Goal: Task Accomplishment & Management: Manage account settings

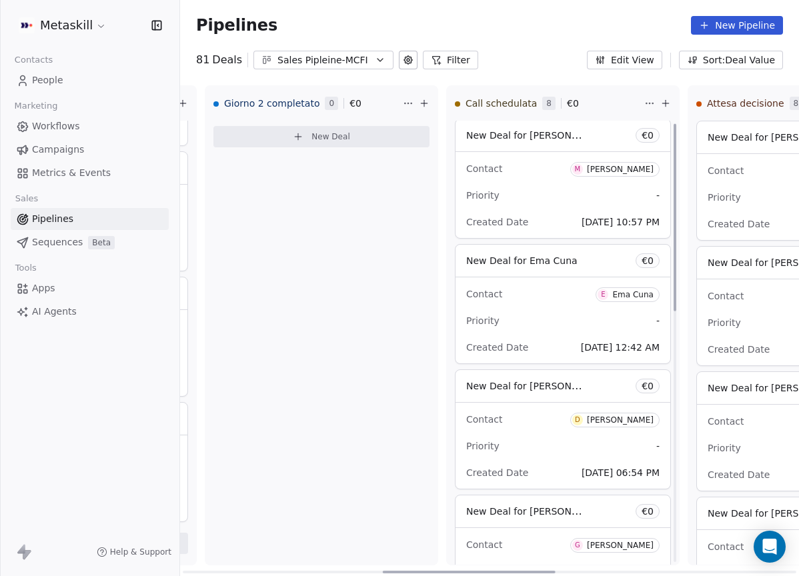
scroll to position [3, 0]
click at [566, 202] on div "Priority -" at bounding box center [562, 194] width 193 height 21
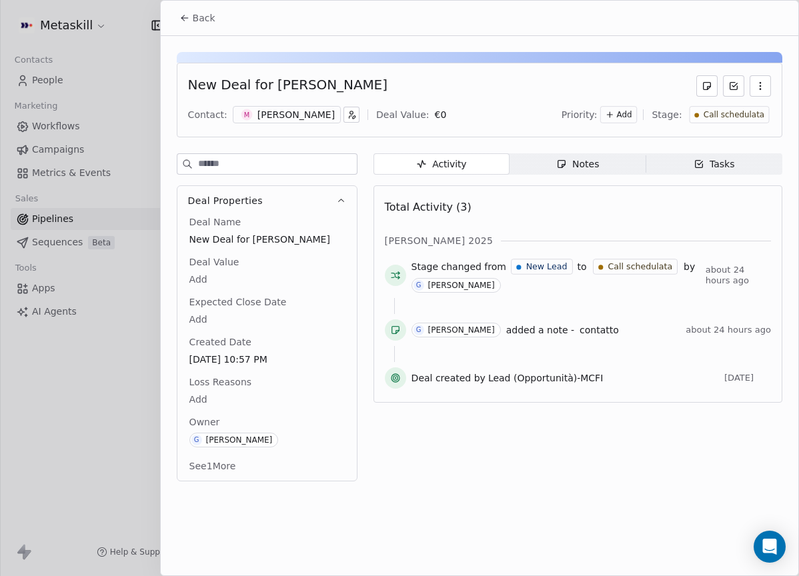
click at [213, 19] on span "Back" at bounding box center [204, 17] width 23 height 13
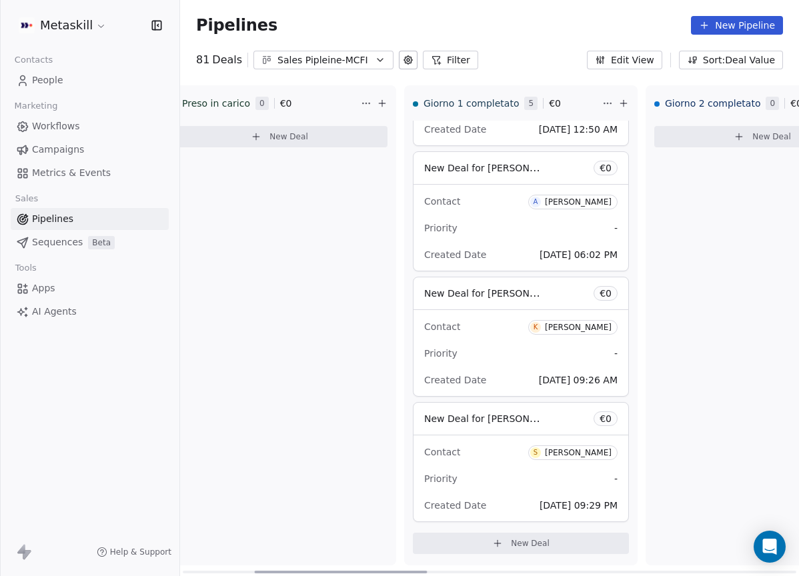
scroll to position [0, 223]
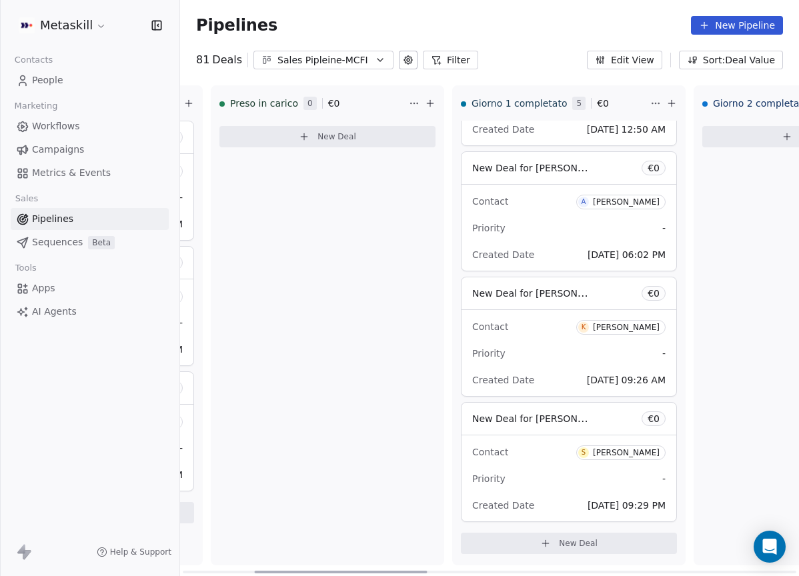
drag, startPoint x: 460, startPoint y: 569, endPoint x: 334, endPoint y: 544, distance: 128.4
click at [323, 571] on div at bounding box center [341, 572] width 173 height 3
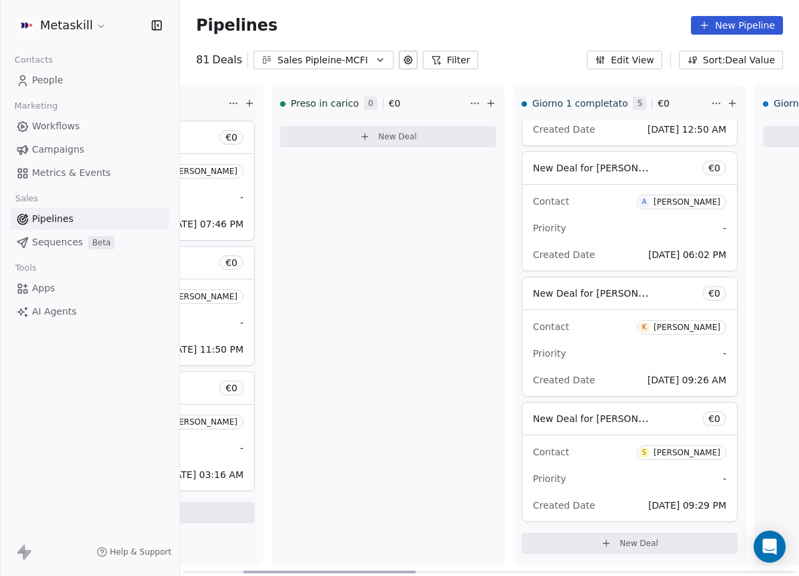
scroll to position [0, 0]
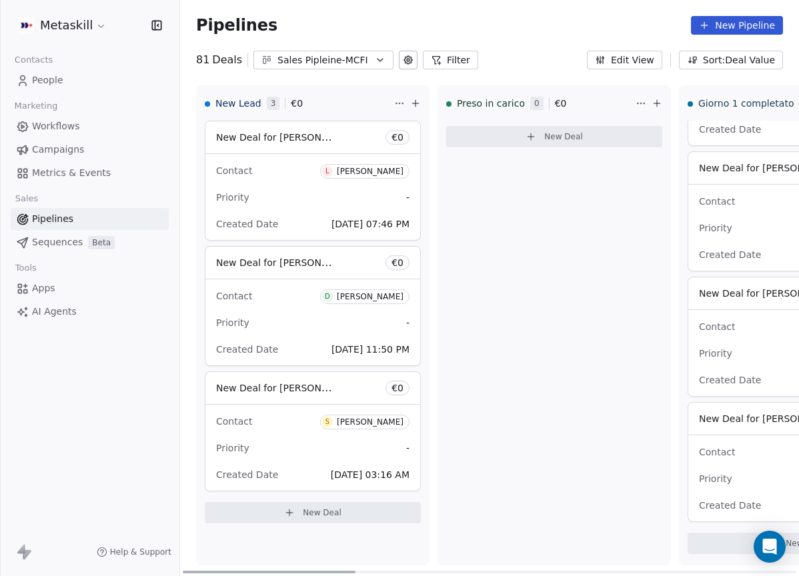
drag, startPoint x: 409, startPoint y: 571, endPoint x: 293, endPoint y: 457, distance: 162.7
click at [193, 571] on div at bounding box center [269, 572] width 173 height 3
click at [387, 173] on div "[PERSON_NAME]" at bounding box center [370, 171] width 67 height 9
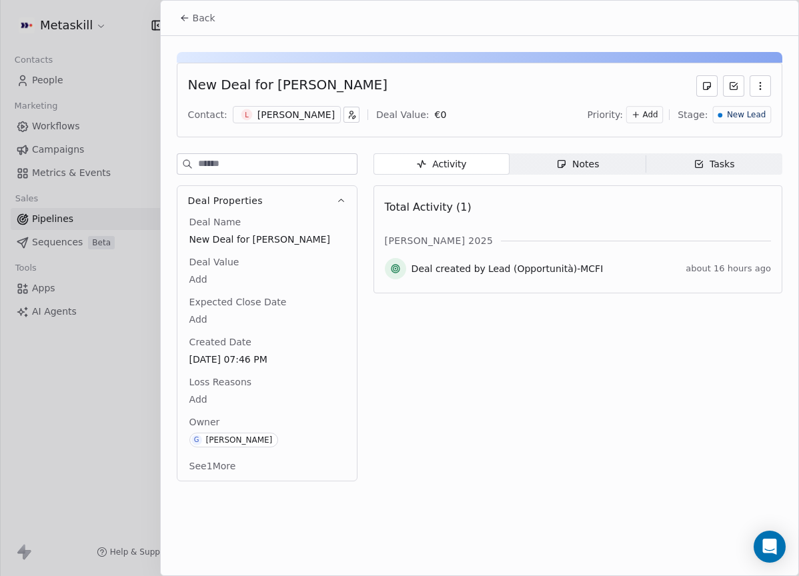
click at [297, 118] on div "[PERSON_NAME]" at bounding box center [295, 114] width 77 height 13
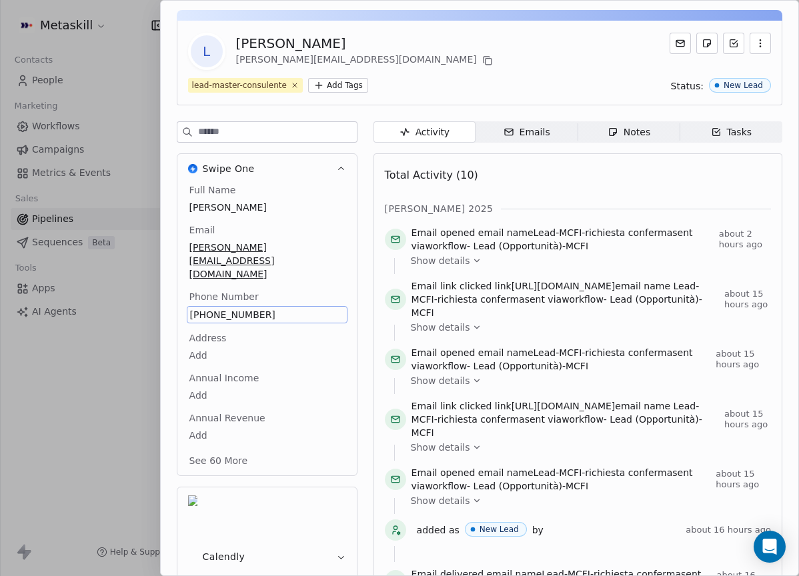
click at [245, 329] on div "Full Name [PERSON_NAME] Email [PERSON_NAME][EMAIL_ADDRESS][DOMAIN_NAME] Phone N…" at bounding box center [267, 326] width 161 height 287
click at [245, 329] on body "Metaskill Contacts People Marketing Workflows Campaigns Metrics & Events Sales …" at bounding box center [399, 288] width 799 height 576
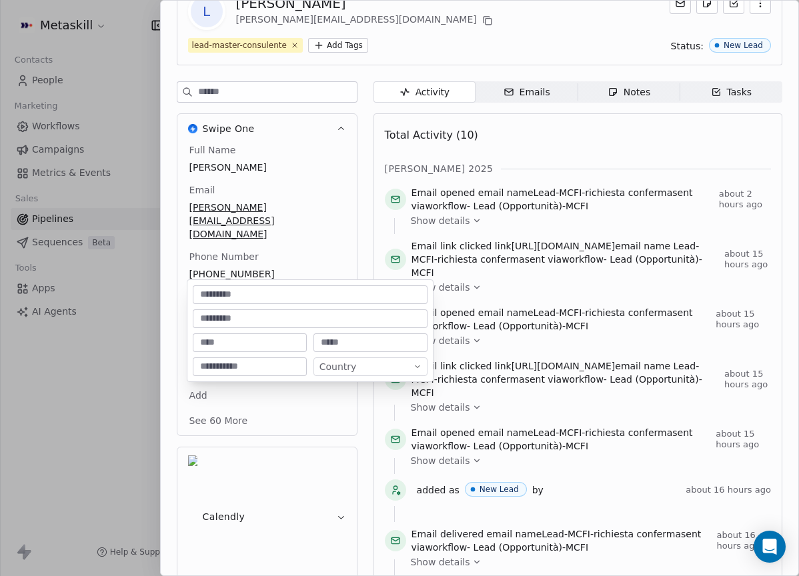
click at [257, 266] on html "Metaskill Contacts People Marketing Workflows Campaigns Metrics & Events Sales …" at bounding box center [399, 288] width 799 height 576
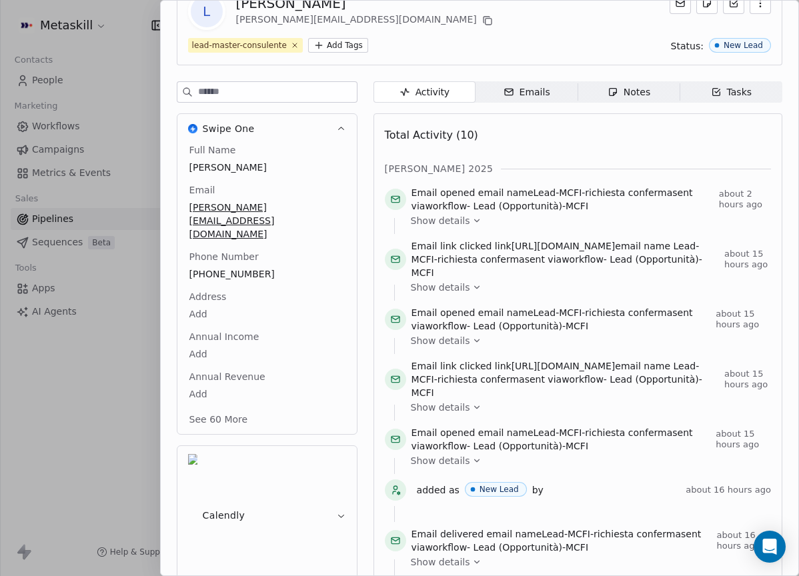
click at [241, 252] on div "Full Name [PERSON_NAME] Email [PERSON_NAME][EMAIL_ADDRESS][DOMAIN_NAME] Phone N…" at bounding box center [267, 285] width 161 height 285
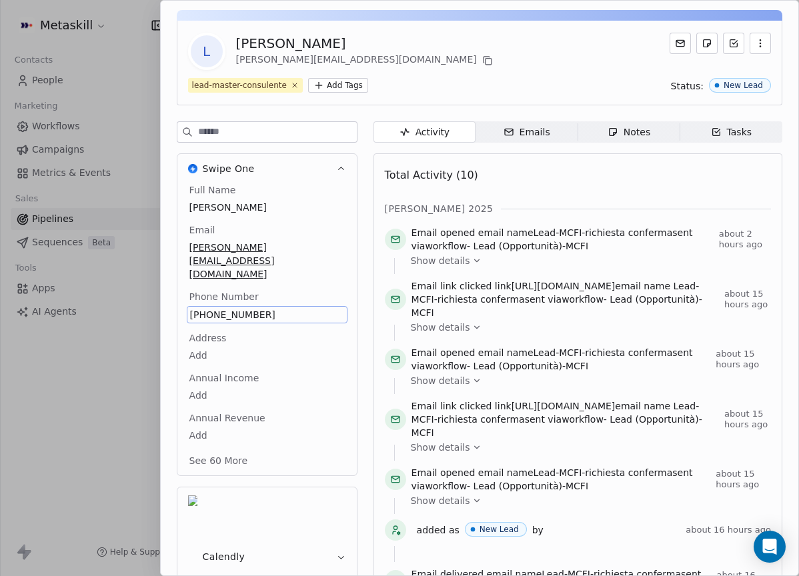
click at [241, 252] on div "Full Name [PERSON_NAME] Email [PERSON_NAME][EMAIL_ADDRESS][DOMAIN_NAME] Phone N…" at bounding box center [267, 326] width 161 height 287
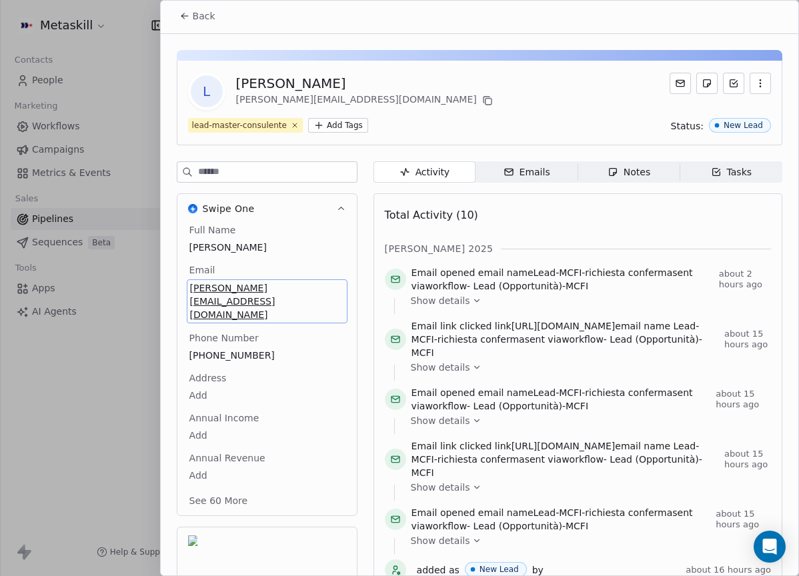
scroll to position [42, 0]
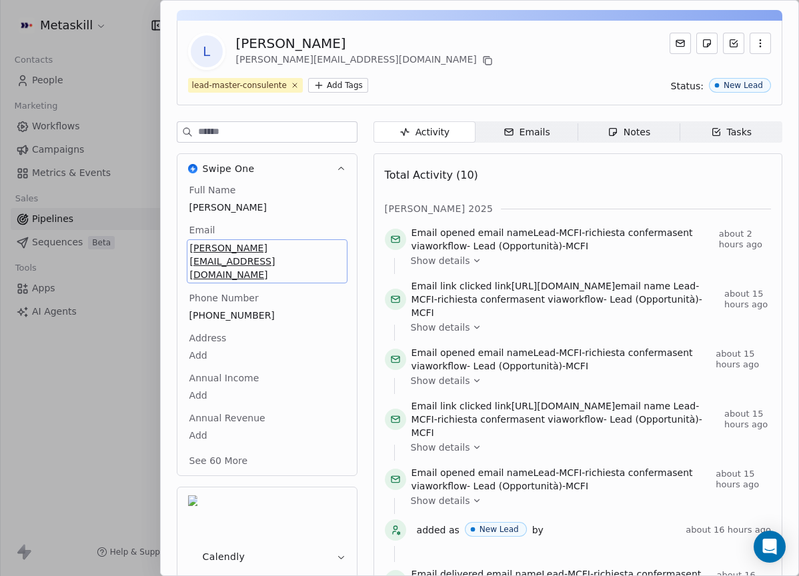
click at [241, 326] on div "Full Name [PERSON_NAME] Email [PERSON_NAME][EMAIL_ADDRESS][DOMAIN_NAME] Phone N…" at bounding box center [267, 326] width 161 height 287
click at [239, 308] on span "[PHONE_NUMBER]" at bounding box center [267, 314] width 154 height 13
click at [327, 268] on html "Metaskill Contacts People Marketing Workflows Campaigns Metrics & Events Sales …" at bounding box center [399, 288] width 799 height 576
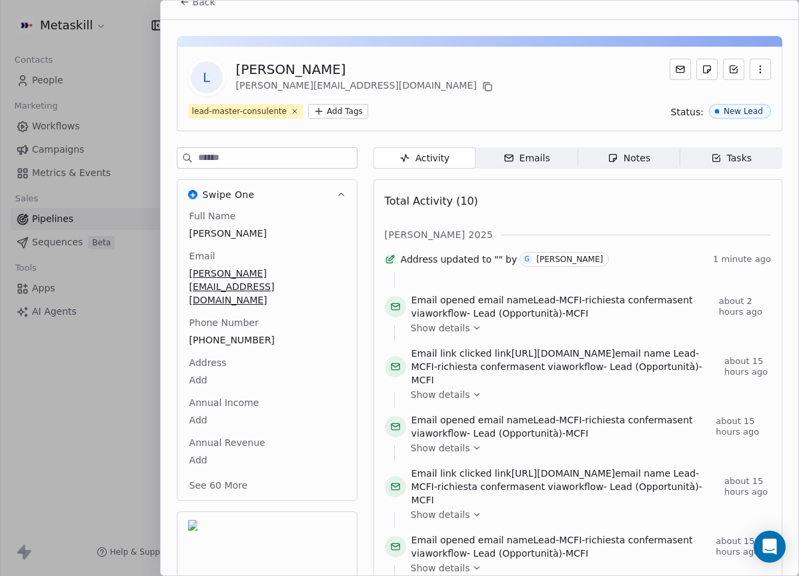
scroll to position [0, 0]
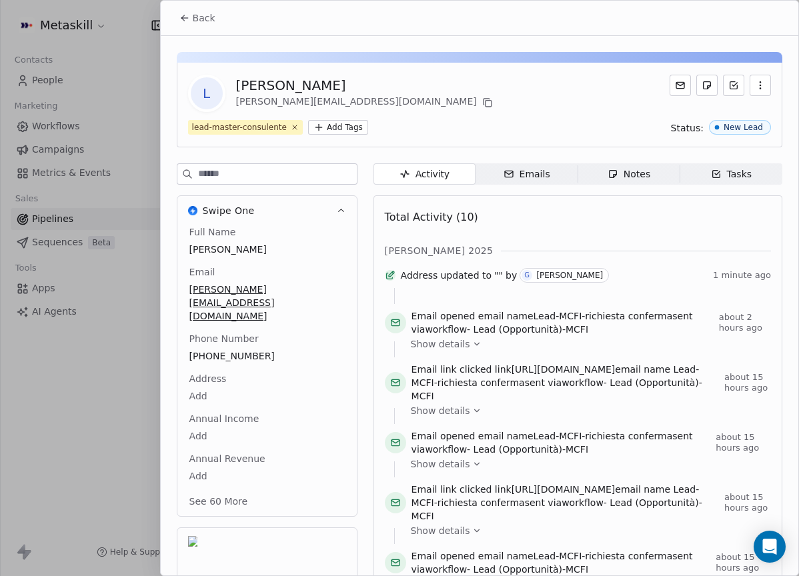
drag, startPoint x: 203, startPoint y: 31, endPoint x: 213, endPoint y: 30, distance: 10.7
click at [204, 30] on div "Back" at bounding box center [479, 18] width 637 height 35
click at [222, 25] on div "Back" at bounding box center [479, 18] width 637 height 35
click at [215, 23] on button "Back" at bounding box center [197, 18] width 52 height 24
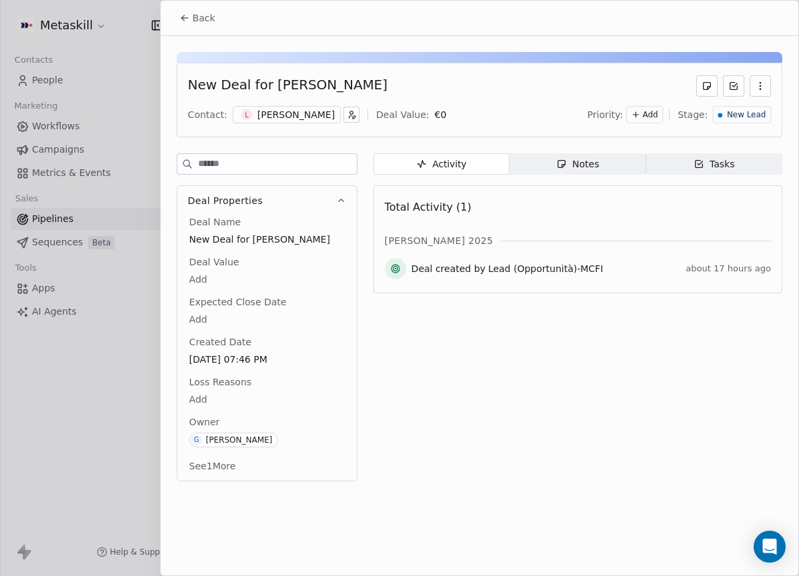
click at [573, 152] on div "New Deal for [PERSON_NAME] Contact: L [PERSON_NAME] Deal Value: € 0 Priority: A…" at bounding box center [479, 262] width 637 height 453
click at [579, 161] on div "Notes" at bounding box center [577, 164] width 43 height 14
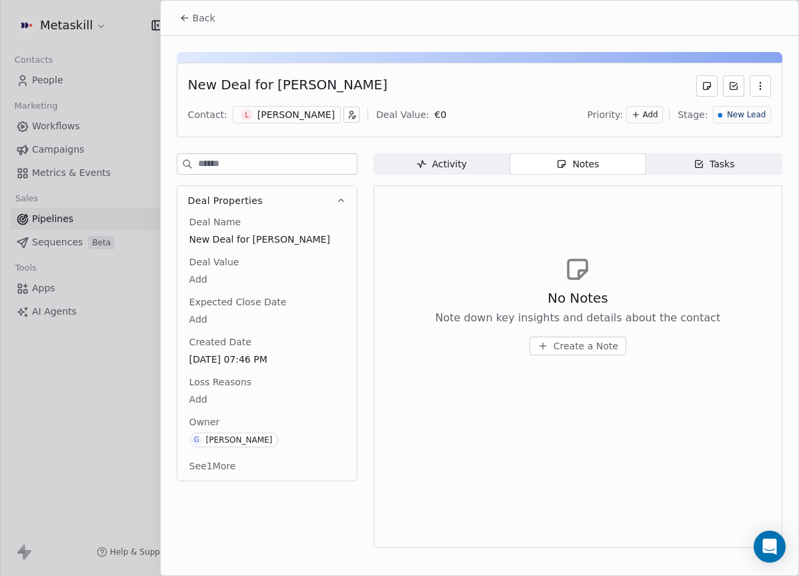
click at [285, 117] on div "[PERSON_NAME]" at bounding box center [295, 114] width 77 height 13
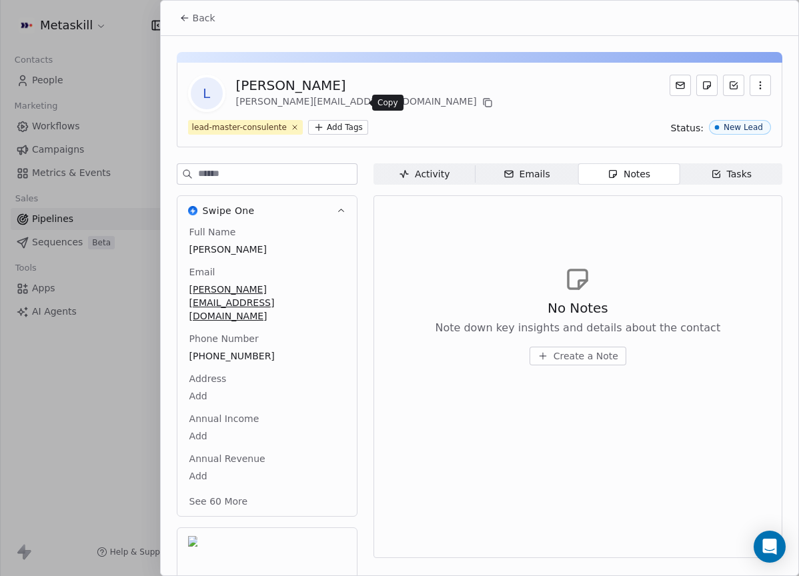
click at [482, 103] on icon at bounding box center [487, 102] width 11 height 11
click at [197, 24] on span "Back" at bounding box center [204, 17] width 23 height 13
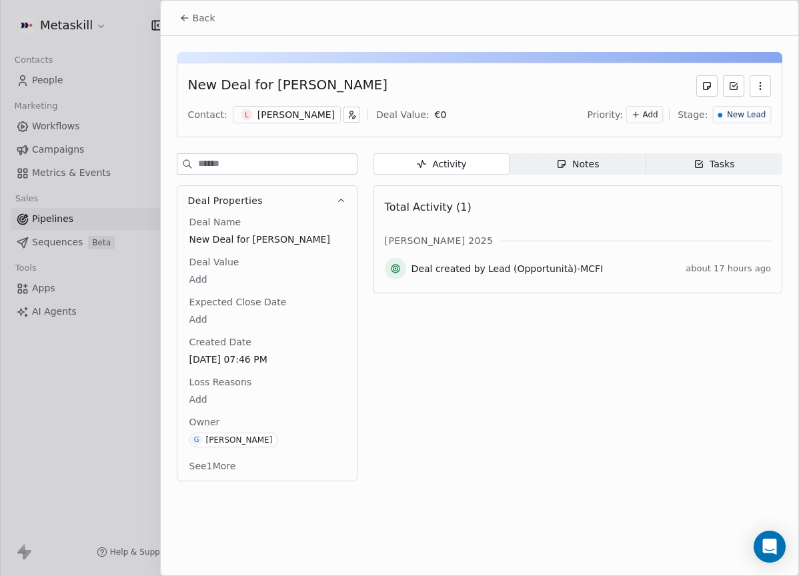
click at [603, 176] on div "Activity Activity Notes Notes Tasks Tasks Total Activity (1) [PERSON_NAME] 2025…" at bounding box center [577, 321] width 409 height 336
click at [603, 165] on span "Notes Notes" at bounding box center [577, 163] width 136 height 21
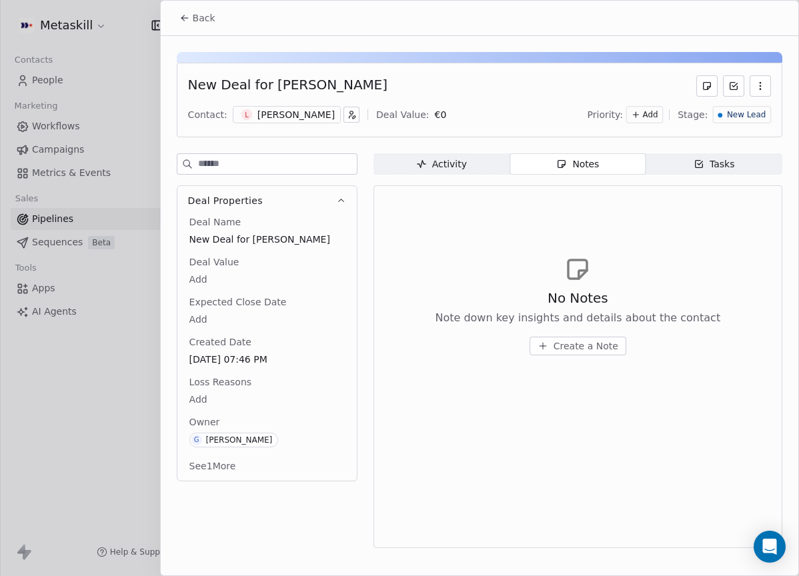
click at [587, 347] on span "Create a Note" at bounding box center [585, 345] width 65 height 13
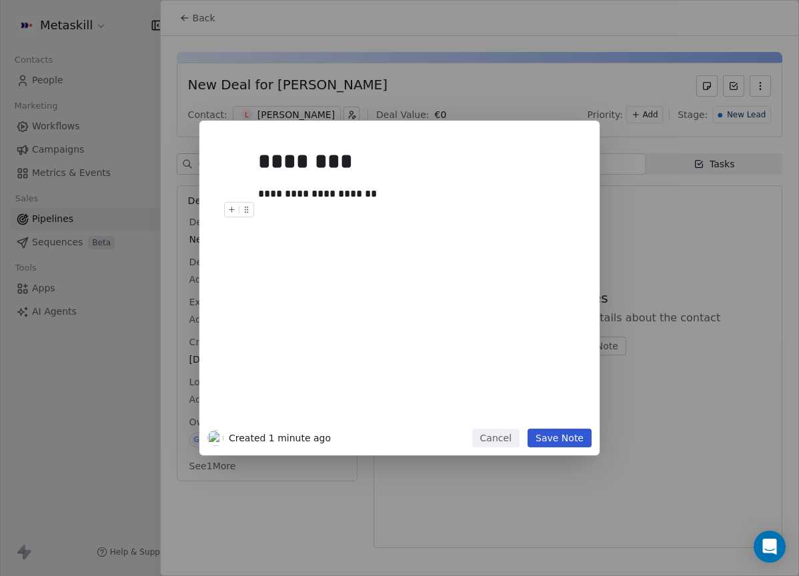
click at [589, 443] on button "Save Note" at bounding box center [559, 438] width 64 height 19
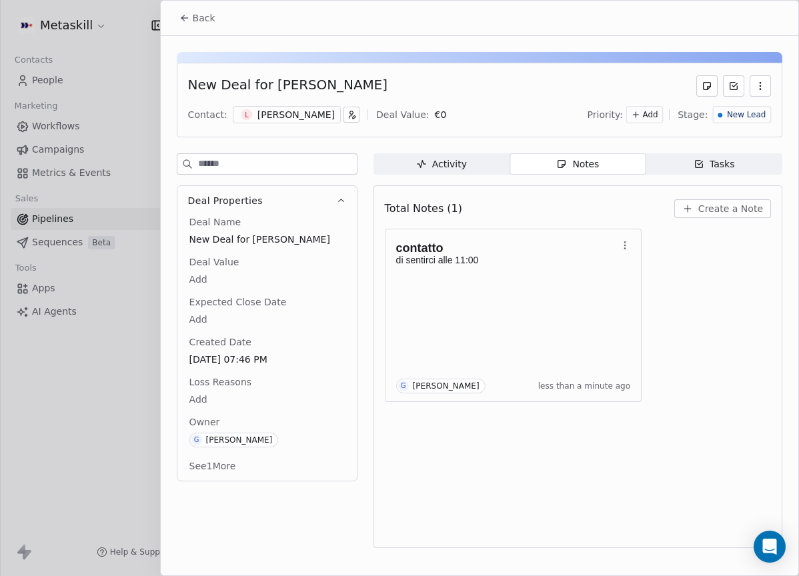
drag, startPoint x: 267, startPoint y: 85, endPoint x: 405, endPoint y: 93, distance: 138.9
click at [405, 93] on div "New Deal for [PERSON_NAME]" at bounding box center [479, 85] width 583 height 21
copy div "[PERSON_NAME]"
click at [184, 21] on icon at bounding box center [184, 18] width 11 height 11
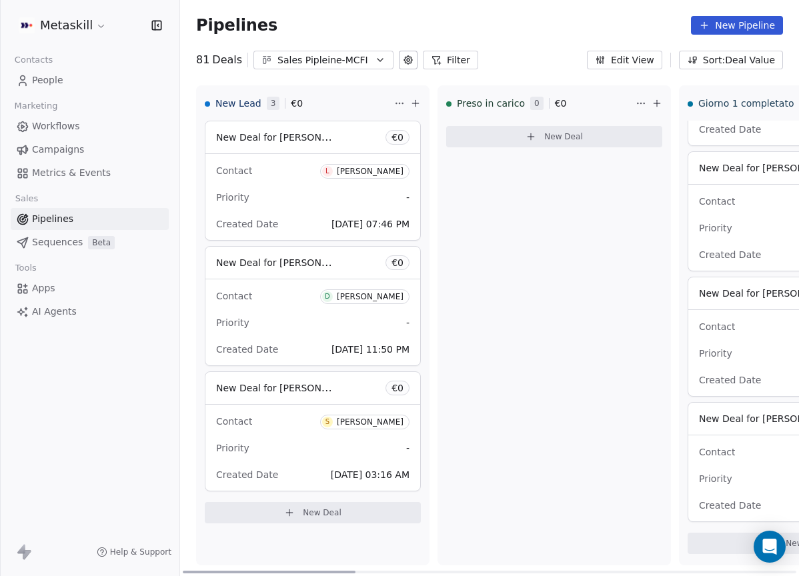
click at [355, 177] on span "L [PERSON_NAME]" at bounding box center [364, 171] width 89 height 15
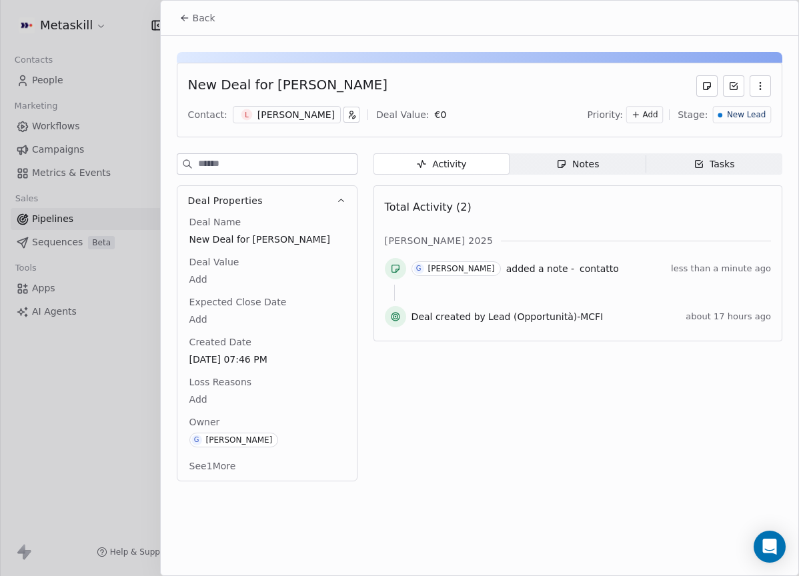
click at [725, 119] on div "New Lead" at bounding box center [742, 114] width 48 height 11
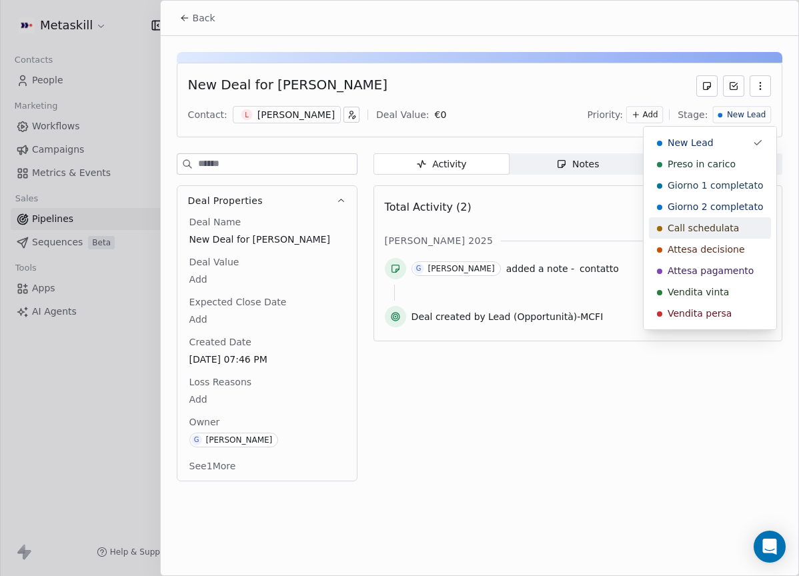
click at [713, 227] on span "Call schedulata" at bounding box center [702, 227] width 71 height 13
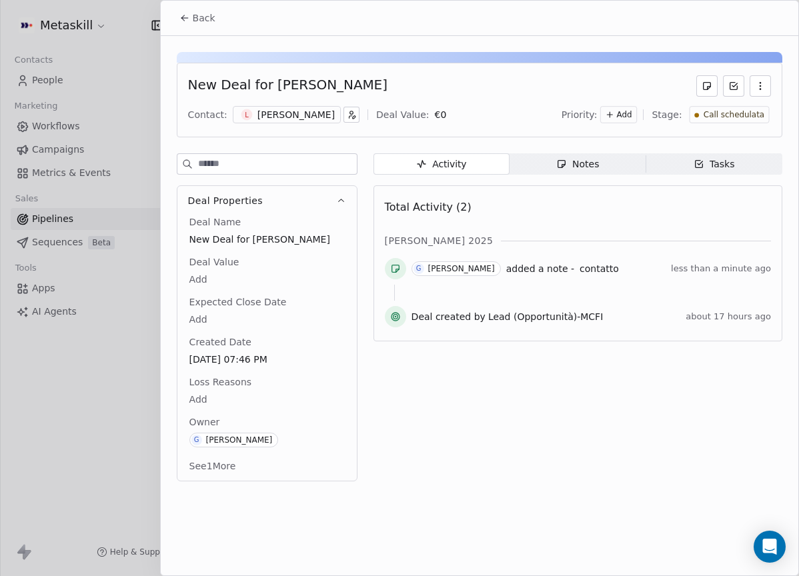
click at [213, 25] on button "Back" at bounding box center [197, 18] width 52 height 24
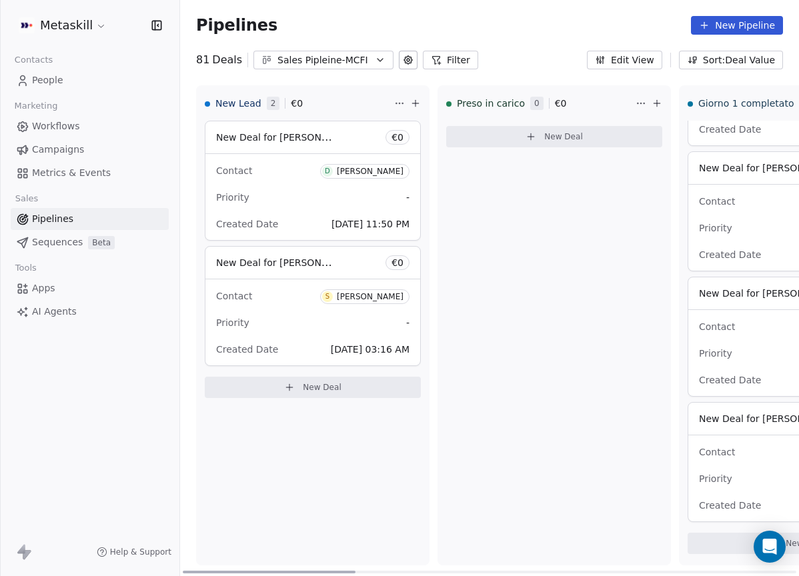
click at [357, 172] on div "[PERSON_NAME]" at bounding box center [370, 171] width 67 height 9
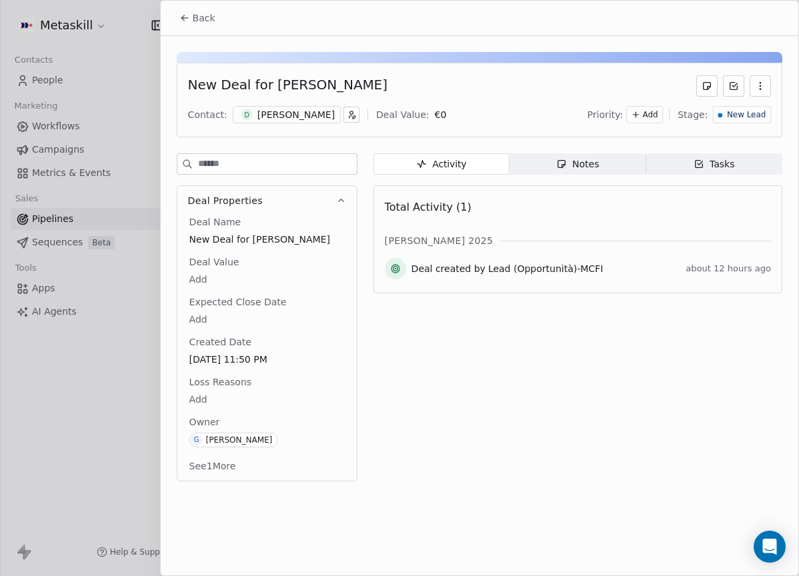
click at [316, 116] on div "[PERSON_NAME]" at bounding box center [295, 114] width 77 height 13
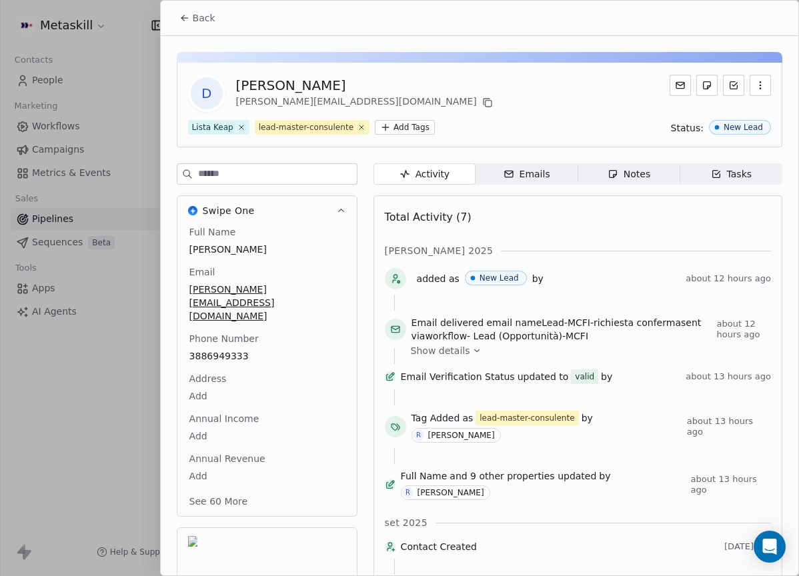
scroll to position [42, 0]
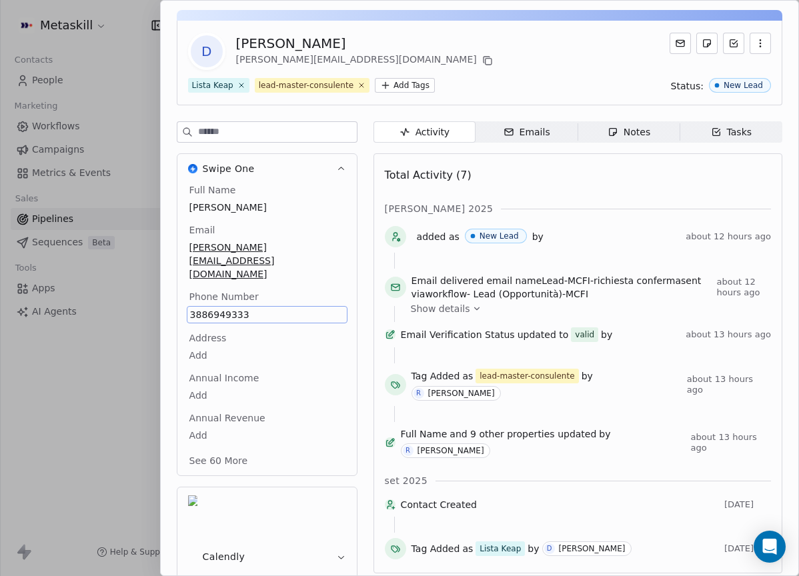
click at [566, 177] on div "Total Activity (7)" at bounding box center [578, 175] width 386 height 27
click at [620, 141] on span "Notes Notes" at bounding box center [628, 131] width 102 height 21
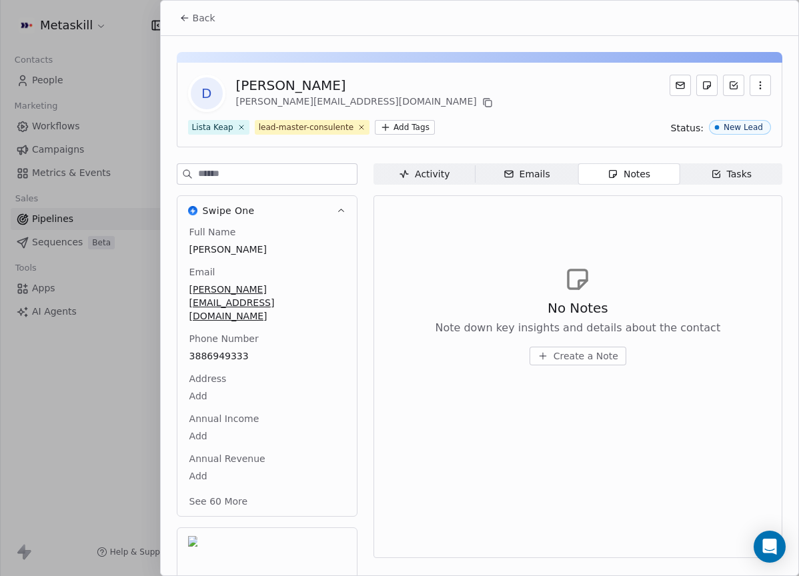
click at [397, 176] on span "Activity Activity" at bounding box center [424, 173] width 102 height 21
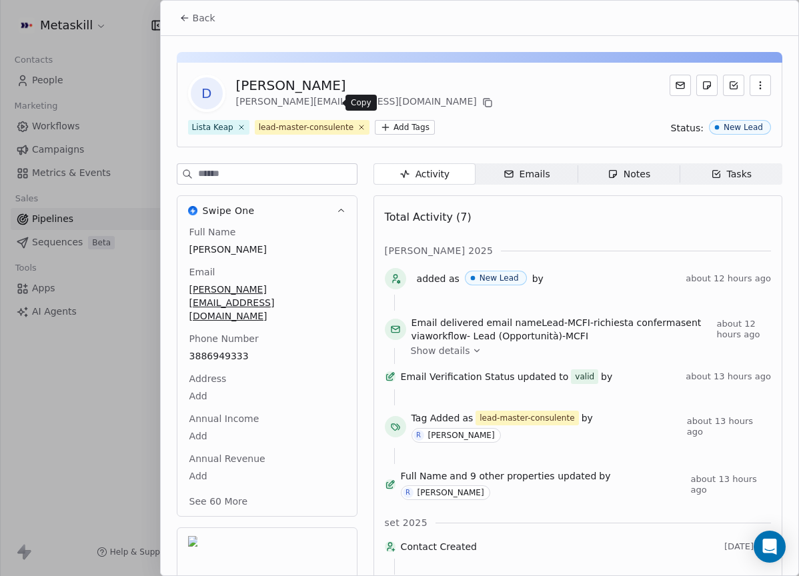
click at [482, 99] on icon at bounding box center [487, 102] width 11 height 11
drag, startPoint x: 205, startPoint y: 15, endPoint x: 213, endPoint y: 29, distance: 16.7
click at [205, 15] on span "Back" at bounding box center [204, 17] width 23 height 13
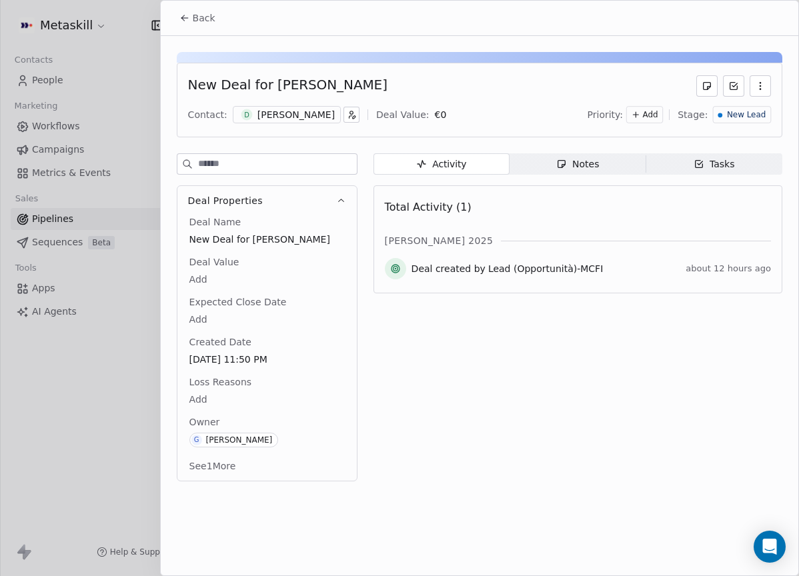
click at [571, 159] on div "Notes" at bounding box center [577, 164] width 43 height 14
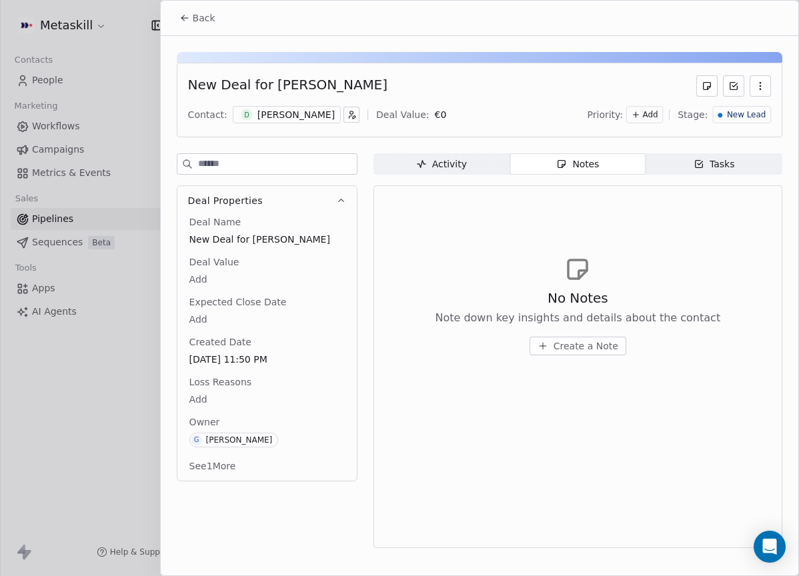
click at [582, 342] on span "Create a Note" at bounding box center [585, 345] width 65 height 13
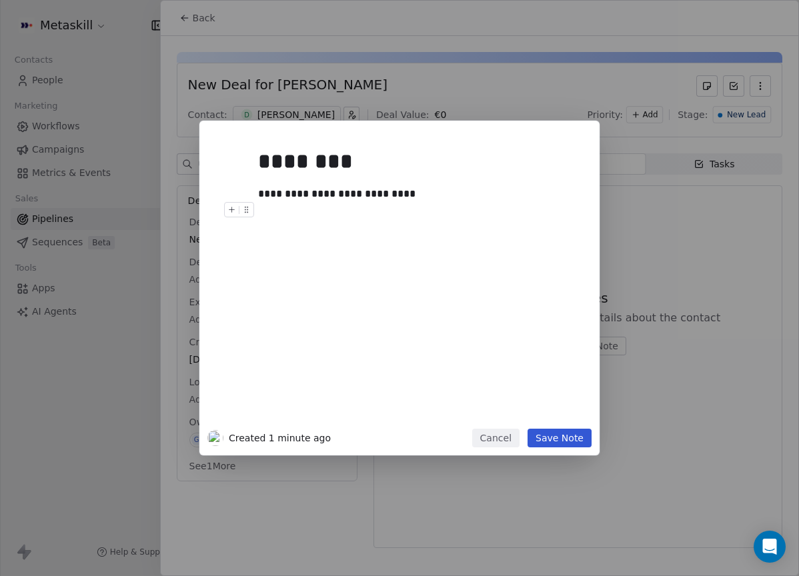
click at [565, 423] on div "**********" at bounding box center [415, 279] width 331 height 300
click at [563, 428] on div "**********" at bounding box center [399, 288] width 400 height 335
click at [560, 431] on button "Save Note" at bounding box center [559, 438] width 64 height 19
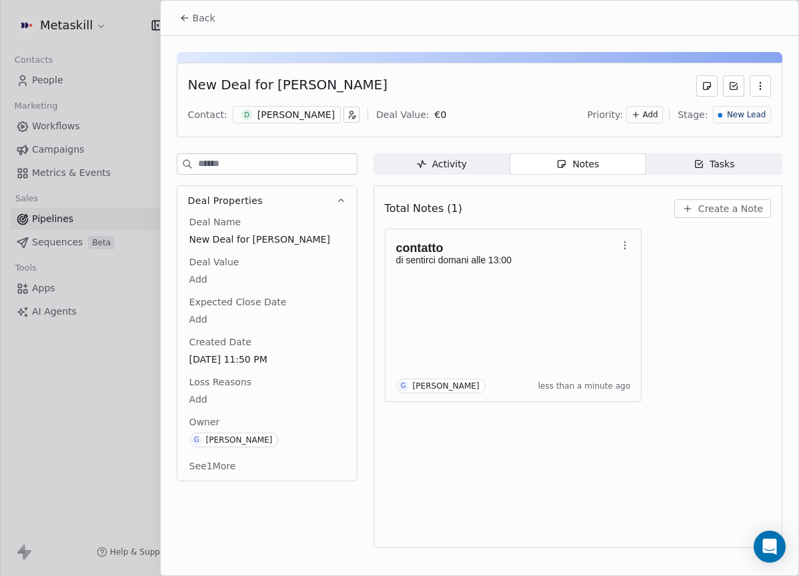
drag, startPoint x: 269, startPoint y: 83, endPoint x: 419, endPoint y: 92, distance: 151.0
click at [419, 92] on div "New Deal for [PERSON_NAME]" at bounding box center [479, 85] width 583 height 21
copy div "[PERSON_NAME]"
click at [753, 119] on span "New Lead" at bounding box center [746, 114] width 39 height 11
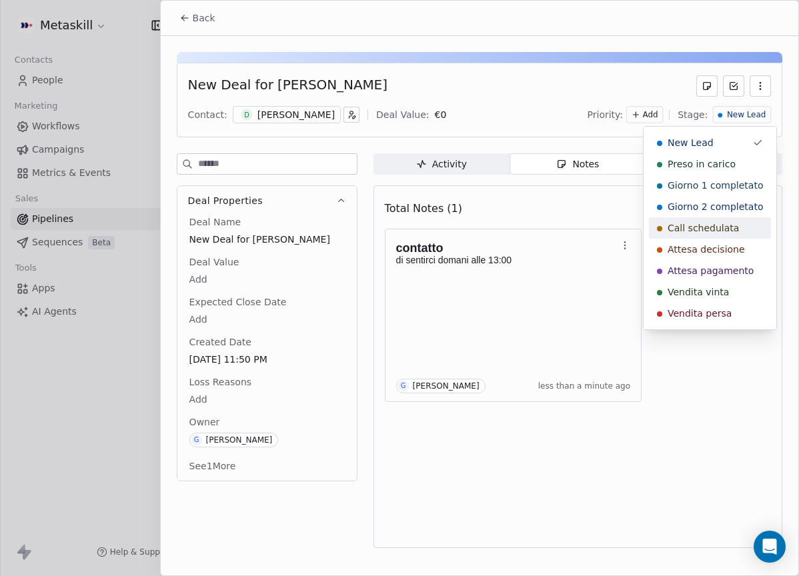
drag, startPoint x: 730, startPoint y: 225, endPoint x: 720, endPoint y: 222, distance: 10.5
click at [729, 226] on span "Call schedulata" at bounding box center [702, 227] width 71 height 13
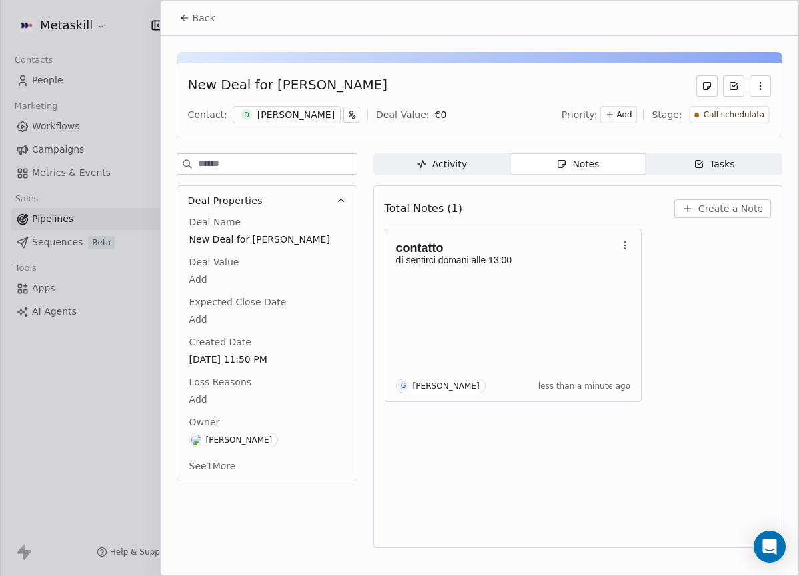
click at [207, 11] on span "Back" at bounding box center [204, 17] width 23 height 13
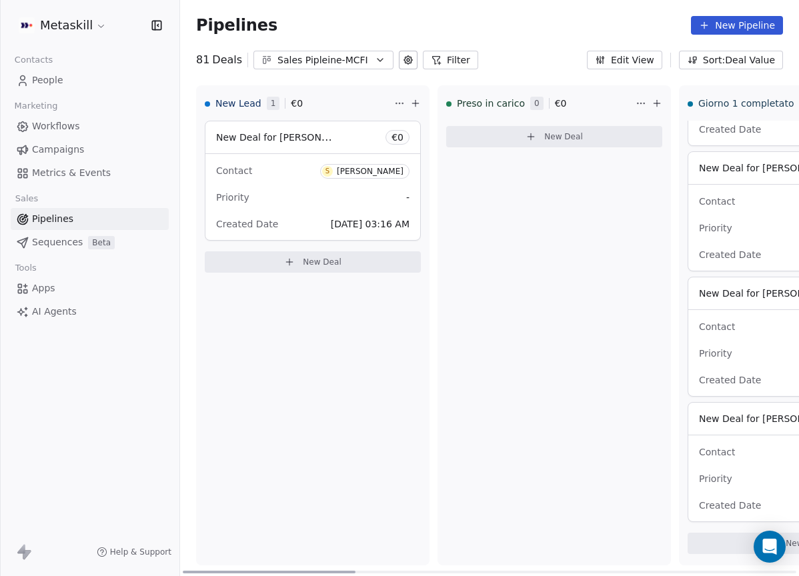
click at [360, 171] on div "[PERSON_NAME]" at bounding box center [370, 171] width 67 height 9
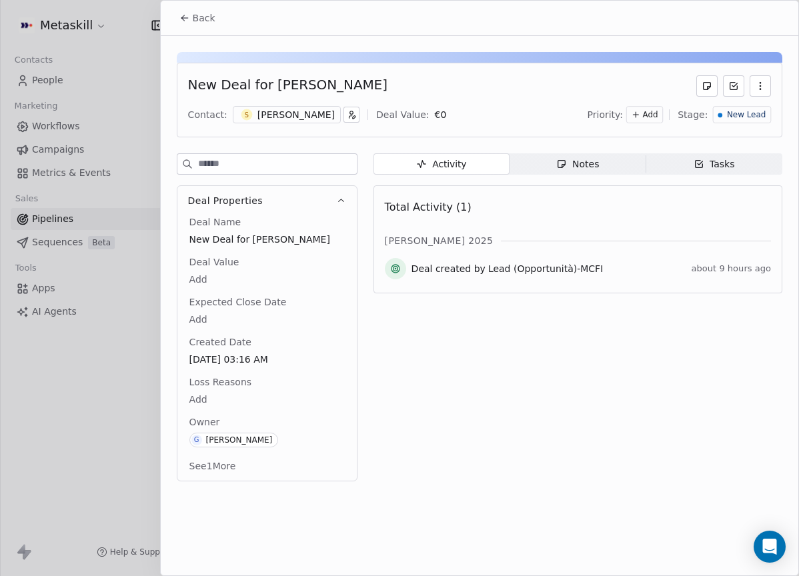
click at [287, 97] on div "New Deal for [PERSON_NAME] Contact: S [PERSON_NAME] Deal Value: € 0 Priority: A…" at bounding box center [479, 100] width 605 height 75
click at [288, 105] on div "New Deal for [PERSON_NAME] Contact: S [PERSON_NAME] Deal Value: € 0 Priority: A…" at bounding box center [479, 100] width 605 height 75
click at [288, 110] on div "[PERSON_NAME]" at bounding box center [295, 114] width 77 height 13
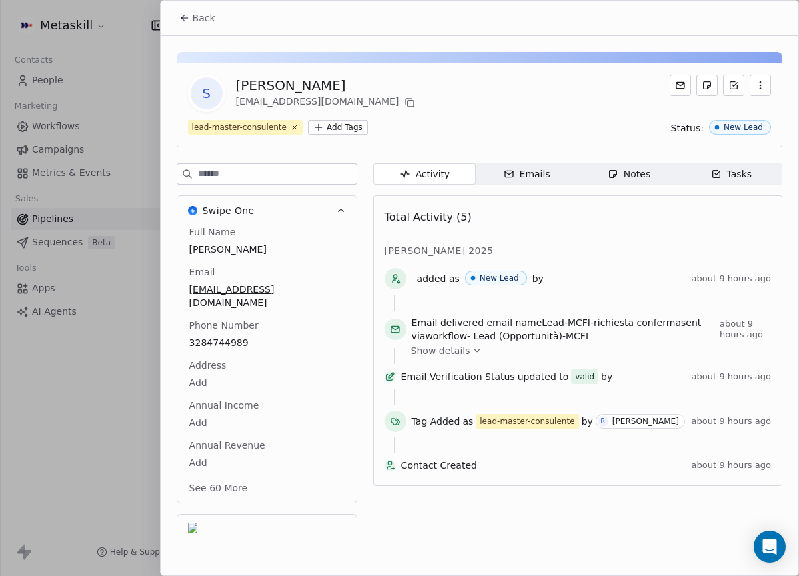
click at [575, 217] on div "Total Activity (5)" at bounding box center [578, 217] width 386 height 27
click at [401, 105] on button at bounding box center [409, 103] width 16 height 16
click at [201, 16] on span "Back" at bounding box center [204, 17] width 23 height 13
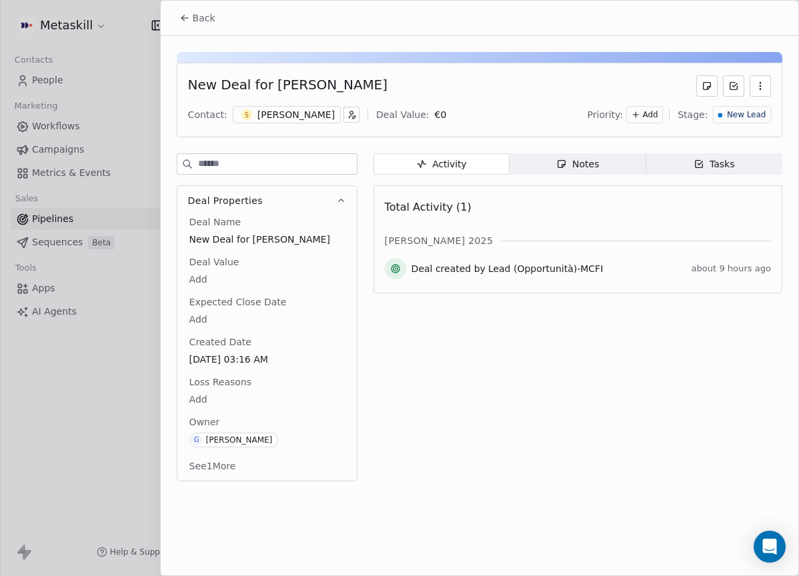
click at [549, 157] on span "Notes Notes" at bounding box center [577, 163] width 136 height 21
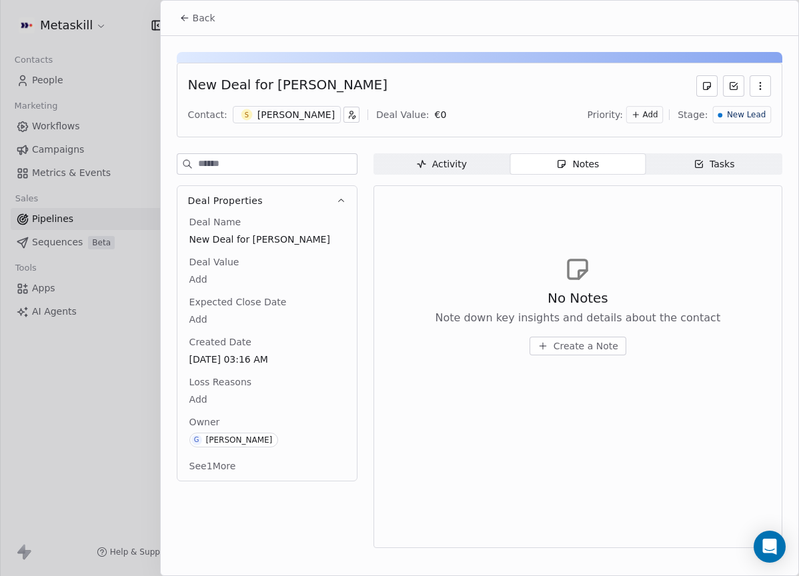
click at [571, 349] on span "Create a Note" at bounding box center [585, 345] width 65 height 13
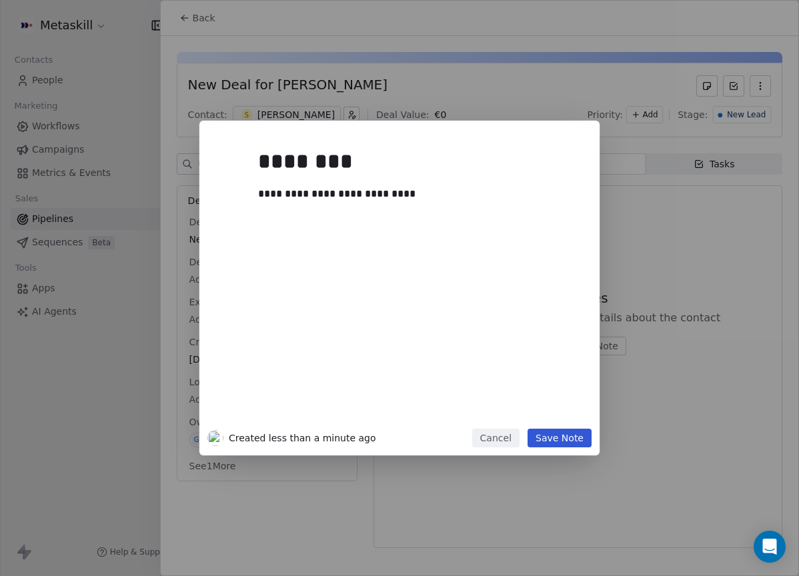
click at [581, 443] on button "Save Note" at bounding box center [559, 438] width 64 height 19
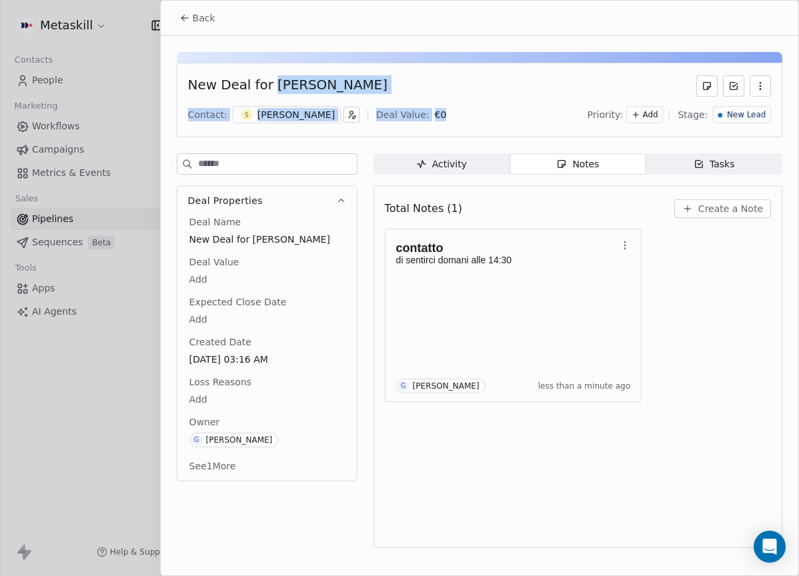
drag, startPoint x: 267, startPoint y: 81, endPoint x: 436, endPoint y: 117, distance: 173.2
click at [439, 117] on div "New Deal for [PERSON_NAME] Contact: S [PERSON_NAME] Deal Value: € 0 Priority: A…" at bounding box center [479, 100] width 605 height 75
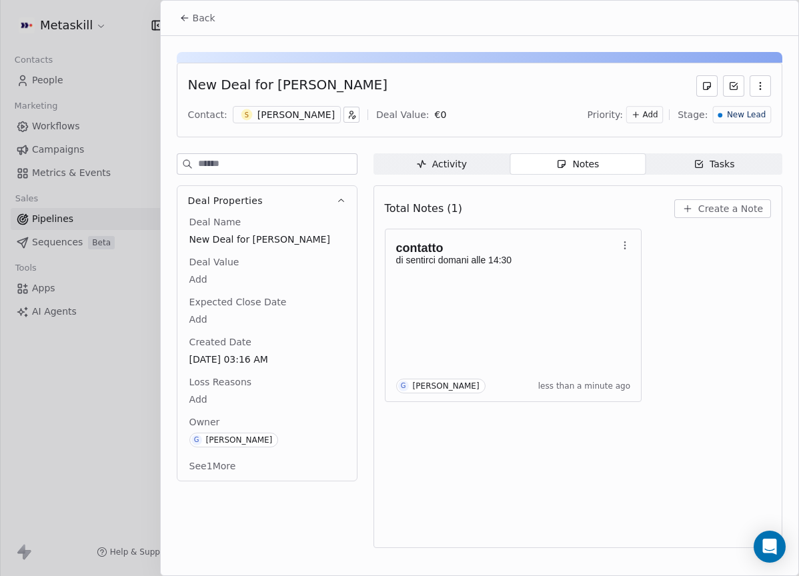
click at [329, 68] on div "New Deal for [PERSON_NAME] Contact: S [PERSON_NAME] Deal Value: € 0 Priority: A…" at bounding box center [479, 100] width 605 height 75
drag, startPoint x: 266, startPoint y: 87, endPoint x: 426, endPoint y: 91, distance: 160.1
click at [426, 91] on div "New Deal for [PERSON_NAME]" at bounding box center [479, 85] width 583 height 21
copy div "[PERSON_NAME]"
click at [734, 116] on span "New Lead" at bounding box center [746, 114] width 39 height 11
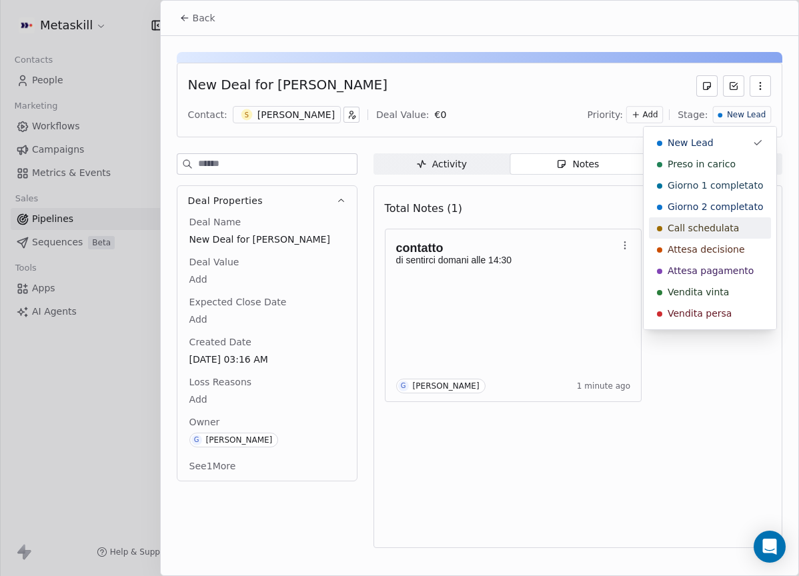
click at [710, 228] on span "Call schedulata" at bounding box center [702, 227] width 71 height 13
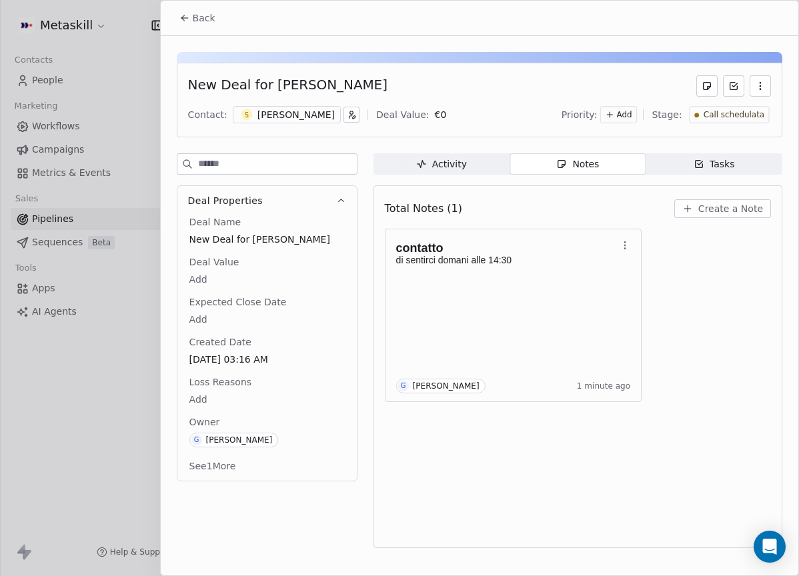
click at [206, 5] on div "Back" at bounding box center [479, 18] width 637 height 35
click at [205, 13] on button "Back" at bounding box center [197, 18] width 52 height 24
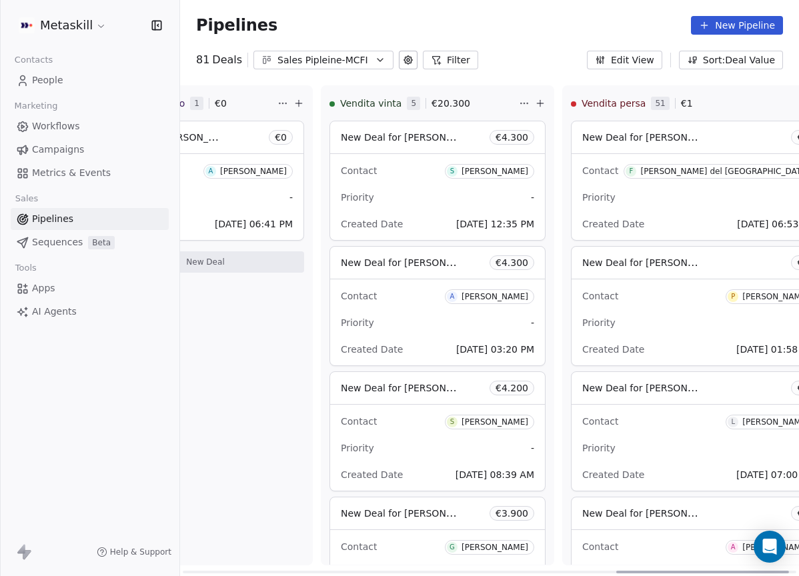
scroll to position [0, 1578]
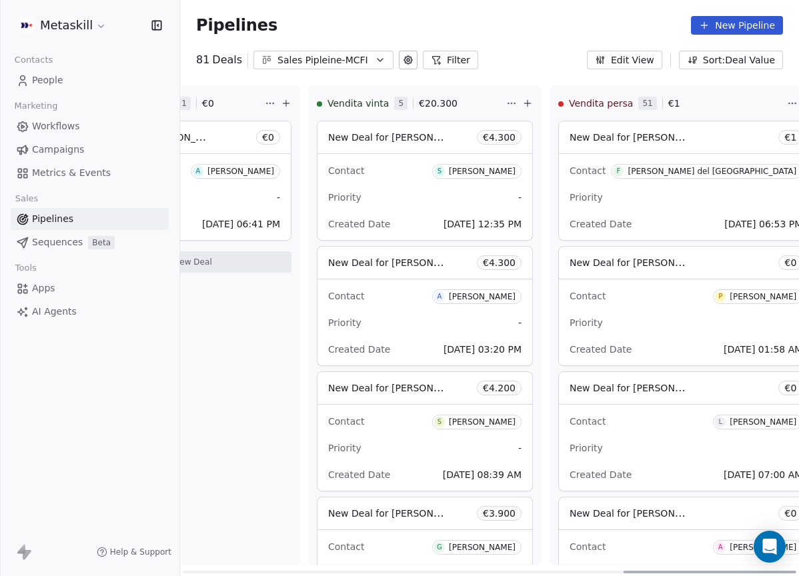
drag, startPoint x: 314, startPoint y: 569, endPoint x: 744, endPoint y: 492, distance: 437.0
click at [758, 571] on div at bounding box center [709, 572] width 173 height 3
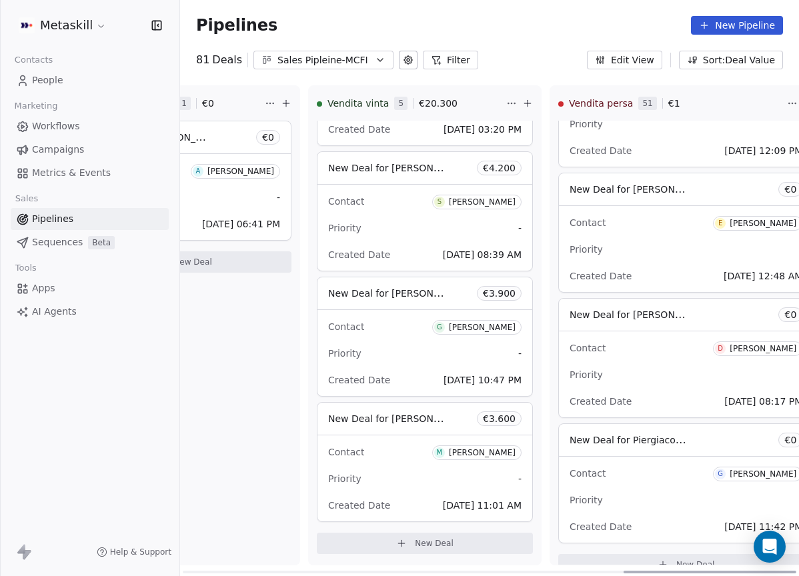
scroll to position [6063, 0]
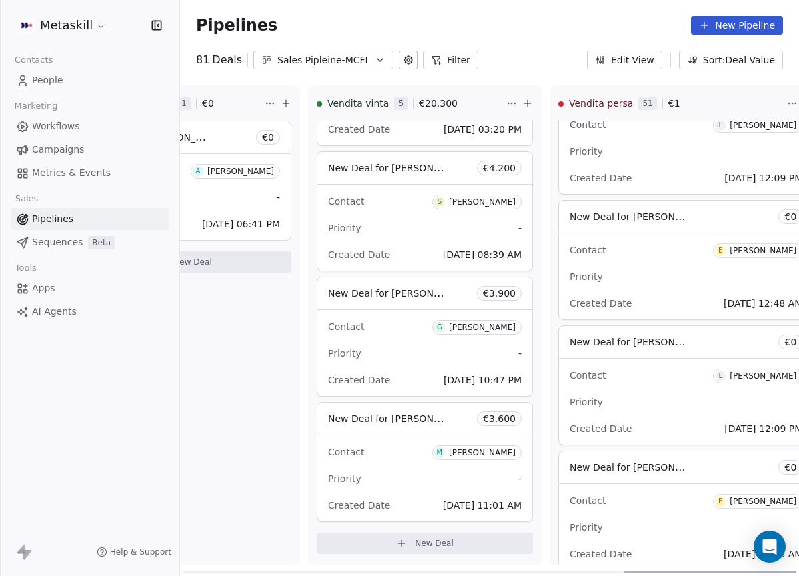
click at [655, 346] on span "New Deal for [PERSON_NAME]" at bounding box center [639, 341] width 141 height 13
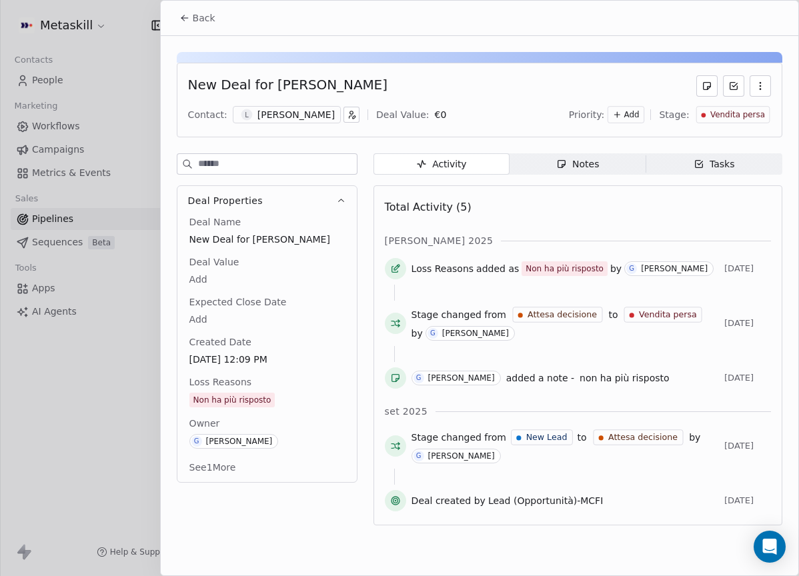
click at [288, 118] on div "[PERSON_NAME]" at bounding box center [295, 114] width 77 height 13
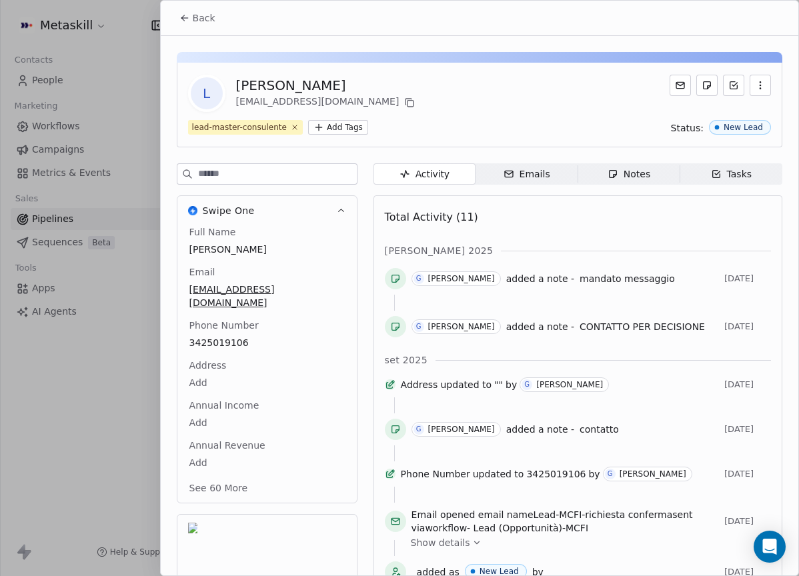
scroll to position [42, 0]
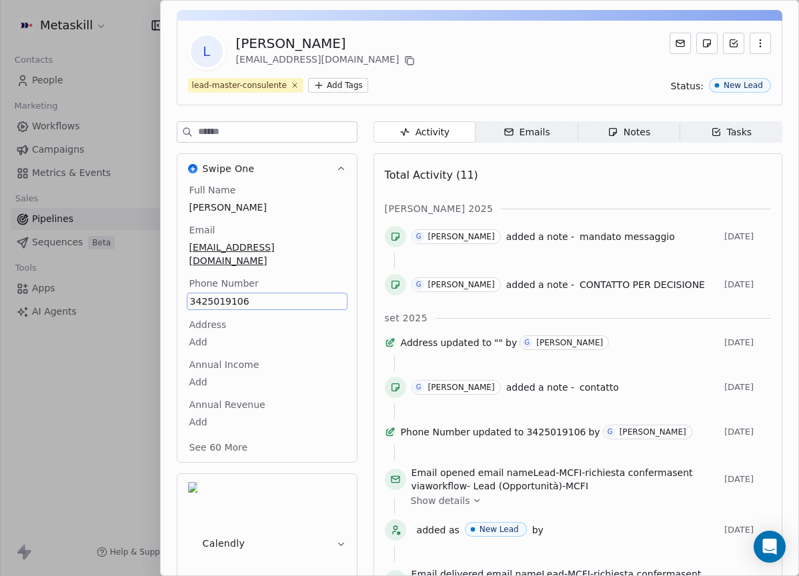
click at [317, 199] on div "Full Name [PERSON_NAME]" at bounding box center [267, 199] width 161 height 32
click at [647, 134] on span "Notes Notes" at bounding box center [628, 131] width 102 height 21
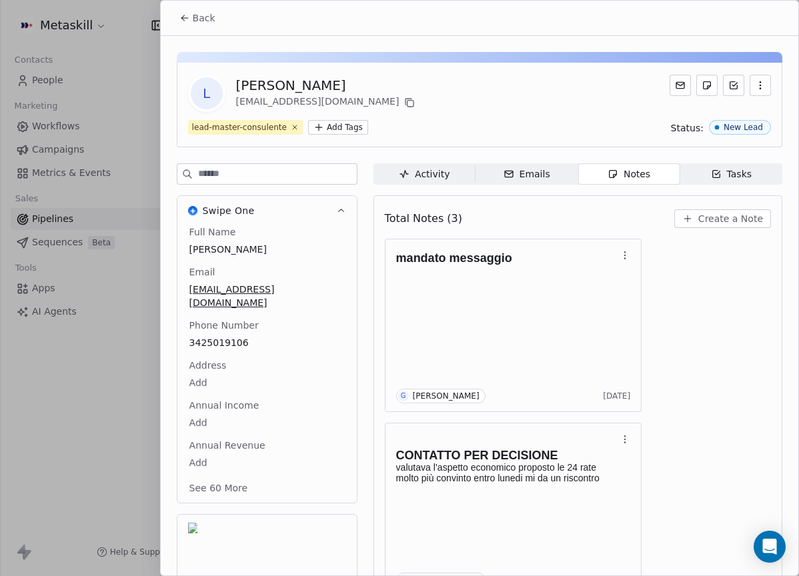
click at [217, 25] on button "Back" at bounding box center [197, 18] width 52 height 24
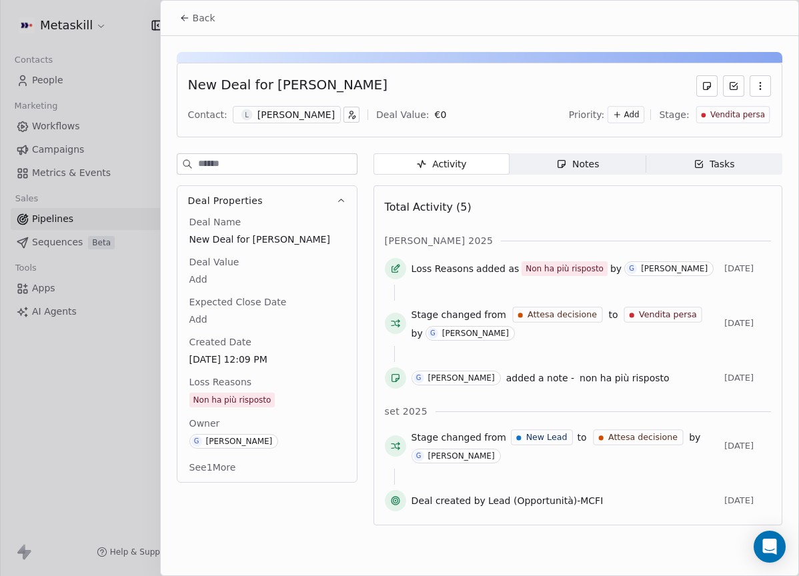
click at [595, 157] on div "Notes" at bounding box center [577, 164] width 43 height 14
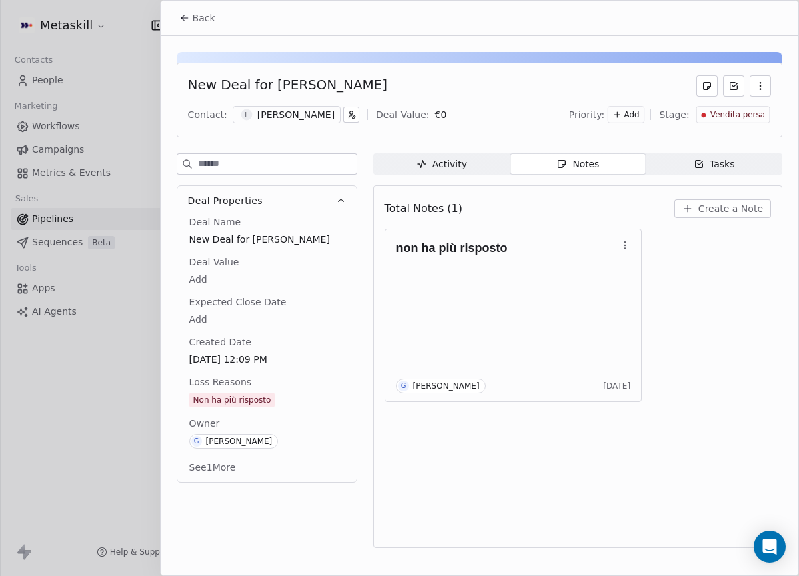
click at [293, 121] on div "[PERSON_NAME]" at bounding box center [295, 114] width 77 height 13
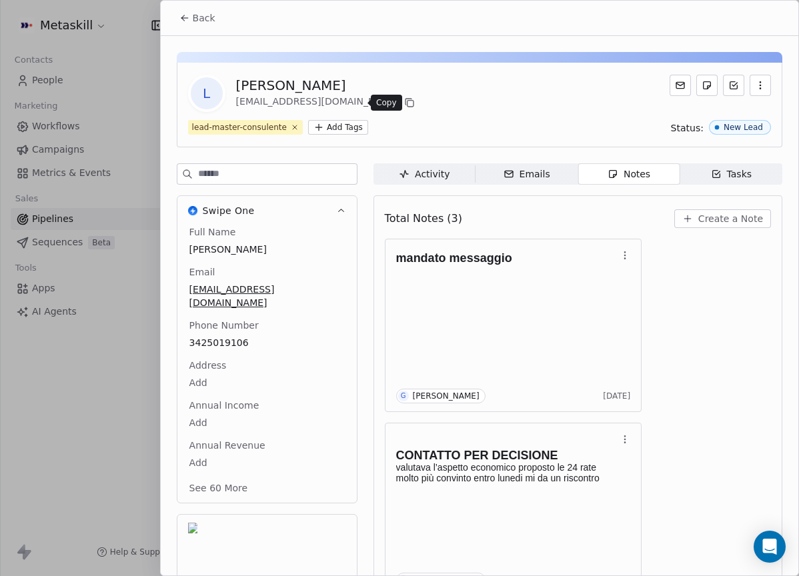
click at [401, 109] on button at bounding box center [409, 103] width 16 height 16
click at [208, 25] on button "Back" at bounding box center [197, 18] width 52 height 24
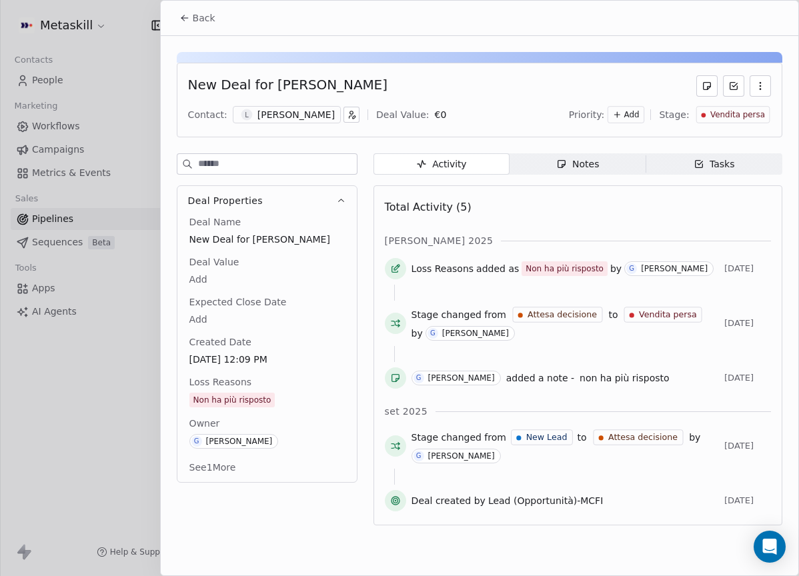
drag, startPoint x: 211, startPoint y: 21, endPoint x: 232, endPoint y: 37, distance: 25.7
click at [211, 21] on span "Back" at bounding box center [204, 17] width 23 height 13
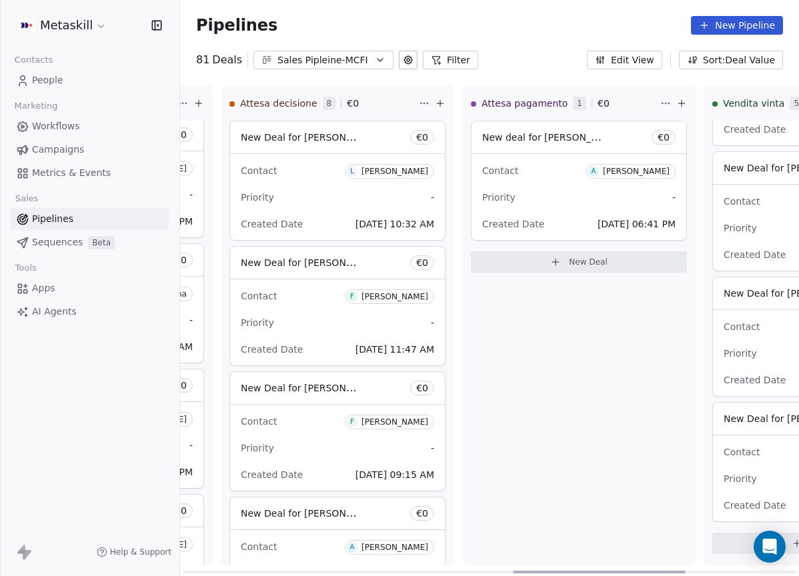
scroll to position [0, 1174]
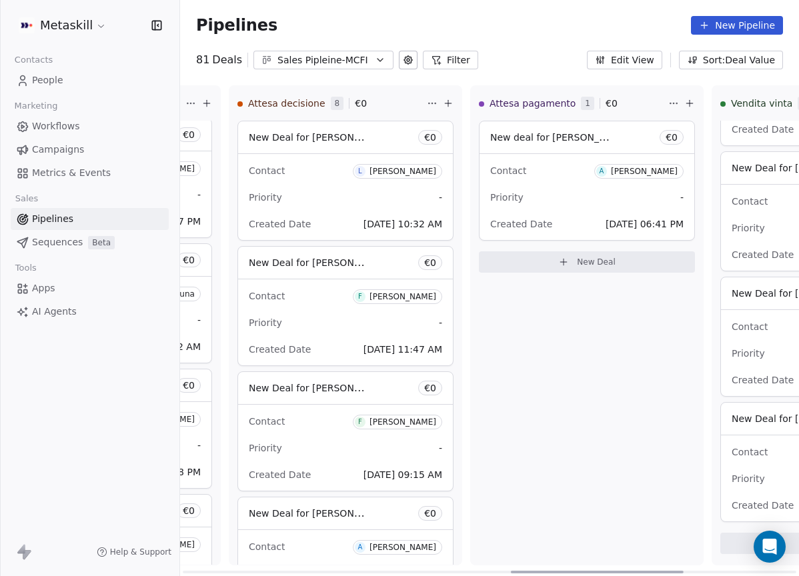
drag, startPoint x: 643, startPoint y: 570, endPoint x: 463, endPoint y: 316, distance: 311.4
click at [530, 571] on div at bounding box center [597, 572] width 173 height 3
click at [365, 63] on button "Sales Pipleine-MCFI" at bounding box center [323, 60] width 140 height 19
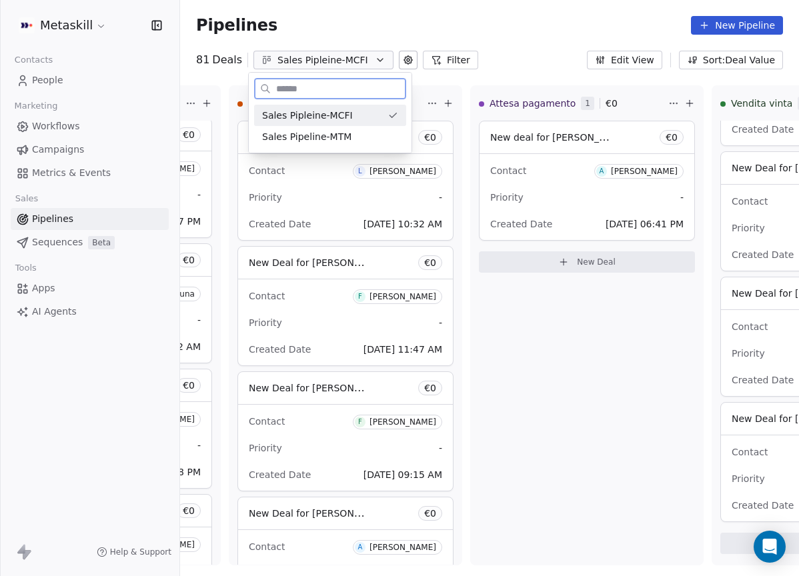
click at [371, 117] on div "Sales Pipleine-MCFI" at bounding box center [322, 116] width 120 height 14
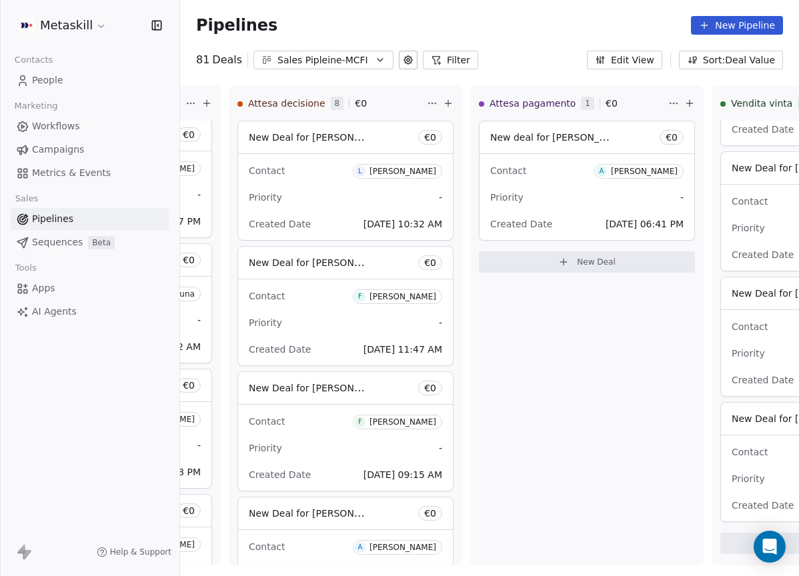
click at [364, 65] on button "Sales Pipleine-MCFI" at bounding box center [323, 60] width 140 height 19
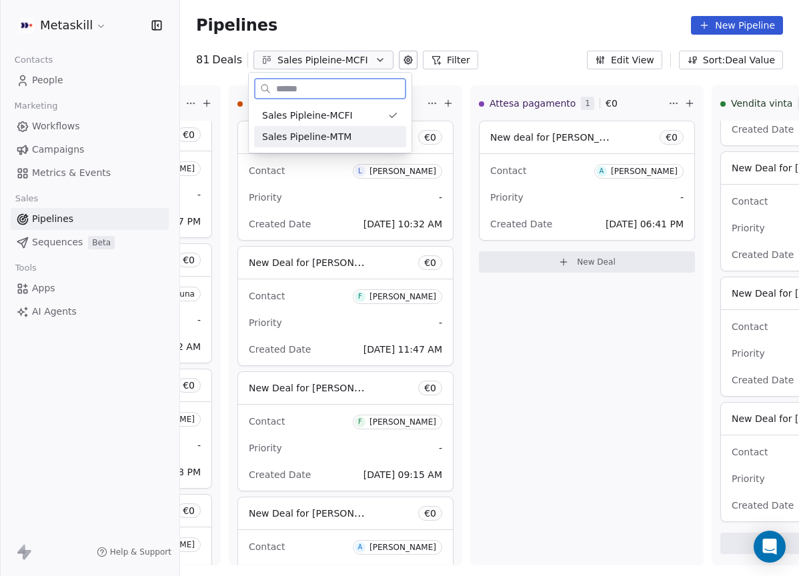
click at [366, 133] on div "Sales Pipeline-MTM" at bounding box center [330, 137] width 136 height 14
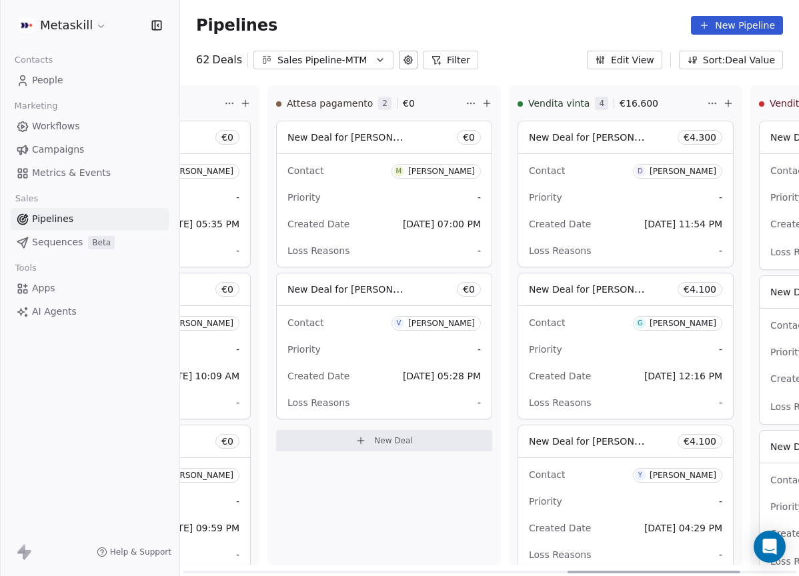
scroll to position [0, 1376]
drag, startPoint x: 314, startPoint y: 569, endPoint x: 700, endPoint y: 541, distance: 387.2
click at [700, 571] on div at bounding box center [653, 572] width 173 height 3
click at [457, 360] on div "Contact V [PERSON_NAME] Priority - Created Date [DATE] 05:28 PM Loss Reasons -" at bounding box center [384, 362] width 215 height 113
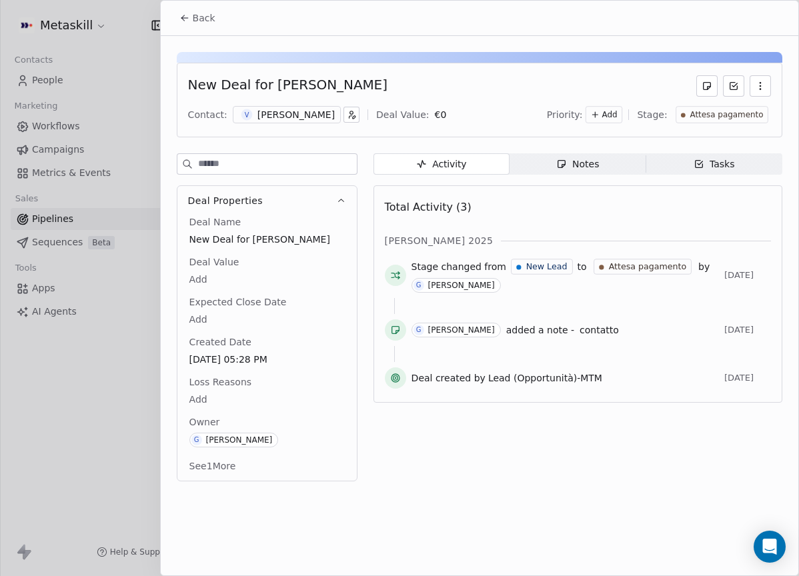
click at [315, 113] on div "[PERSON_NAME]" at bounding box center [295, 114] width 77 height 13
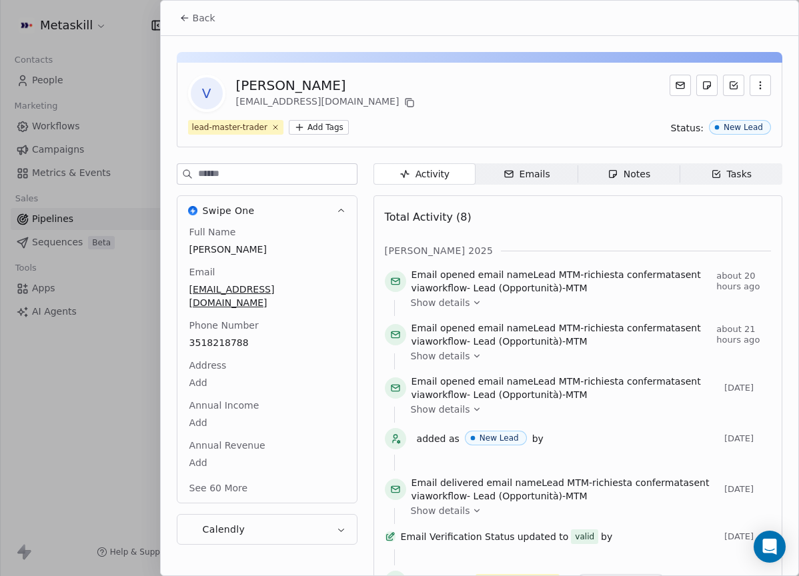
drag, startPoint x: 304, startPoint y: 85, endPoint x: 271, endPoint y: 81, distance: 33.6
click at [271, 81] on div "[PERSON_NAME]" at bounding box center [327, 85] width 182 height 19
click at [285, 85] on div "[PERSON_NAME]" at bounding box center [327, 85] width 182 height 19
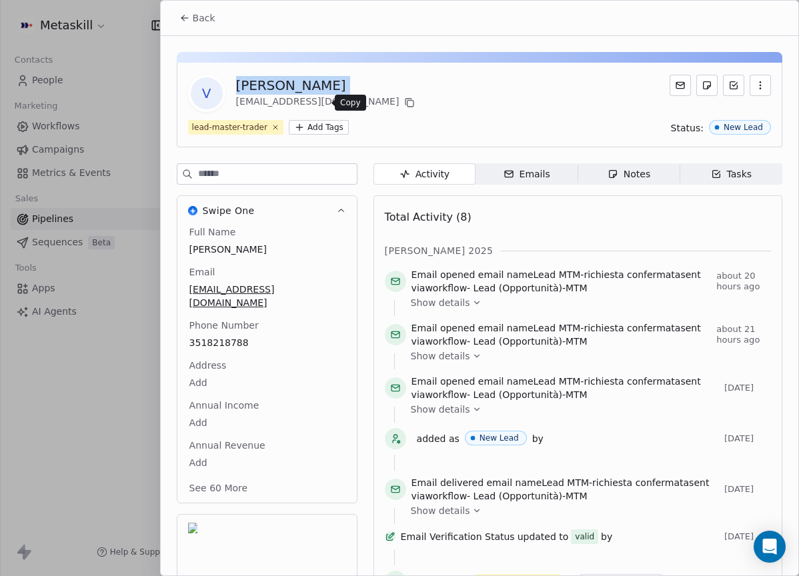
click at [404, 104] on icon at bounding box center [409, 102] width 11 height 11
click at [404, 103] on icon at bounding box center [409, 102] width 11 height 11
click at [491, 90] on div "V [PERSON_NAME] [PERSON_NAME][EMAIL_ADDRESS][DOMAIN_NAME]" at bounding box center [479, 93] width 583 height 37
click at [205, 17] on span "Back" at bounding box center [204, 17] width 23 height 13
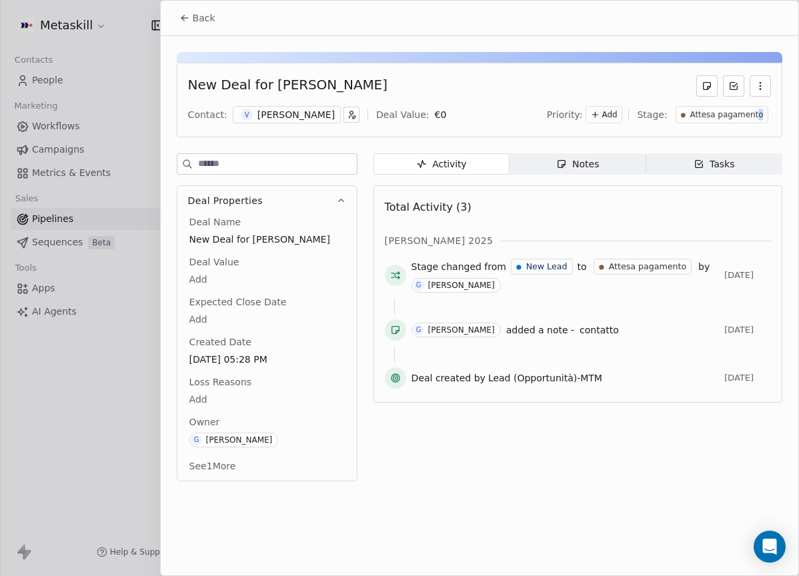
click at [760, 114] on span "Attesa pagamento" at bounding box center [725, 114] width 73 height 11
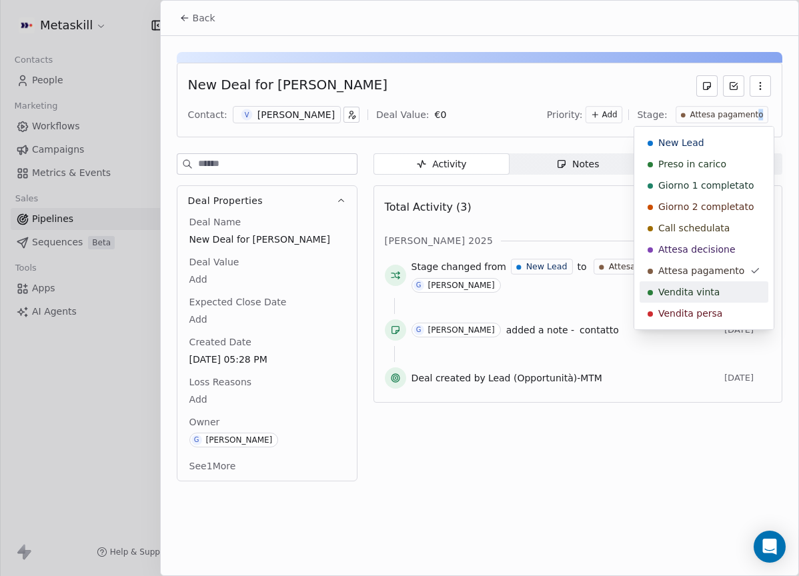
click at [714, 295] on span "Vendita vinta" at bounding box center [688, 291] width 61 height 13
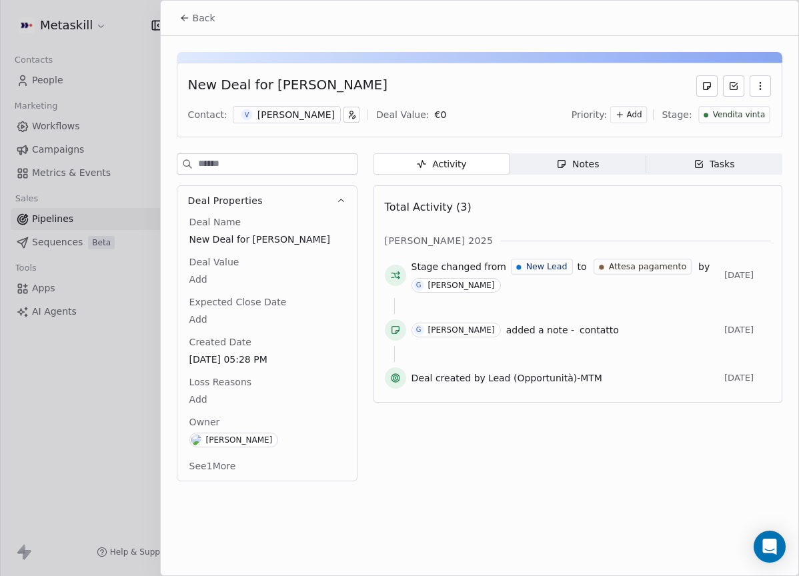
click at [212, 395] on body "Metaskill Contacts People Marketing Workflows Campaigns Metrics & Events Sales …" at bounding box center [399, 288] width 799 height 576
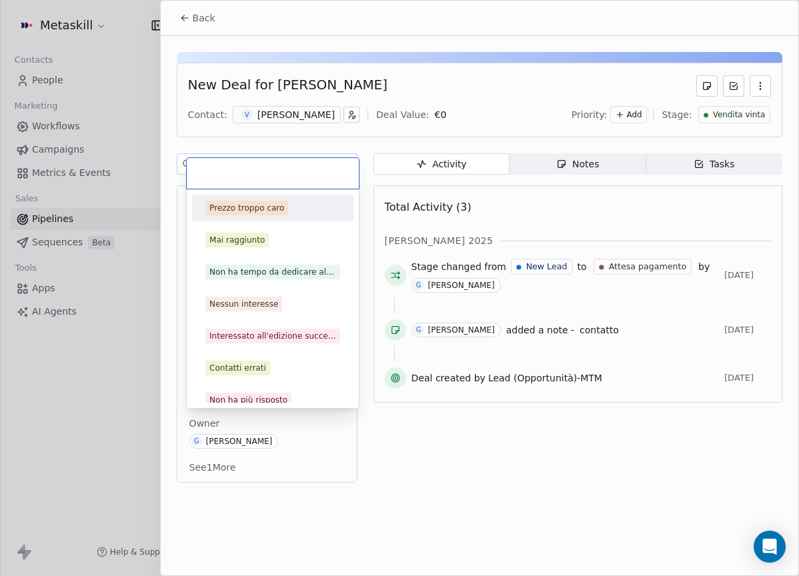
click at [311, 132] on html "Metaskill Contacts People Marketing Workflows Campaigns Metrics & Events Sales …" at bounding box center [399, 288] width 799 height 576
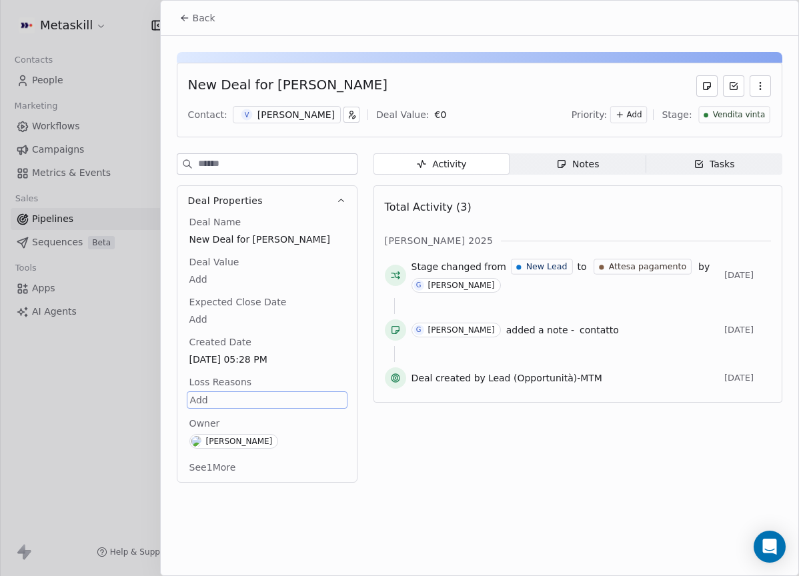
click at [225, 277] on body "Metaskill Contacts People Marketing Workflows Campaigns Metrics & Events Sales …" at bounding box center [399, 288] width 799 height 576
type input "*****"
click at [467, 481] on html "Metaskill Contacts People Marketing Workflows Campaigns Metrics & Events Sales …" at bounding box center [399, 288] width 799 height 576
click at [213, 31] on div "Back" at bounding box center [479, 18] width 637 height 35
click at [211, 25] on button "Back" at bounding box center [197, 18] width 52 height 24
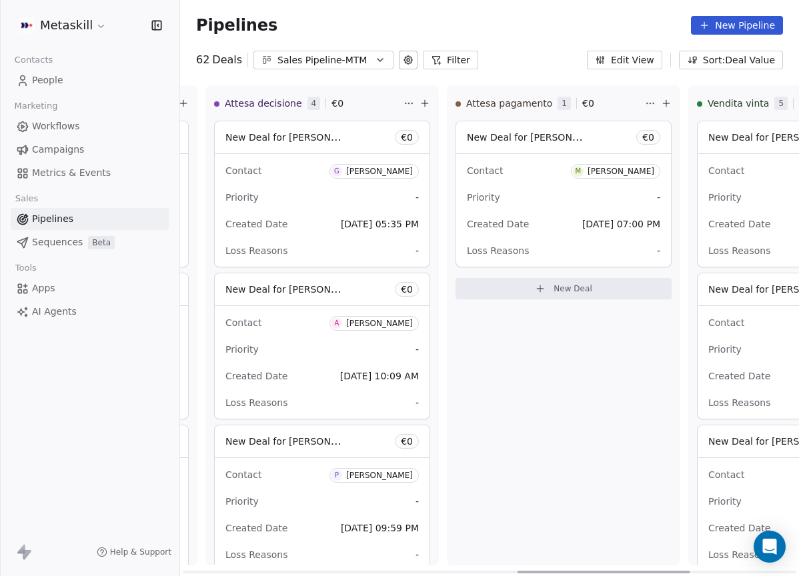
drag, startPoint x: 297, startPoint y: 569, endPoint x: 643, endPoint y: 472, distance: 359.5
click at [633, 571] on div at bounding box center [603, 572] width 173 height 3
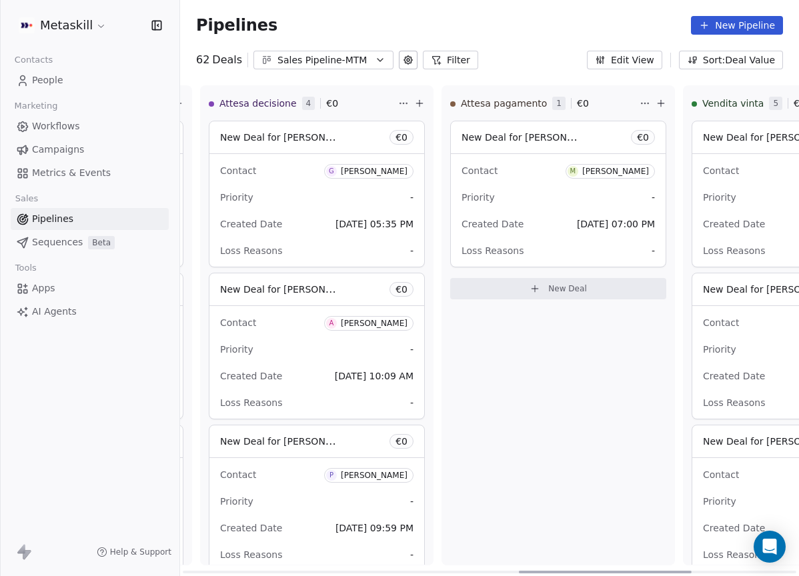
click at [623, 179] on div "Contact M Matteo Cucchi" at bounding box center [557, 170] width 193 height 22
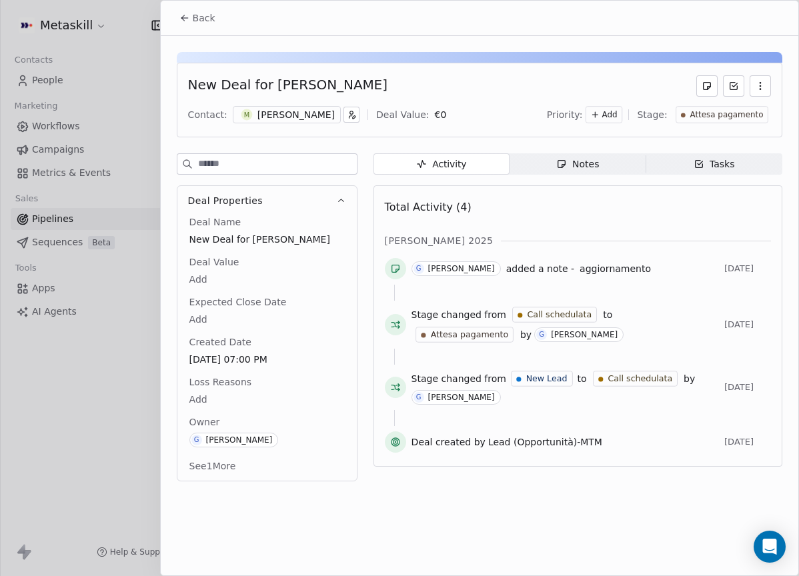
click at [287, 110] on div "[PERSON_NAME]" at bounding box center [295, 114] width 77 height 13
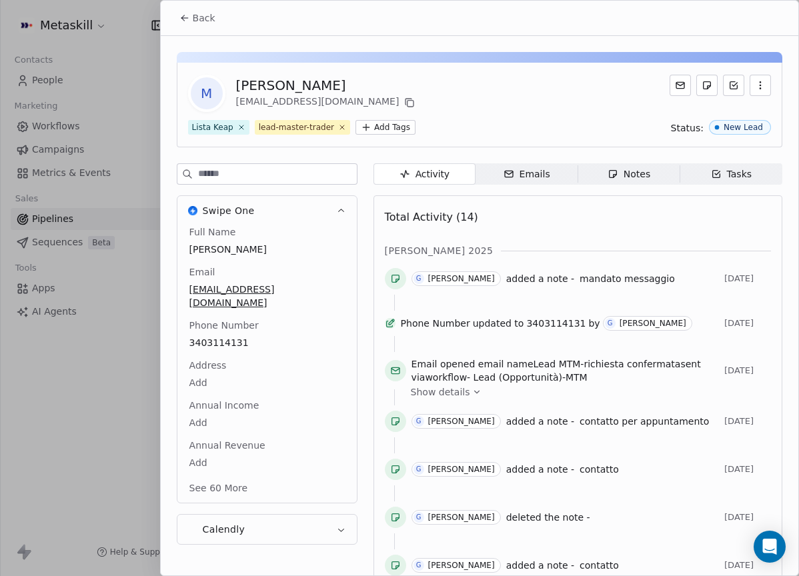
click at [600, 174] on span "Notes Notes" at bounding box center [628, 173] width 102 height 21
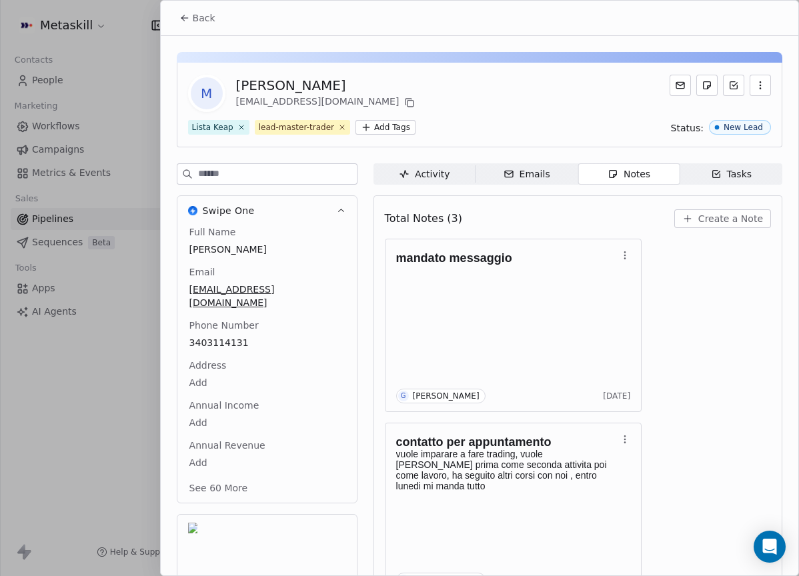
click at [193, 23] on span "Back" at bounding box center [204, 17] width 23 height 13
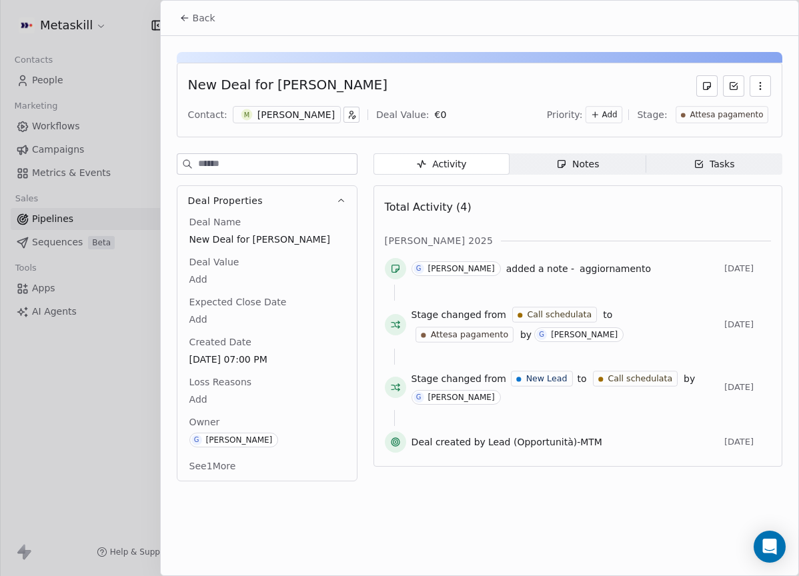
click at [599, 164] on span "Notes Notes" at bounding box center [577, 163] width 136 height 21
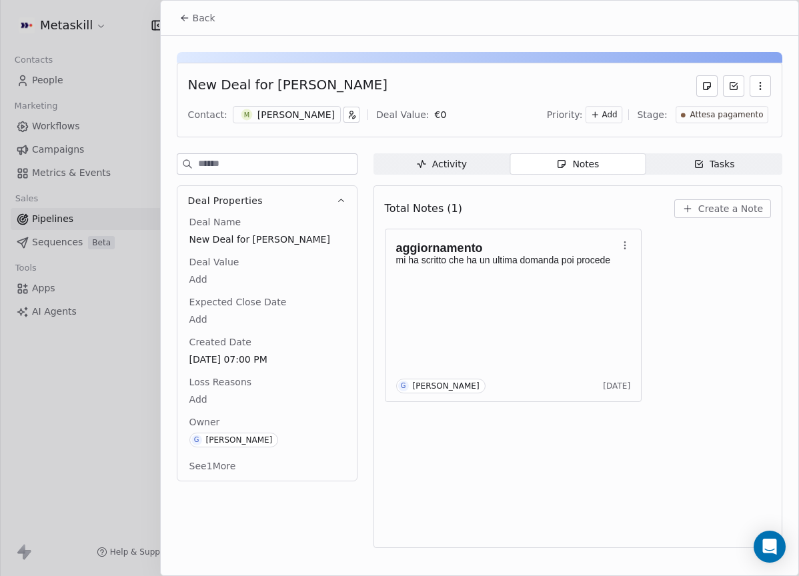
click at [289, 113] on div "[PERSON_NAME]" at bounding box center [295, 114] width 77 height 13
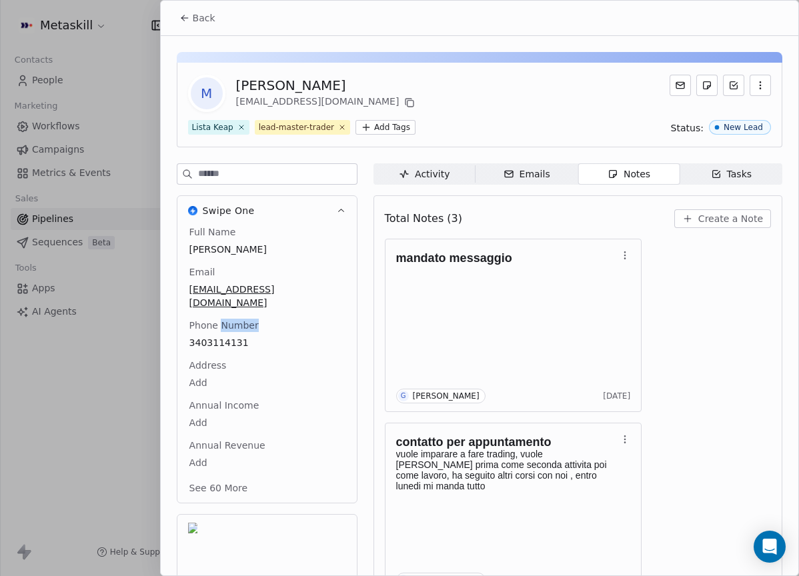
scroll to position [42, 0]
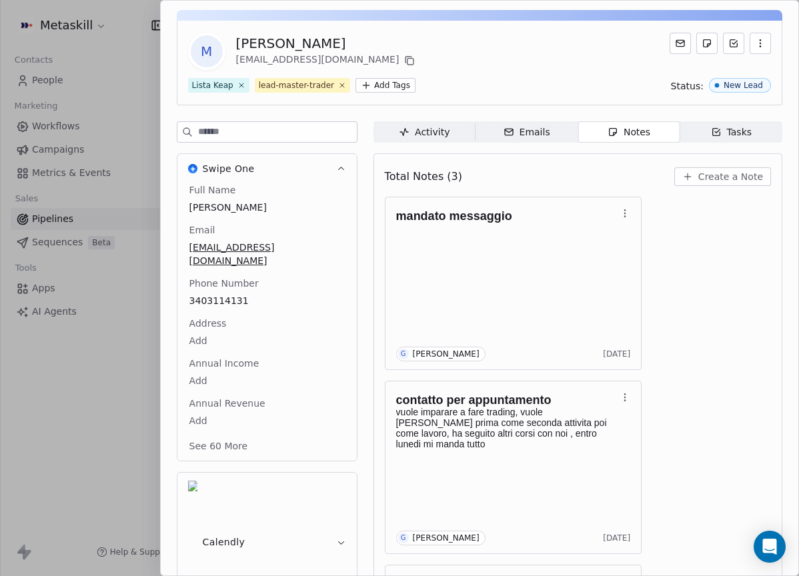
click at [382, 25] on div "M Matteo Cucchi matteo.cucchi3@gmail.com Lista Keap lead-master-trader Add Tags…" at bounding box center [479, 63] width 605 height 85
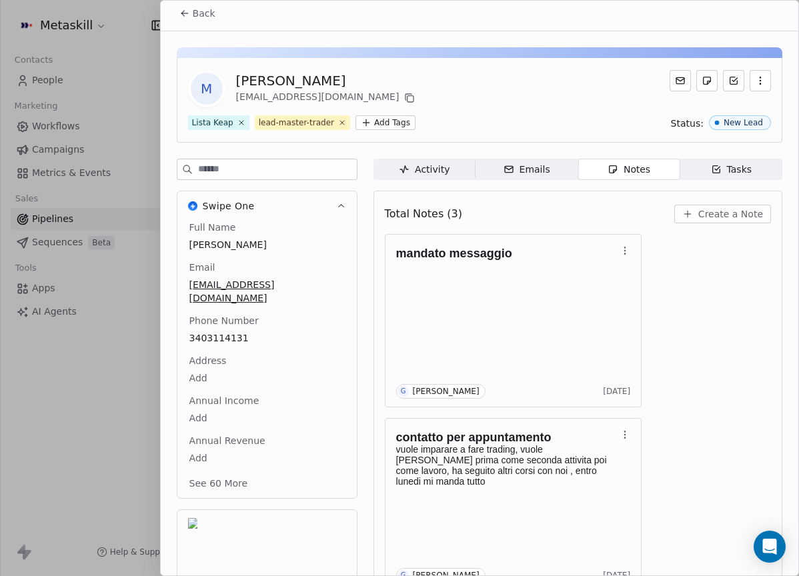
scroll to position [0, 0]
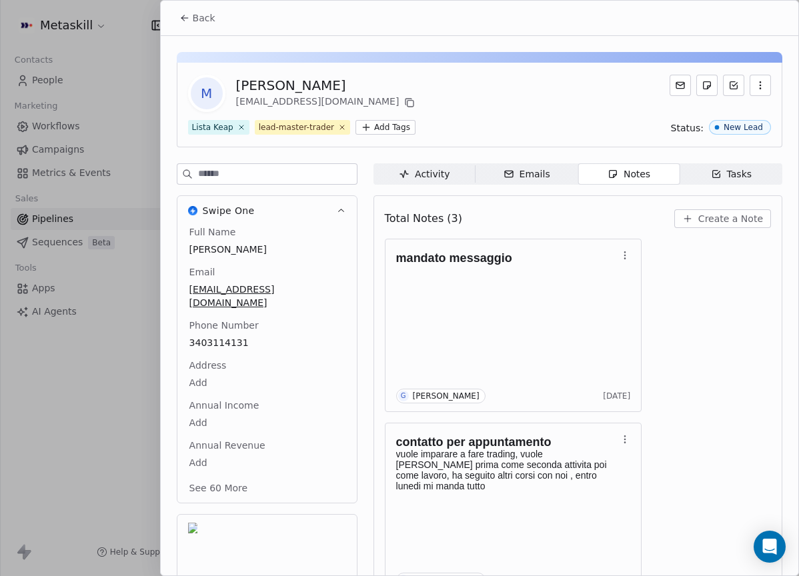
click at [211, 18] on span "Back" at bounding box center [204, 17] width 23 height 13
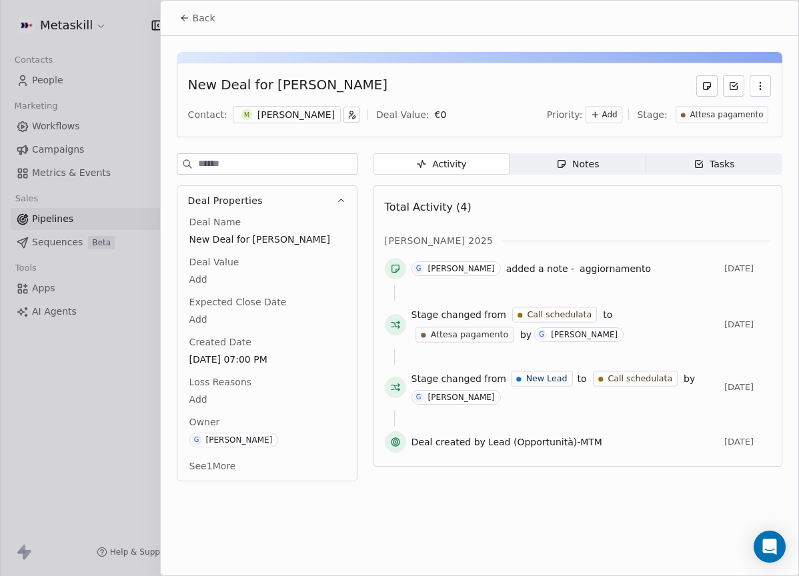
click at [195, 13] on span "Back" at bounding box center [204, 17] width 23 height 13
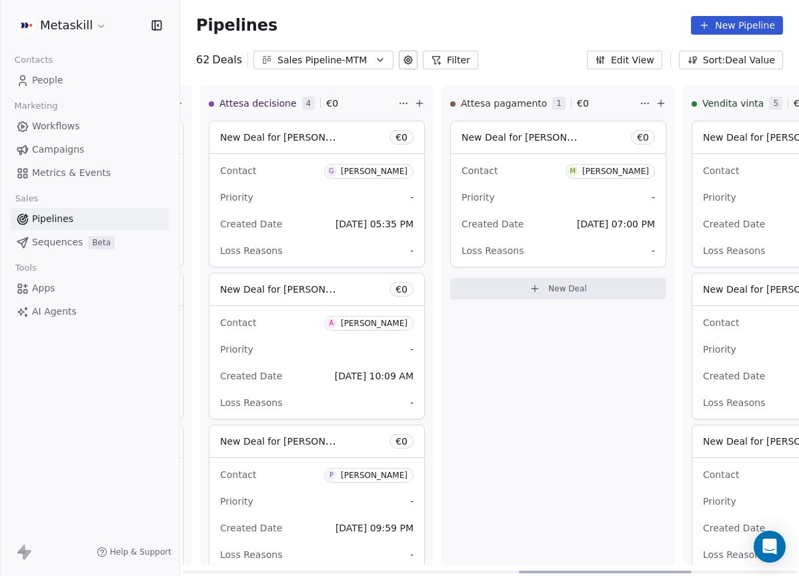
click at [344, 54] on div "Sales Pipeline-MTM" at bounding box center [323, 60] width 92 height 14
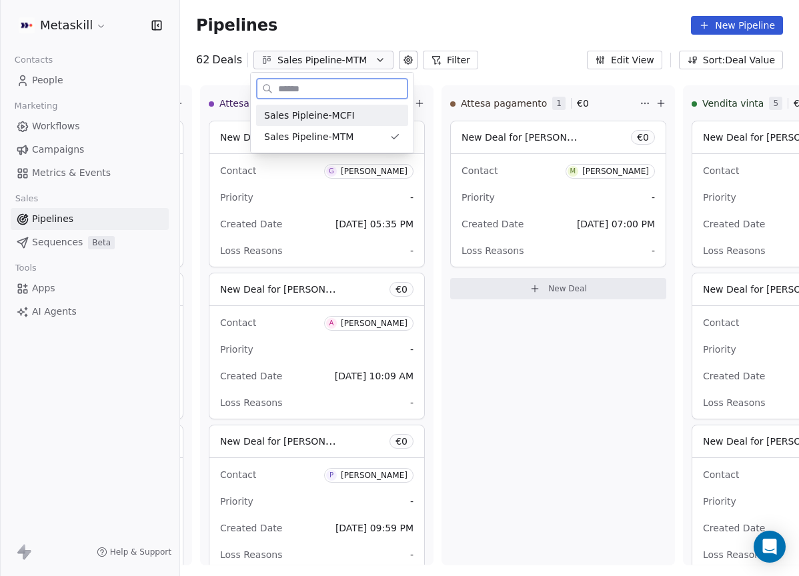
click at [353, 119] on div "Sales Pipleine-MCFI" at bounding box center [332, 116] width 136 height 14
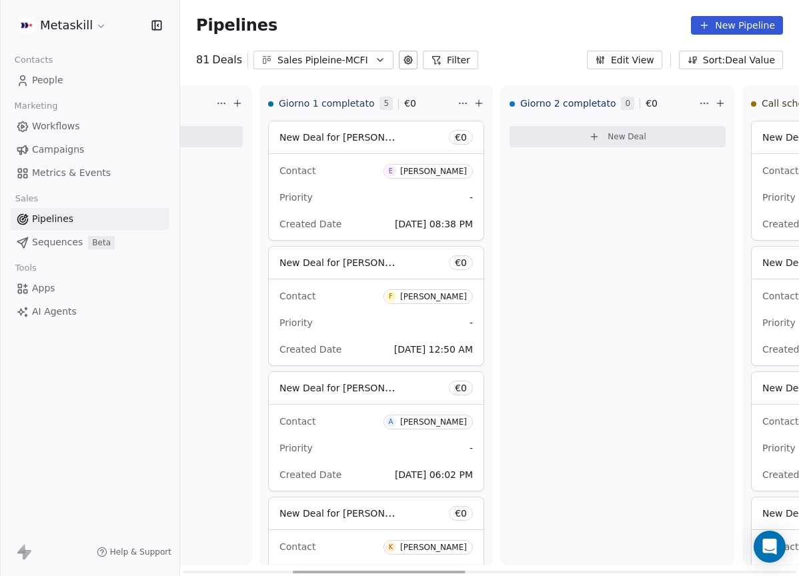
scroll to position [0, 393]
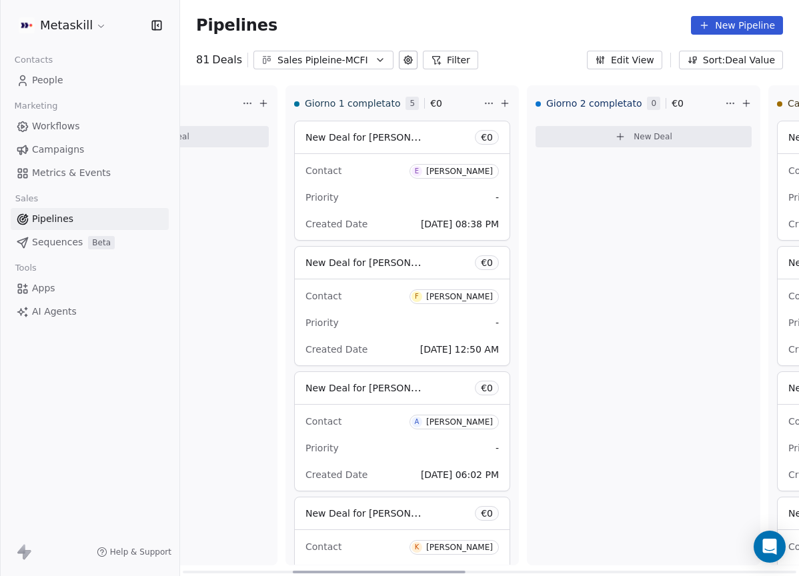
drag, startPoint x: 297, startPoint y: 569, endPoint x: 479, endPoint y: 359, distance: 278.0
click at [407, 571] on div at bounding box center [379, 572] width 173 height 3
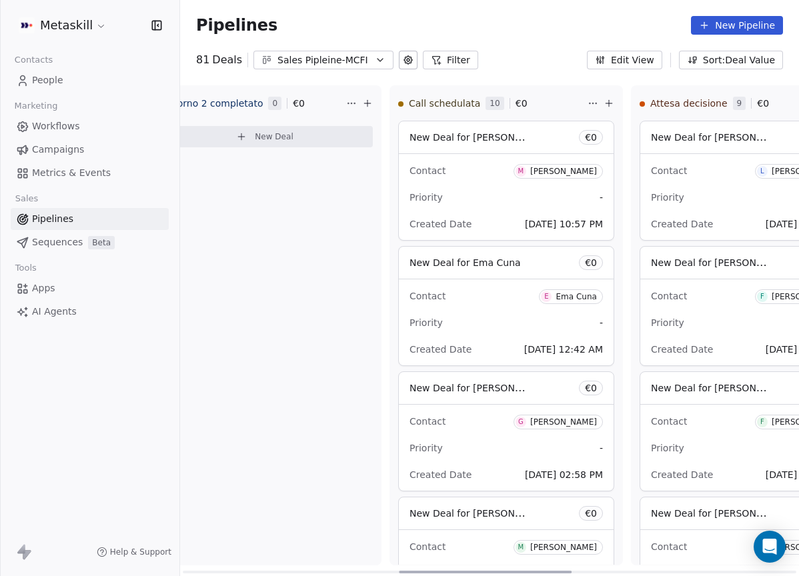
scroll to position [0, 774]
drag, startPoint x: 385, startPoint y: 571, endPoint x: 493, endPoint y: 557, distance: 109.0
click at [493, 571] on div at bounding box center [485, 572] width 173 height 3
click at [554, 167] on div "[PERSON_NAME]" at bounding box center [561, 171] width 67 height 9
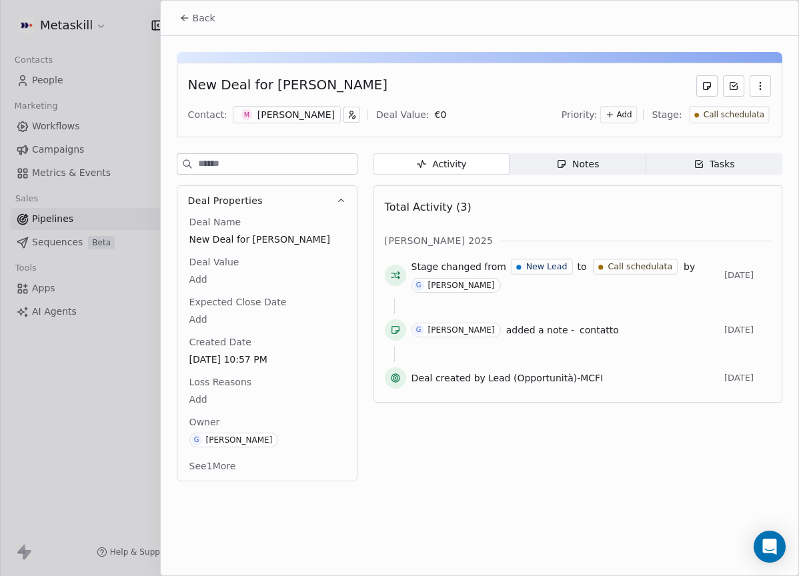
click at [284, 106] on div "M Matteo Den" at bounding box center [287, 114] width 108 height 17
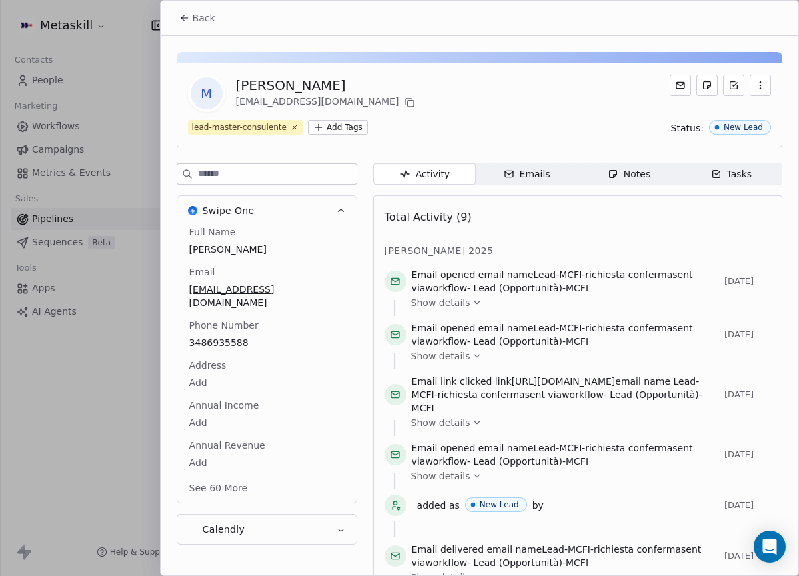
scroll to position [42, 0]
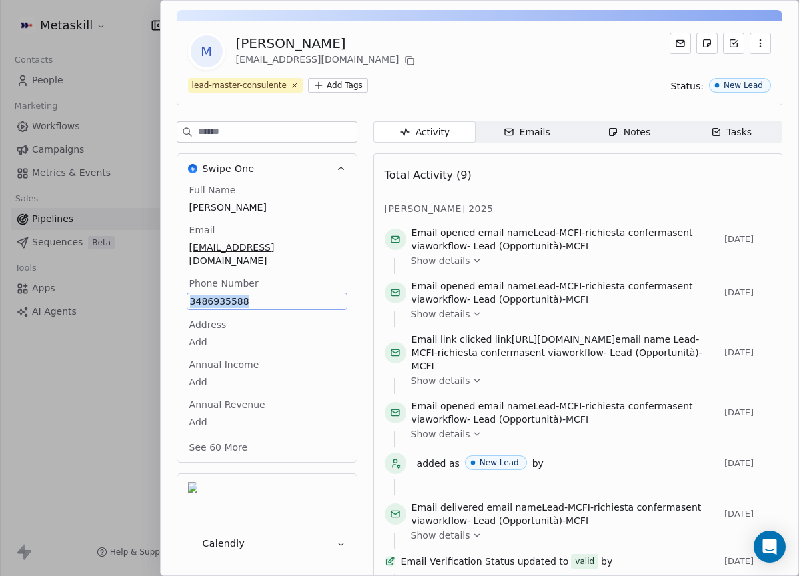
click at [595, 129] on span "Notes Notes" at bounding box center [628, 131] width 102 height 21
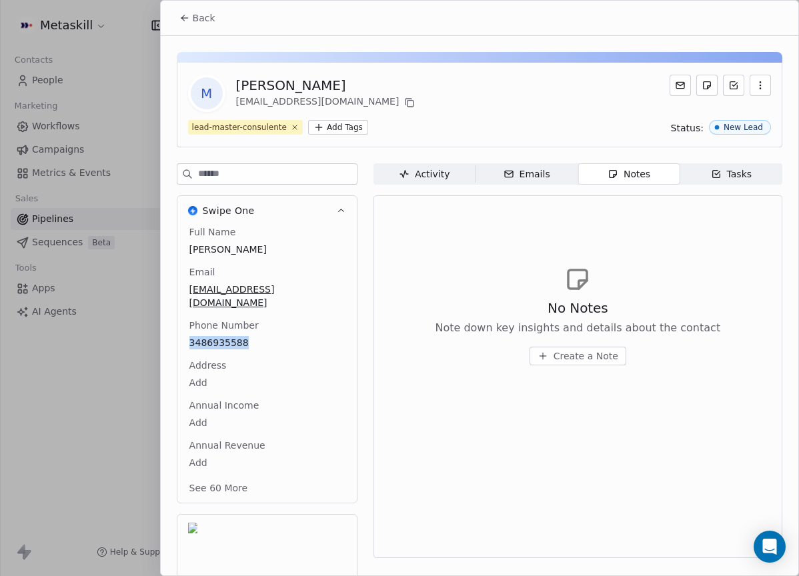
click at [432, 181] on span "Activity Activity" at bounding box center [424, 173] width 102 height 21
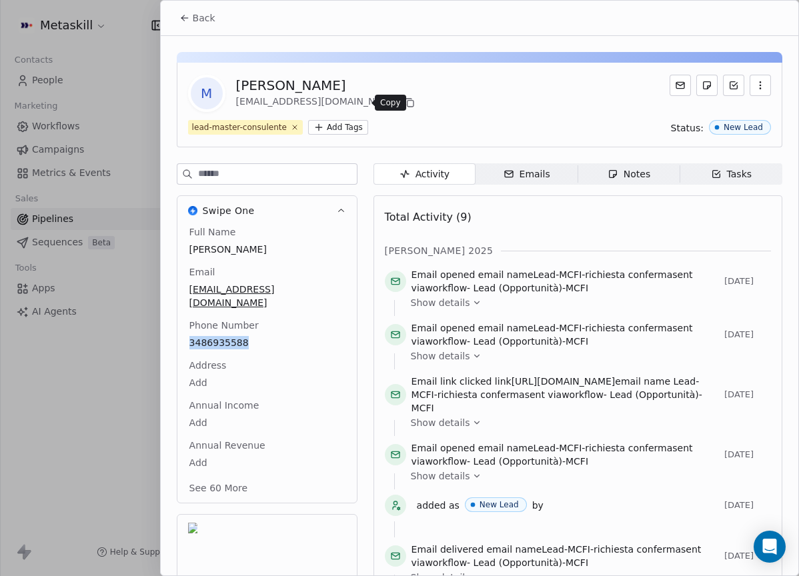
click at [404, 100] on icon at bounding box center [409, 102] width 11 height 11
click at [518, 66] on div "M Matteo Den matteodnwork@gmail.com lead-master-consulente Add Tags Status: New…" at bounding box center [479, 105] width 605 height 85
click at [624, 173] on div "Notes" at bounding box center [628, 174] width 43 height 14
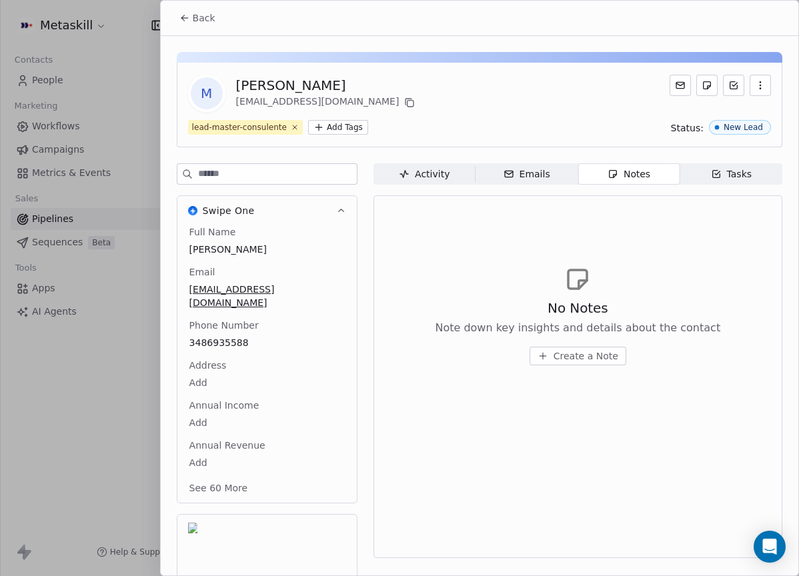
click at [437, 180] on div "Activity" at bounding box center [424, 174] width 51 height 14
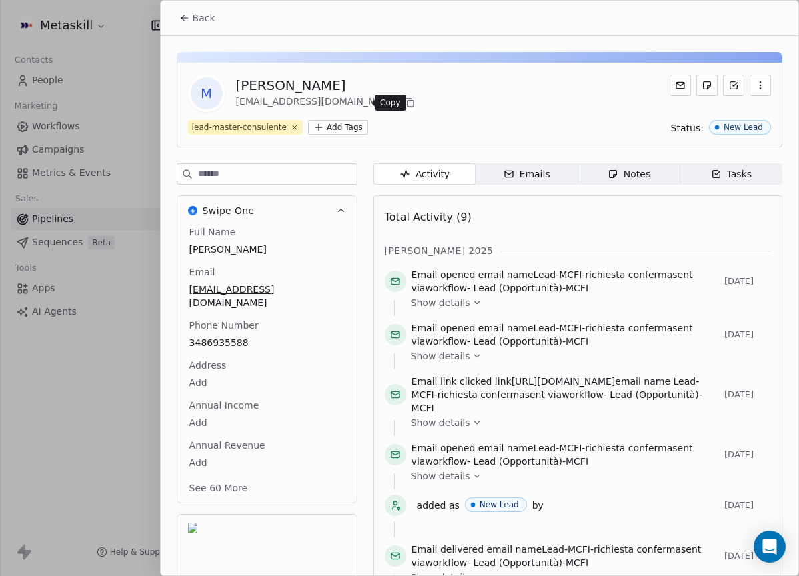
click at [404, 101] on icon at bounding box center [409, 102] width 11 height 11
click at [191, 8] on button "Back" at bounding box center [197, 18] width 52 height 24
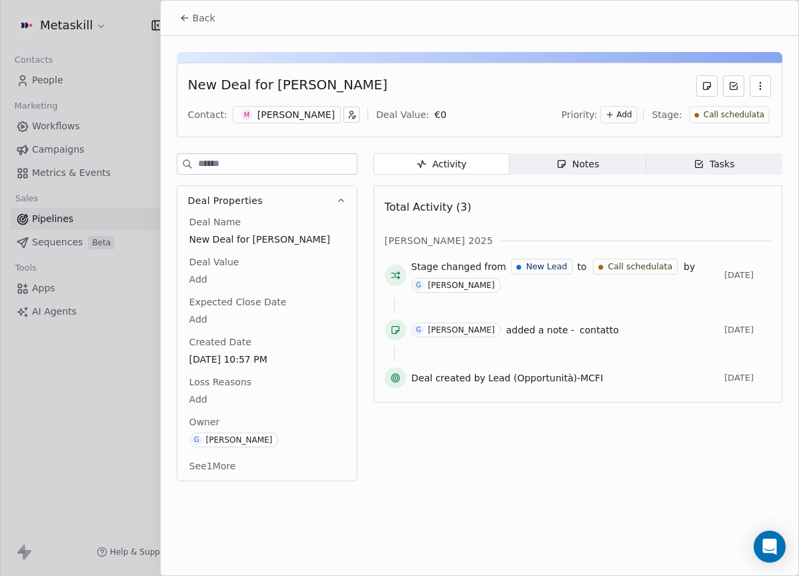
click at [605, 166] on span "Notes Notes" at bounding box center [577, 163] width 136 height 21
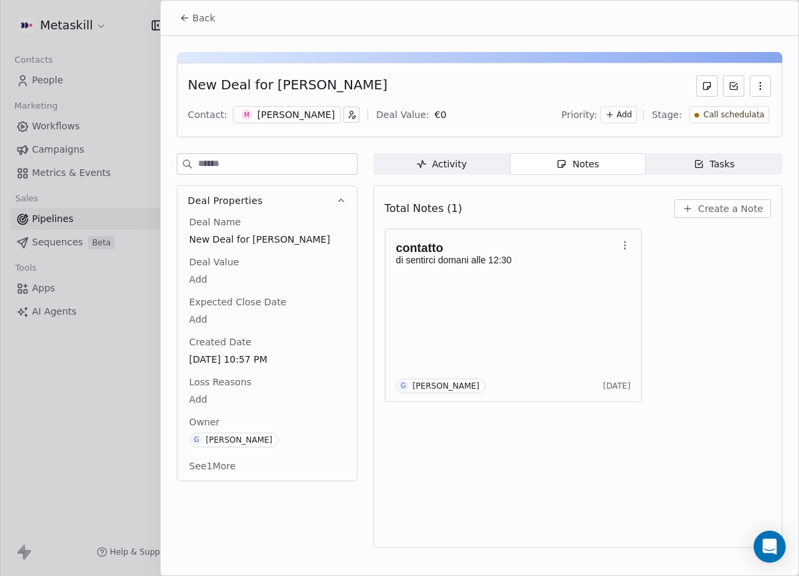
click at [770, 204] on div "Create a Note" at bounding box center [722, 208] width 97 height 19
click at [728, 205] on span "Create a Note" at bounding box center [730, 208] width 65 height 13
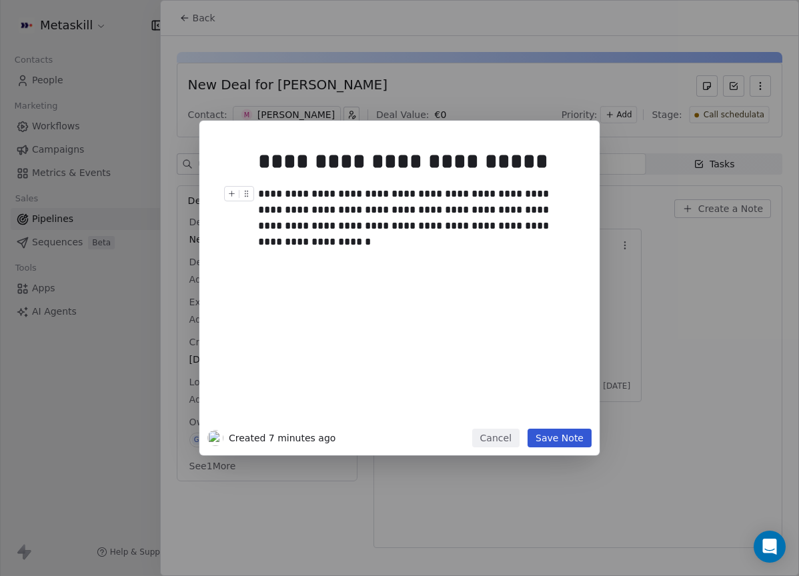
click at [395, 207] on div "**********" at bounding box center [414, 210] width 313 height 48
click at [543, 242] on div at bounding box center [419, 242] width 323 height 16
click at [546, 228] on div "**********" at bounding box center [414, 210] width 313 height 48
click at [575, 441] on button "Save Note" at bounding box center [559, 438] width 64 height 19
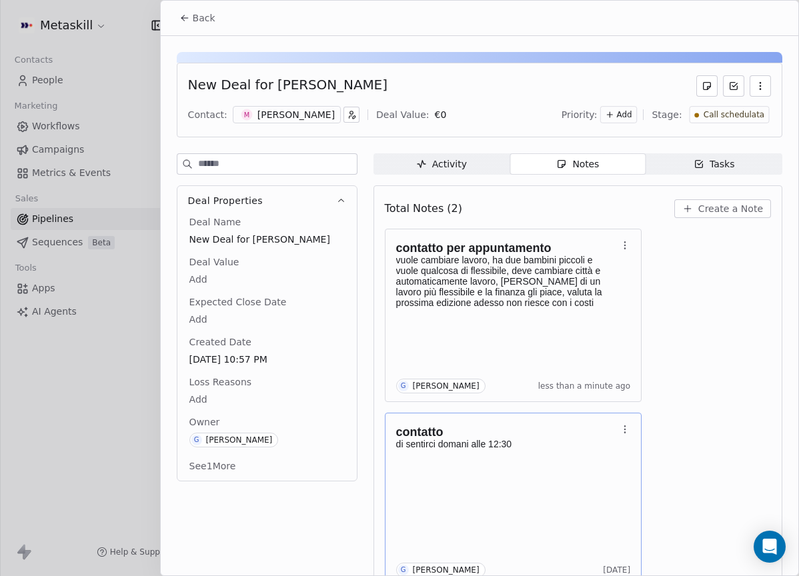
click at [750, 117] on span "Call schedulata" at bounding box center [733, 114] width 61 height 11
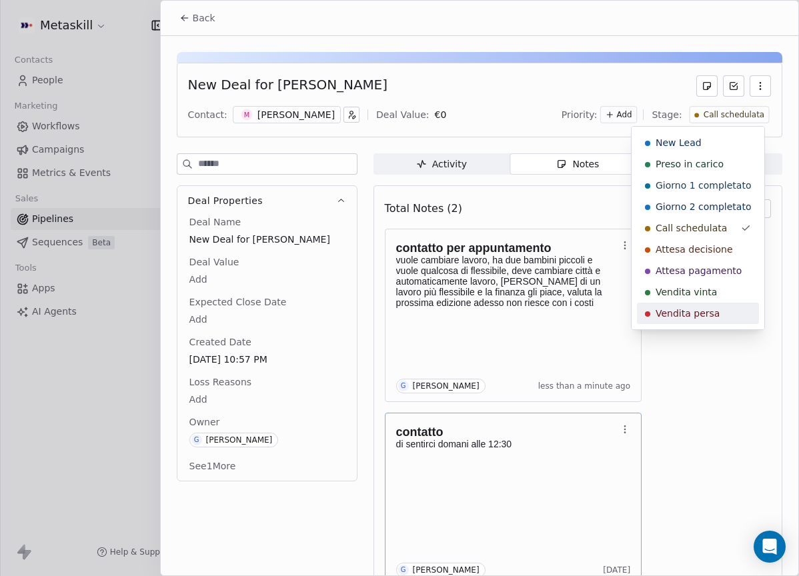
drag, startPoint x: 690, startPoint y: 307, endPoint x: 665, endPoint y: 315, distance: 25.7
click at [690, 307] on span "Vendita persa" at bounding box center [687, 313] width 64 height 13
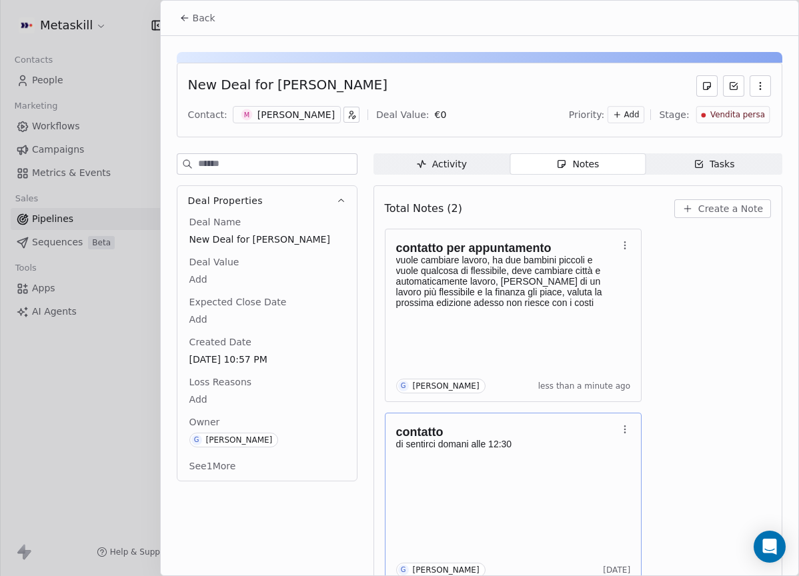
click at [241, 389] on div "Loss Reasons Add" at bounding box center [267, 391] width 161 height 32
click at [225, 389] on div "Loss Reasons Add" at bounding box center [267, 391] width 161 height 32
click at [193, 397] on html "Metaskill Contacts People Marketing Workflows Campaigns Metrics & Events Sales …" at bounding box center [399, 288] width 799 height 576
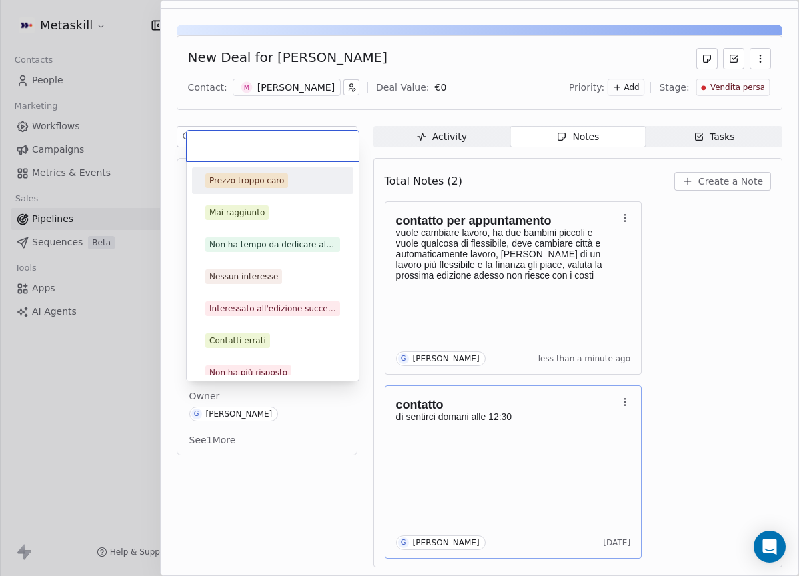
click at [279, 177] on div "Prezzo troppo caro" at bounding box center [246, 181] width 75 height 12
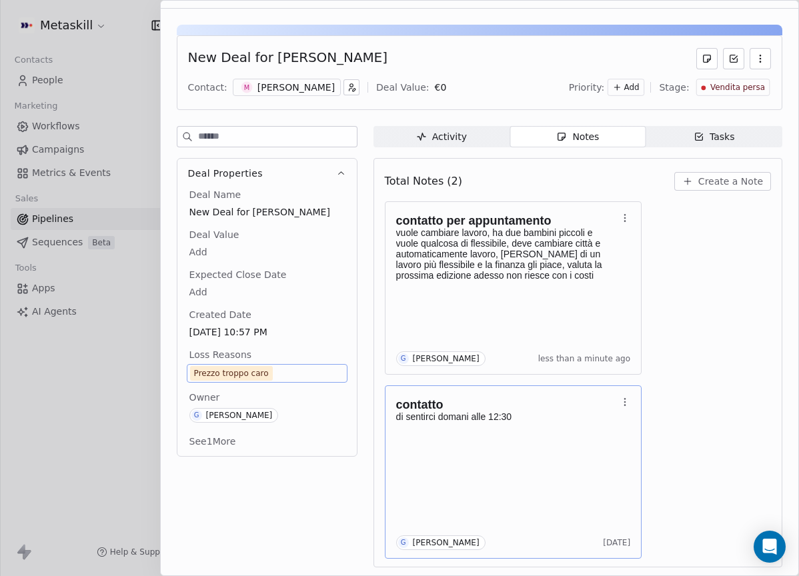
scroll to position [0, 0]
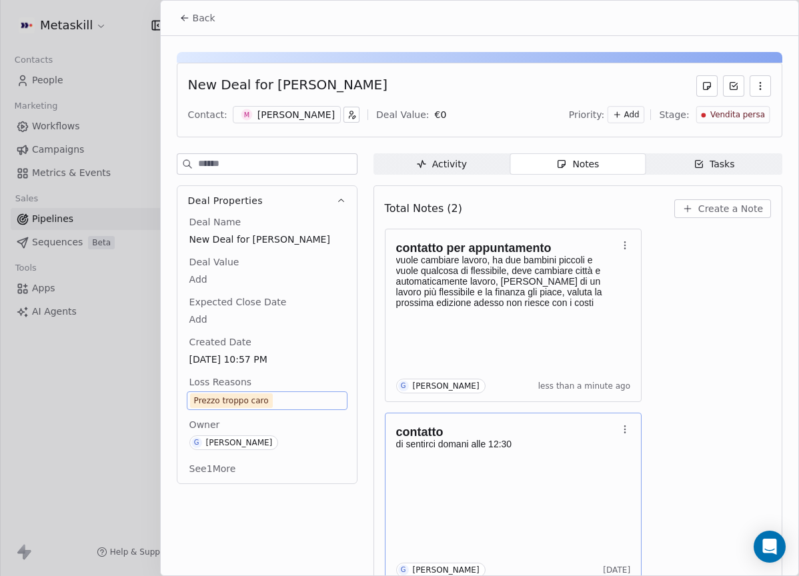
click at [197, 19] on span "Back" at bounding box center [204, 17] width 23 height 13
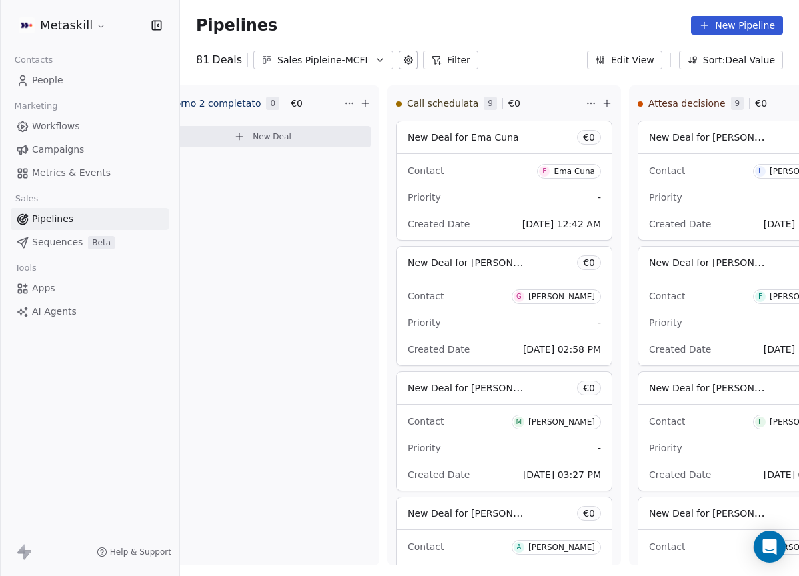
click at [307, 47] on div "Pipelines New Pipeline" at bounding box center [489, 25] width 619 height 51
click at [333, 76] on div "Pipelines New Pipeline 81 Deals Sales Pipleine-MCFI Filter Edit View Sort: Deal…" at bounding box center [489, 288] width 619 height 576
click at [340, 63] on div "Sales Pipleine-MCFI" at bounding box center [323, 60] width 92 height 14
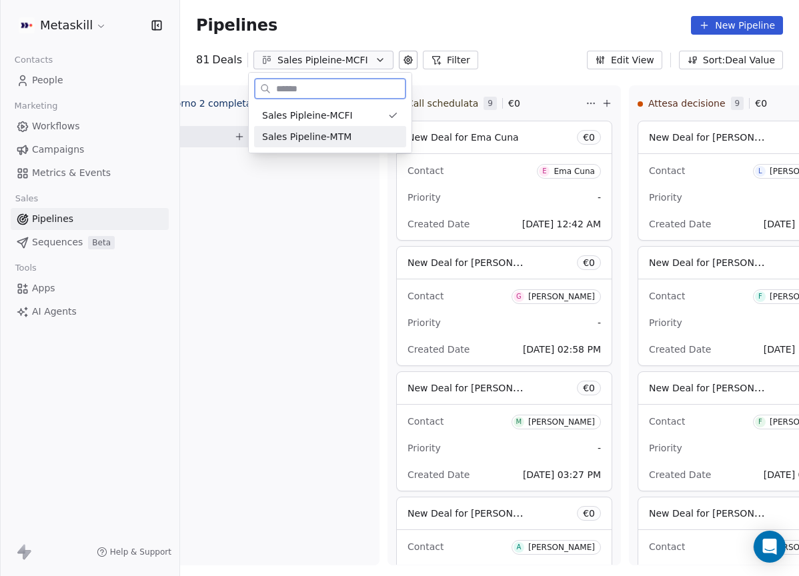
click at [349, 127] on div "Sales Pipeline-MTM" at bounding box center [330, 136] width 152 height 21
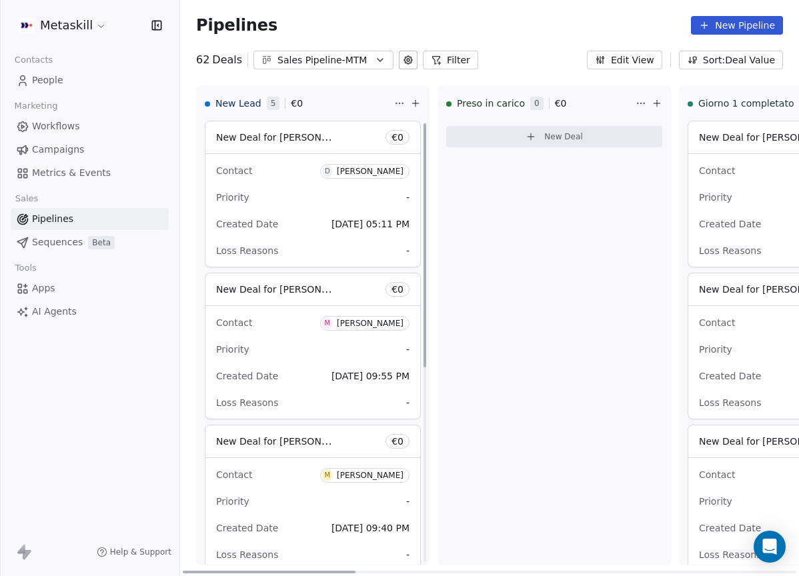
click at [353, 175] on div "[PERSON_NAME]" at bounding box center [370, 171] width 67 height 9
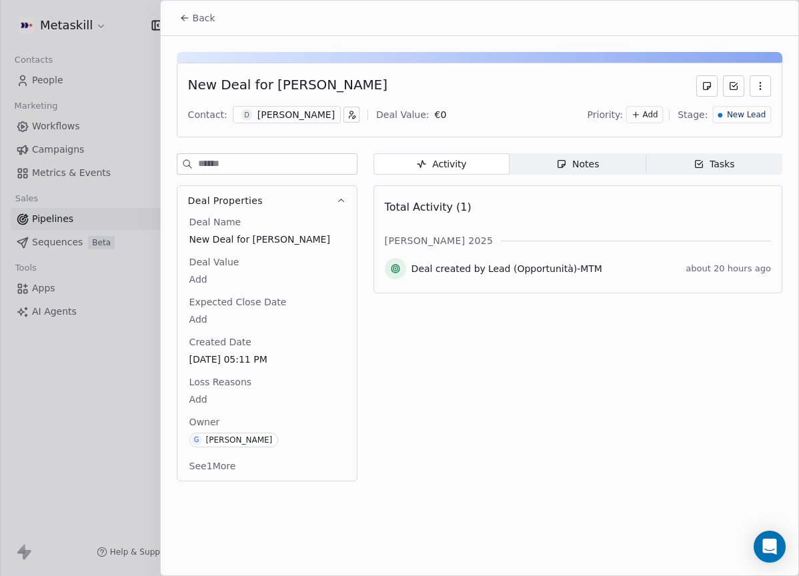
click at [291, 114] on div "[PERSON_NAME]" at bounding box center [295, 114] width 77 height 13
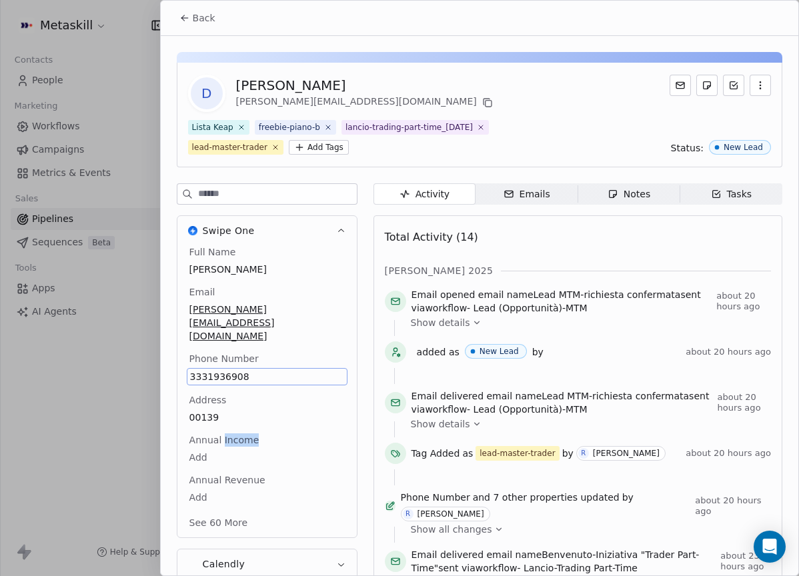
scroll to position [62, 0]
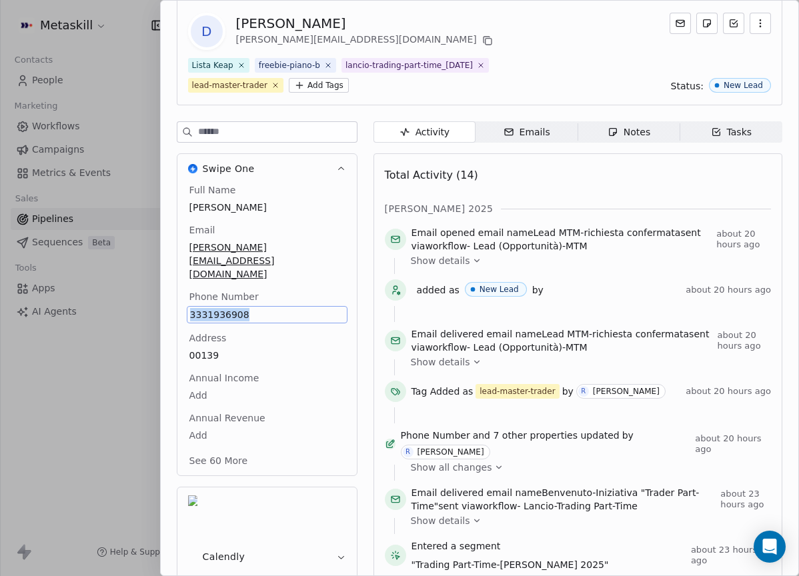
click at [211, 308] on span "3331936908" at bounding box center [267, 314] width 154 height 13
click at [557, 167] on div "Total Activity (14)" at bounding box center [578, 175] width 386 height 27
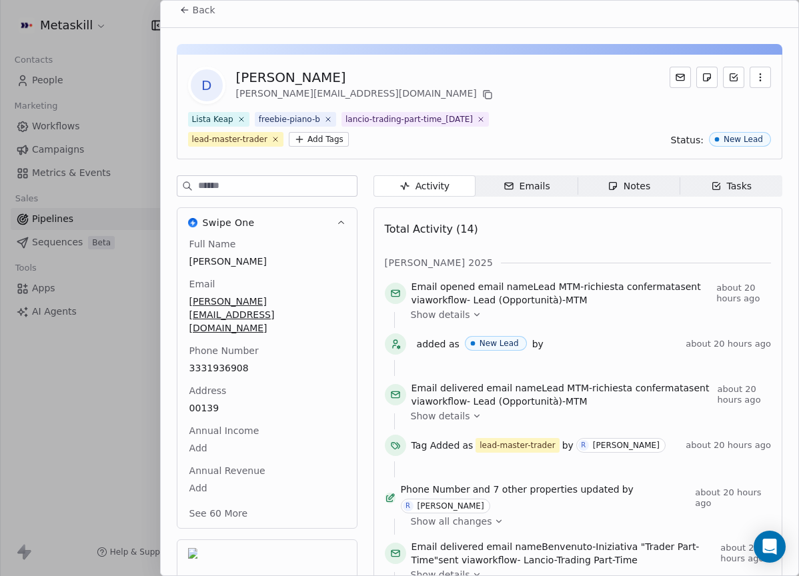
scroll to position [0, 0]
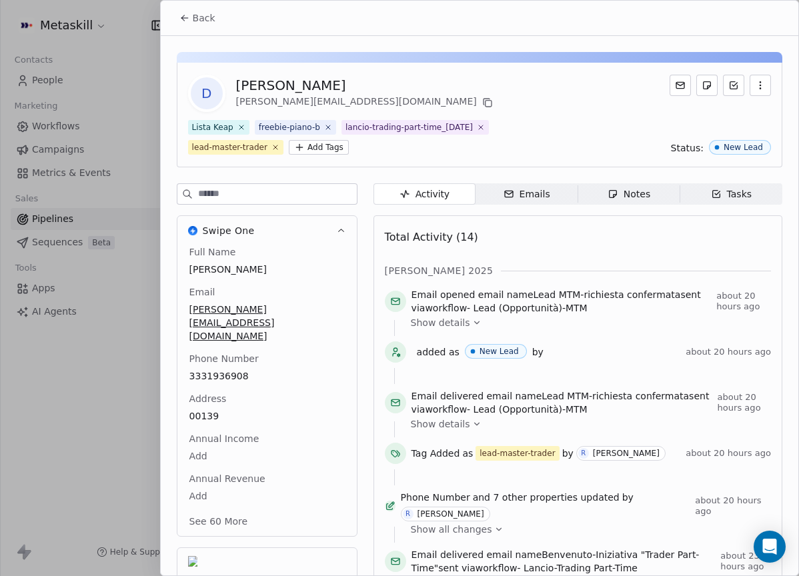
click at [217, 20] on button "Back" at bounding box center [197, 18] width 52 height 24
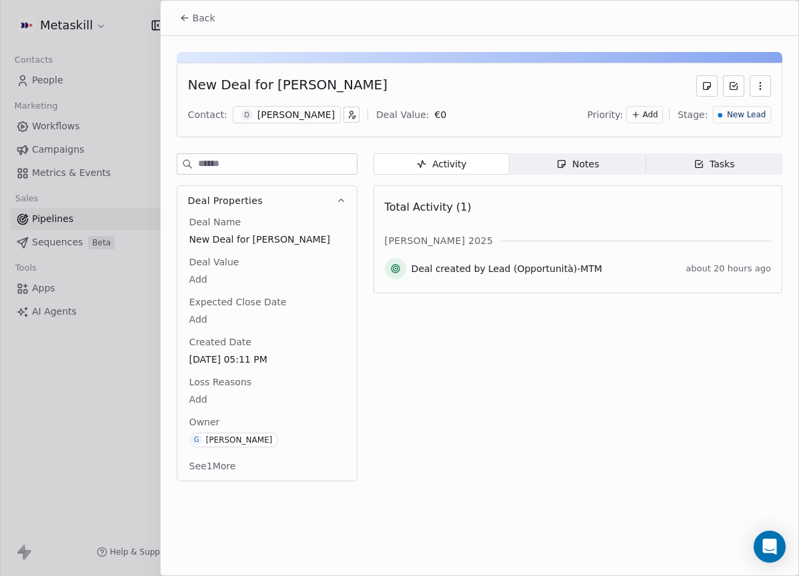
click at [598, 163] on span "Notes Notes" at bounding box center [577, 163] width 136 height 21
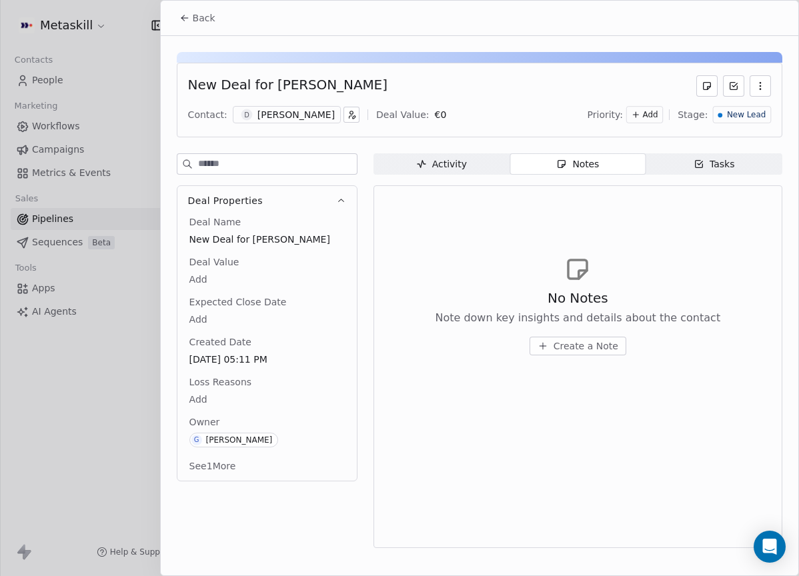
click at [594, 343] on span "Create a Note" at bounding box center [585, 345] width 65 height 13
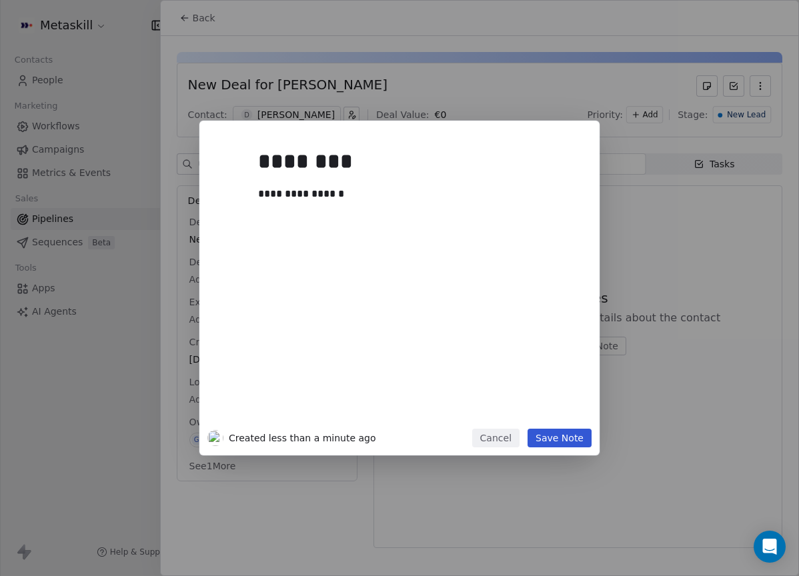
click at [544, 451] on div "**********" at bounding box center [399, 288] width 400 height 335
click at [551, 438] on button "Save Note" at bounding box center [559, 438] width 64 height 19
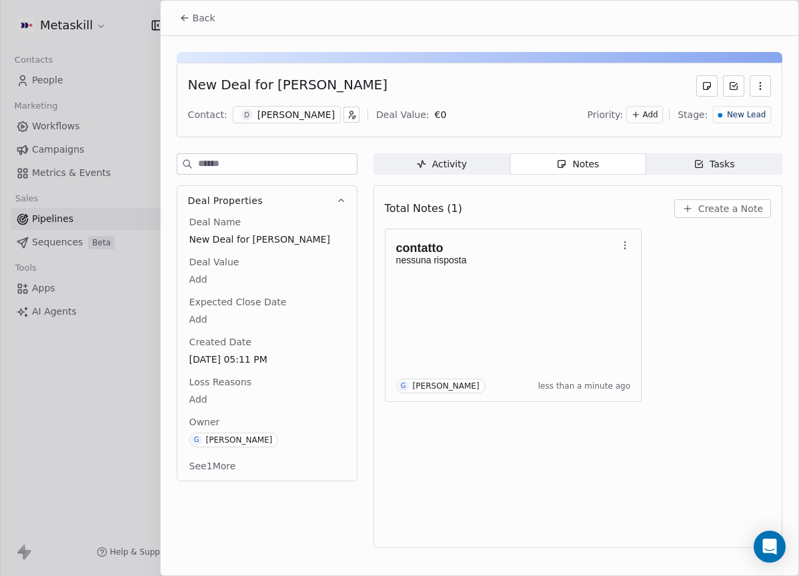
click at [547, 203] on div "Total Notes (1) Create a Note" at bounding box center [578, 208] width 386 height 29
click at [724, 114] on div "New Lead" at bounding box center [742, 114] width 48 height 11
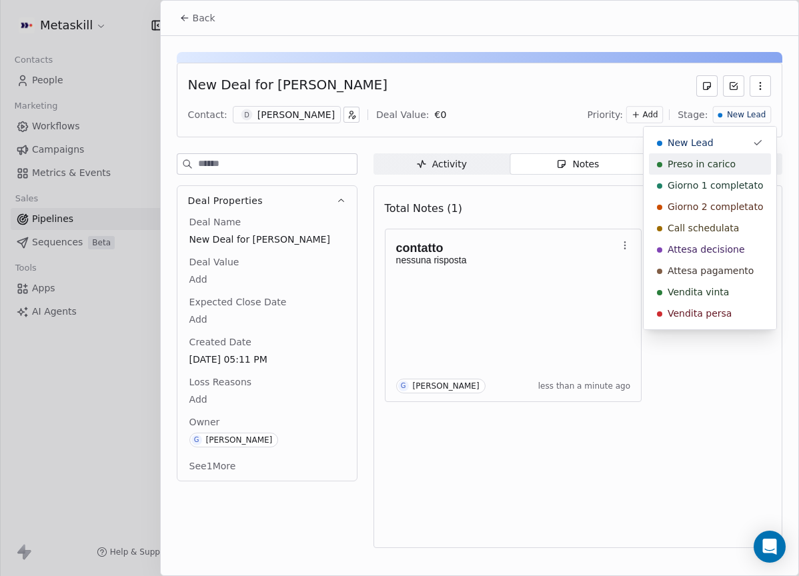
click at [715, 161] on span "Preso in carico" at bounding box center [701, 163] width 68 height 13
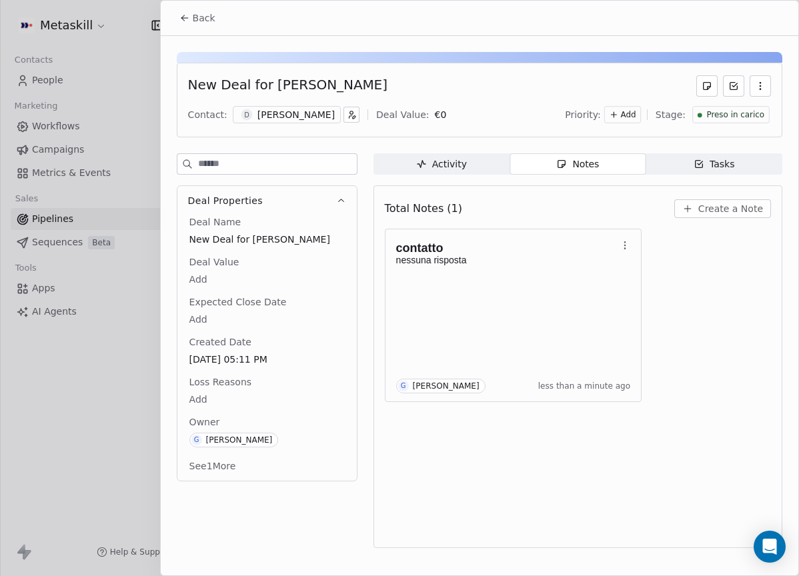
click at [173, 9] on button "Back" at bounding box center [197, 18] width 52 height 24
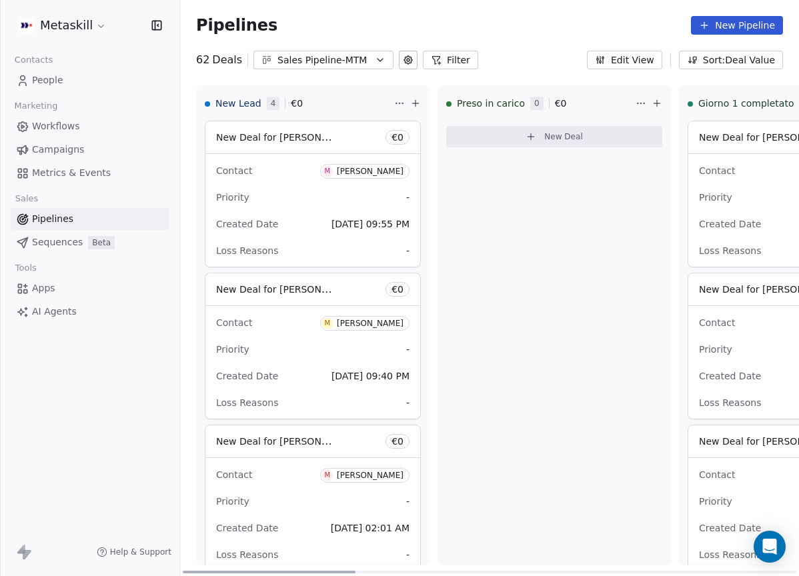
click at [349, 171] on div "[PERSON_NAME]" at bounding box center [370, 171] width 67 height 9
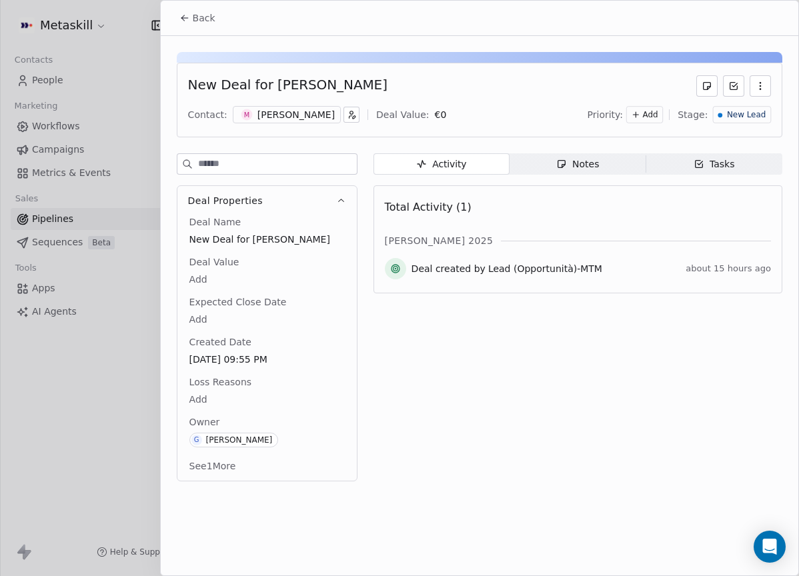
click at [303, 115] on div "[PERSON_NAME]" at bounding box center [295, 114] width 77 height 13
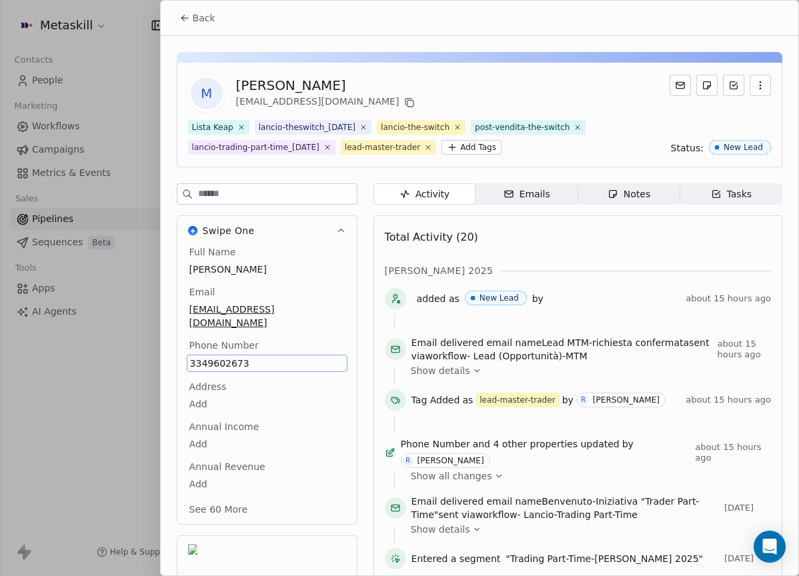
scroll to position [82, 0]
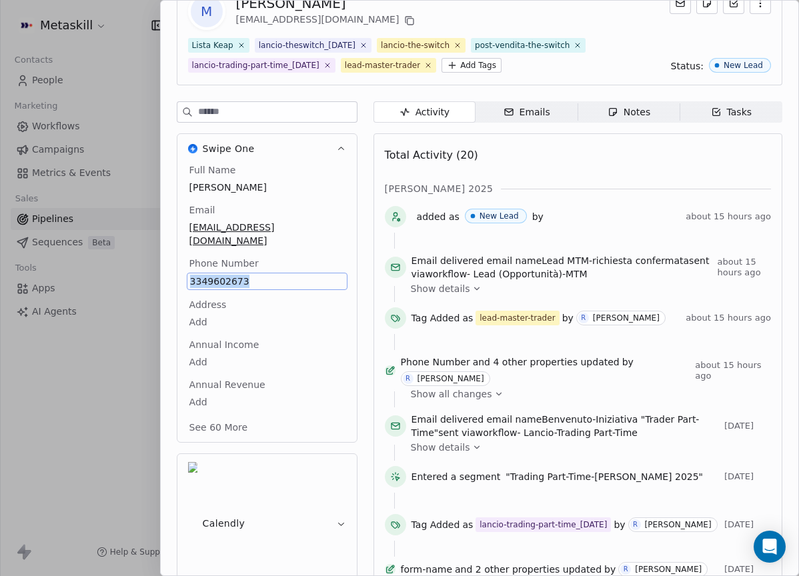
click at [317, 159] on button "Swipe One" at bounding box center [266, 148] width 179 height 29
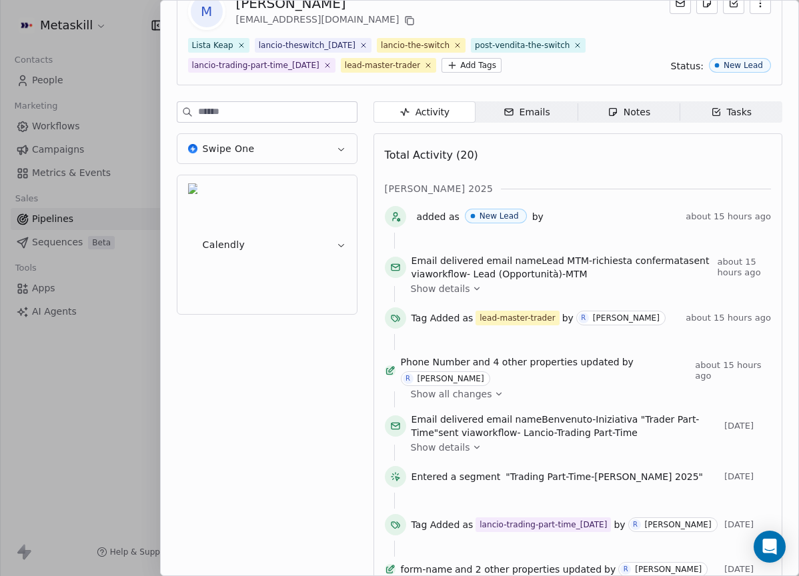
click at [336, 154] on icon "button" at bounding box center [341, 149] width 10 height 10
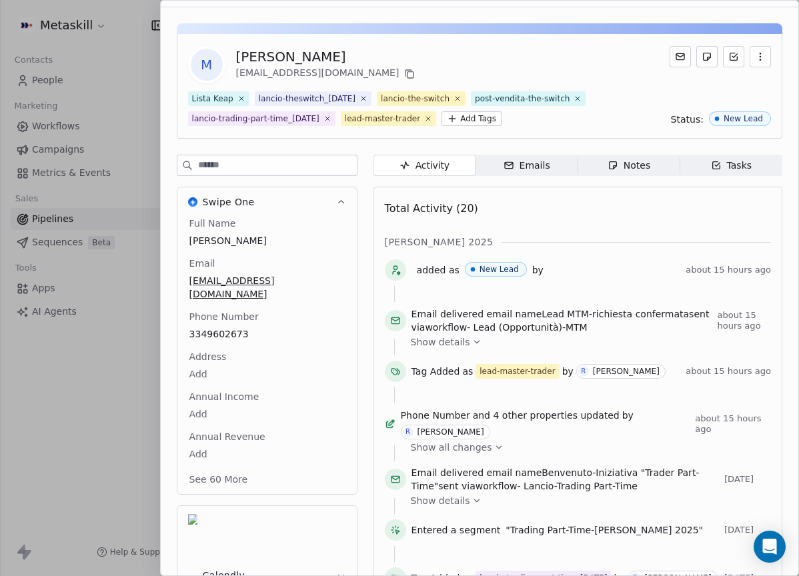
scroll to position [0, 0]
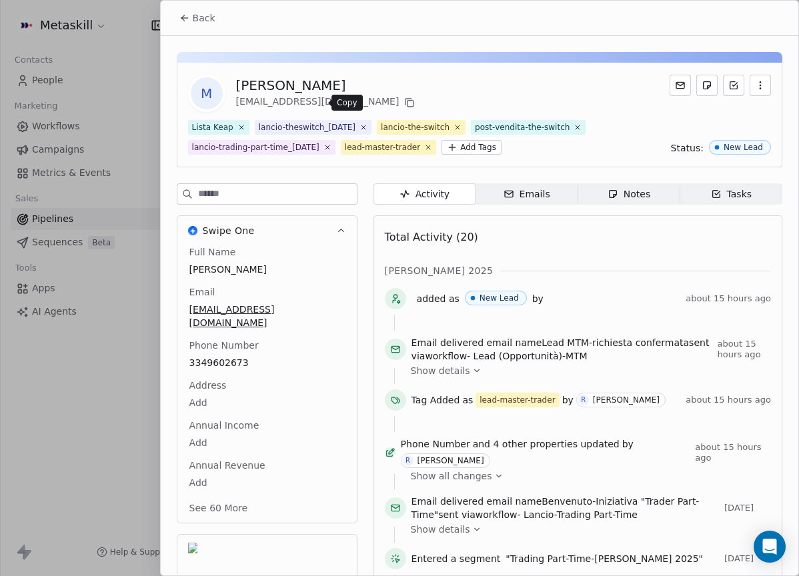
click at [404, 105] on icon at bounding box center [409, 102] width 11 height 11
click at [241, 75] on div "M Michele Di turi mikidituri@live.it" at bounding box center [303, 93] width 230 height 37
click at [259, 83] on div "[PERSON_NAME]" at bounding box center [327, 85] width 182 height 19
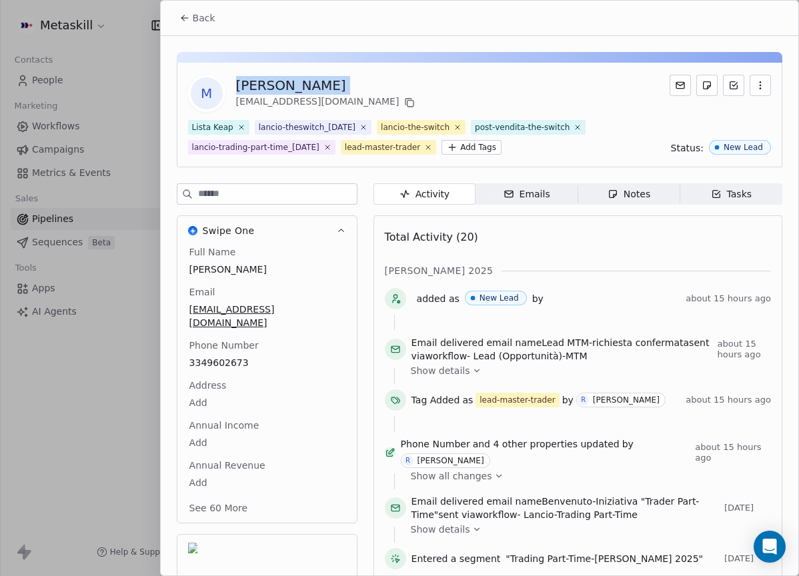
copy div "[PERSON_NAME]"
click at [178, 9] on button "Back" at bounding box center [197, 18] width 52 height 24
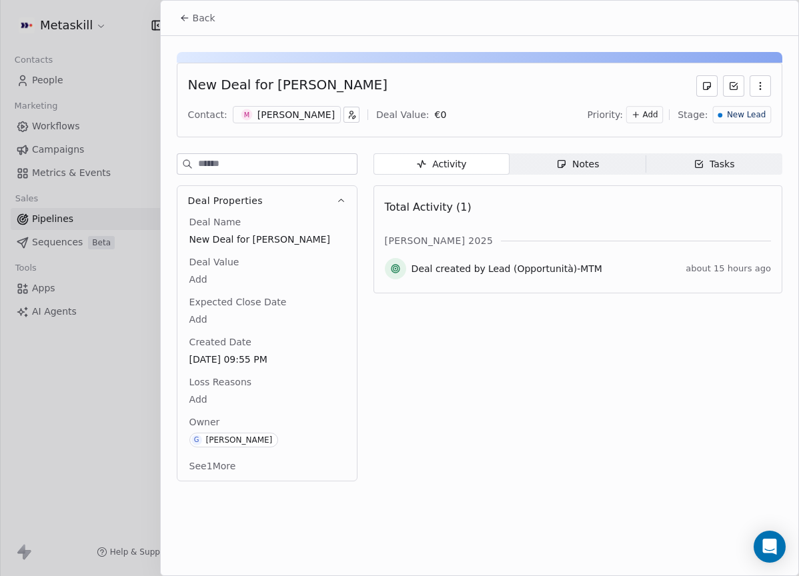
click at [610, 161] on span "Notes Notes" at bounding box center [577, 163] width 136 height 21
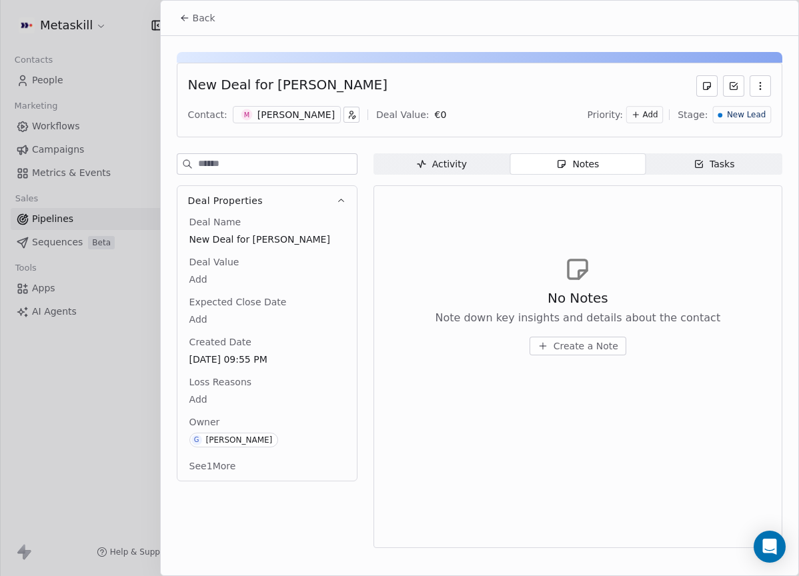
click at [582, 344] on span "Create a Note" at bounding box center [585, 345] width 65 height 13
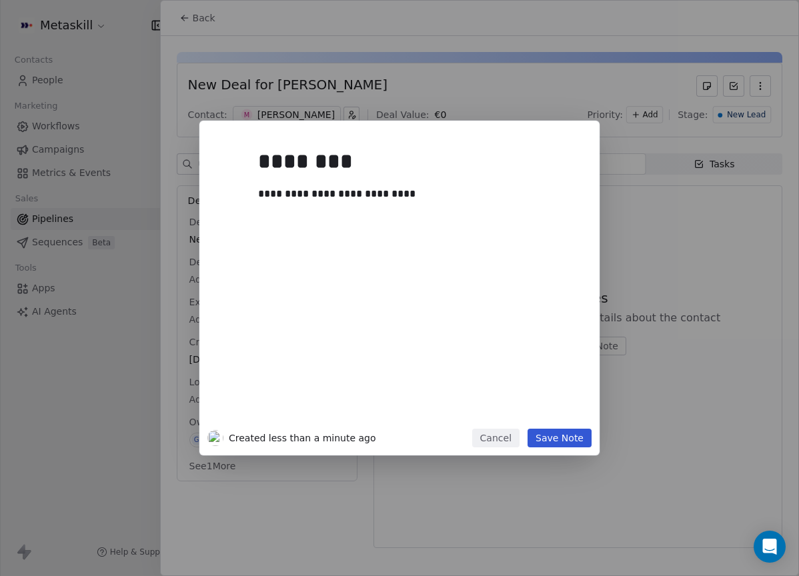
click at [585, 447] on div "**********" at bounding box center [399, 288] width 400 height 335
click at [568, 438] on button "Save Note" at bounding box center [559, 438] width 64 height 19
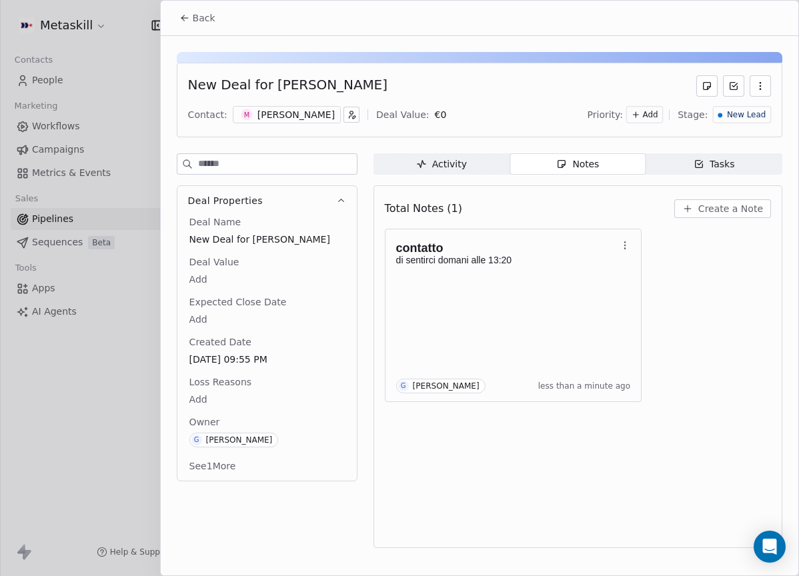
click at [762, 109] on span "New Lead" at bounding box center [746, 114] width 39 height 11
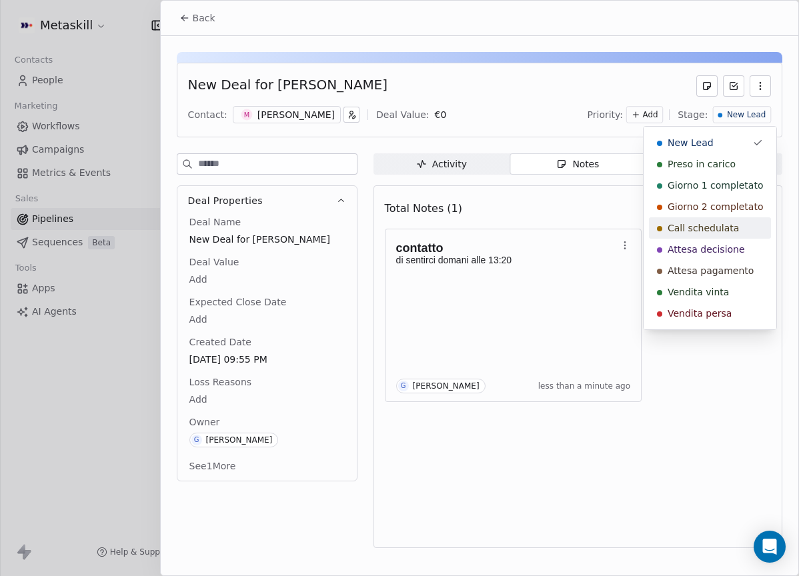
click at [726, 223] on span "Call schedulata" at bounding box center [702, 227] width 71 height 13
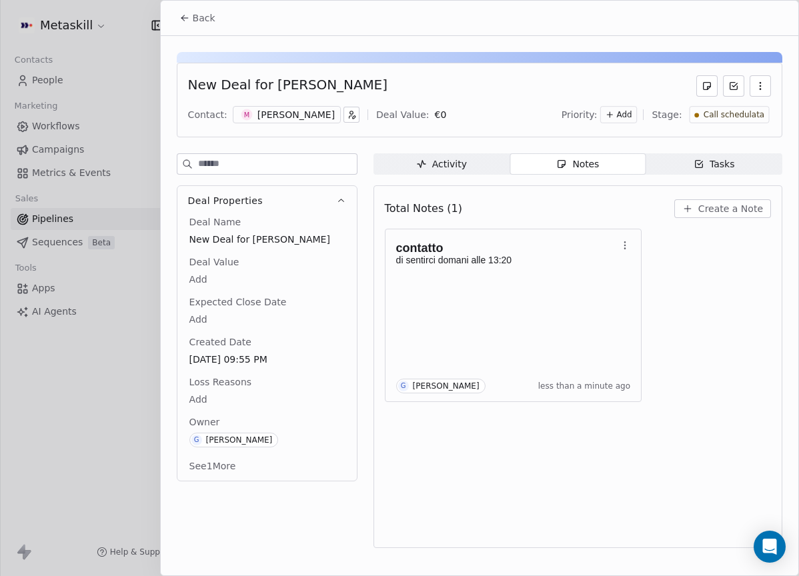
click at [221, 17] on button "Back" at bounding box center [197, 18] width 52 height 24
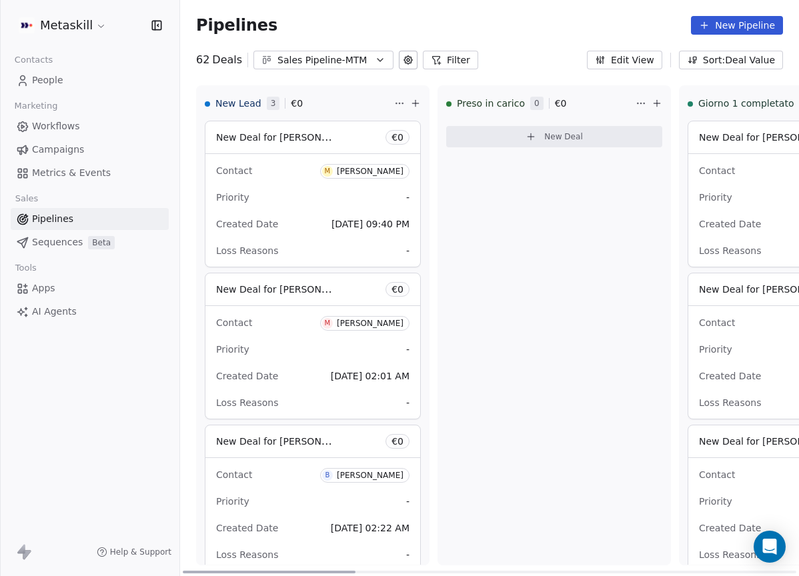
click at [393, 173] on div "[PERSON_NAME]" at bounding box center [370, 171] width 67 height 9
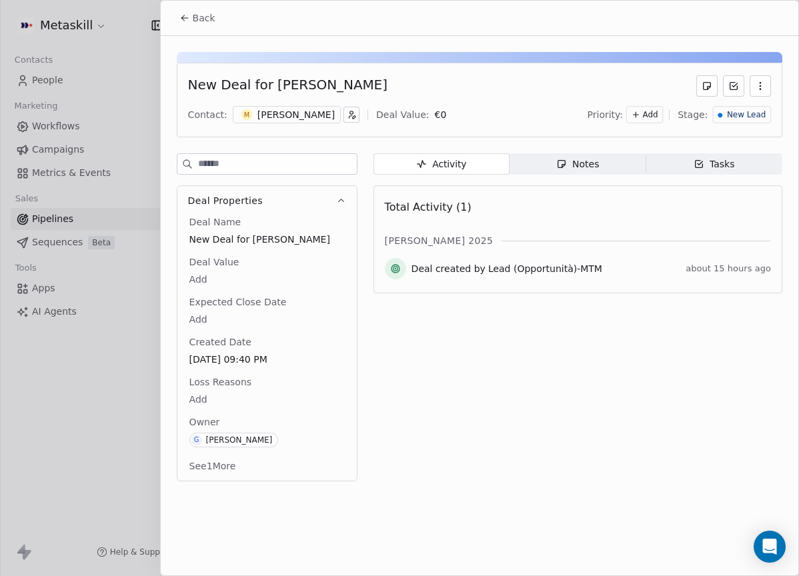
click at [273, 115] on div "[PERSON_NAME]" at bounding box center [295, 114] width 77 height 13
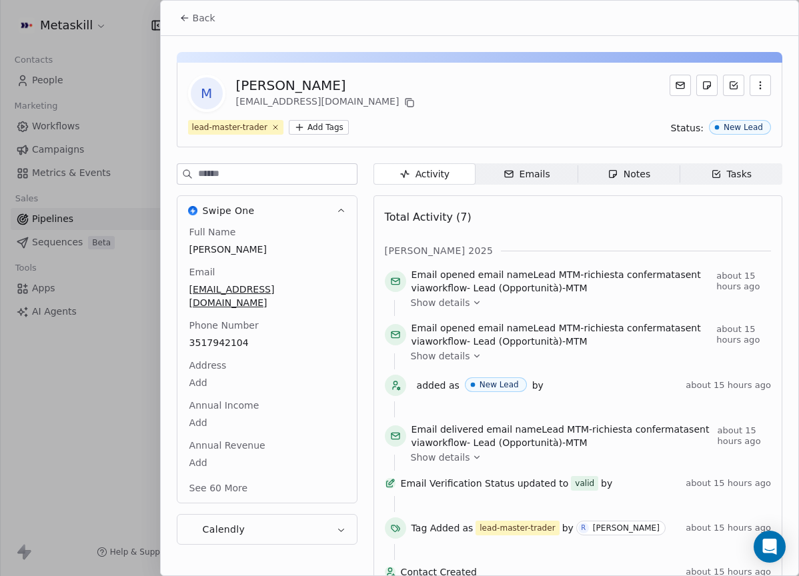
scroll to position [40, 0]
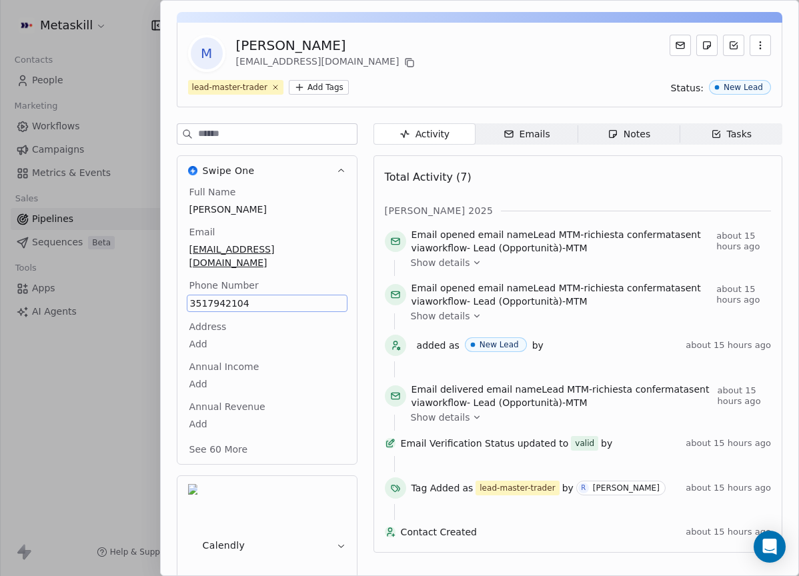
click at [582, 171] on div "Total Activity (7)" at bounding box center [578, 177] width 386 height 27
click at [405, 63] on icon at bounding box center [408, 62] width 6 height 6
drag, startPoint x: 259, startPoint y: 35, endPoint x: 266, endPoint y: 39, distance: 7.8
click at [260, 35] on div "M Mattia Gallo thebeerhunter94@gmail.com" at bounding box center [303, 53] width 230 height 37
click at [267, 40] on div "[PERSON_NAME]" at bounding box center [327, 45] width 182 height 19
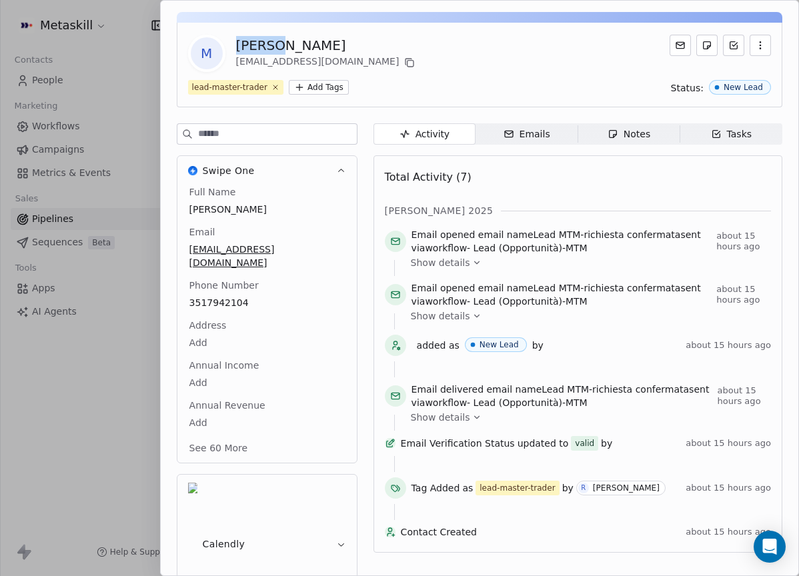
click at [267, 40] on div "[PERSON_NAME]" at bounding box center [327, 45] width 182 height 19
click at [233, 297] on span "3517942104" at bounding box center [267, 303] width 154 height 13
copy span "3517942104"
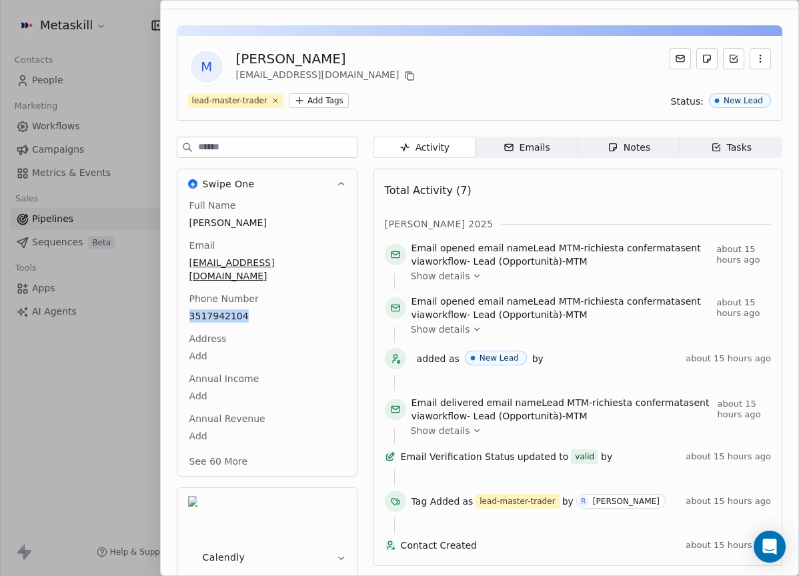
scroll to position [0, 0]
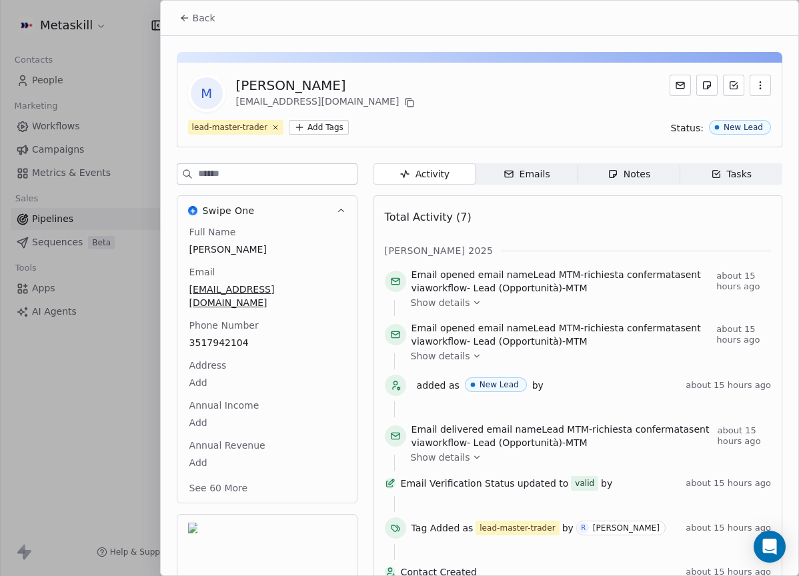
click at [200, 3] on div "Back" at bounding box center [479, 18] width 637 height 35
click at [197, 9] on button "Back" at bounding box center [197, 18] width 52 height 24
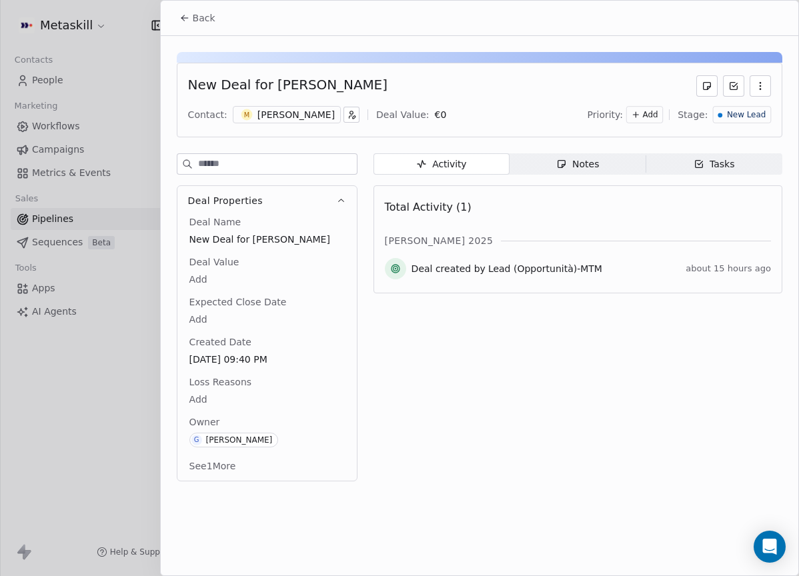
click at [722, 120] on div "New Lead" at bounding box center [742, 114] width 58 height 17
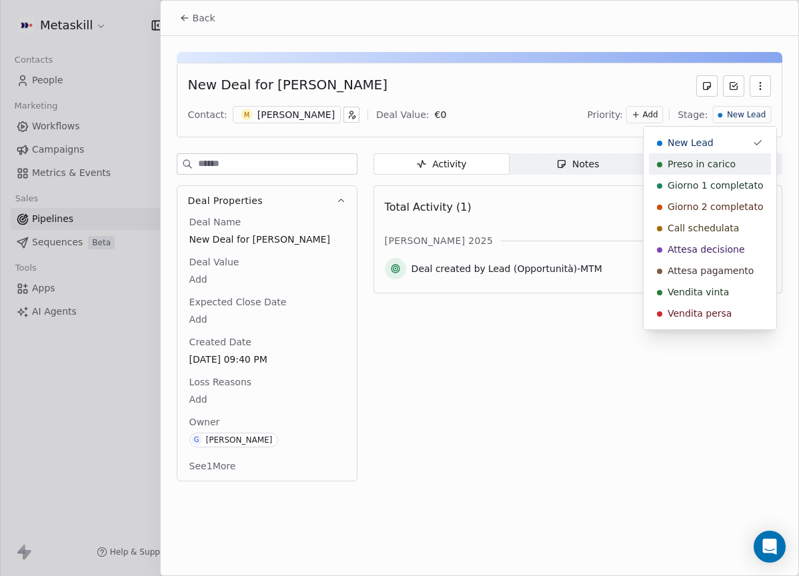
click at [711, 164] on span "Preso in carico" at bounding box center [701, 163] width 68 height 13
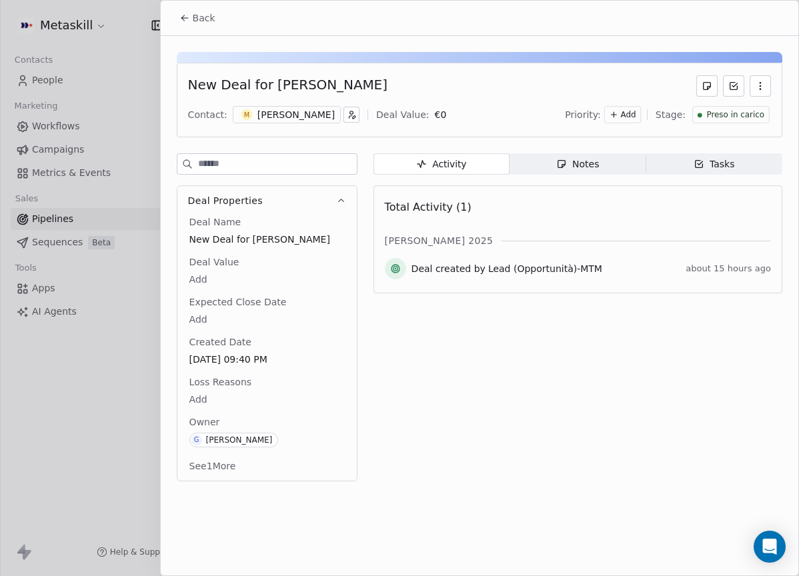
click at [607, 172] on span "Notes Notes" at bounding box center [577, 163] width 136 height 21
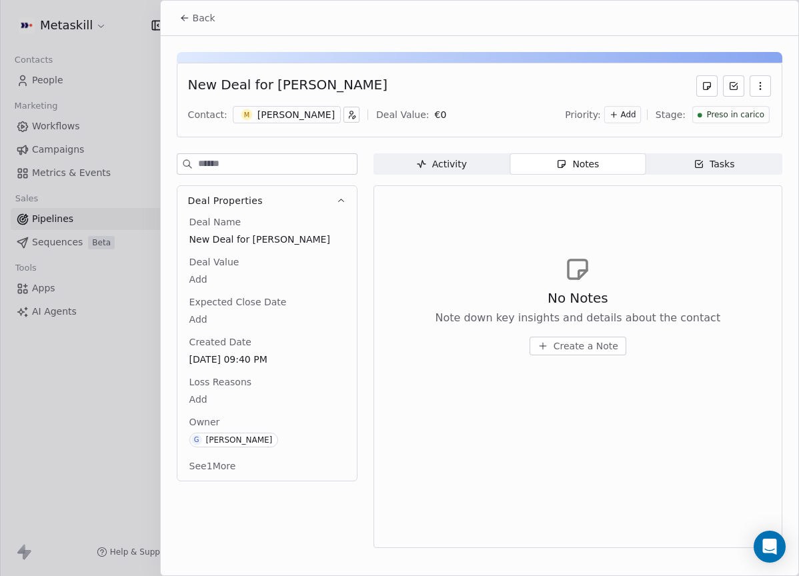
click at [571, 338] on button "Create a Note" at bounding box center [577, 346] width 97 height 19
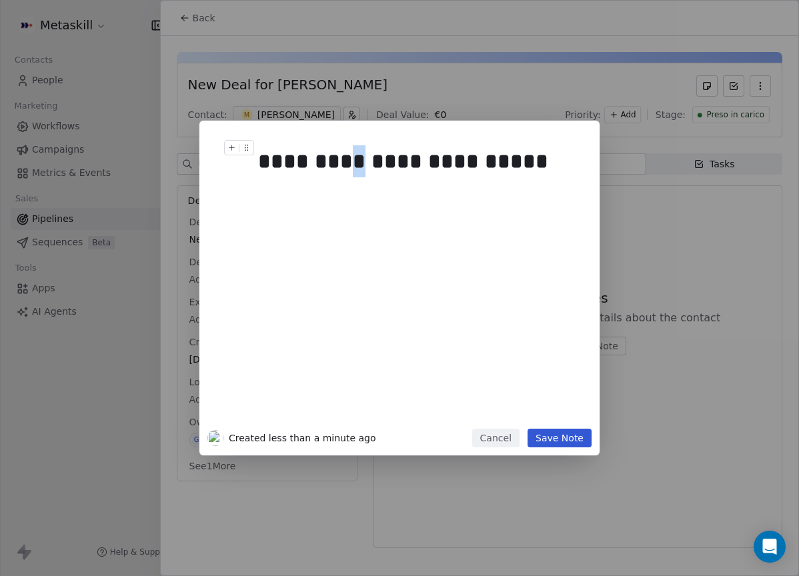
click at [343, 157] on div "**********" at bounding box center [414, 161] width 313 height 32
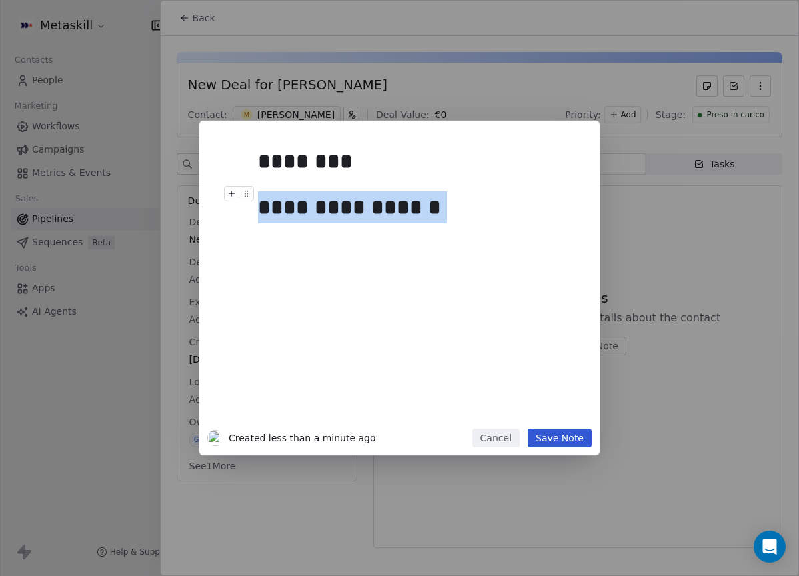
drag, startPoint x: 437, startPoint y: 204, endPoint x: 207, endPoint y: 215, distance: 231.0
click at [207, 215] on div "**********" at bounding box center [399, 279] width 384 height 300
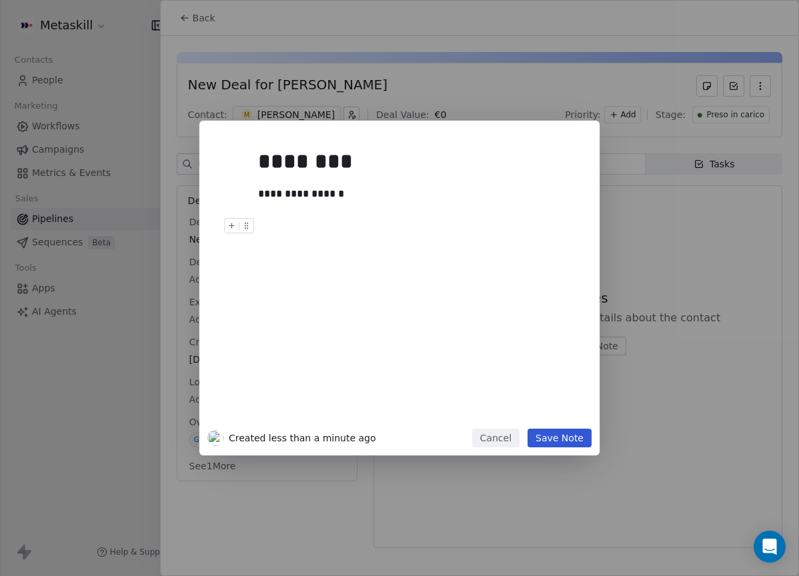
click at [569, 435] on button "Save Note" at bounding box center [559, 438] width 64 height 19
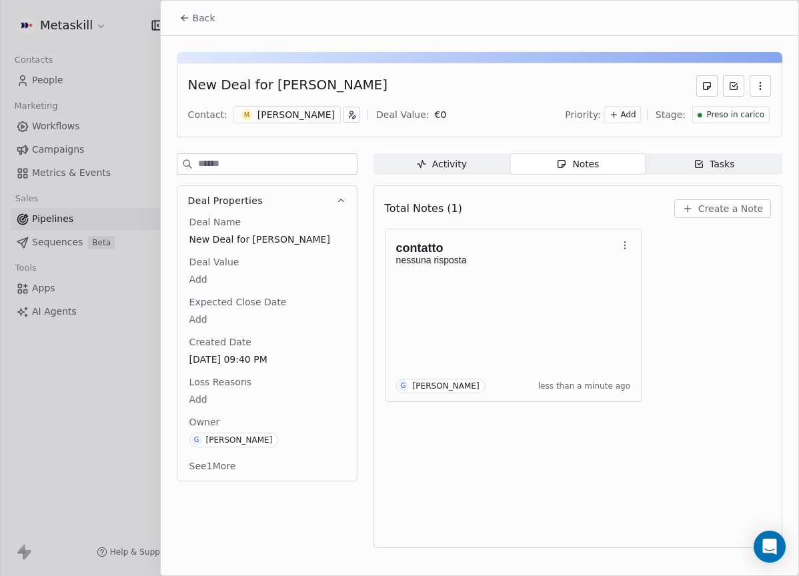
click at [193, 17] on span "Back" at bounding box center [204, 17] width 23 height 13
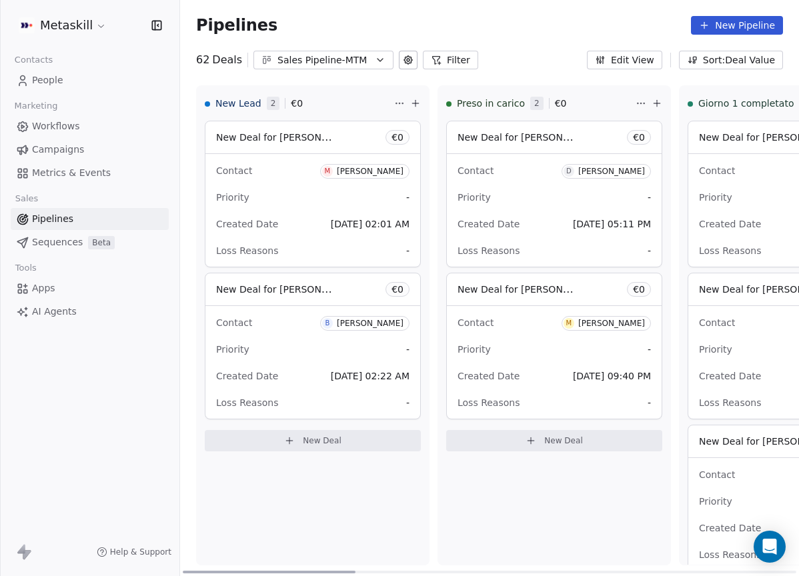
click at [381, 171] on div "[PERSON_NAME]" at bounding box center [370, 171] width 67 height 9
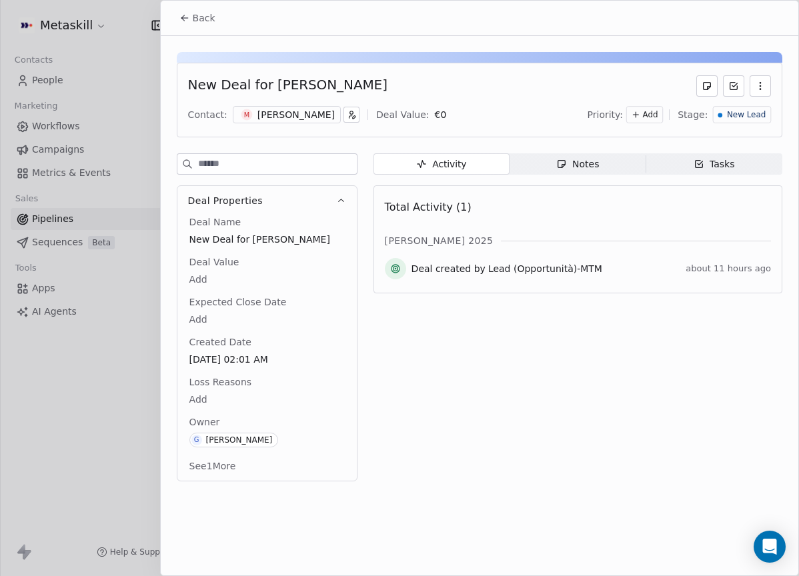
drag, startPoint x: 319, startPoint y: 111, endPoint x: 319, endPoint y: 119, distance: 8.0
click at [319, 111] on div "[PERSON_NAME]" at bounding box center [295, 114] width 77 height 13
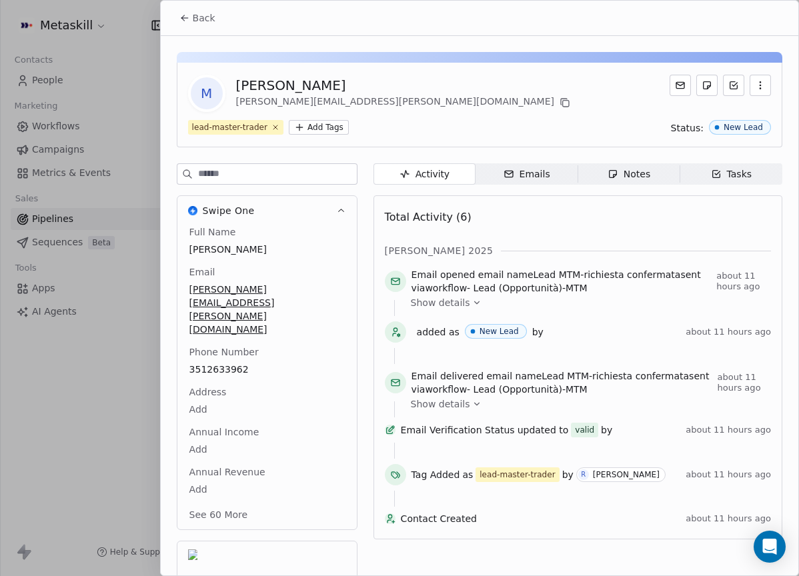
click at [481, 95] on div "M Maria clelia Ascione clelia.ascione@gmail.com" at bounding box center [479, 93] width 583 height 37
click at [349, 53] on div at bounding box center [479, 57] width 605 height 11
click at [221, 17] on button "Back" at bounding box center [197, 18] width 52 height 24
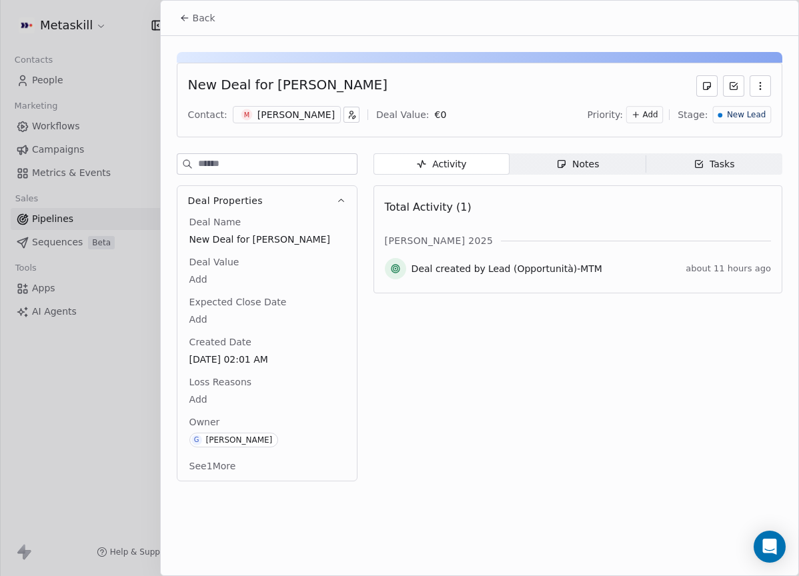
click at [581, 169] on div "Notes" at bounding box center [577, 164] width 43 height 14
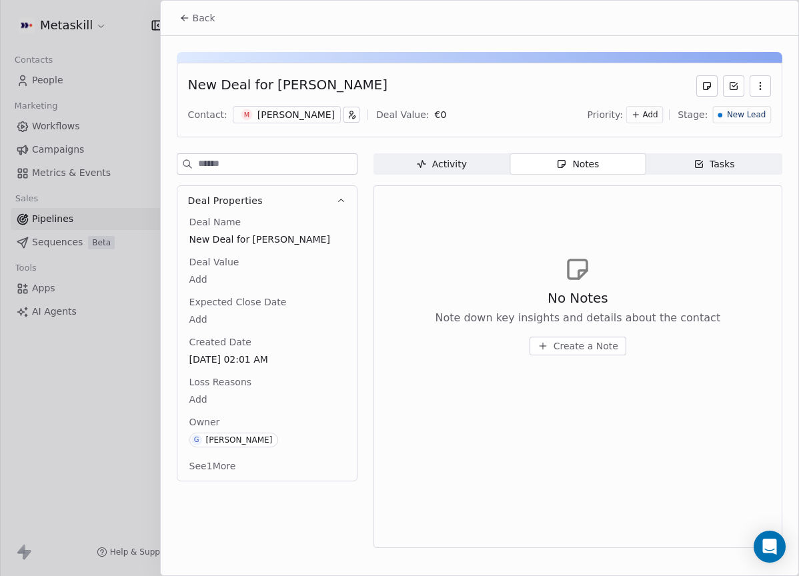
click at [599, 345] on span "Create a Note" at bounding box center [585, 345] width 65 height 13
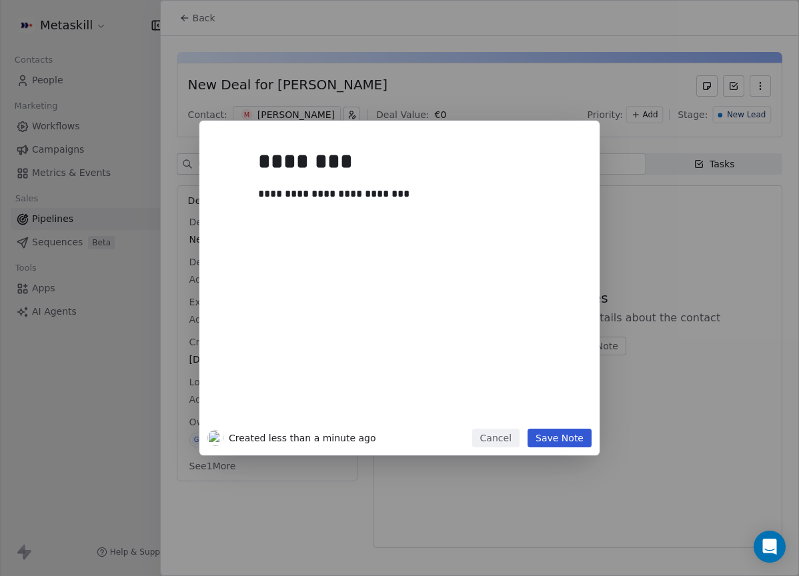
click at [558, 435] on button "Save Note" at bounding box center [559, 438] width 64 height 19
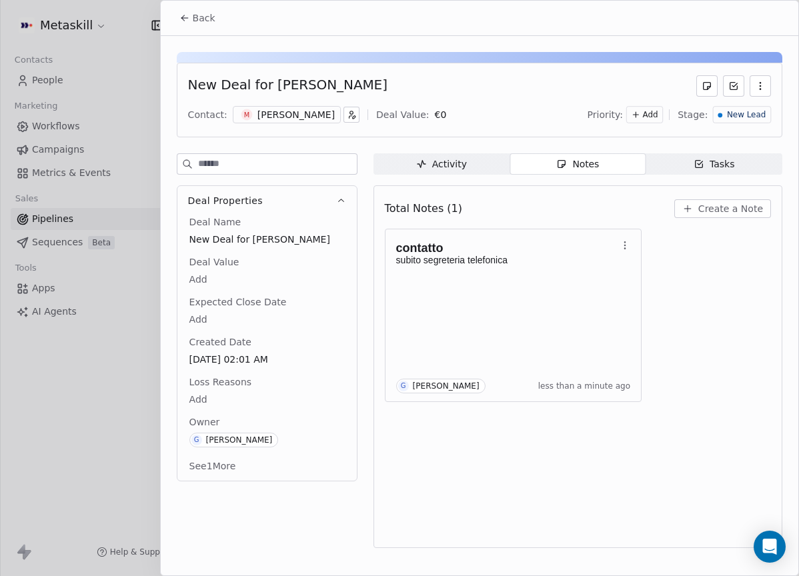
click at [730, 116] on span "New Lead" at bounding box center [746, 114] width 39 height 11
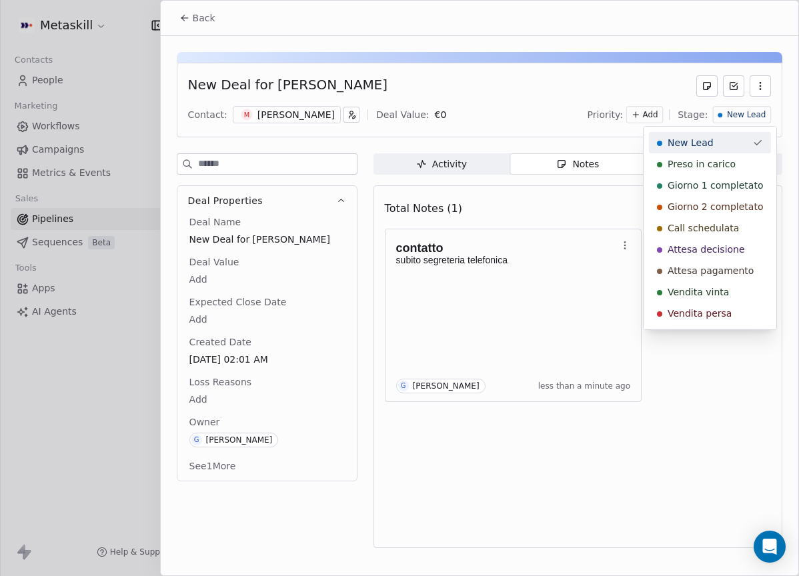
click at [649, 77] on html "Metaskill Contacts People Marketing Workflows Campaigns Metrics & Events Sales …" at bounding box center [399, 288] width 799 height 576
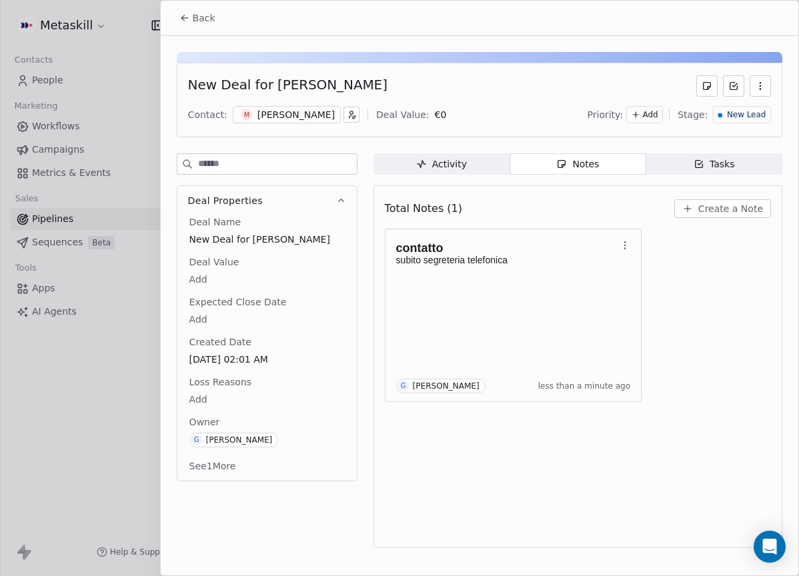
click at [735, 116] on span "New Lead" at bounding box center [746, 114] width 39 height 11
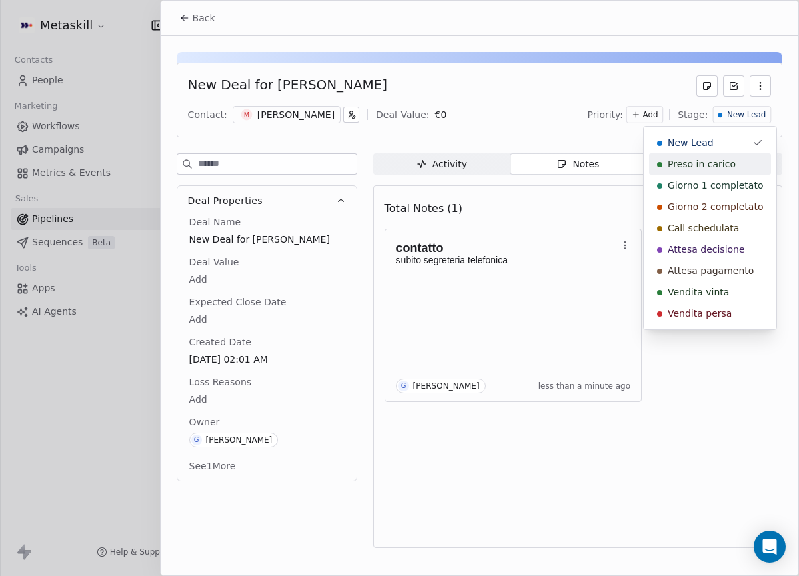
click at [716, 165] on span "Preso in carico" at bounding box center [701, 163] width 68 height 13
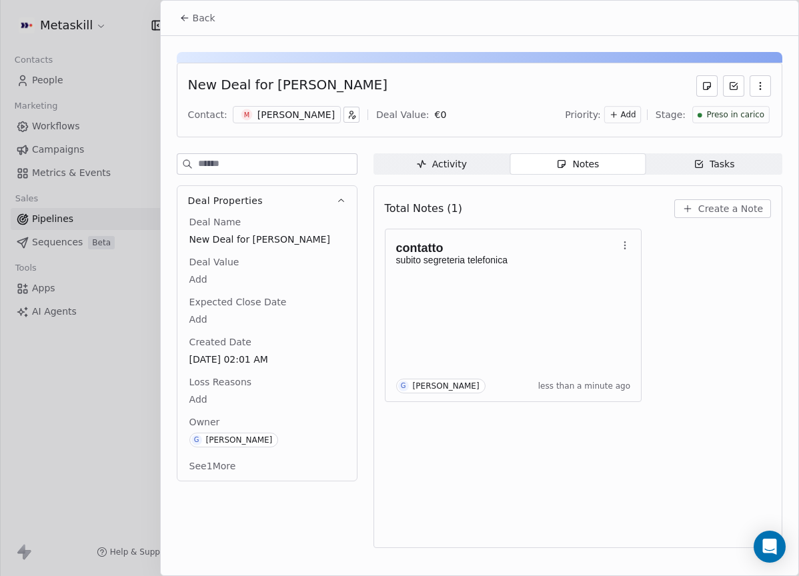
click at [214, 24] on button "Back" at bounding box center [197, 18] width 52 height 24
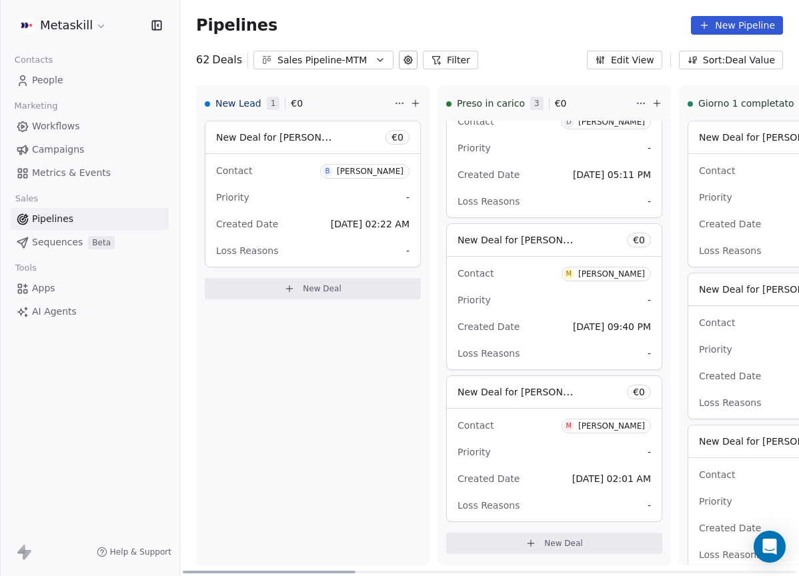
click at [297, 571] on div at bounding box center [269, 572] width 173 height 3
click at [350, 96] on div "New Lead 1 € 0" at bounding box center [298, 103] width 187 height 35
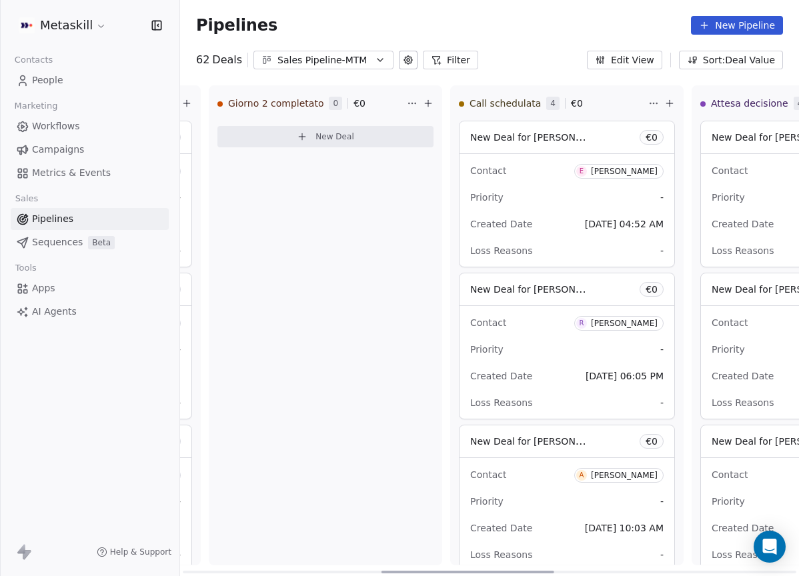
scroll to position [0, 711]
drag, startPoint x: 283, startPoint y: 570, endPoint x: 481, endPoint y: 568, distance: 198.1
click at [481, 571] on div at bounding box center [467, 572] width 173 height 3
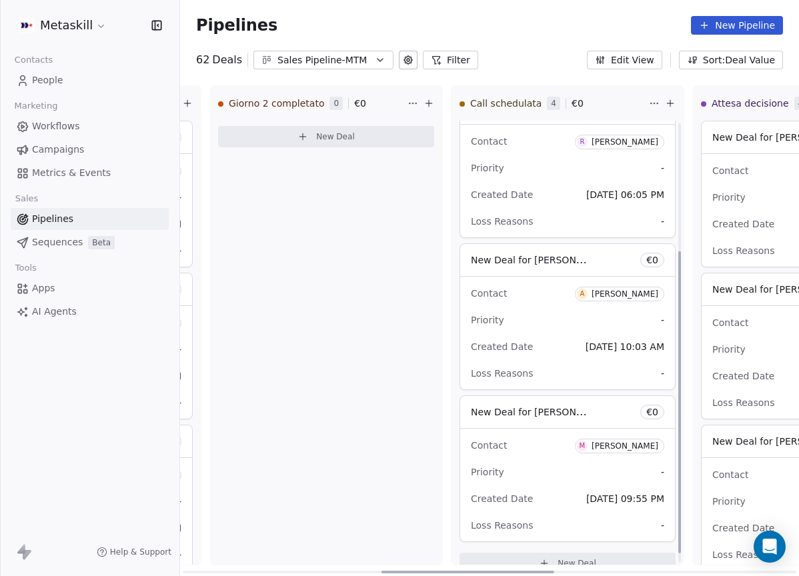
scroll to position [201, 0]
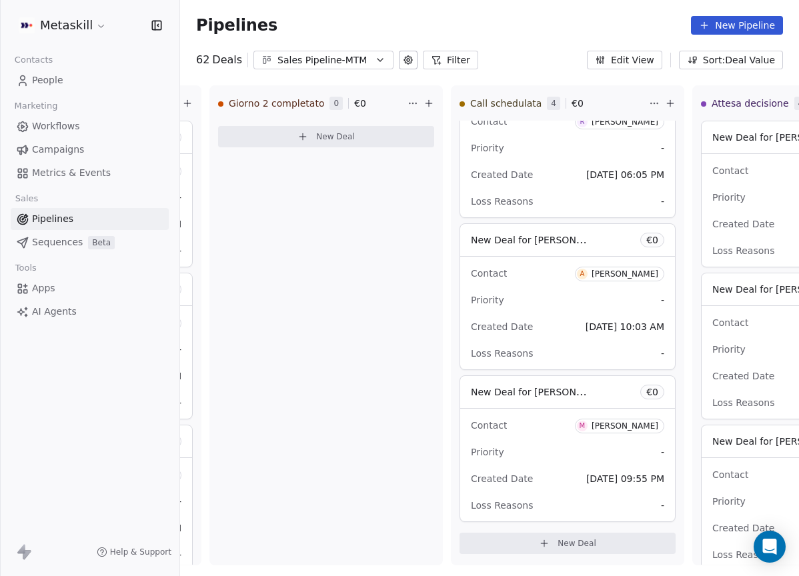
click at [345, 61] on div "Sales Pipeline-MTM" at bounding box center [323, 60] width 92 height 14
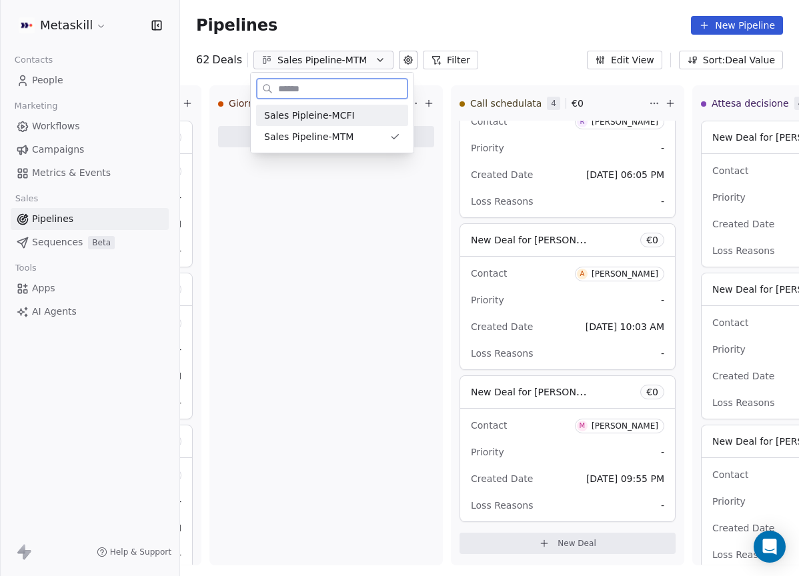
click at [381, 120] on div "Sales Pipleine-MCFI" at bounding box center [332, 116] width 136 height 14
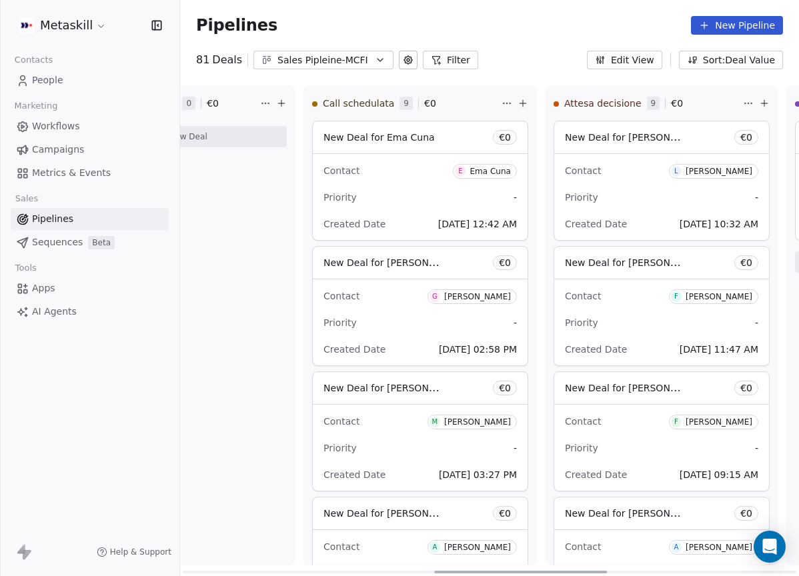
drag, startPoint x: 321, startPoint y: 571, endPoint x: 544, endPoint y: 530, distance: 227.2
click at [559, 571] on div at bounding box center [520, 572] width 173 height 3
click at [481, 291] on span "G Gianluigi Calabrini" at bounding box center [473, 296] width 89 height 15
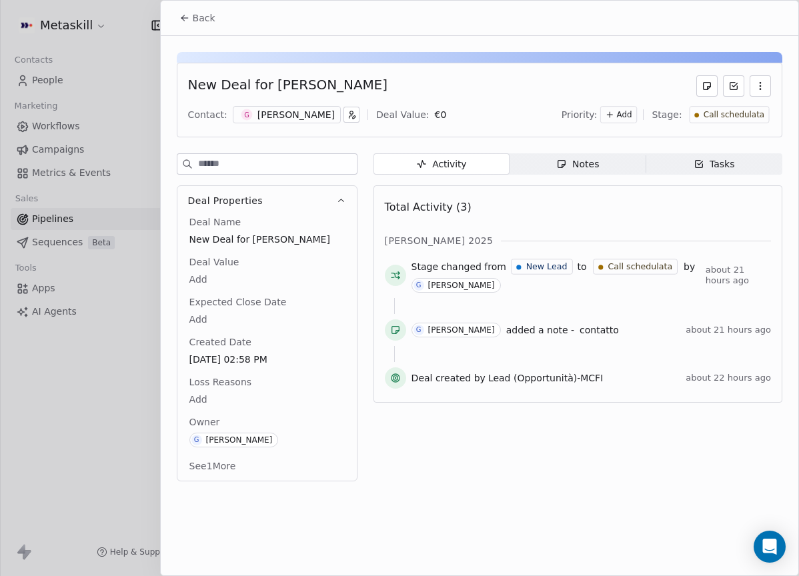
click at [315, 119] on div "[PERSON_NAME]" at bounding box center [295, 114] width 77 height 13
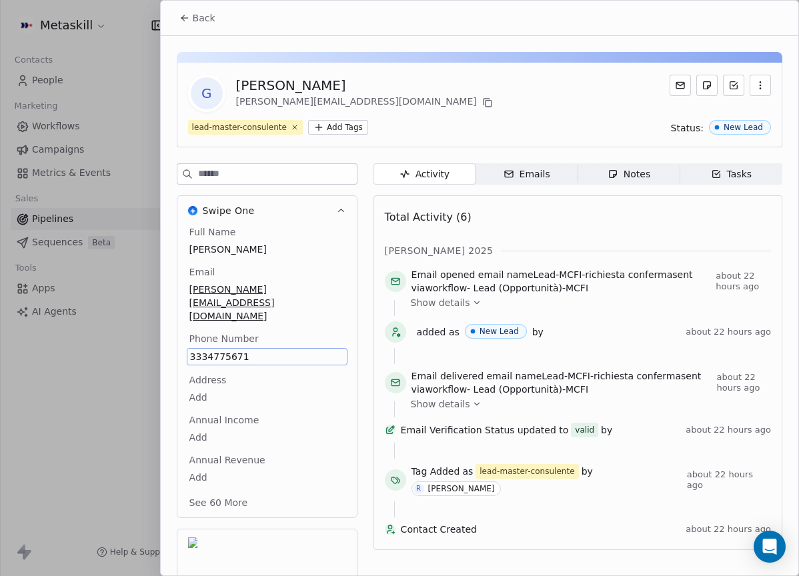
click at [595, 103] on div "G Gianluigi Calabrini gianluigi.calabrini@gmail.com" at bounding box center [479, 93] width 583 height 37
click at [569, 117] on div "G Gianluigi Calabrini gianluigi.calabrini@gmail.com lead-master-consulente Add …" at bounding box center [479, 105] width 605 height 85
click at [193, 19] on span "Back" at bounding box center [204, 17] width 23 height 13
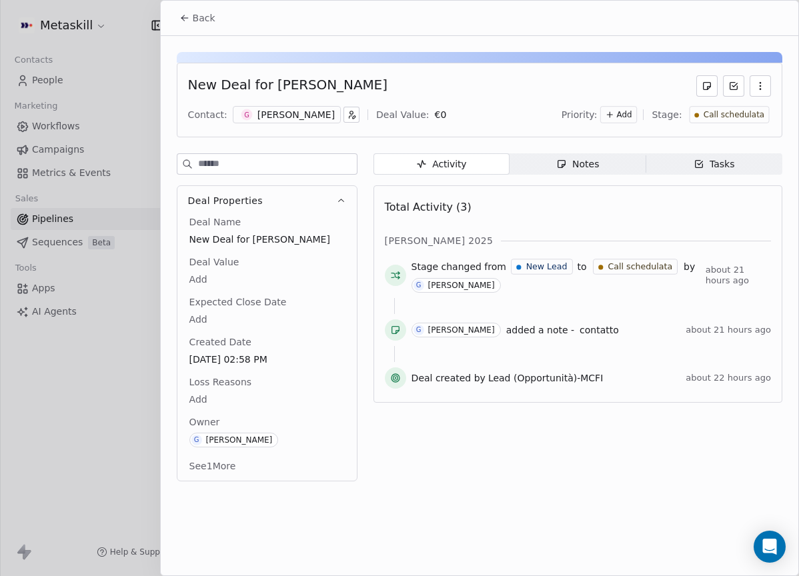
click at [609, 163] on span "Notes Notes" at bounding box center [577, 163] width 136 height 21
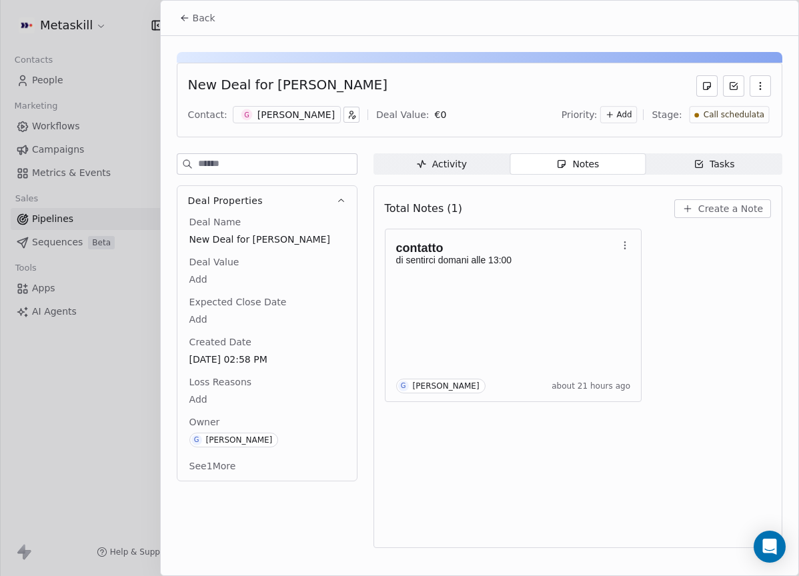
click at [757, 210] on span "Create a Note" at bounding box center [730, 208] width 65 height 13
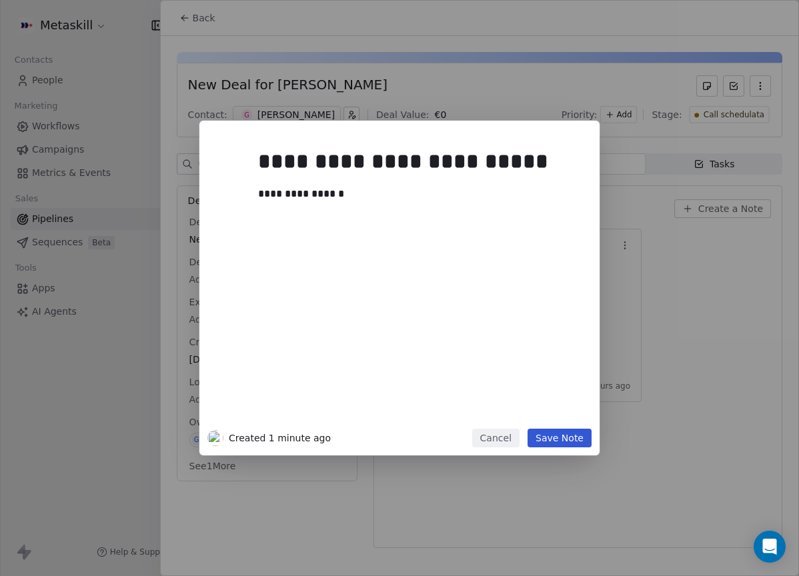
click at [575, 438] on button "Save Note" at bounding box center [559, 438] width 64 height 19
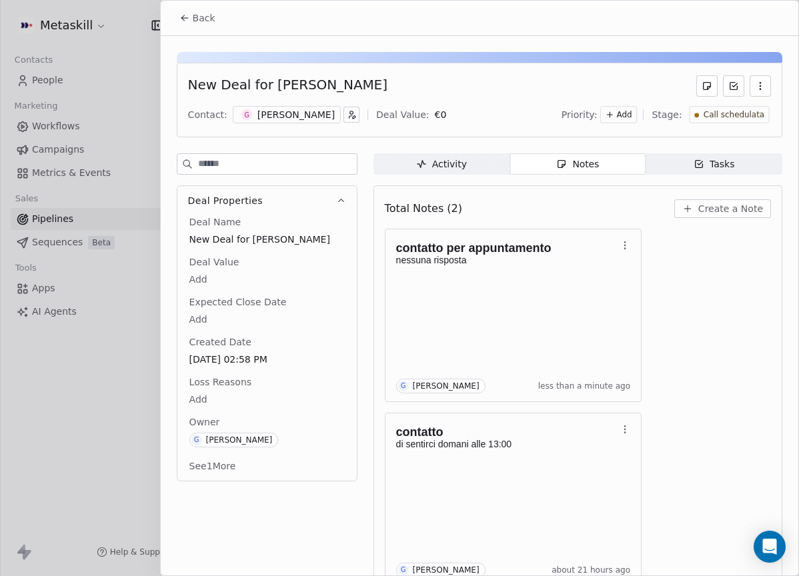
click at [730, 113] on span "Call schedulata" at bounding box center [733, 114] width 61 height 11
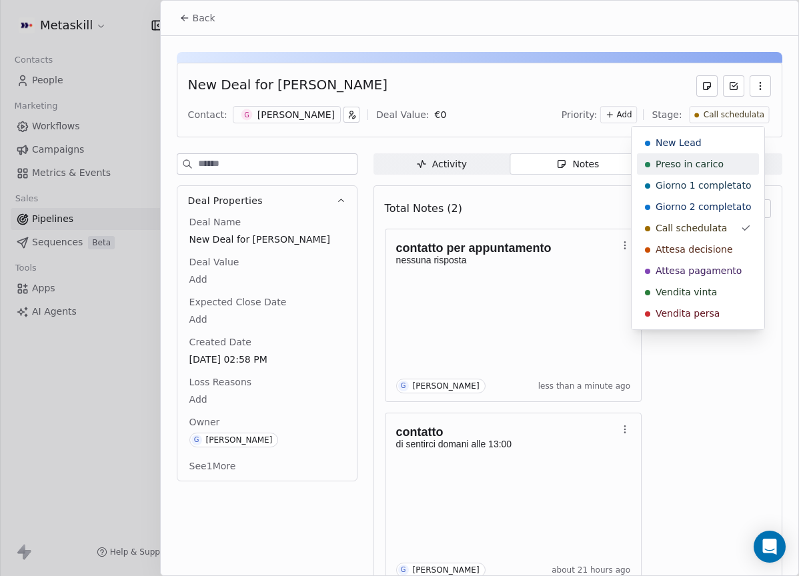
click at [704, 169] on span "Preso in carico" at bounding box center [689, 163] width 68 height 13
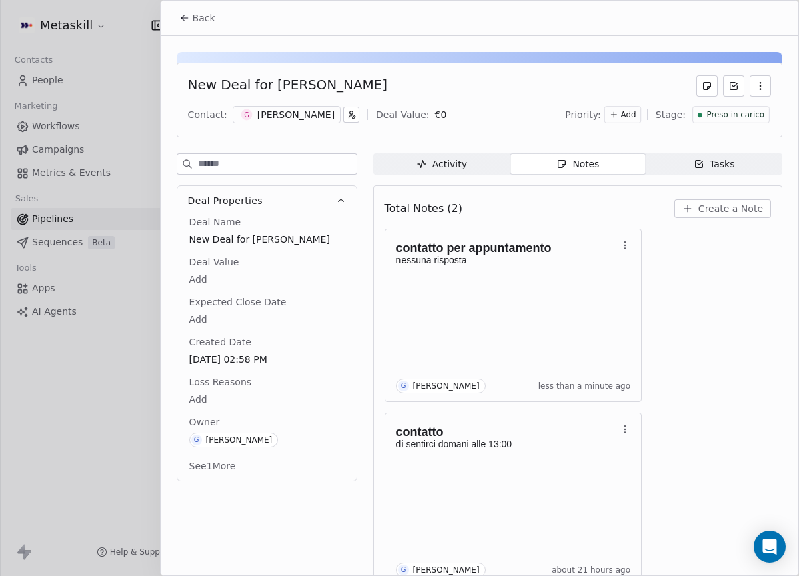
drag, startPoint x: 214, startPoint y: 25, endPoint x: 341, endPoint y: 70, distance: 135.2
click at [213, 25] on button "Back" at bounding box center [197, 18] width 52 height 24
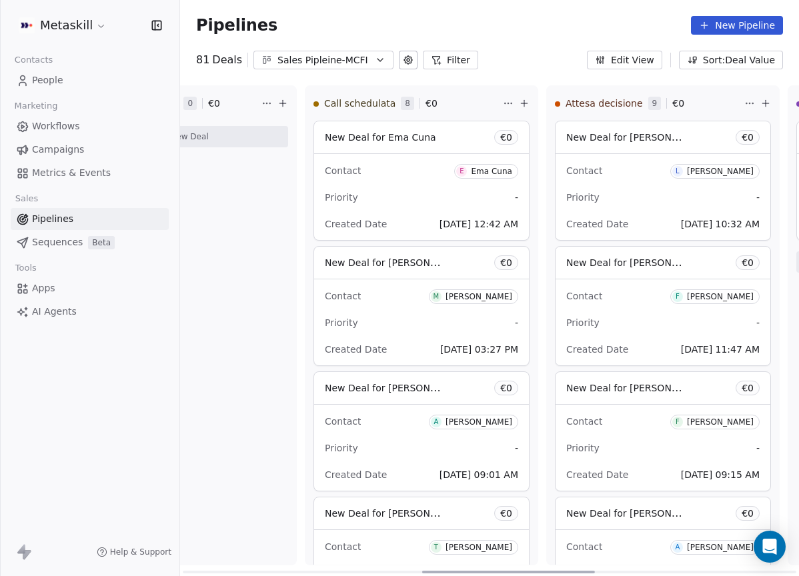
click at [639, 99] on html "Metaskill Contacts People Marketing Workflows Campaigns Metrics & Events Sales …" at bounding box center [399, 288] width 799 height 576
click at [319, 343] on html "Metaskill Contacts People Marketing Workflows Campaigns Metrics & Events Sales …" at bounding box center [399, 288] width 799 height 576
click at [297, 353] on div "New Lead 0 € 0 New Deal Preso in carico 0 € 0 New Deal Giorno 1 completato 5 € …" at bounding box center [441, 330] width 2236 height 491
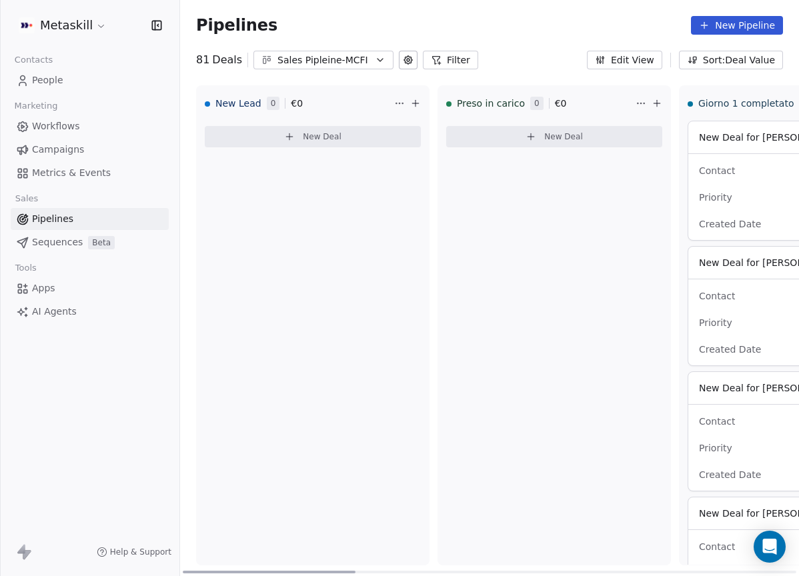
drag, startPoint x: 509, startPoint y: 569, endPoint x: 217, endPoint y: 534, distance: 294.2
click at [219, 571] on div at bounding box center [269, 572] width 173 height 3
click at [335, 45] on div "Pipelines New Pipeline" at bounding box center [489, 25] width 619 height 51
click at [339, 53] on button "Sales Pipleine-MCFI" at bounding box center [323, 60] width 140 height 19
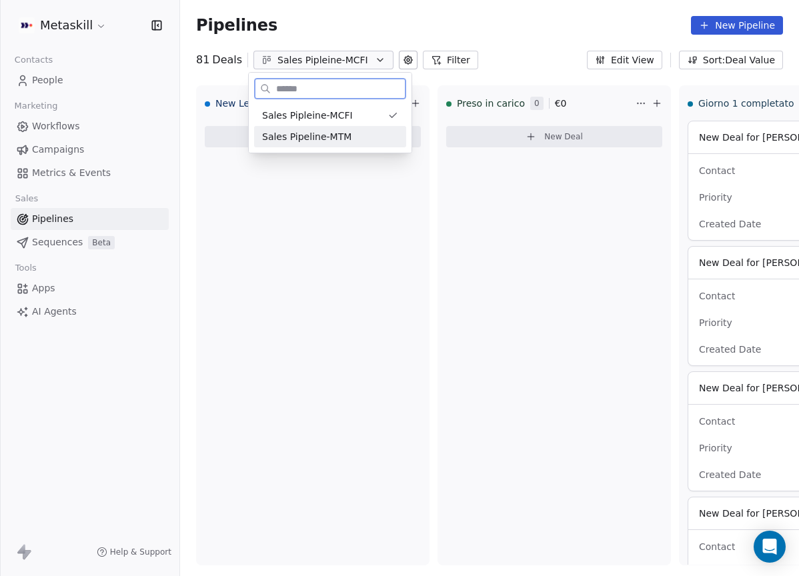
click at [355, 143] on div "Sales Pipeline-MTM" at bounding box center [330, 137] width 136 height 14
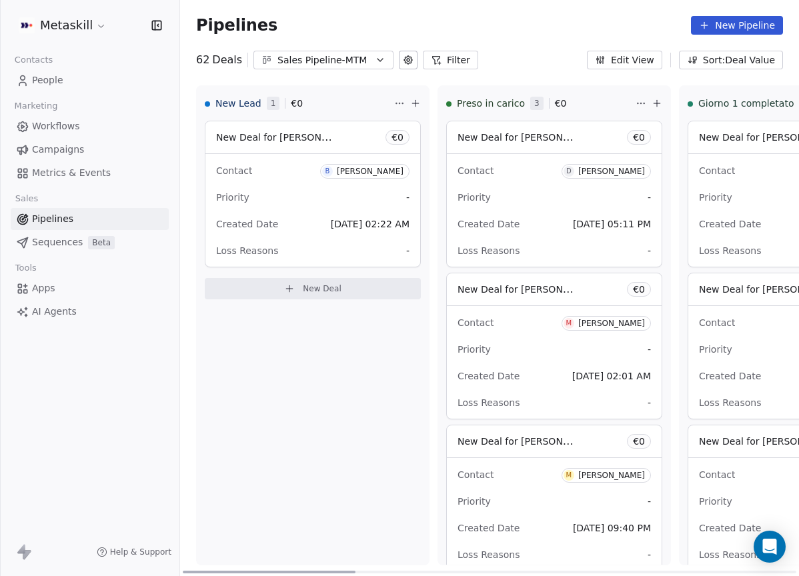
click at [333, 171] on div "B" at bounding box center [327, 171] width 11 height 11
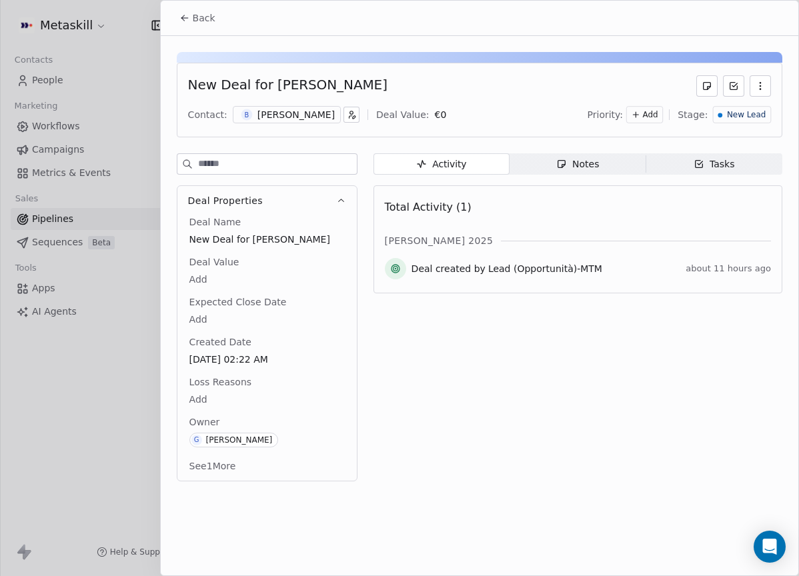
drag, startPoint x: 293, startPoint y: 107, endPoint x: 295, endPoint y: 115, distance: 8.4
click at [293, 107] on div "B Brufo Camponi" at bounding box center [287, 114] width 108 height 17
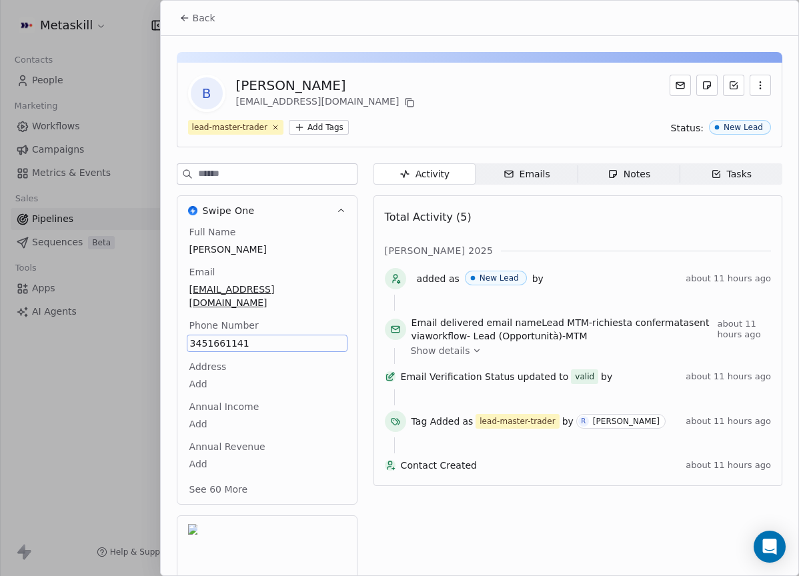
click at [245, 342] on div "Full Name Brufo Camponi Email brunocccamponi@gmail.com Phone Number 3451661141 …" at bounding box center [267, 361] width 161 height 273
copy span "3451661141"
click at [323, 251] on span "[PERSON_NAME]" at bounding box center [266, 249] width 155 height 13
click at [337, 293] on div "Full Name Brufo Camponi Email brunocccamponi@gmail.com Phone Number 3451661141 …" at bounding box center [266, 364] width 179 height 279
click at [479, 251] on div "[PERSON_NAME] 2025" at bounding box center [578, 250] width 386 height 13
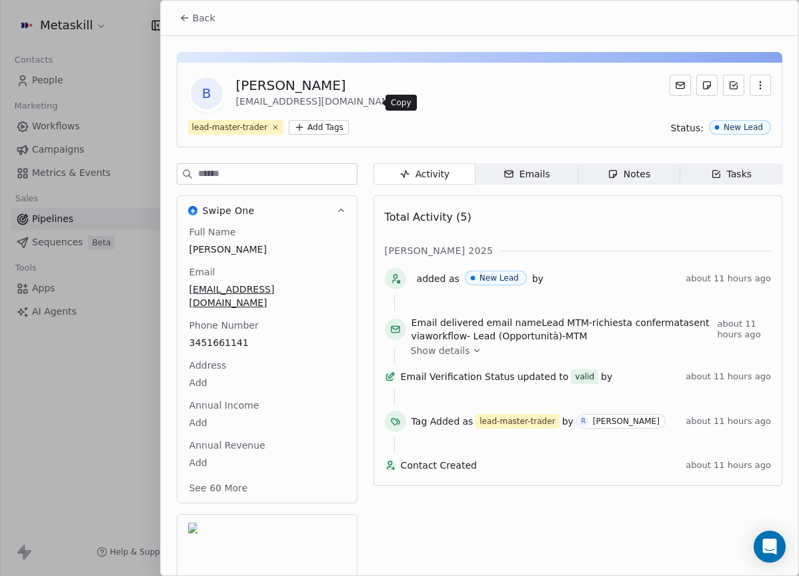
click at [404, 103] on icon at bounding box center [409, 102] width 11 height 11
click at [404, 106] on icon at bounding box center [409, 102] width 11 height 11
click at [207, 15] on span "Back" at bounding box center [204, 17] width 23 height 13
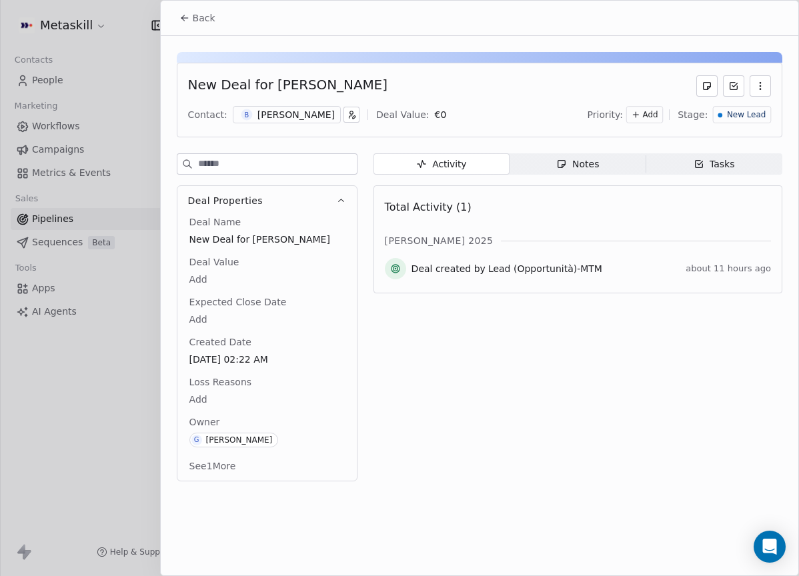
click at [584, 175] on div "Activity Activity Notes Notes Tasks Tasks Total Activity (1) ott 2025 Deal crea…" at bounding box center [577, 321] width 409 height 336
click at [585, 168] on div "Notes" at bounding box center [577, 164] width 43 height 14
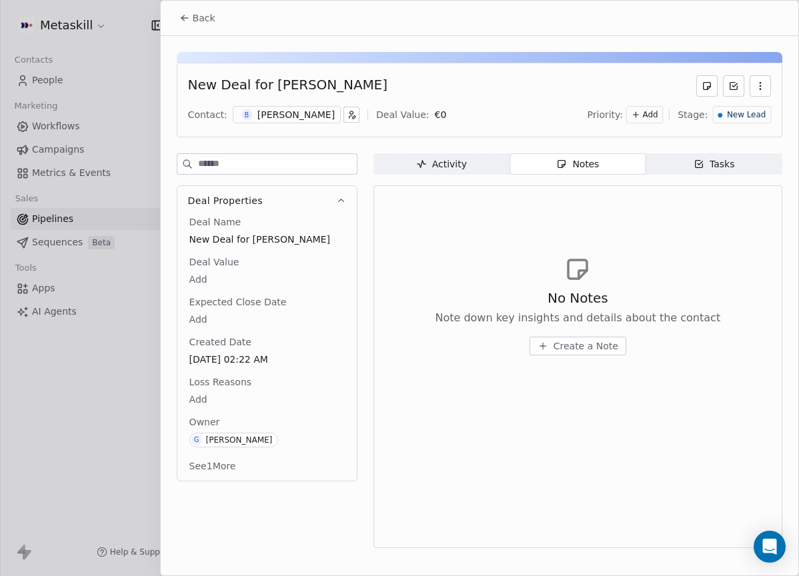
click at [590, 331] on div "No Notes Note down key insights and details about the contact Create a Note" at bounding box center [577, 322] width 285 height 67
click at [589, 342] on span "Create a Note" at bounding box center [585, 345] width 65 height 13
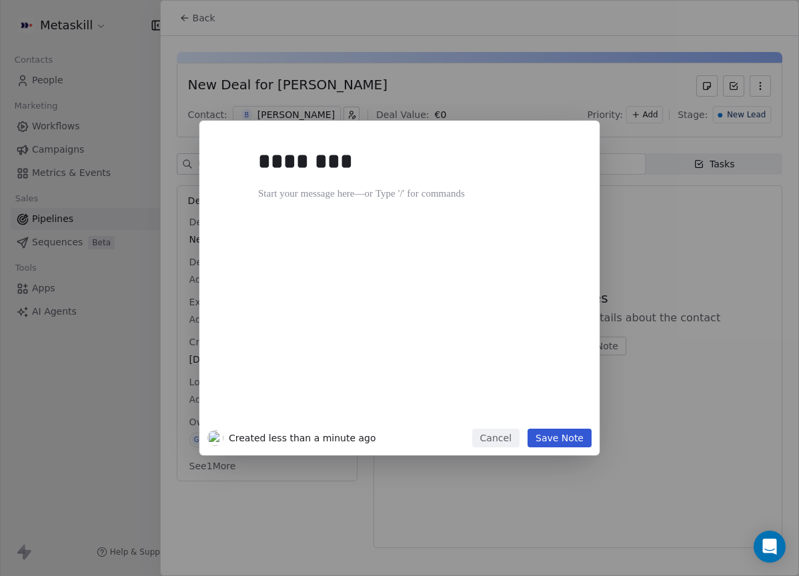
click at [667, 207] on div "******** Created less than a minute ago Cancel Save Note" at bounding box center [399, 288] width 799 height 335
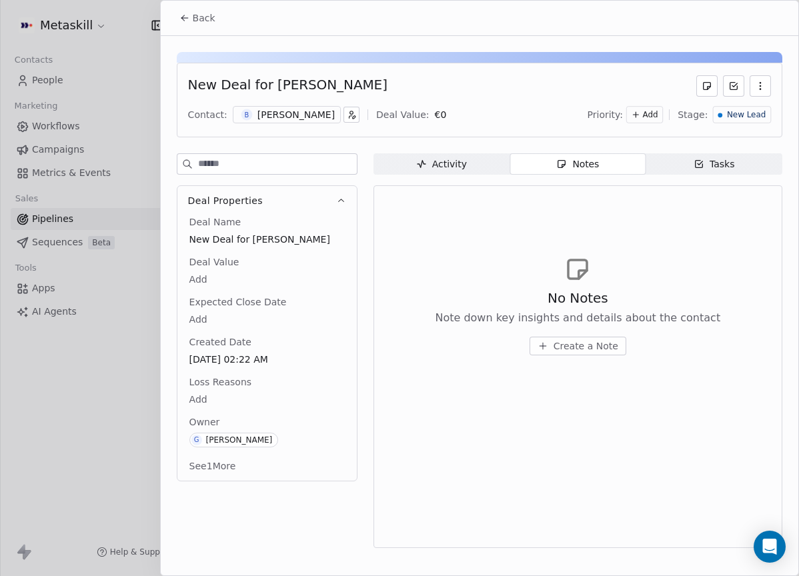
click at [309, 115] on div "[PERSON_NAME]" at bounding box center [295, 114] width 77 height 13
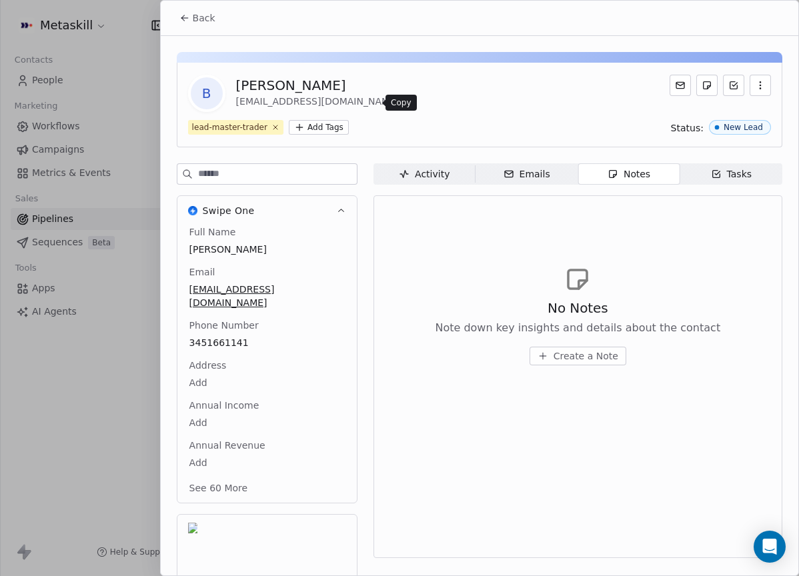
click at [401, 101] on button at bounding box center [409, 103] width 16 height 16
click at [220, 30] on div "Back" at bounding box center [479, 18] width 637 height 35
click at [219, 25] on button "Back" at bounding box center [197, 18] width 52 height 24
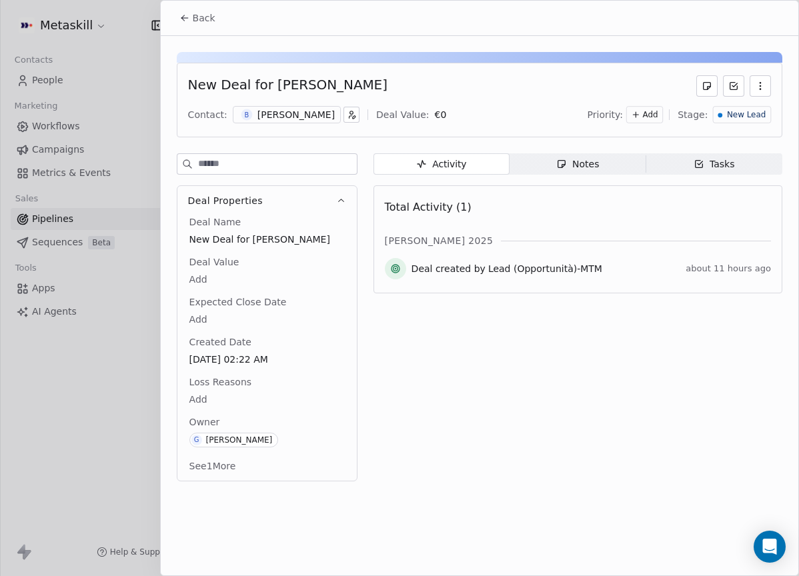
click at [543, 159] on span "Notes Notes" at bounding box center [577, 163] width 136 height 21
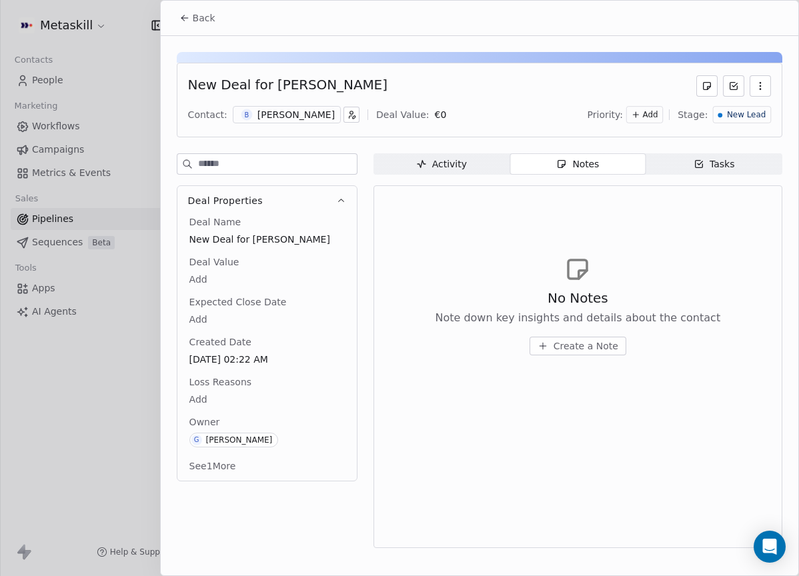
click at [601, 344] on span "Create a Note" at bounding box center [585, 345] width 65 height 13
click at [425, 103] on div "Created less than a minute ago Cancel Save Note" at bounding box center [399, 288] width 799 height 576
click at [605, 349] on span "Create a Note" at bounding box center [585, 345] width 65 height 13
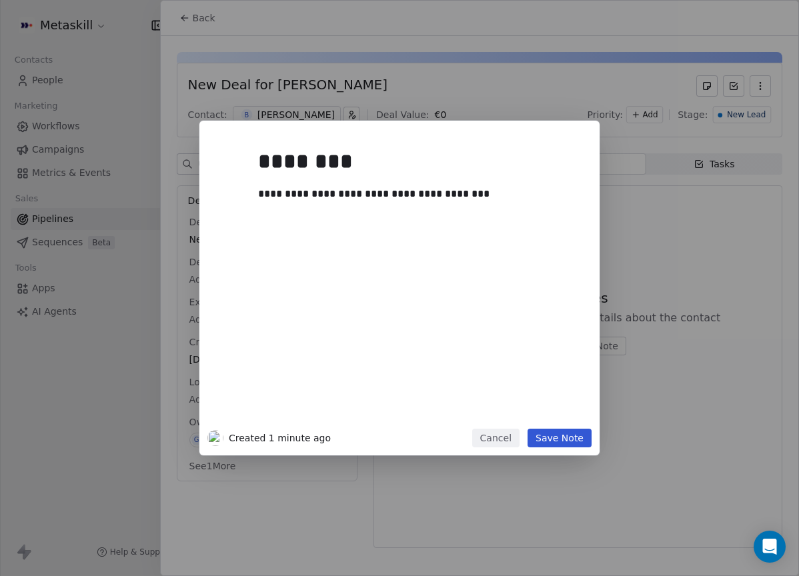
click at [573, 434] on button "Save Note" at bounding box center [559, 438] width 64 height 19
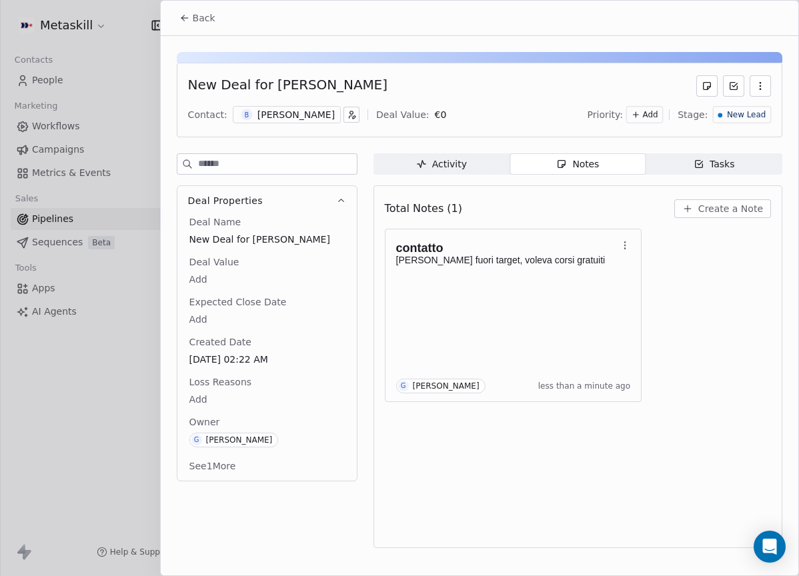
click at [720, 117] on div "New Lead" at bounding box center [742, 114] width 48 height 11
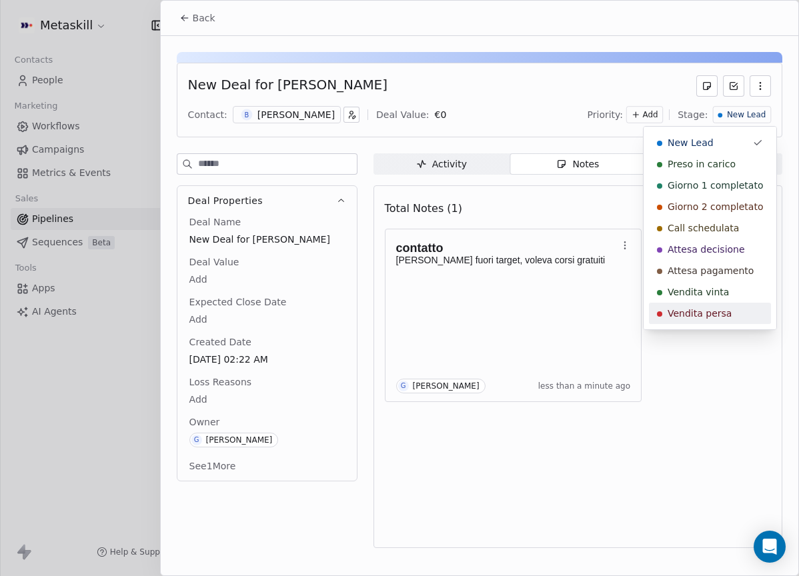
click at [705, 309] on span "Vendita persa" at bounding box center [699, 313] width 64 height 13
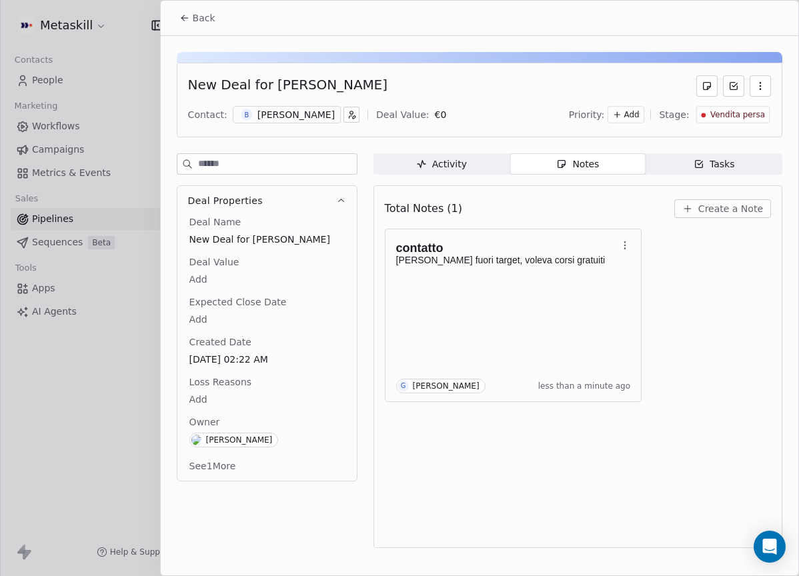
click at [250, 388] on span "Loss Reasons" at bounding box center [220, 381] width 67 height 13
click at [223, 393] on body "Metaskill Contacts People Marketing Workflows Campaigns Metrics & Events Sales …" at bounding box center [399, 288] width 799 height 576
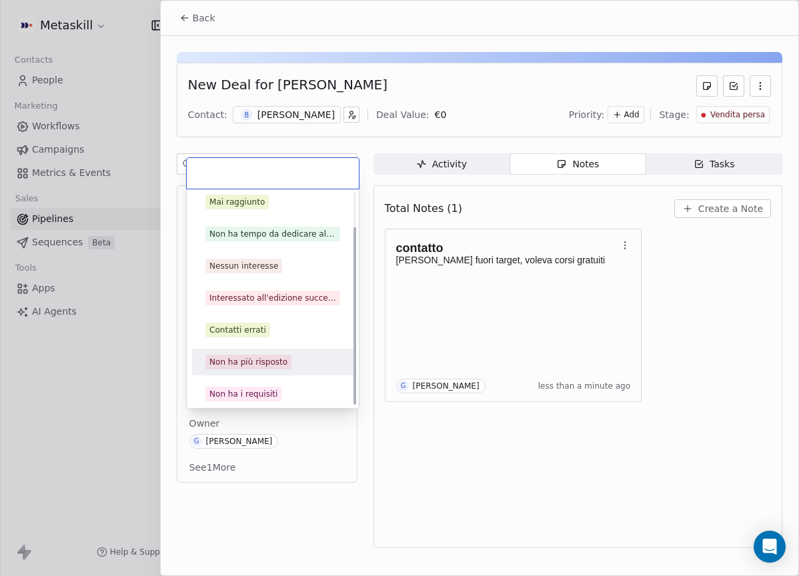
scroll to position [43, 0]
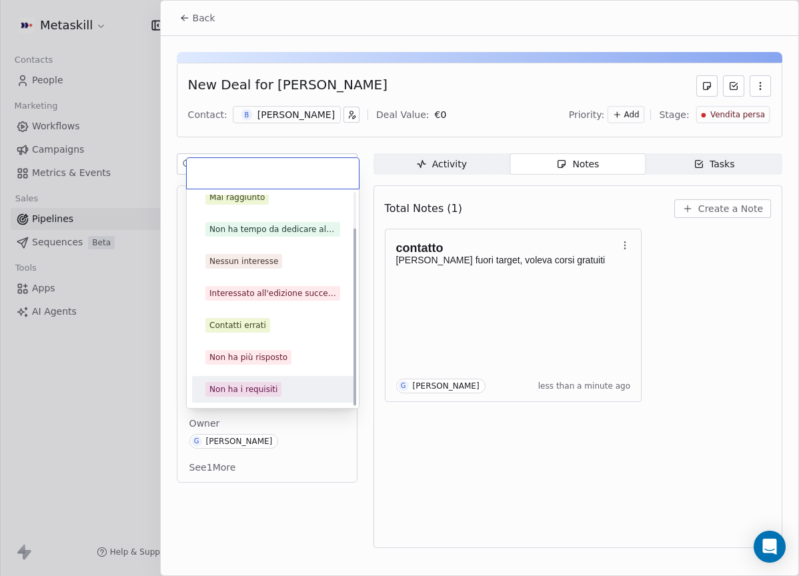
click at [249, 386] on div "Non ha i requisiti" at bounding box center [243, 389] width 68 height 12
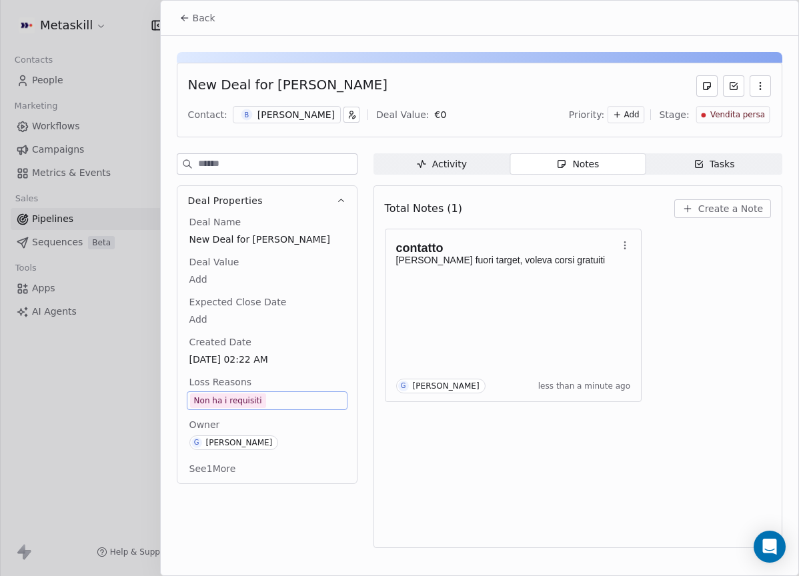
click at [194, 15] on span "Back" at bounding box center [204, 17] width 23 height 13
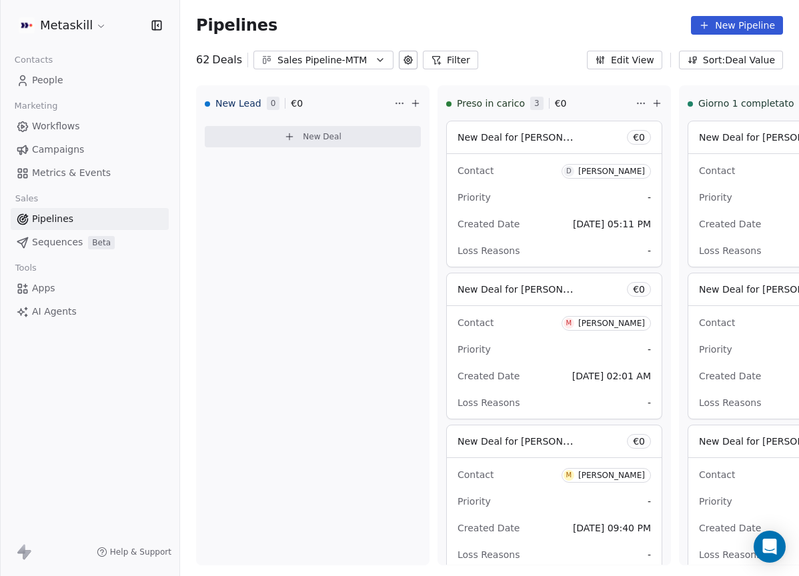
click at [571, 168] on div "D" at bounding box center [568, 171] width 5 height 11
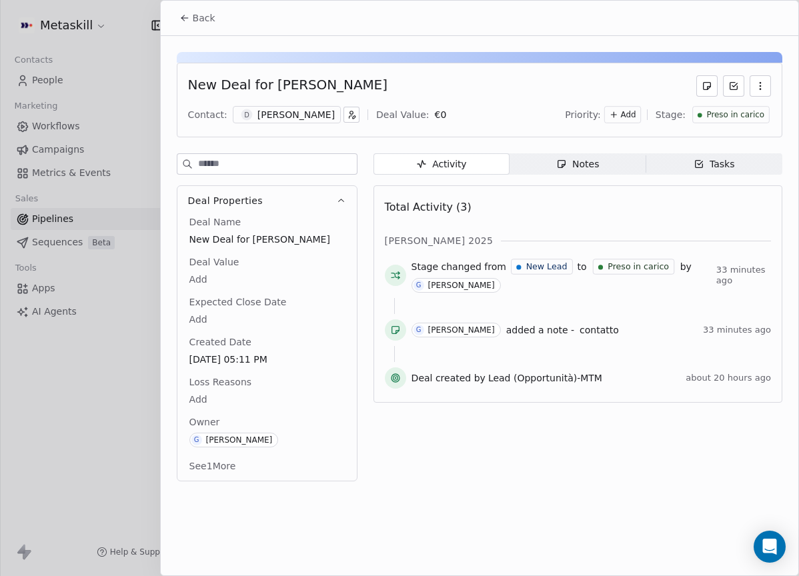
click at [578, 168] on div "Notes" at bounding box center [577, 164] width 43 height 14
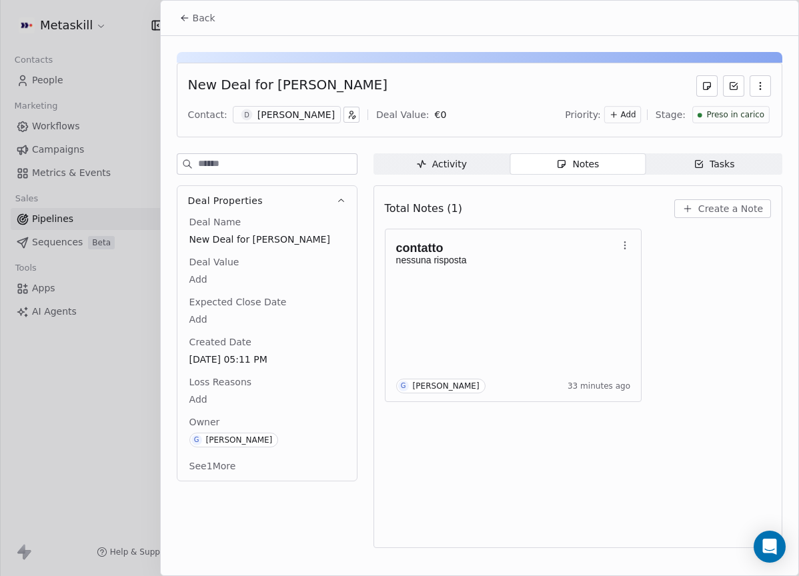
click at [475, 164] on span "Activity Activity" at bounding box center [441, 163] width 136 height 21
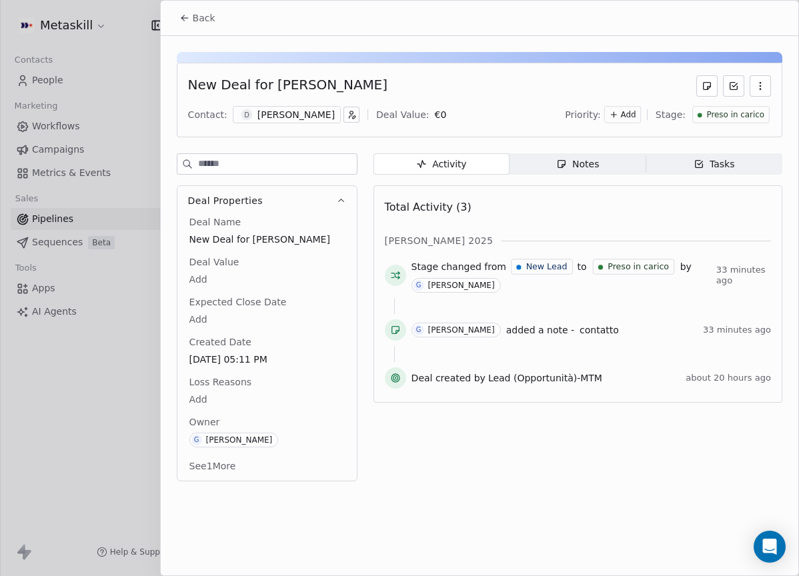
click at [281, 119] on div "[PERSON_NAME]" at bounding box center [295, 114] width 77 height 13
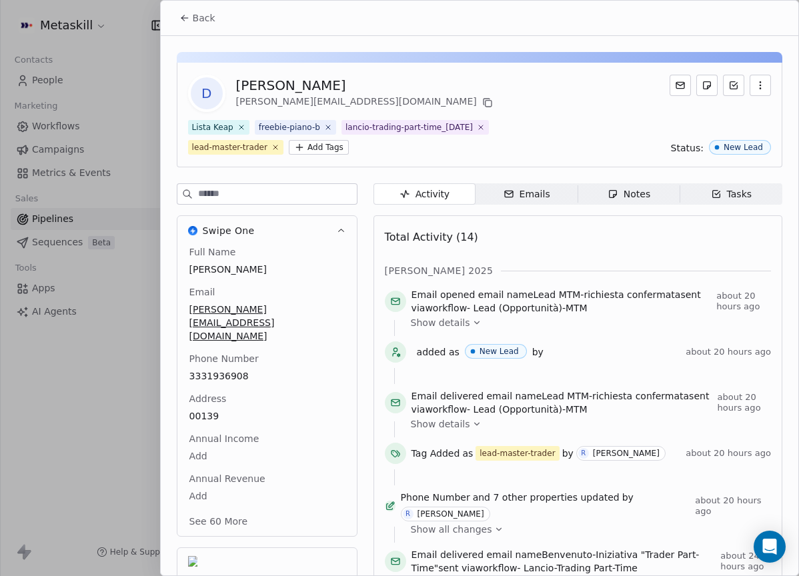
drag, startPoint x: 202, startPoint y: 23, endPoint x: 284, endPoint y: 59, distance: 89.8
click at [202, 23] on span "Back" at bounding box center [204, 17] width 23 height 13
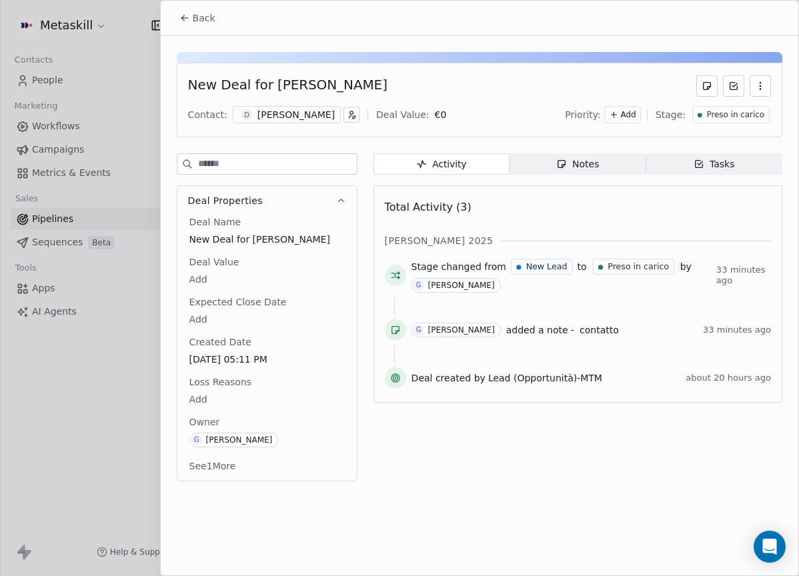
click at [562, 168] on icon "button" at bounding box center [561, 164] width 11 height 11
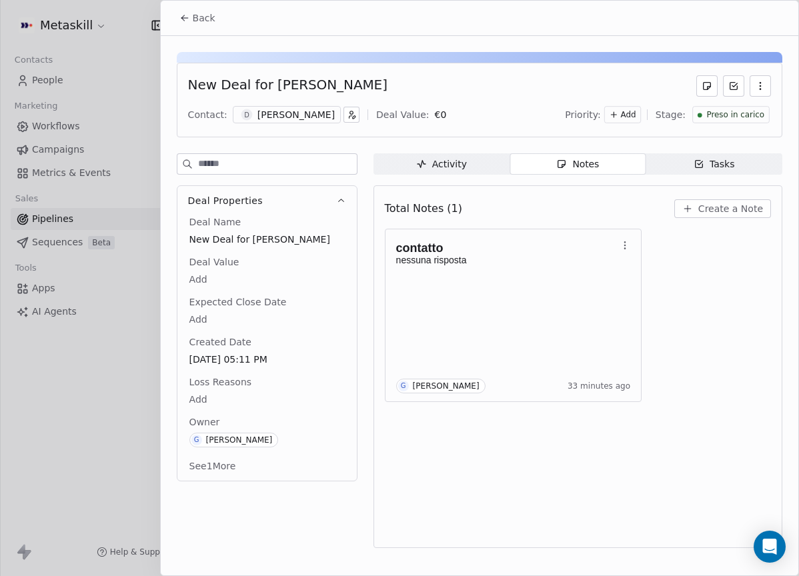
click at [720, 215] on button "Create a Note" at bounding box center [722, 208] width 97 height 19
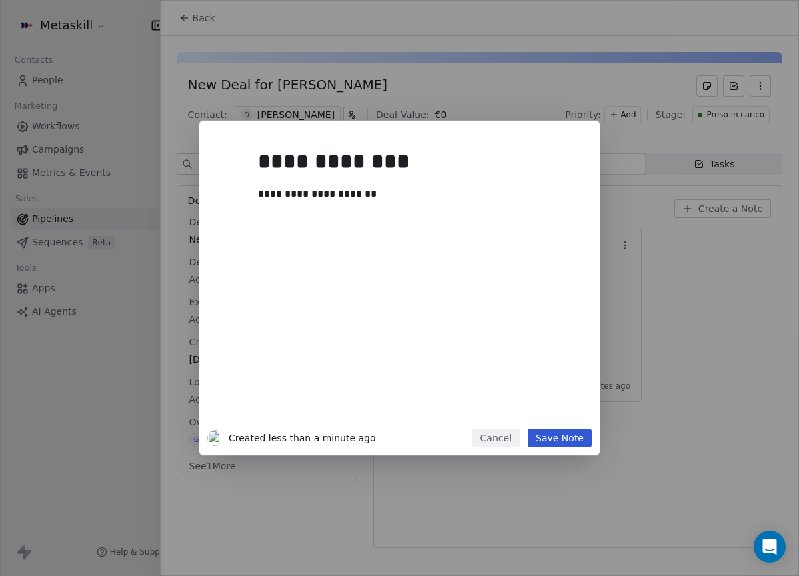
drag, startPoint x: 572, startPoint y: 441, endPoint x: 519, endPoint y: 401, distance: 66.2
click at [571, 441] on button "Save Note" at bounding box center [559, 438] width 64 height 19
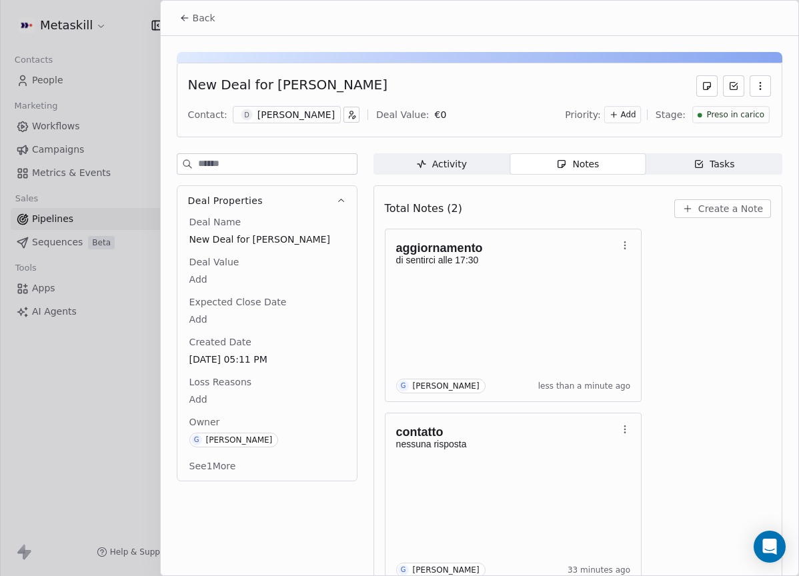
drag, startPoint x: 271, startPoint y: 83, endPoint x: 349, endPoint y: 75, distance: 78.4
click at [349, 75] on div "New Deal for [PERSON_NAME]" at bounding box center [287, 85] width 199 height 21
click at [352, 83] on div "New Deal for [PERSON_NAME]" at bounding box center [287, 85] width 199 height 21
drag, startPoint x: 353, startPoint y: 83, endPoint x: 267, endPoint y: 85, distance: 86.0
click at [267, 85] on div "New Deal for [PERSON_NAME]" at bounding box center [287, 85] width 199 height 21
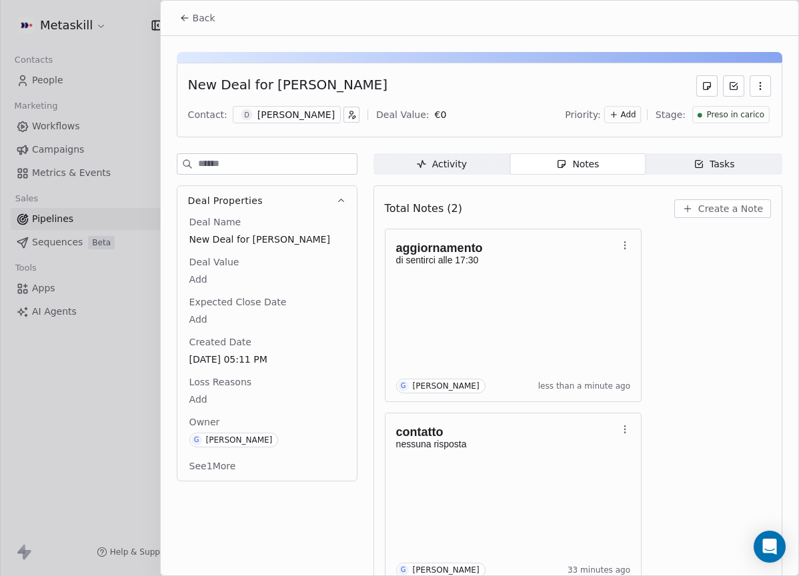
copy div "[PERSON_NAME]"
click at [471, 81] on div "New Deal for [PERSON_NAME]" at bounding box center [479, 85] width 583 height 21
click at [745, 111] on span "Preso in carico" at bounding box center [735, 114] width 58 height 11
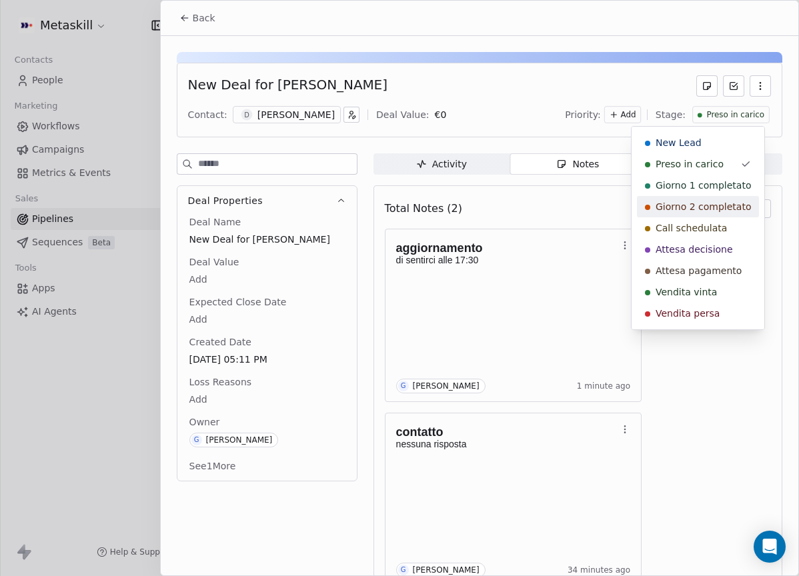
click at [708, 226] on span "Call schedulata" at bounding box center [690, 227] width 71 height 13
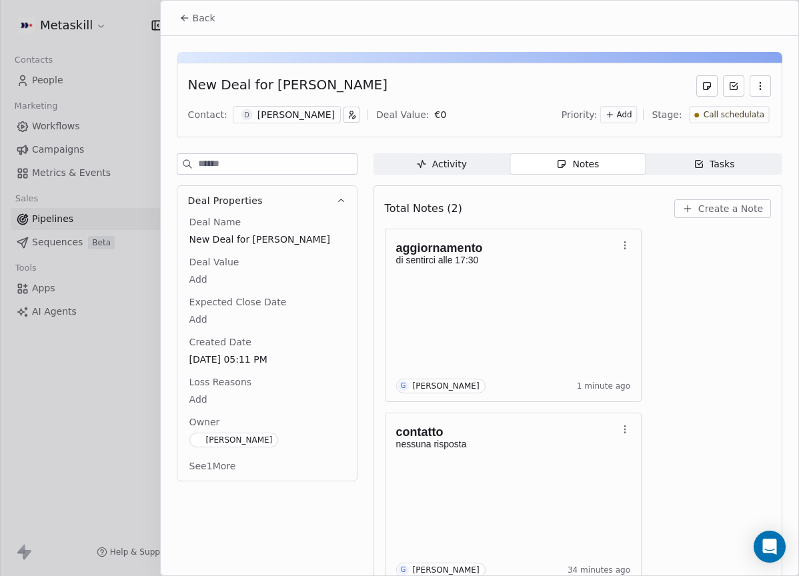
drag, startPoint x: 213, startPoint y: 11, endPoint x: 226, endPoint y: 22, distance: 17.5
click at [213, 9] on button "Back" at bounding box center [197, 18] width 52 height 24
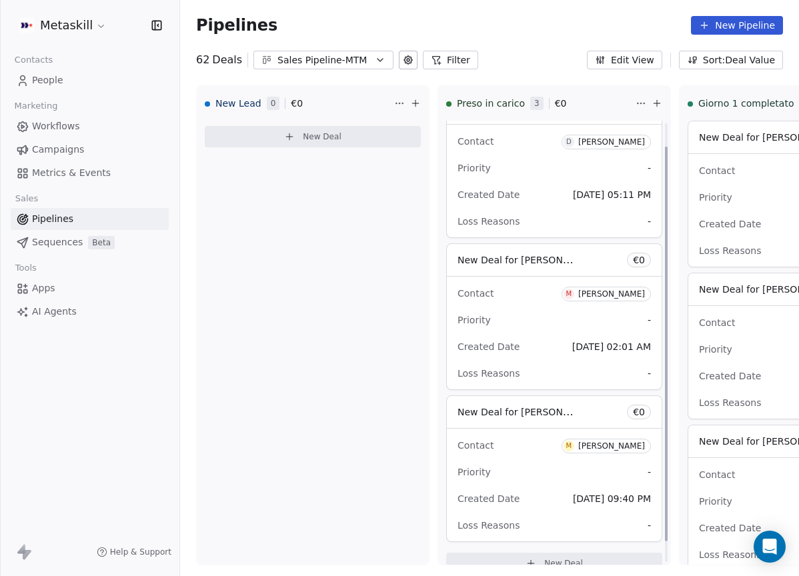
scroll to position [49, 0]
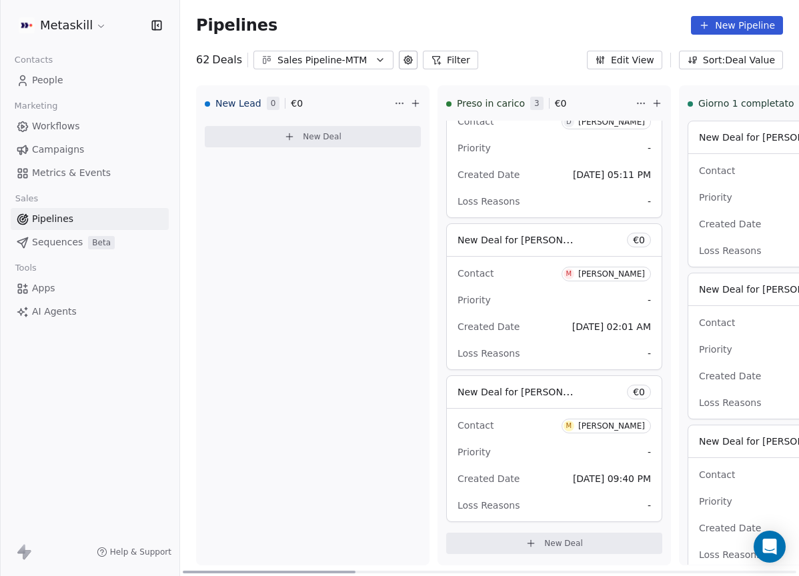
click at [539, 418] on div "Contact M Mattia Gallo" at bounding box center [553, 425] width 193 height 22
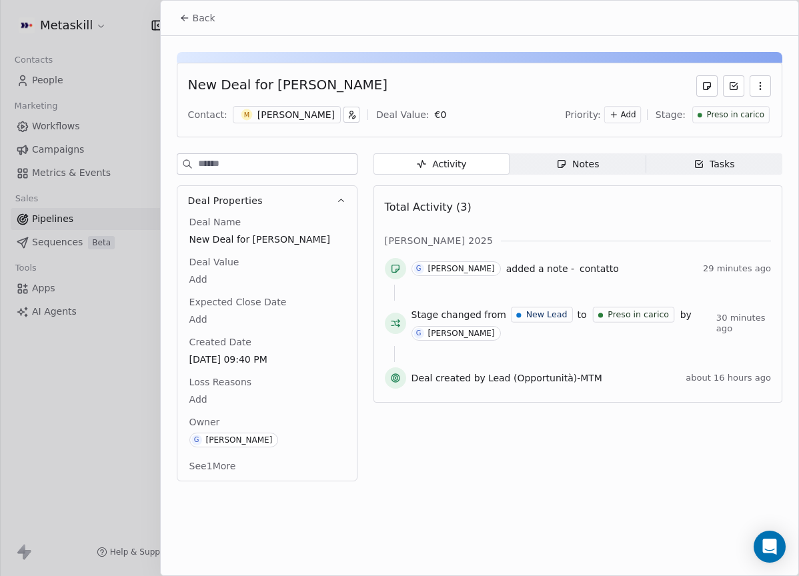
click at [307, 119] on div "M Mattia Gallo" at bounding box center [287, 114] width 108 height 17
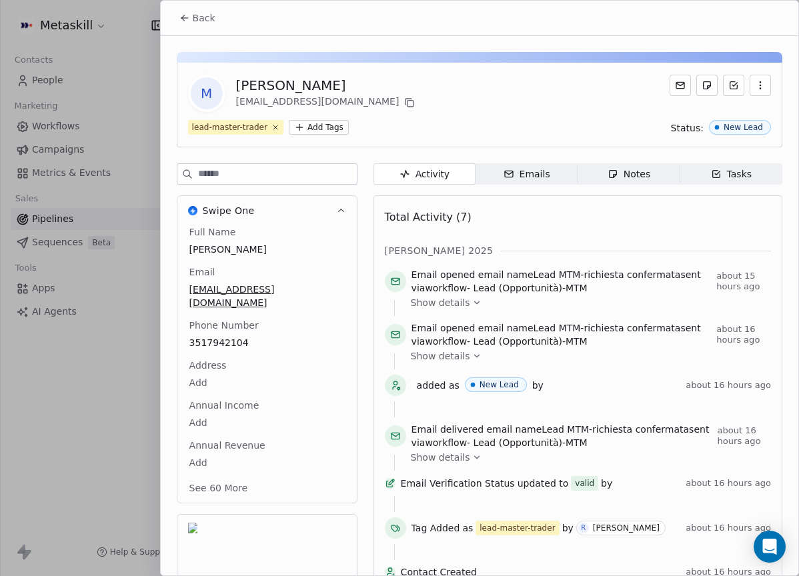
click at [211, 19] on span "Back" at bounding box center [204, 17] width 23 height 13
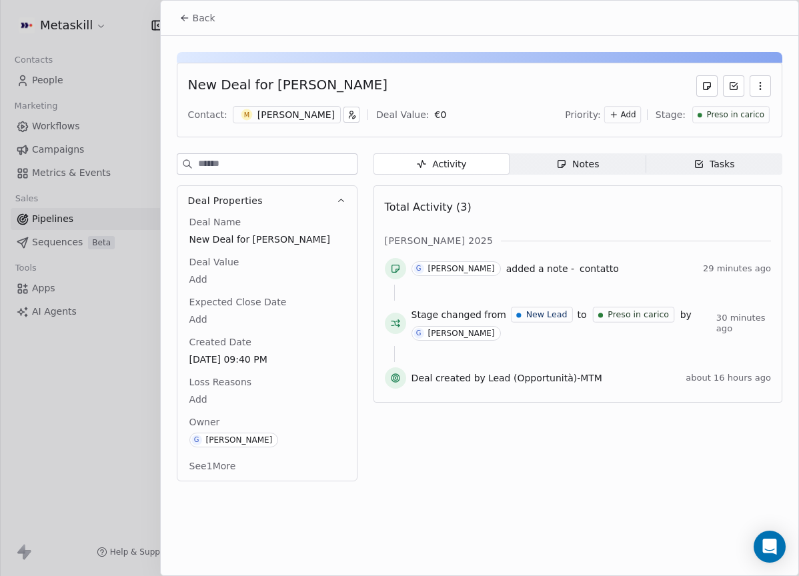
click at [592, 163] on div "Notes" at bounding box center [577, 164] width 43 height 14
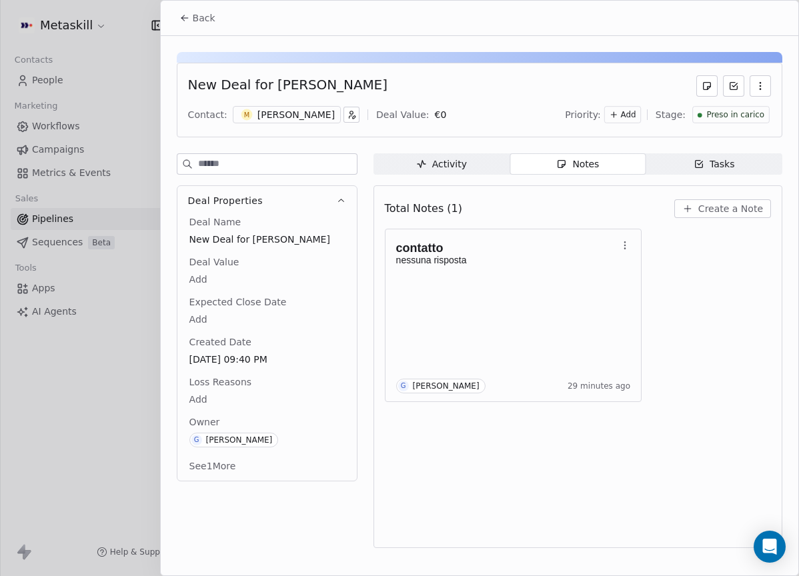
click at [738, 200] on div "Total Notes (1) Create a Note" at bounding box center [578, 208] width 386 height 29
click at [713, 209] on span "Create a Note" at bounding box center [730, 208] width 65 height 13
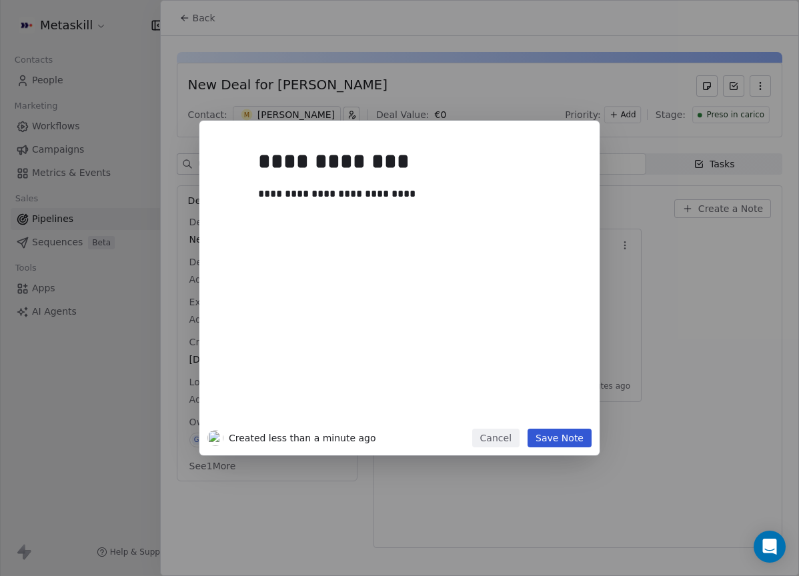
click at [555, 436] on button "Save Note" at bounding box center [559, 438] width 64 height 19
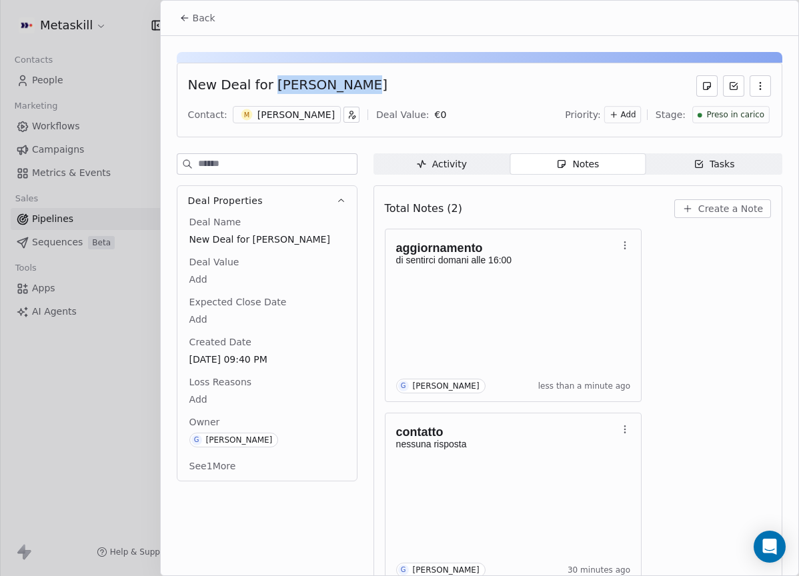
drag, startPoint x: 270, startPoint y: 85, endPoint x: 337, endPoint y: 90, distance: 67.6
click at [337, 89] on div "New Deal for [PERSON_NAME]" at bounding box center [479, 85] width 583 height 21
copy div "[PERSON_NAME]"
click at [672, 306] on div "aggiornamento di sentirci domani alle 16:00 G Giulio Roselli less than a minute…" at bounding box center [578, 407] width 386 height 357
click at [703, 108] on div "Preso in carico" at bounding box center [730, 114] width 77 height 17
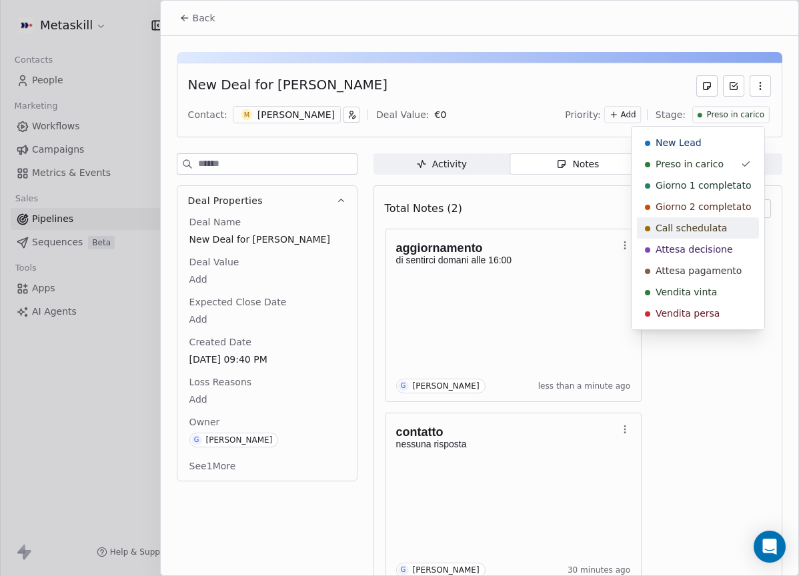
click at [706, 222] on span "Call schedulata" at bounding box center [690, 227] width 71 height 13
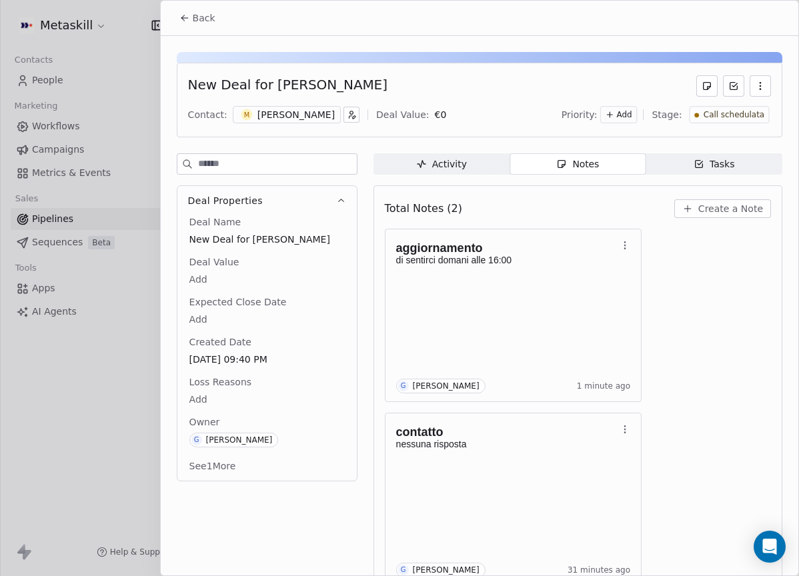
click at [217, 17] on button "Back" at bounding box center [197, 18] width 52 height 24
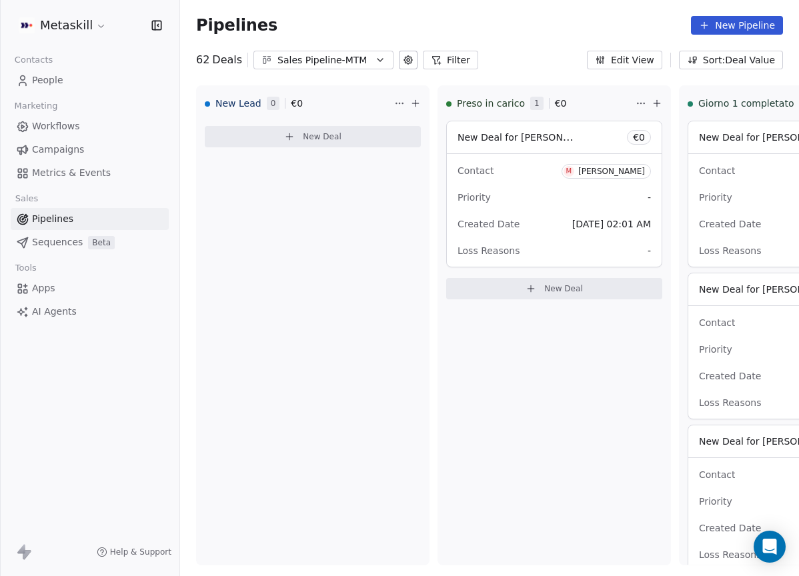
click at [365, 62] on button "Sales Pipeline-MTM" at bounding box center [323, 60] width 140 height 19
click at [375, 250] on html "Metaskill Contacts People Marketing Workflows Campaigns Metrics & Events Sales …" at bounding box center [399, 288] width 799 height 576
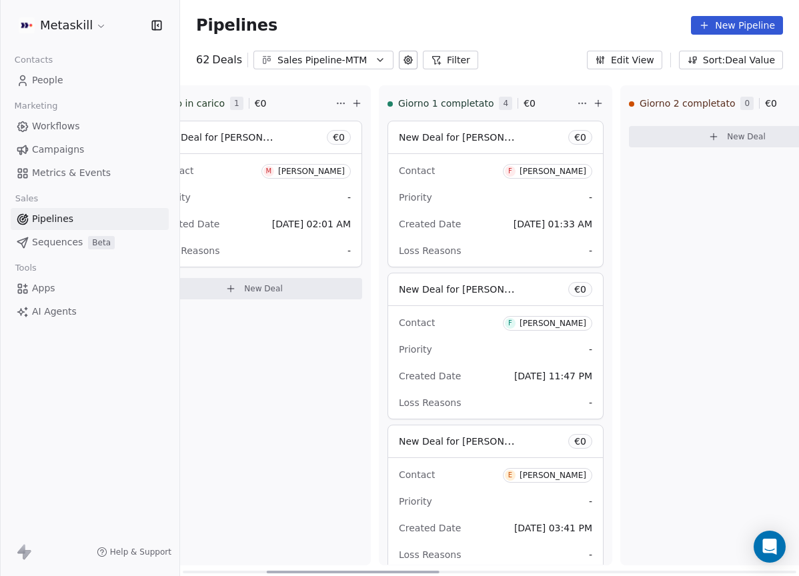
drag, startPoint x: 341, startPoint y: 571, endPoint x: 451, endPoint y: 521, distance: 121.2
click at [425, 571] on div at bounding box center [353, 572] width 173 height 3
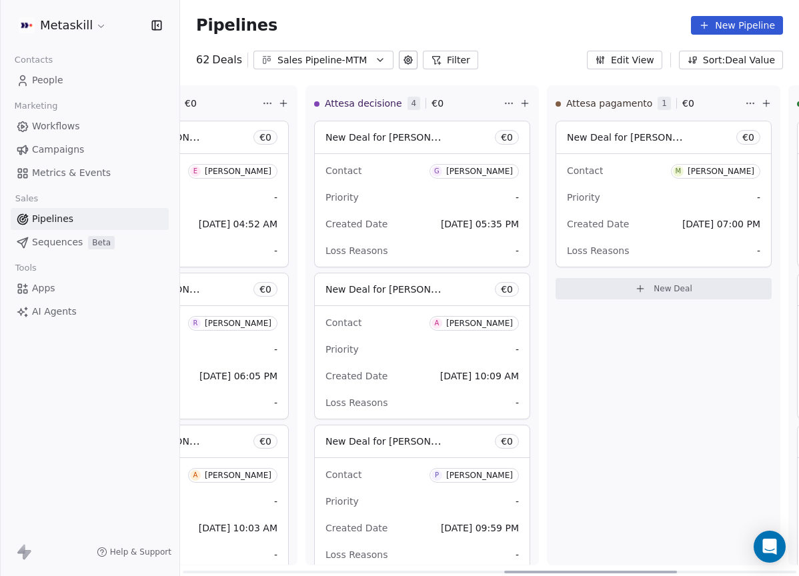
scroll to position [0, 980]
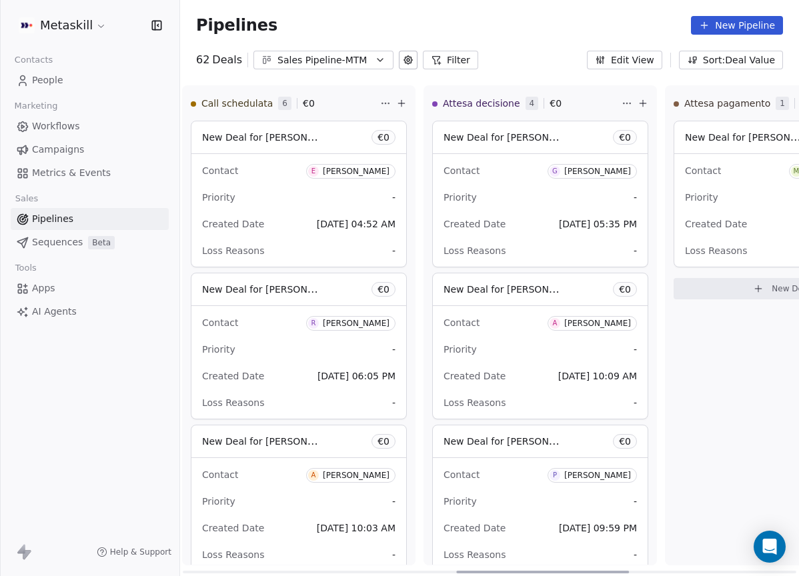
drag, startPoint x: 389, startPoint y: 569, endPoint x: 579, endPoint y: 523, distance: 194.9
click at [579, 571] on div at bounding box center [542, 572] width 173 height 3
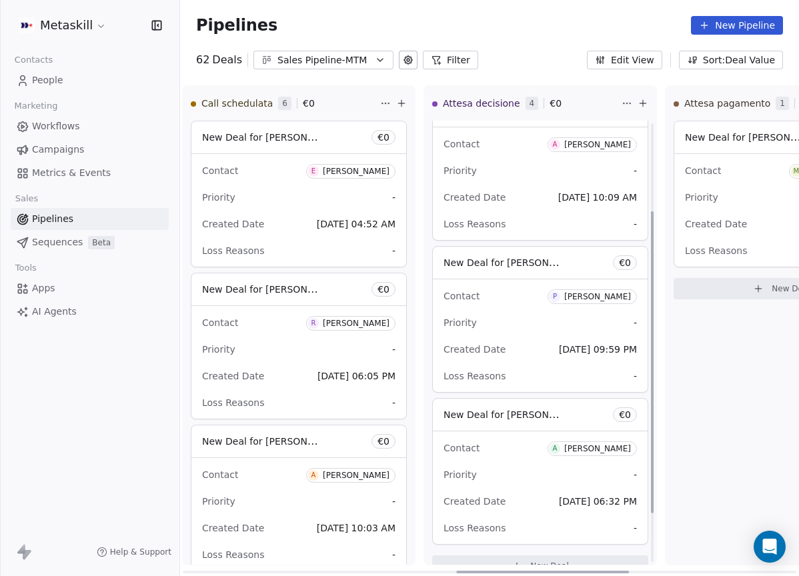
scroll to position [201, 0]
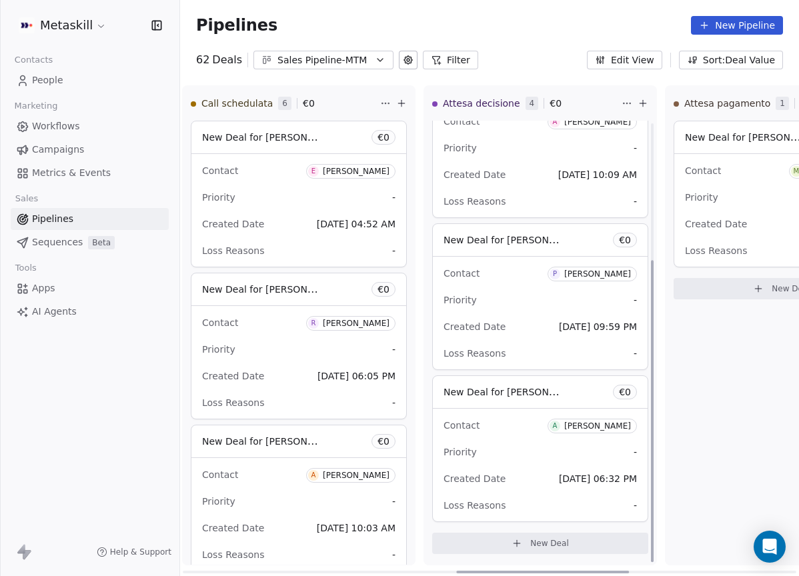
click at [306, 49] on div "Pipelines New Pipeline" at bounding box center [489, 25] width 619 height 51
click at [351, 69] on button "Sales Pipeline-MTM" at bounding box center [323, 60] width 140 height 19
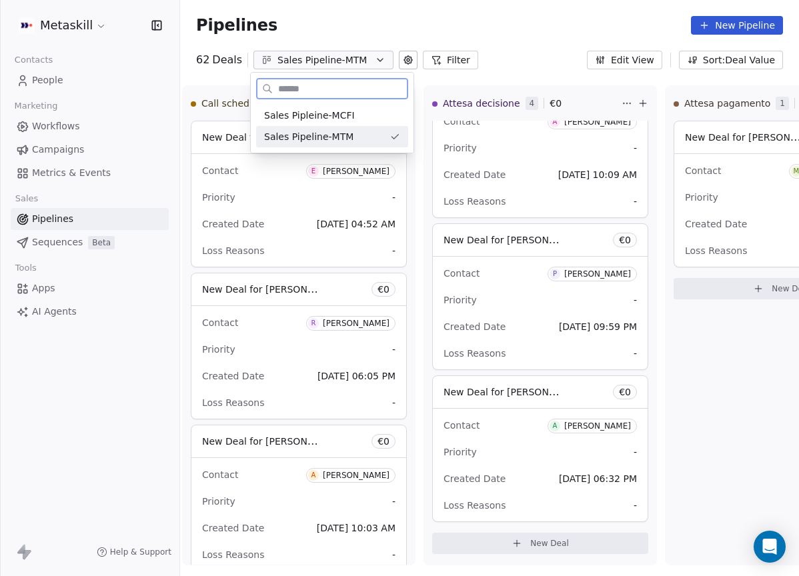
click at [371, 134] on div "Sales Pipeline-MTM" at bounding box center [324, 137] width 120 height 14
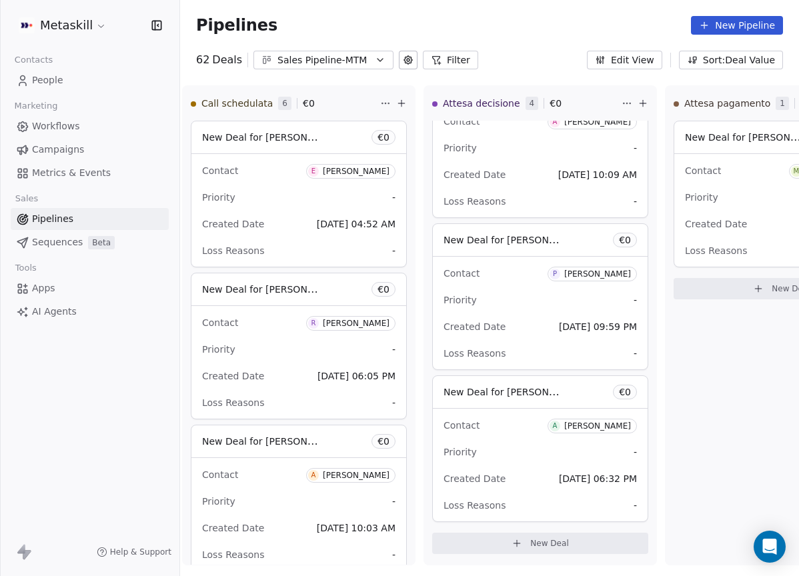
click at [355, 69] on div "Pipelines New Pipeline 62 Deals Sales Pipeline-MTM Filter Edit View Sort: Deal …" at bounding box center [489, 288] width 619 height 576
click at [363, 64] on div "Sales Pipeline-MTM" at bounding box center [323, 60] width 92 height 14
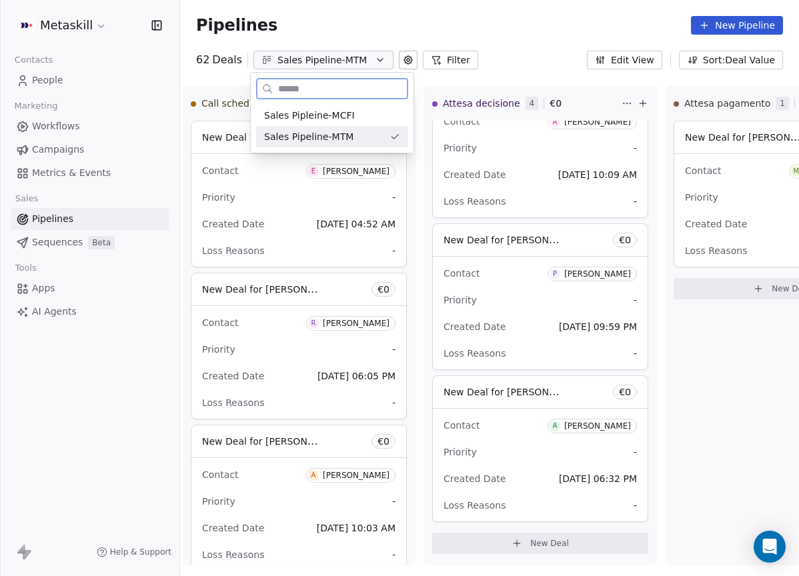
click at [358, 104] on div "Sales Pipleine-MCFI Sales Pipeline-MTM" at bounding box center [332, 125] width 163 height 53
click at [356, 111] on div "Sales Pipleine-MCFI" at bounding box center [332, 116] width 136 height 14
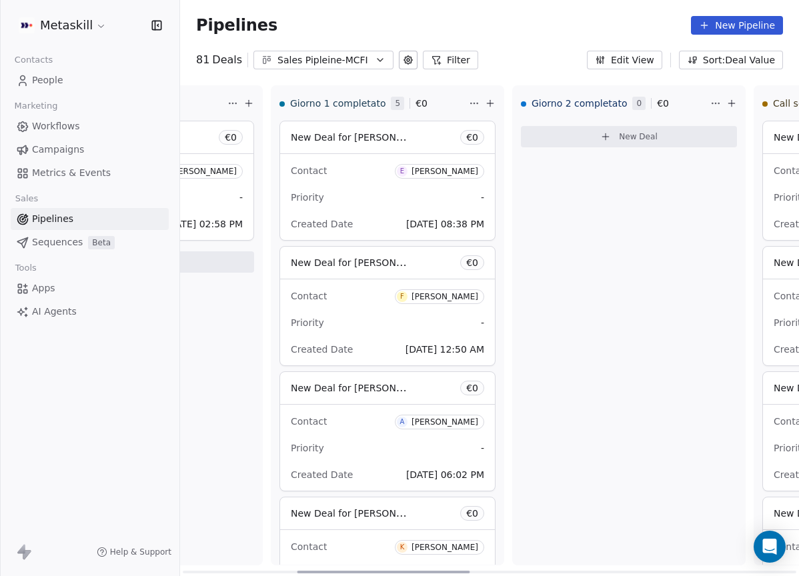
drag, startPoint x: 312, startPoint y: 569, endPoint x: 427, endPoint y: 505, distance: 131.9
click at [426, 571] on div at bounding box center [383, 572] width 173 height 3
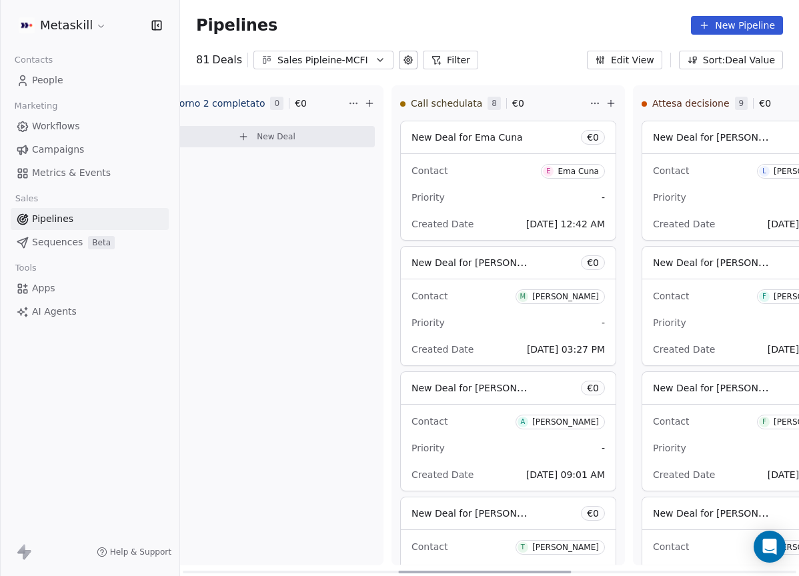
drag, startPoint x: 393, startPoint y: 567, endPoint x: 576, endPoint y: 420, distance: 234.7
click at [500, 571] on div at bounding box center [484, 572] width 173 height 3
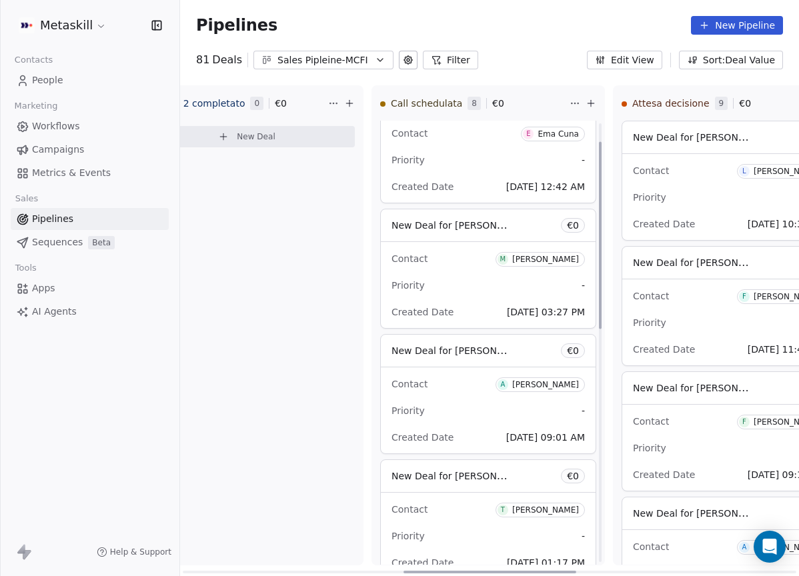
scroll to position [43, 0]
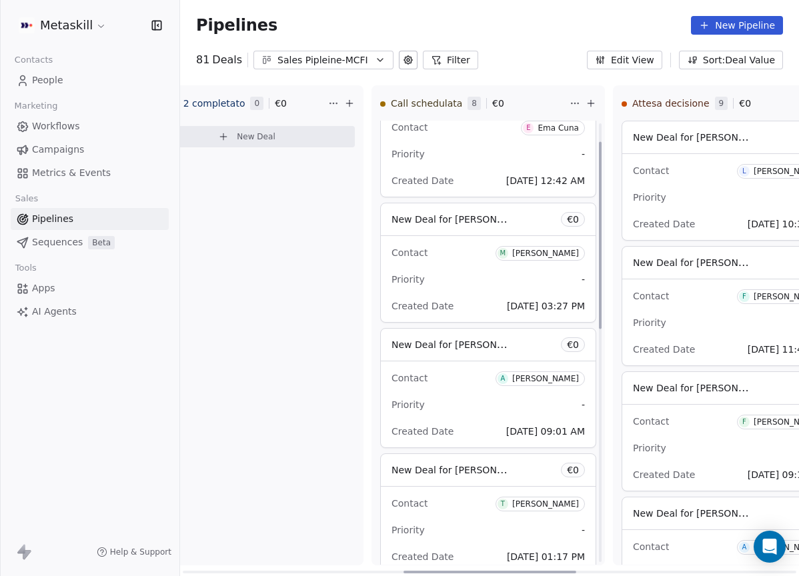
click at [564, 258] on span "M Martin Ruegenberg" at bounding box center [539, 253] width 89 height 15
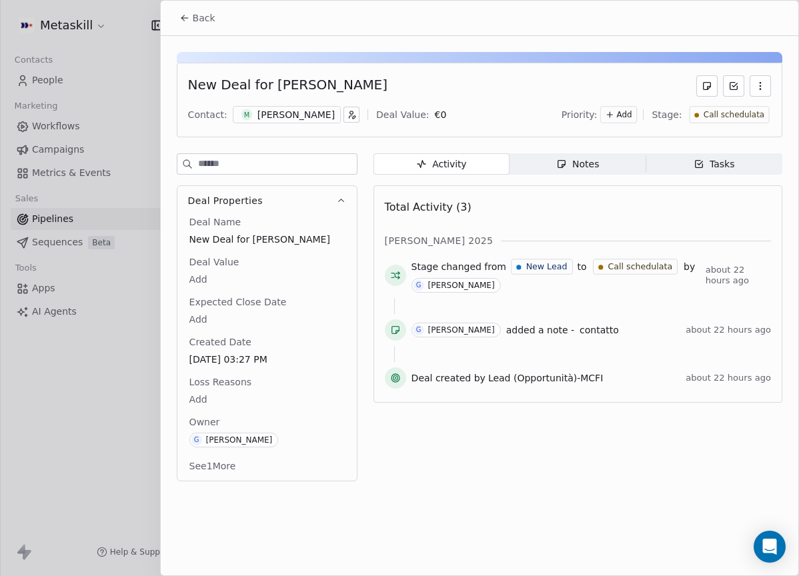
click at [295, 108] on div "[PERSON_NAME]" at bounding box center [295, 114] width 77 height 13
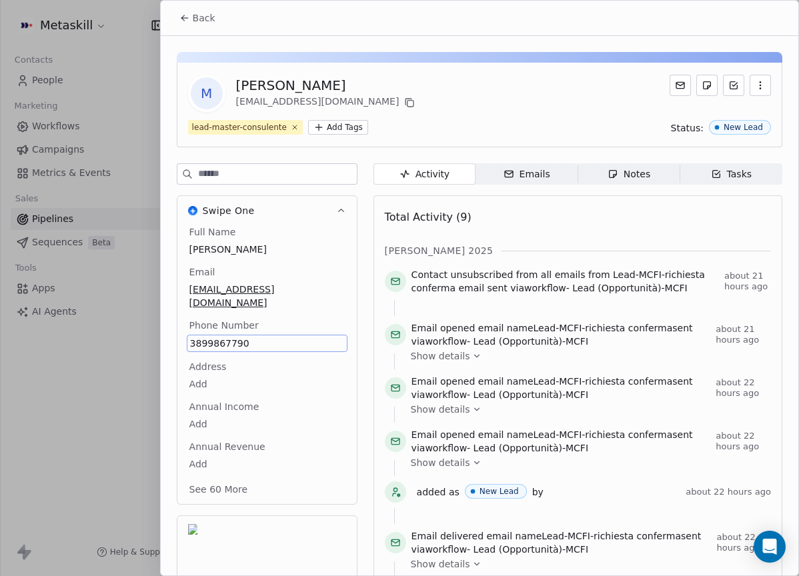
scroll to position [42, 0]
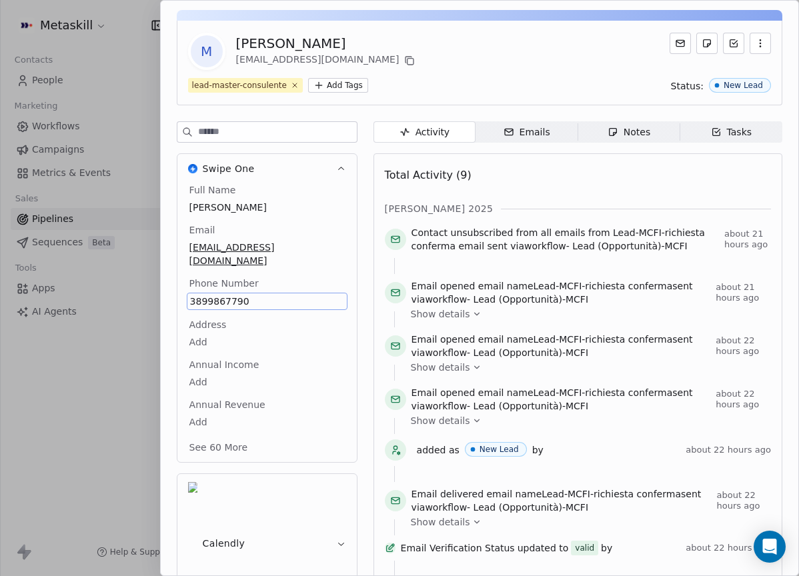
click at [340, 285] on div "Full Name Martin Ruegenberg Email martinruegenberg@gmail.com Phone Number 38998…" at bounding box center [266, 322] width 179 height 279
click at [526, 71] on div "M Martin Ruegenberg martinruegenberg@gmail.com lead-master-consulente Add Tags …" at bounding box center [479, 63] width 605 height 85
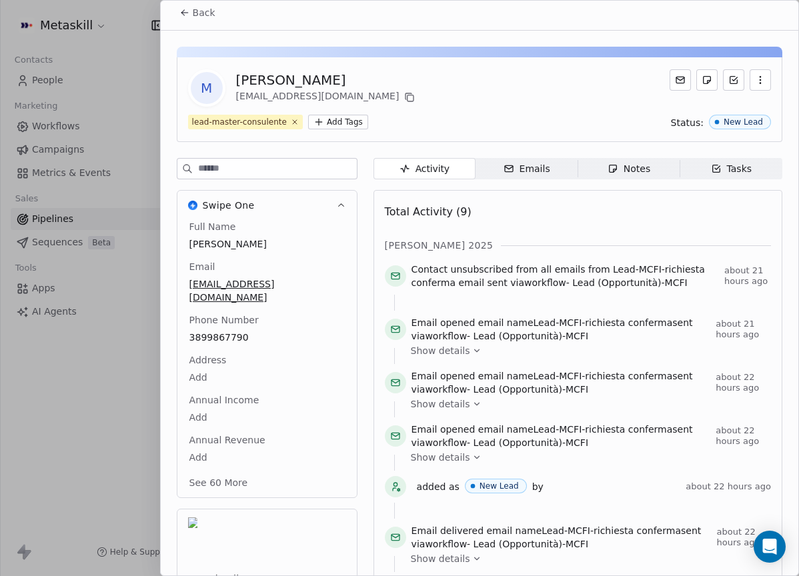
scroll to position [0, 0]
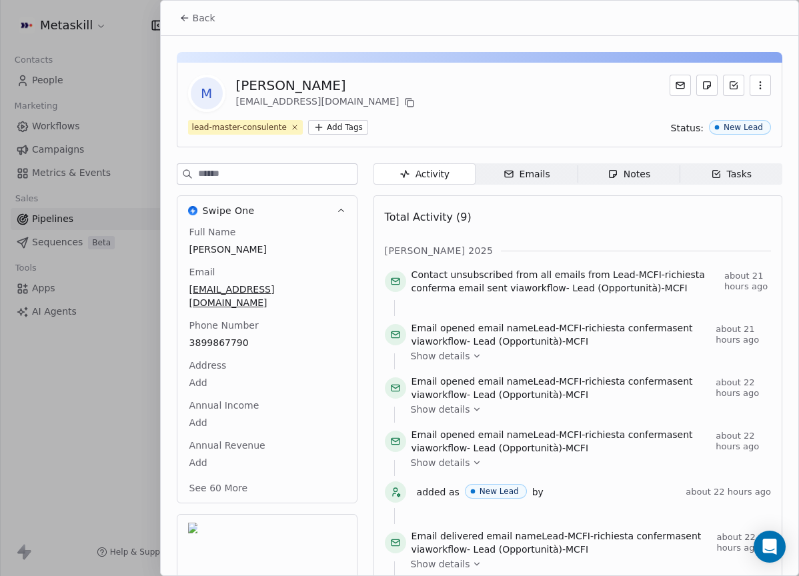
click at [197, 26] on button "Back" at bounding box center [197, 18] width 52 height 24
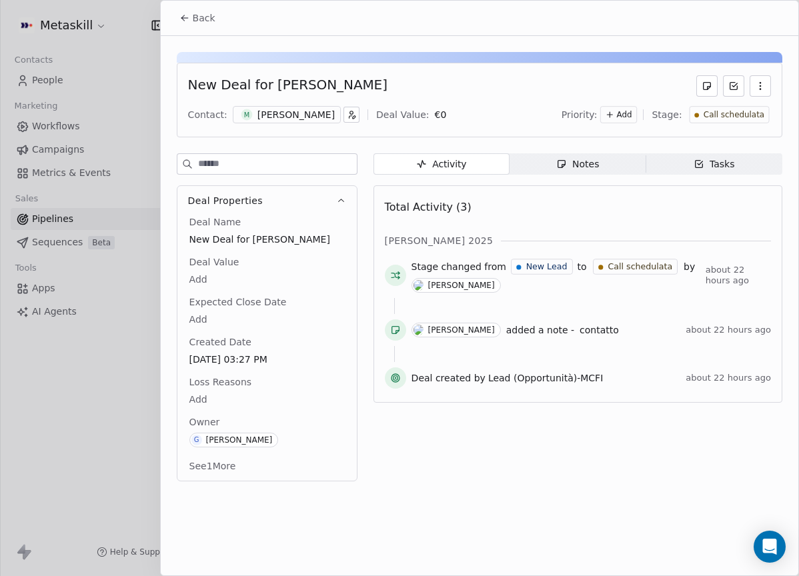
click at [547, 169] on span "Notes Notes" at bounding box center [577, 163] width 136 height 21
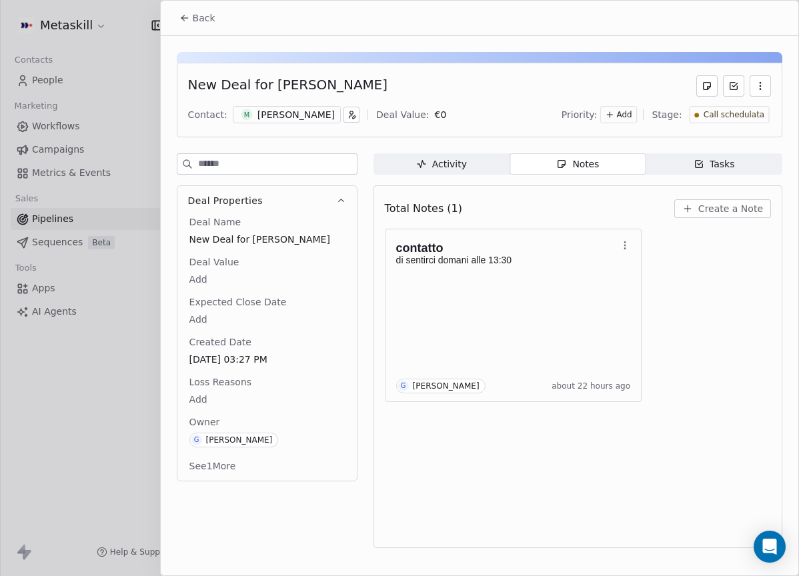
click at [720, 217] on button "Create a Note" at bounding box center [722, 208] width 97 height 19
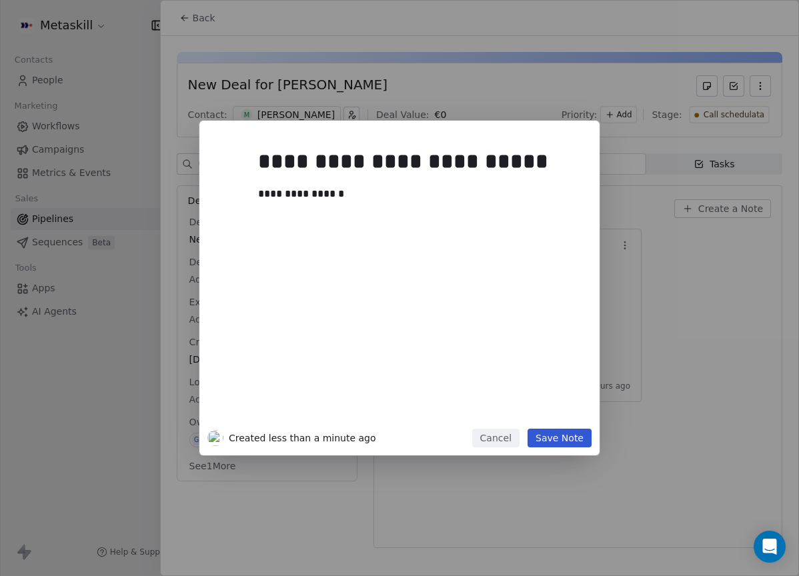
click at [583, 429] on button "Save Note" at bounding box center [559, 438] width 64 height 19
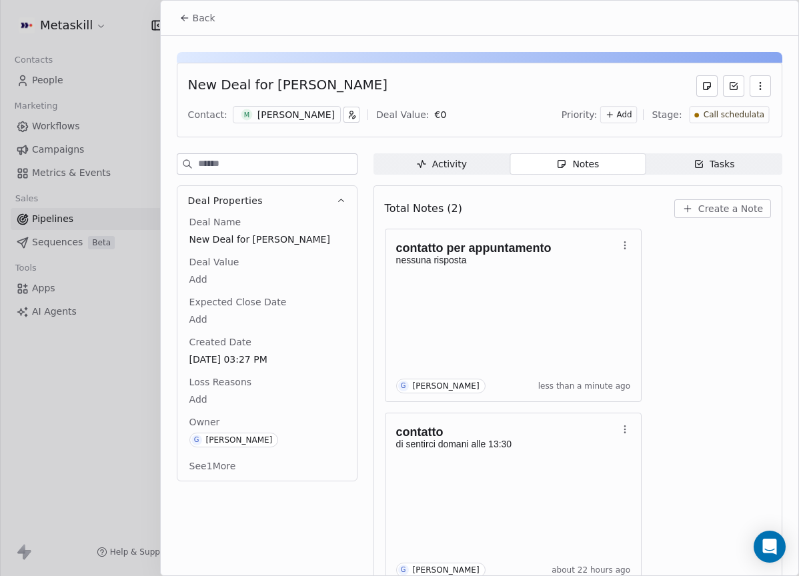
click at [725, 109] on span "Call schedulata" at bounding box center [733, 114] width 61 height 11
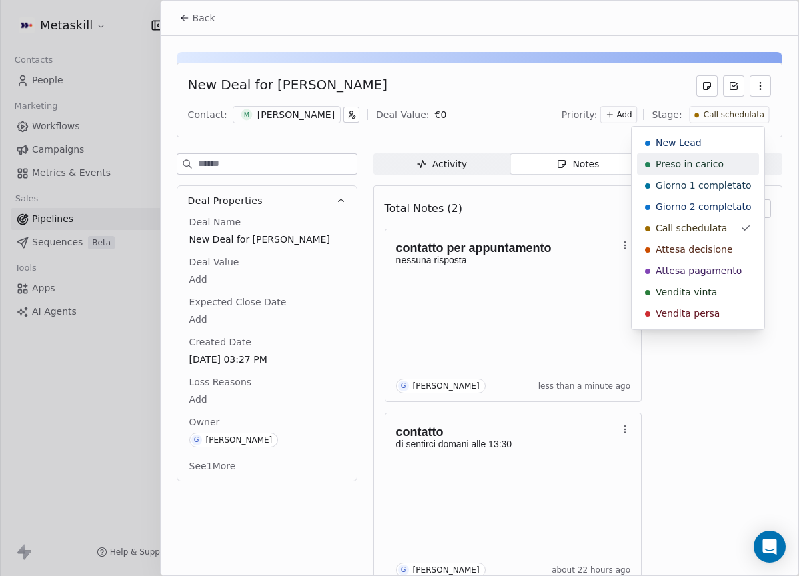
click at [705, 160] on span "Preso in carico" at bounding box center [689, 163] width 68 height 13
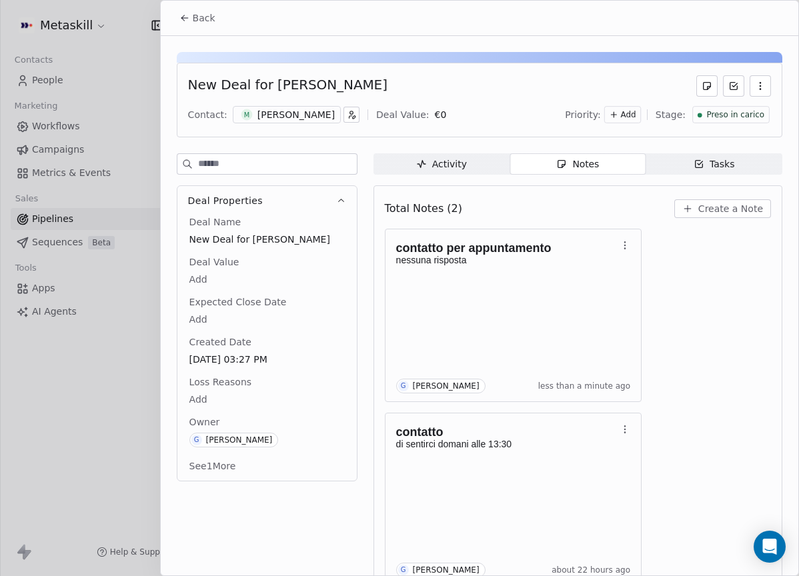
click at [163, 15] on div "Back" at bounding box center [479, 18] width 637 height 35
click at [191, 17] on button "Back" at bounding box center [197, 18] width 52 height 24
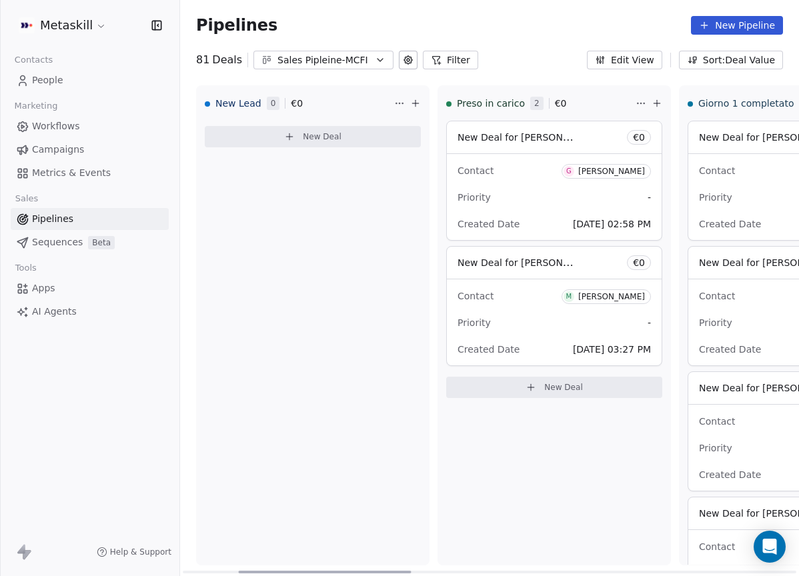
drag, startPoint x: 492, startPoint y: 569, endPoint x: 271, endPoint y: 423, distance: 264.3
click at [255, 571] on div at bounding box center [325, 572] width 173 height 3
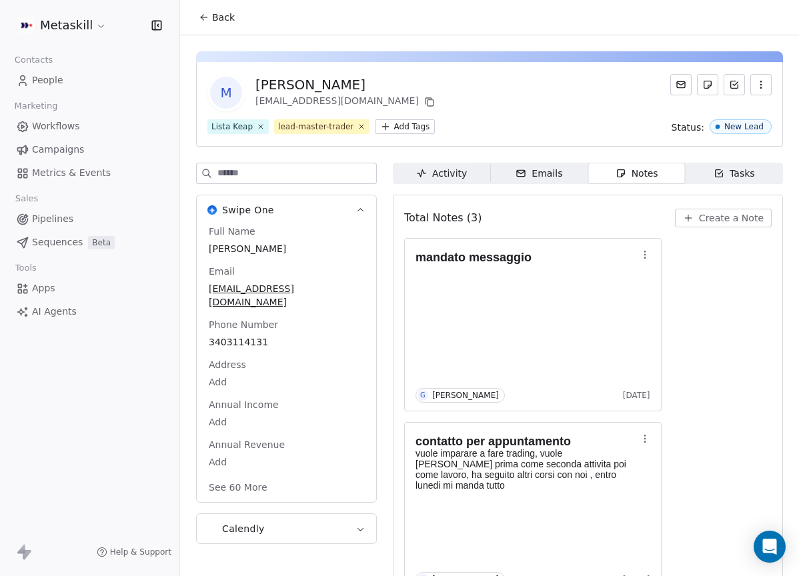
scroll to position [2, 0]
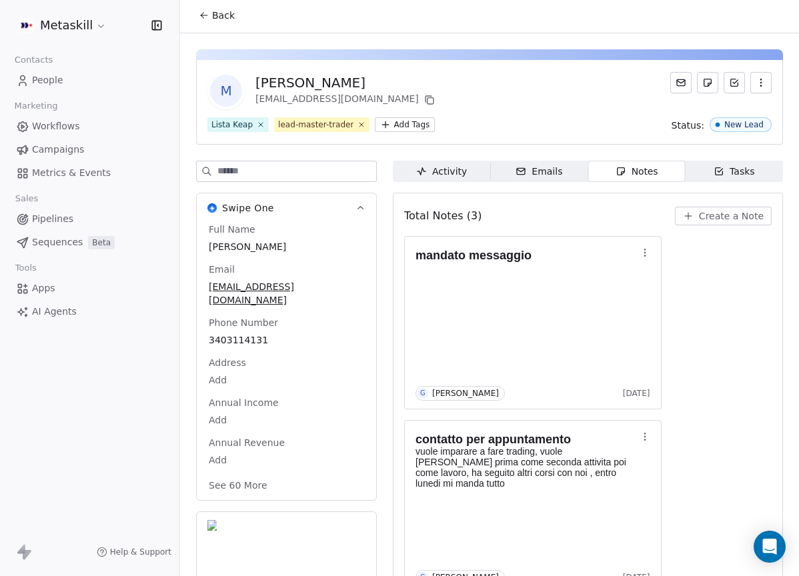
click at [218, 21] on span "Back" at bounding box center [223, 15] width 23 height 13
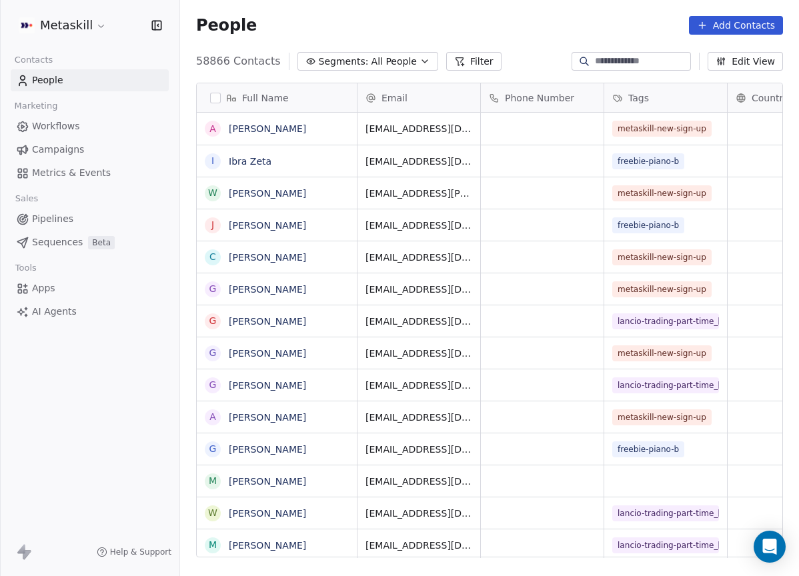
scroll to position [497, 609]
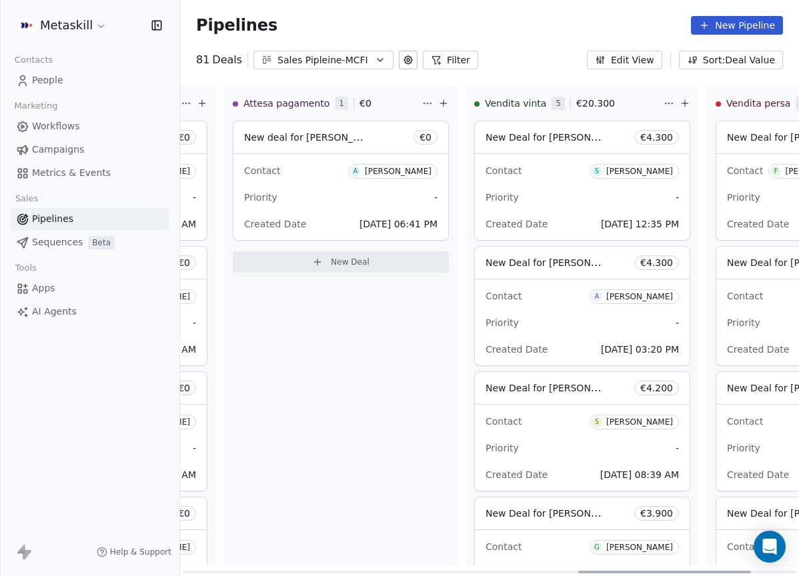
scroll to position [0, 1415]
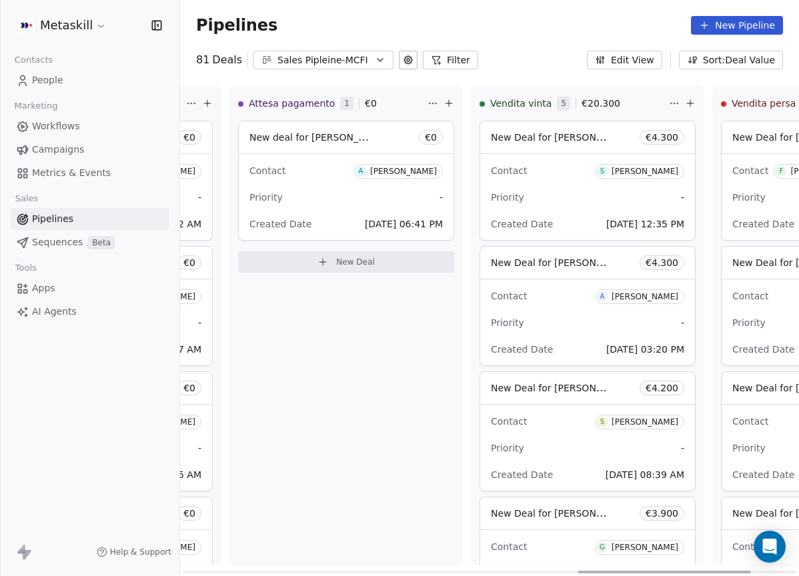
drag, startPoint x: 337, startPoint y: 569, endPoint x: 733, endPoint y: 471, distance: 407.2
click at [733, 571] on div at bounding box center [664, 572] width 173 height 3
click at [413, 169] on div "[PERSON_NAME]" at bounding box center [403, 171] width 67 height 9
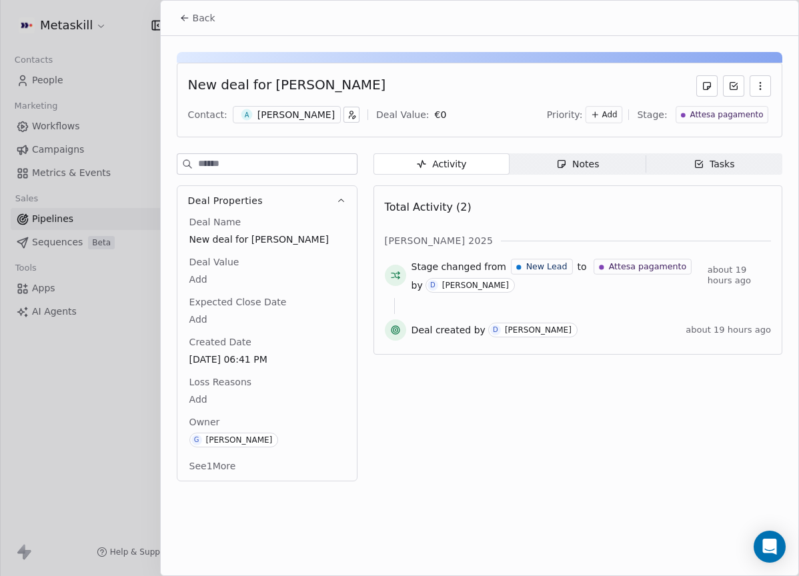
click at [589, 171] on span "Notes Notes" at bounding box center [577, 163] width 136 height 21
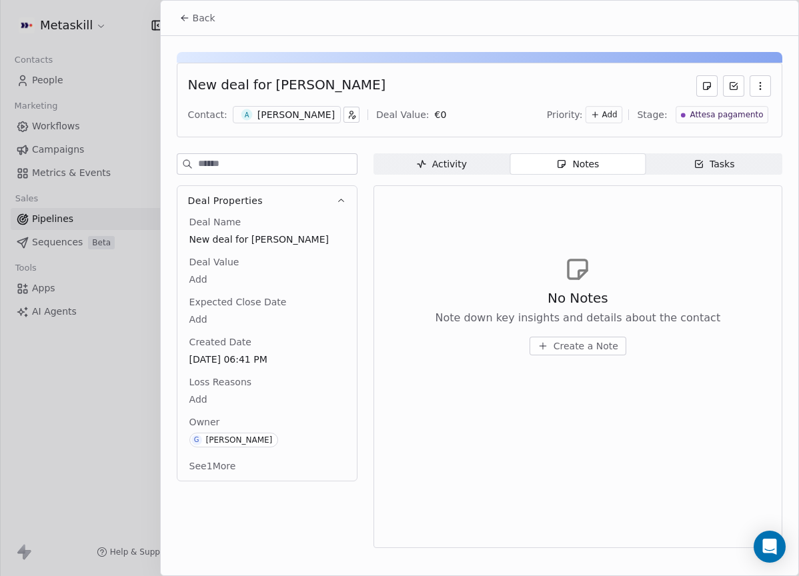
click at [706, 113] on span "Attesa pagamento" at bounding box center [725, 114] width 73 height 11
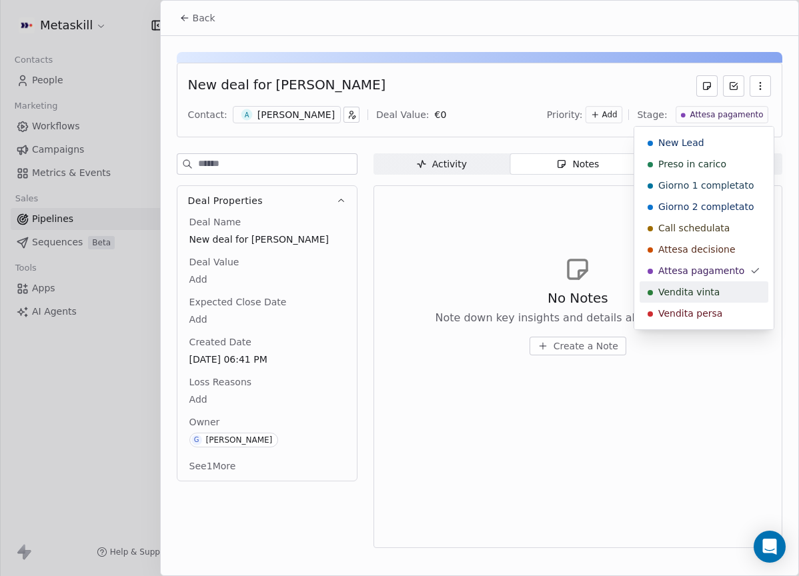
click at [712, 291] on span "Vendita vinta" at bounding box center [688, 291] width 61 height 13
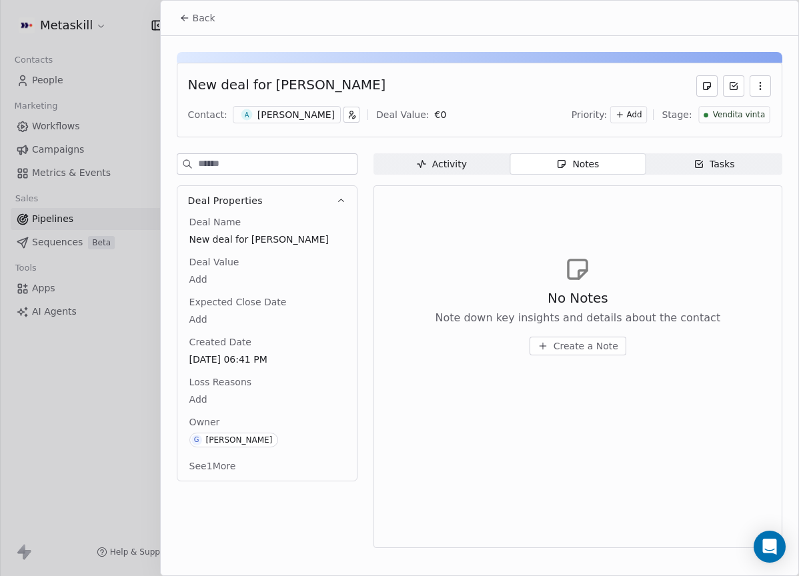
click at [209, 277] on body "Metaskill Contacts People Marketing Workflows Campaigns Metrics & Events Sales …" at bounding box center [399, 288] width 799 height 576
type input "*****"
click at [461, 270] on html "Metaskill Contacts People Marketing Workflows Campaigns Metrics & Events Sales …" at bounding box center [399, 288] width 799 height 576
click at [213, 16] on span "Back" at bounding box center [204, 17] width 23 height 13
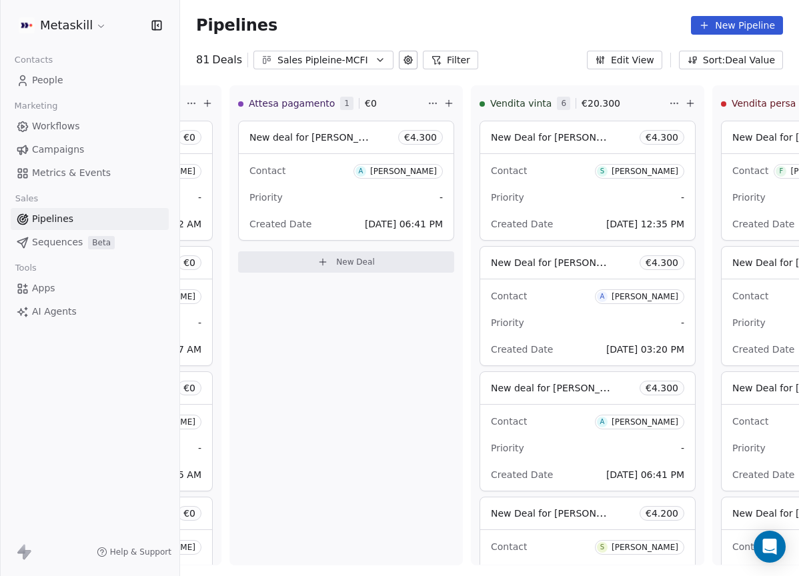
click at [329, 56] on div "Sales Pipleine-MCFI" at bounding box center [323, 60] width 92 height 14
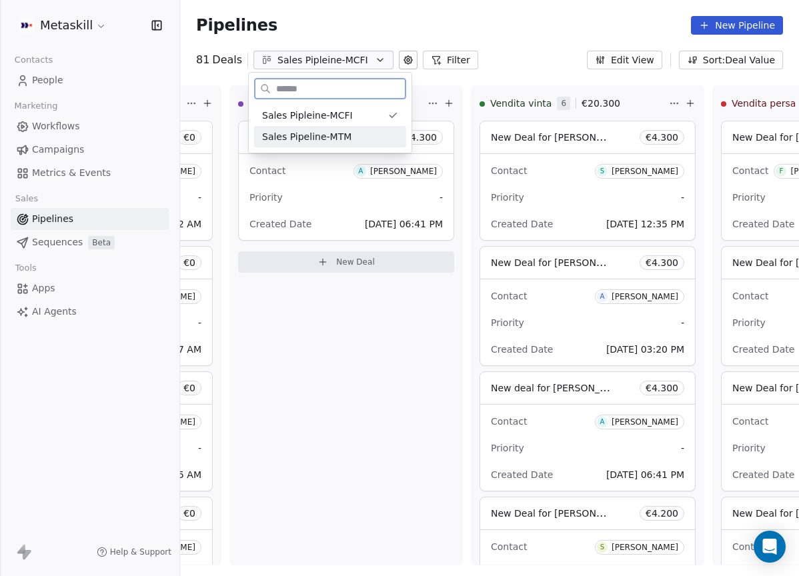
click at [383, 135] on div "Sales Pipeline-MTM" at bounding box center [330, 137] width 136 height 14
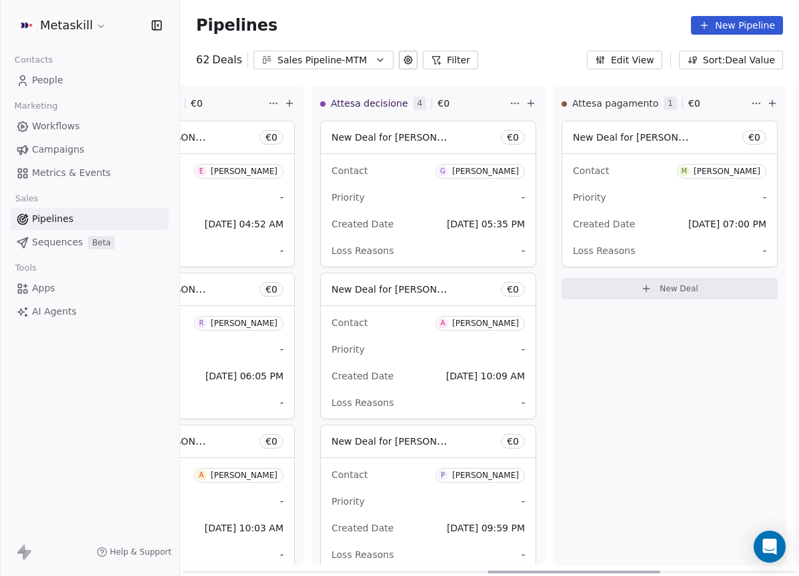
scroll to position [0, 1348]
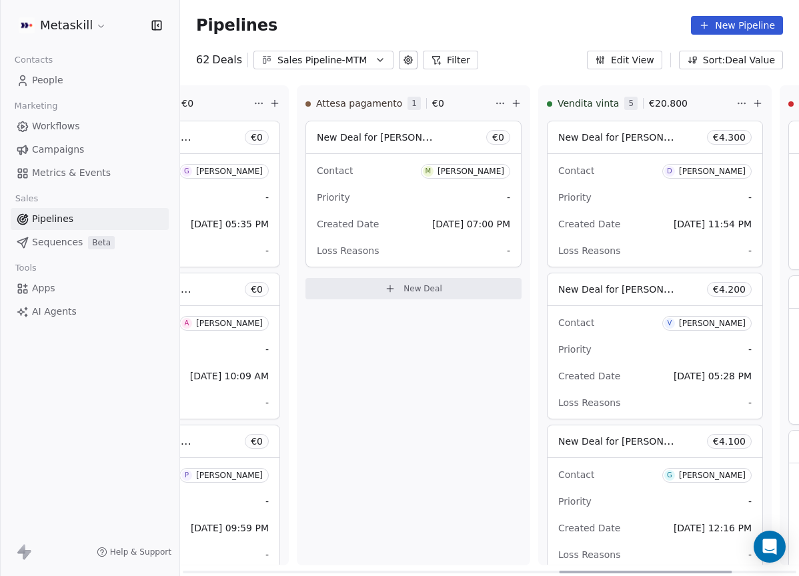
drag, startPoint x: 346, startPoint y: 570, endPoint x: 723, endPoint y: 565, distance: 376.8
click at [723, 571] on div at bounding box center [645, 572] width 173 height 3
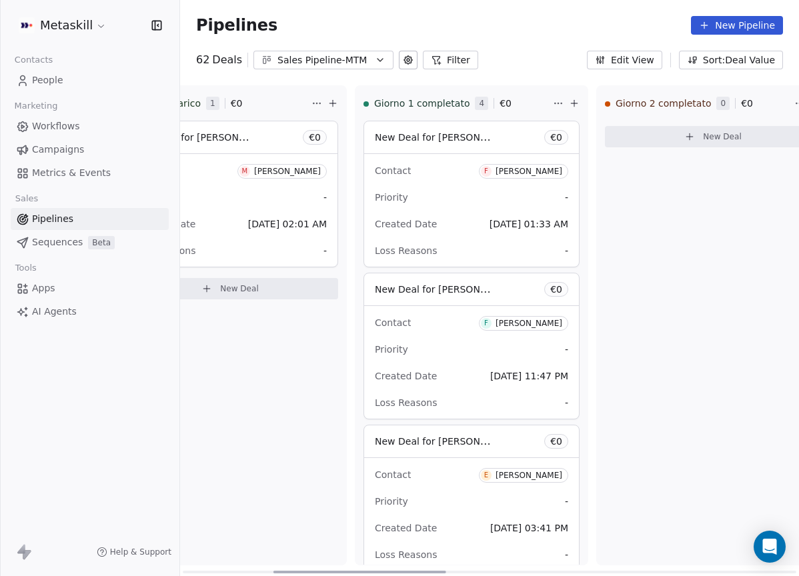
drag, startPoint x: 571, startPoint y: 571, endPoint x: 430, endPoint y: 435, distance: 195.2
click at [288, 571] on div at bounding box center [359, 572] width 173 height 3
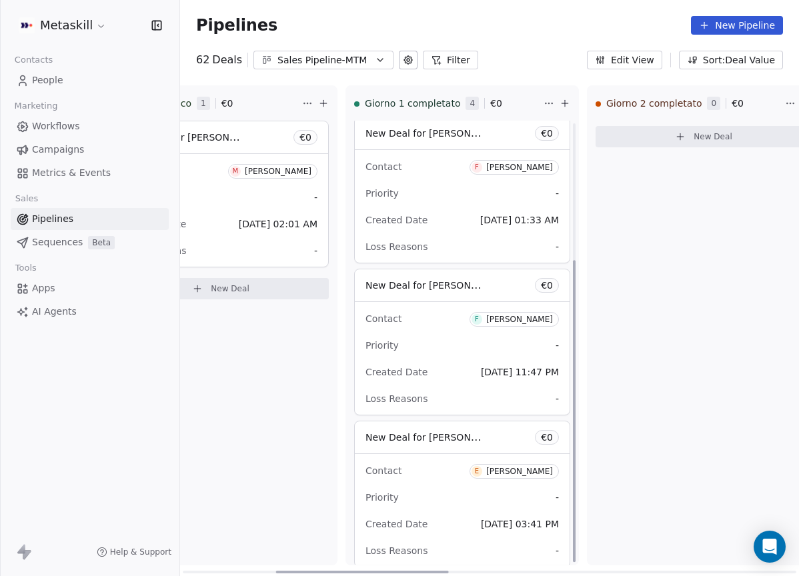
scroll to position [0, 0]
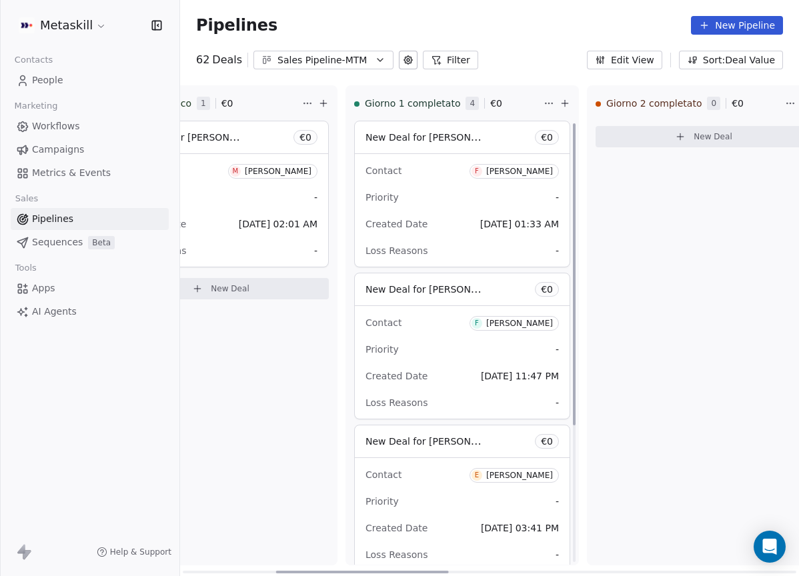
click at [524, 329] on span "F Federico Cultrera" at bounding box center [513, 323] width 89 height 15
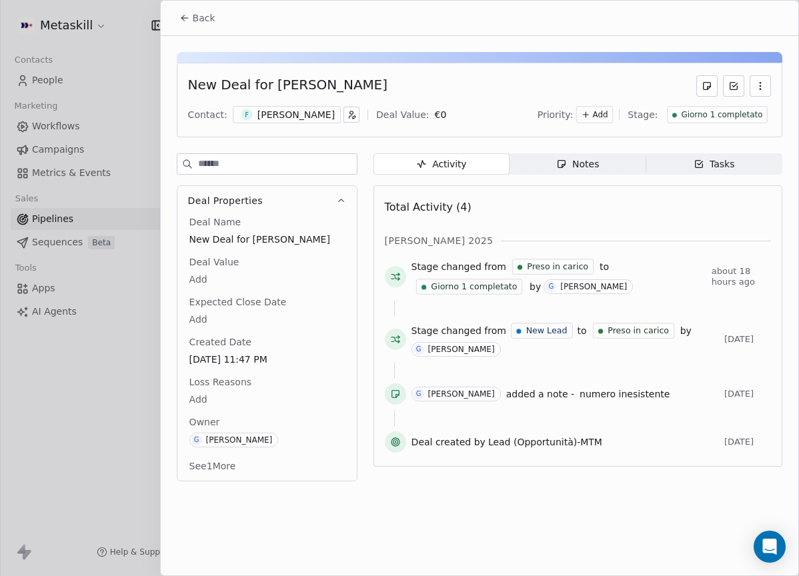
click at [284, 115] on div "[PERSON_NAME]" at bounding box center [295, 114] width 77 height 13
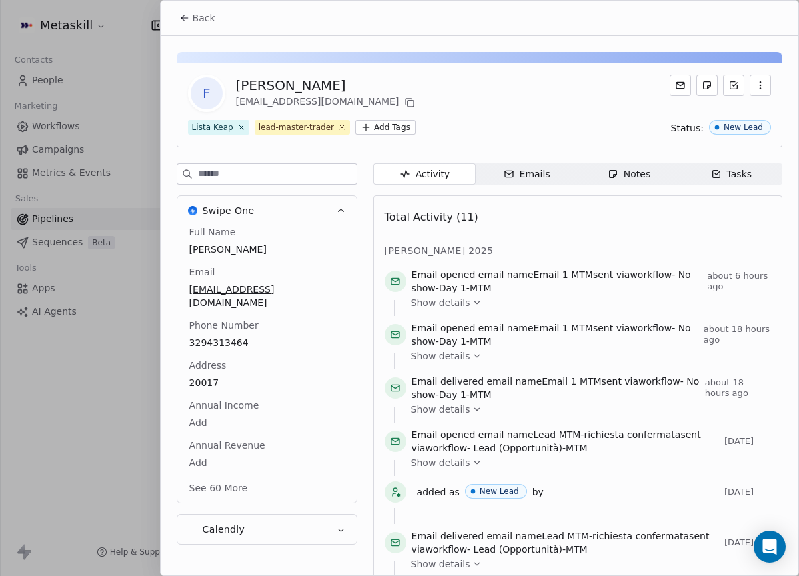
click at [197, 30] on div "Back" at bounding box center [479, 18] width 637 height 35
click at [201, 26] on button "Back" at bounding box center [197, 18] width 52 height 24
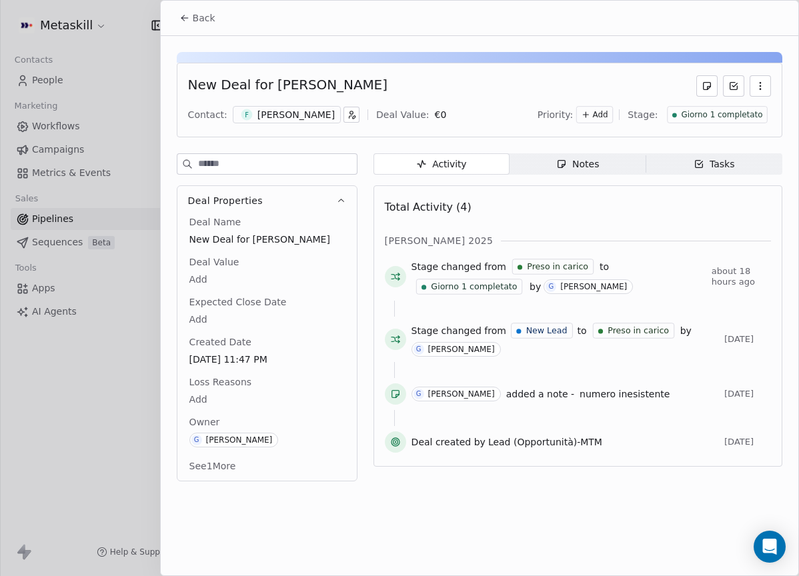
click at [205, 25] on button "Back" at bounding box center [197, 18] width 52 height 24
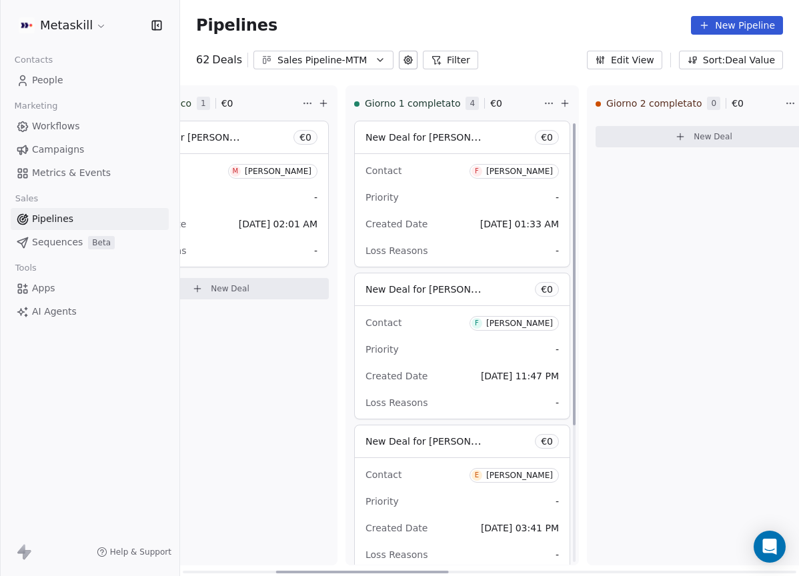
click at [511, 163] on span "F Federico Morganti" at bounding box center [513, 170] width 89 height 17
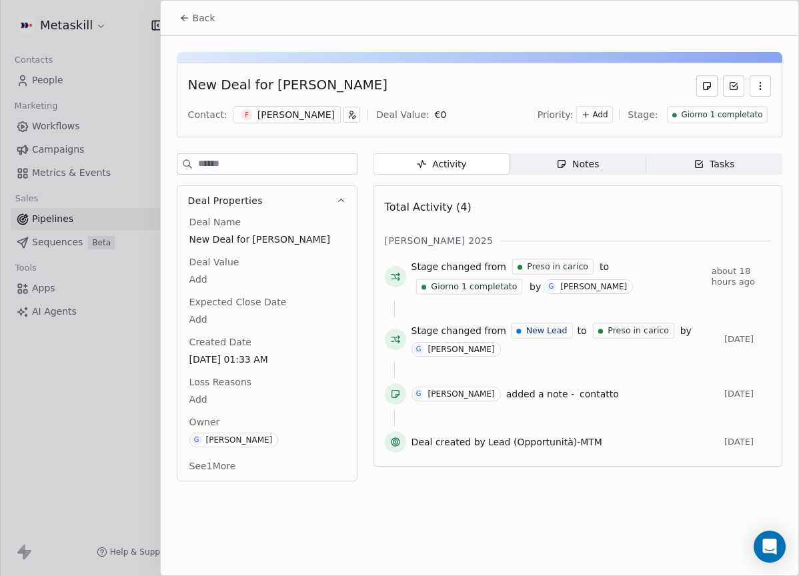
click at [329, 126] on div "New Deal for Federico Morganti Contact: F Federico Morganti Deal Value: € 0 Pri…" at bounding box center [479, 100] width 605 height 75
click at [330, 121] on div "F Federico Morganti" at bounding box center [287, 114] width 108 height 17
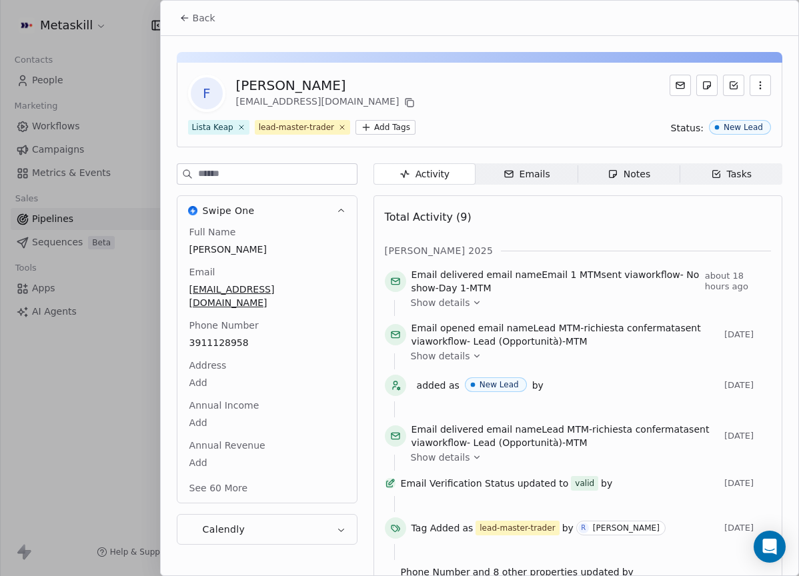
click at [201, 17] on span "Back" at bounding box center [204, 17] width 23 height 13
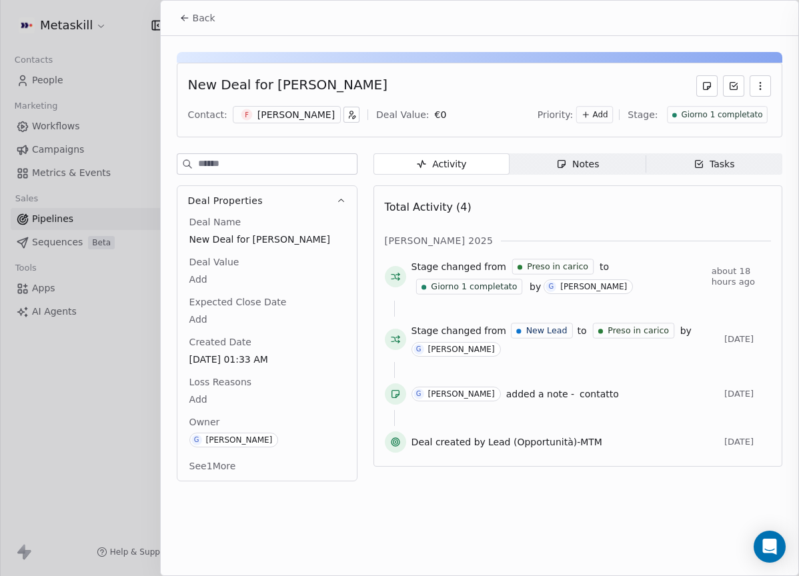
click at [202, 17] on span "Back" at bounding box center [204, 17] width 23 height 13
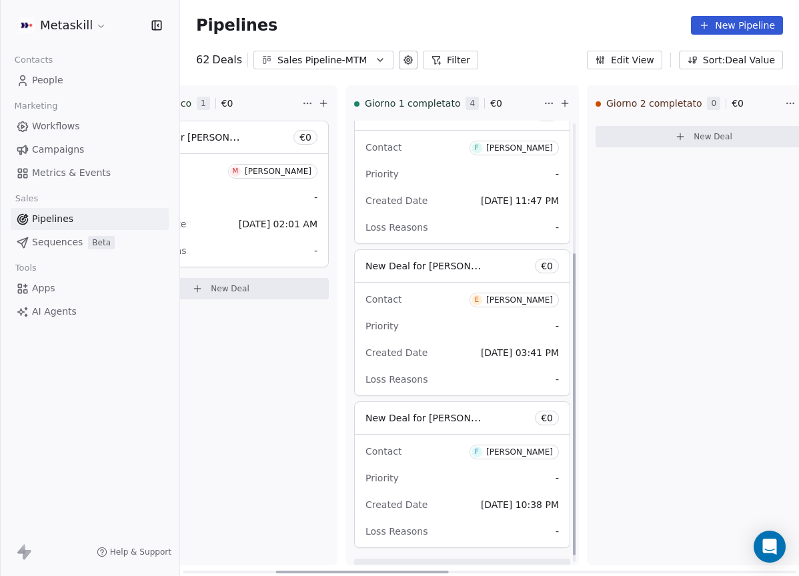
scroll to position [201, 0]
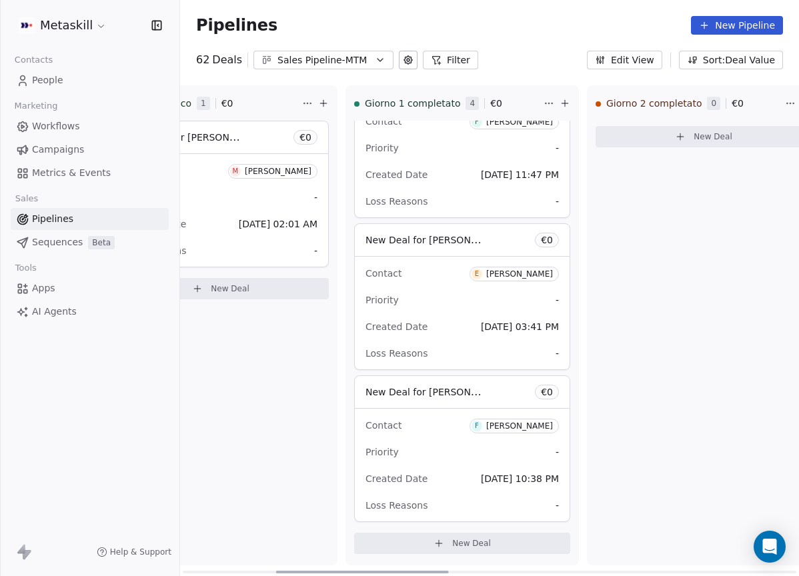
click at [540, 425] on div "[PERSON_NAME]" at bounding box center [519, 425] width 67 height 9
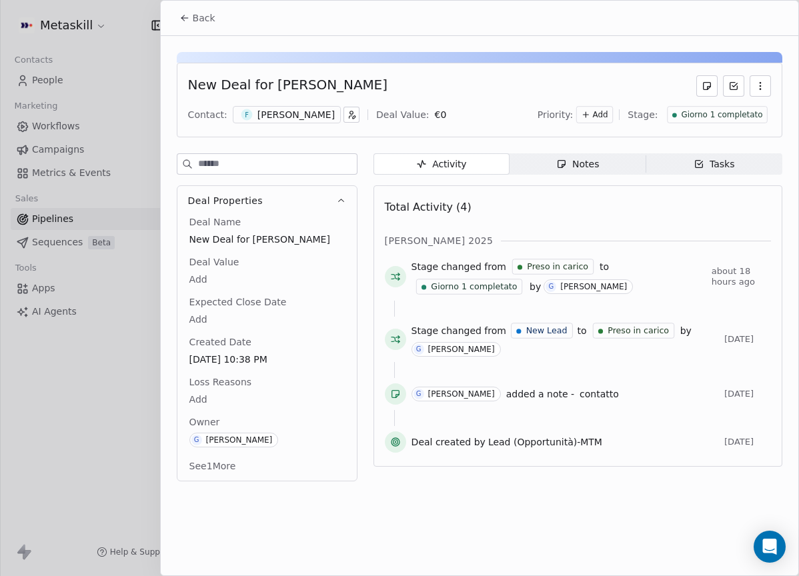
click at [307, 116] on div "[PERSON_NAME]" at bounding box center [295, 114] width 77 height 13
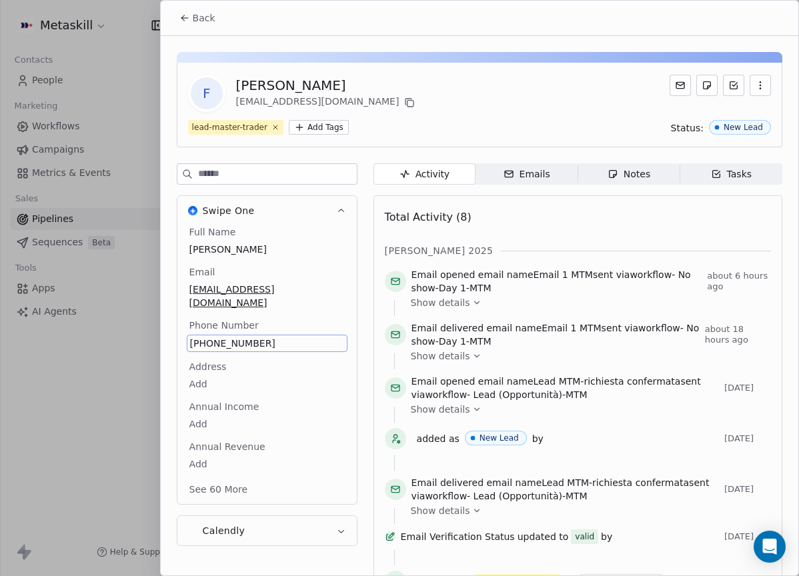
scroll to position [42, 0]
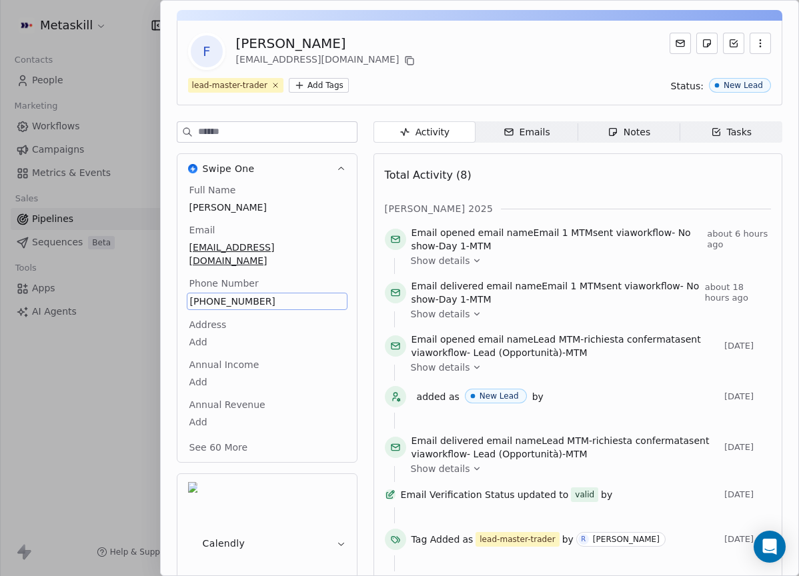
click at [258, 295] on span "+393519765399" at bounding box center [267, 301] width 154 height 13
click at [577, 125] on span "Notes Notes" at bounding box center [628, 131] width 102 height 21
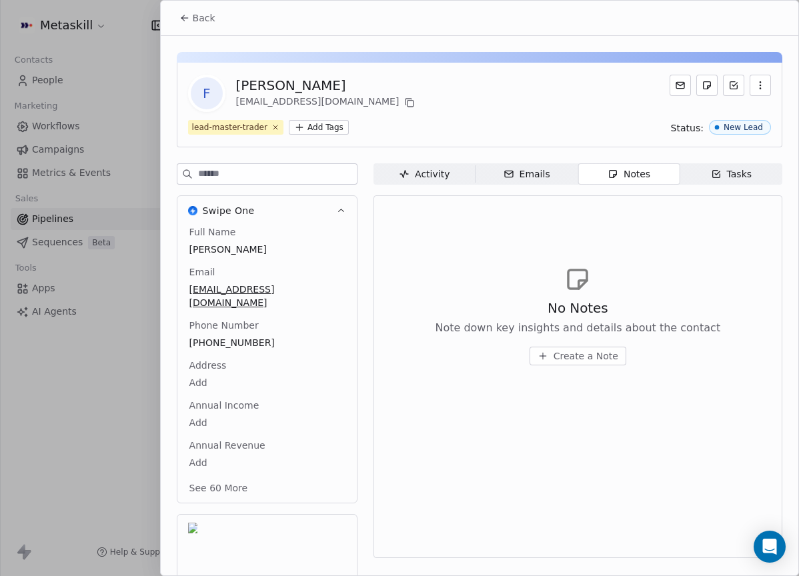
click at [197, 19] on span "Back" at bounding box center [204, 17] width 23 height 13
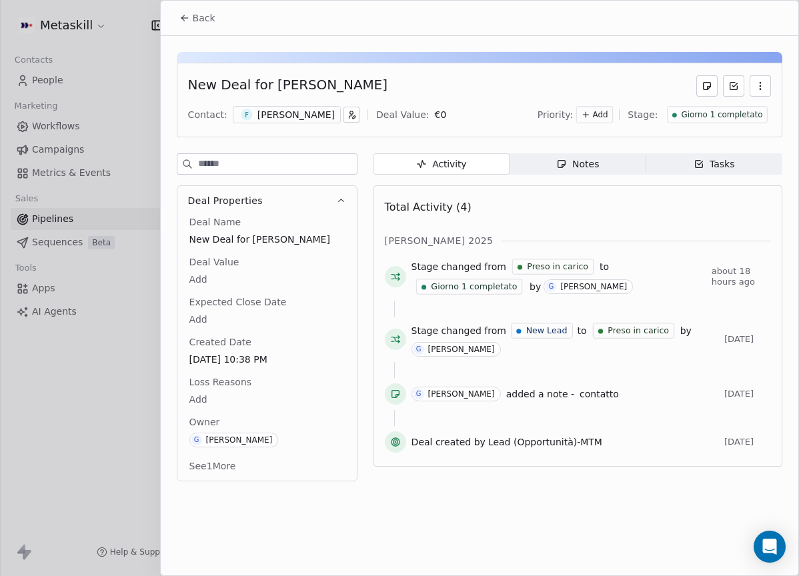
click at [614, 157] on span "Notes Notes" at bounding box center [577, 163] width 136 height 21
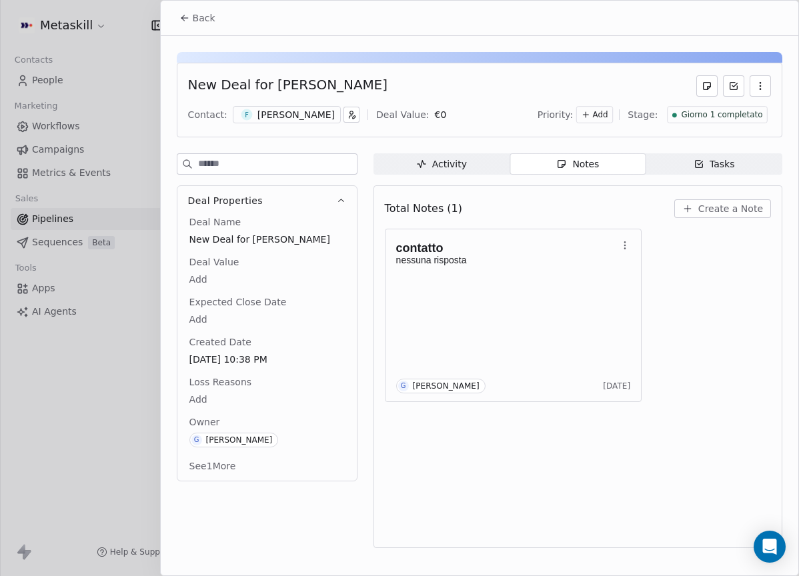
click at [698, 207] on button "Create a Note" at bounding box center [722, 208] width 97 height 19
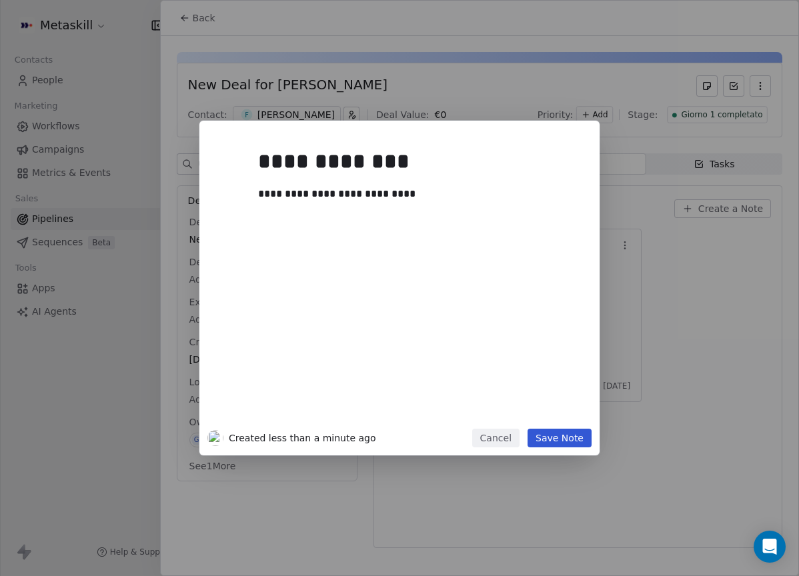
click at [554, 437] on button "Save Note" at bounding box center [559, 438] width 64 height 19
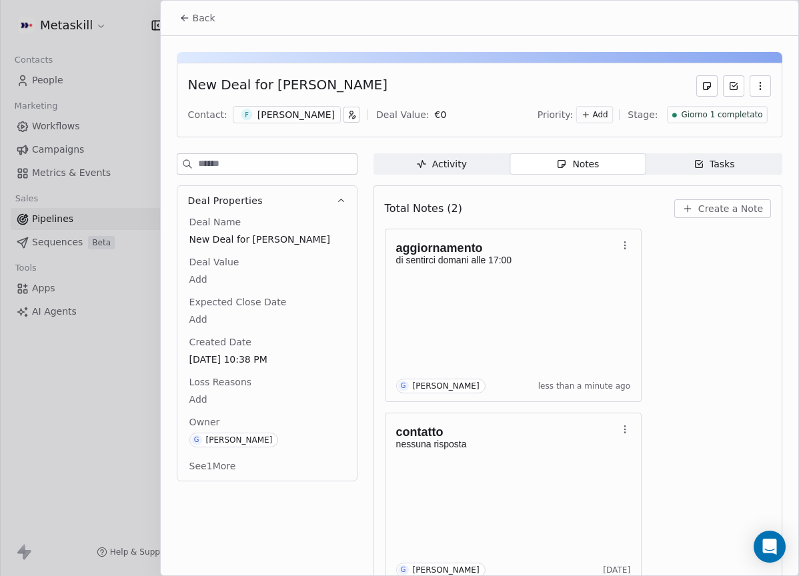
click at [296, 119] on div "[PERSON_NAME]" at bounding box center [295, 114] width 77 height 13
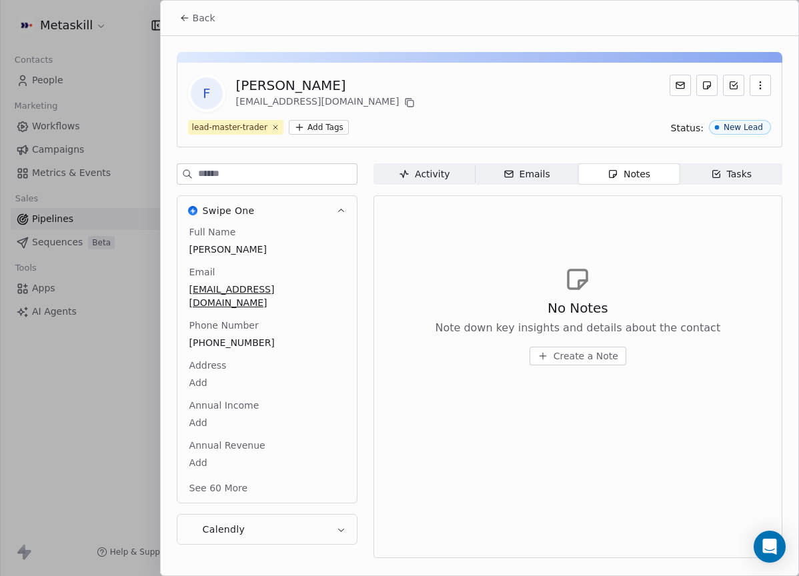
click at [191, 21] on button "Back" at bounding box center [197, 18] width 52 height 24
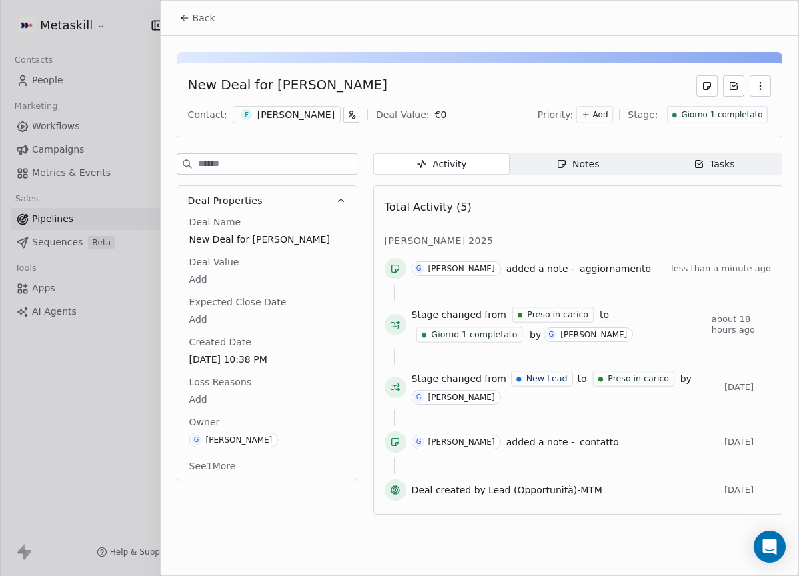
drag, startPoint x: 266, startPoint y: 88, endPoint x: 418, endPoint y: 92, distance: 152.1
click at [418, 92] on div "New Deal for [PERSON_NAME]" at bounding box center [479, 85] width 583 height 21
copy div "[PERSON_NAME]"
